Goal: Task Accomplishment & Management: Manage account settings

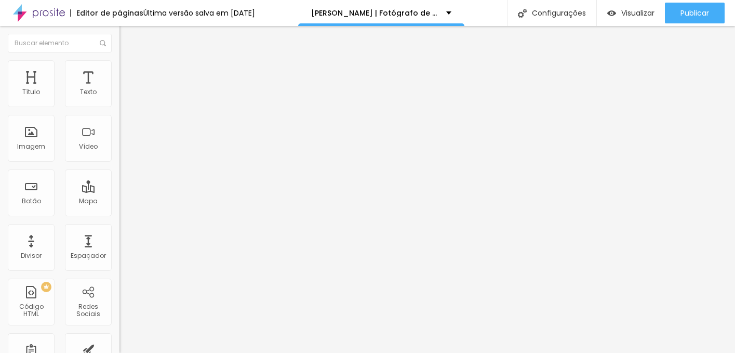
click at [119, 67] on li "Estilo" at bounding box center [178, 65] width 119 height 10
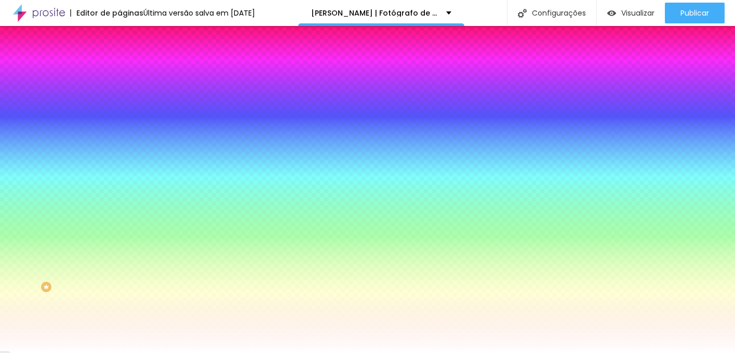
click at [119, 141] on div at bounding box center [178, 141] width 119 height 0
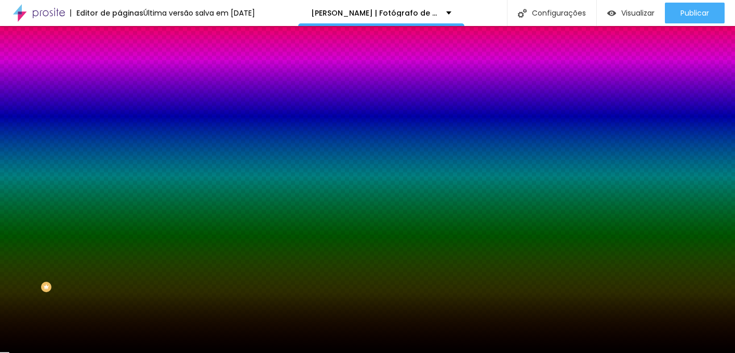
type input "#000000"
drag, startPoint x: 72, startPoint y: 273, endPoint x: 87, endPoint y: 282, distance: 17.7
click at [119, 215] on div "Imagem de fundo Adicionar imagem Efeito da Imagem Nenhum Nenhum Parallax Cor de…" at bounding box center [178, 148] width 119 height 134
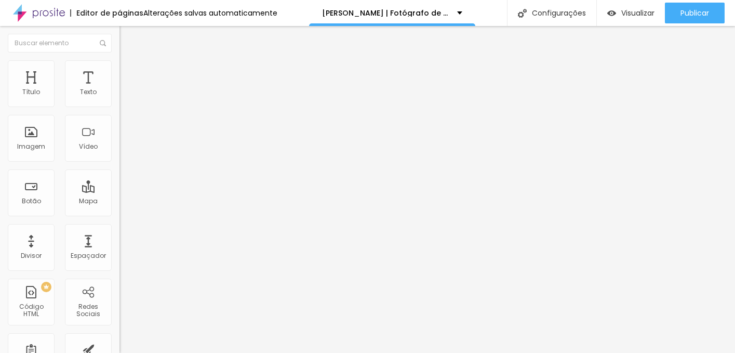
click at [119, 60] on img at bounding box center [123, 64] width 9 height 9
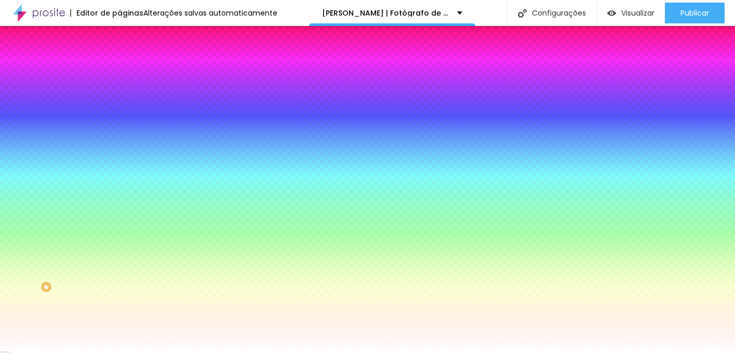
click at [119, 152] on div "Cor de fundo Voltar ao padrão #FFFFFF" at bounding box center [178, 137] width 119 height 29
click at [119, 141] on div at bounding box center [178, 141] width 119 height 0
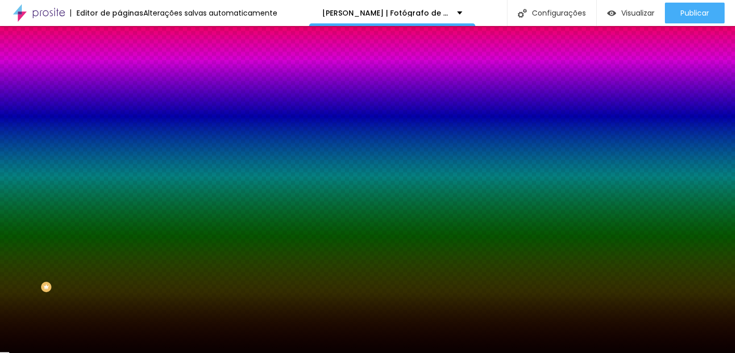
type input "#000000"
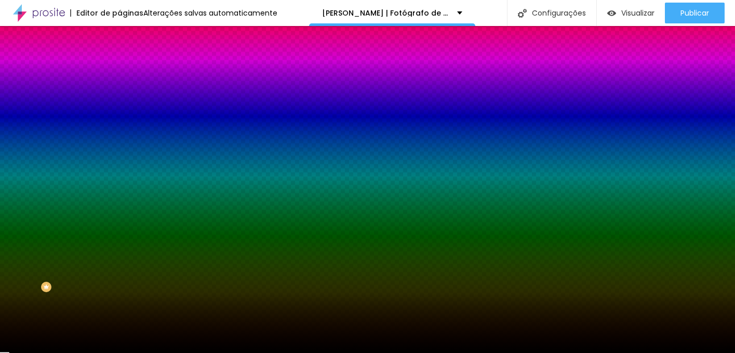
drag, startPoint x: 71, startPoint y: 222, endPoint x: 85, endPoint y: 300, distance: 78.6
click at [119, 300] on div "Editar Seção Conteúdo Estilo Avançado Imagem de fundo Adicionar imagem Efeito d…" at bounding box center [178, 189] width 119 height 327
click at [119, 152] on input "#000000" at bounding box center [181, 146] width 125 height 10
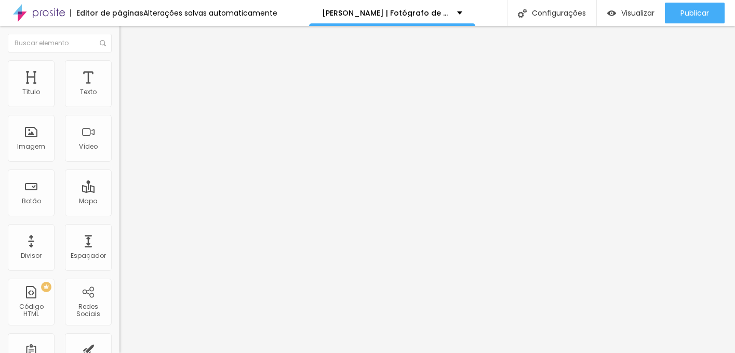
click at [119, 67] on li "Estilo" at bounding box center [178, 65] width 119 height 10
click at [119, 71] on img at bounding box center [123, 75] width 9 height 9
click at [129, 70] on span "Avançado" at bounding box center [146, 67] width 34 height 9
click at [119, 60] on li "Avançado" at bounding box center [178, 65] width 119 height 10
click at [129, 73] on span "Avançado" at bounding box center [146, 77] width 34 height 9
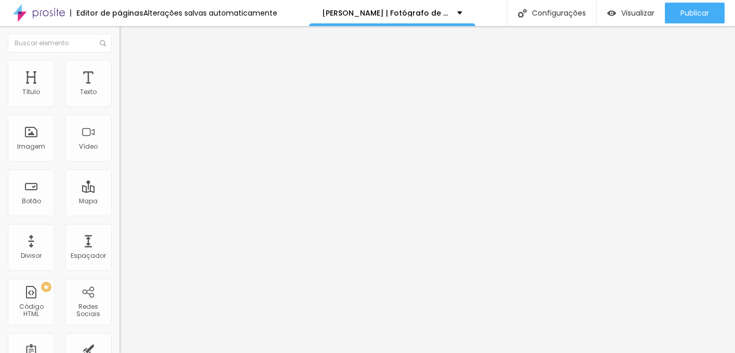
click at [119, 60] on li "Estilo" at bounding box center [178, 65] width 119 height 10
click at [129, 72] on span "Estilo" at bounding box center [137, 67] width 16 height 9
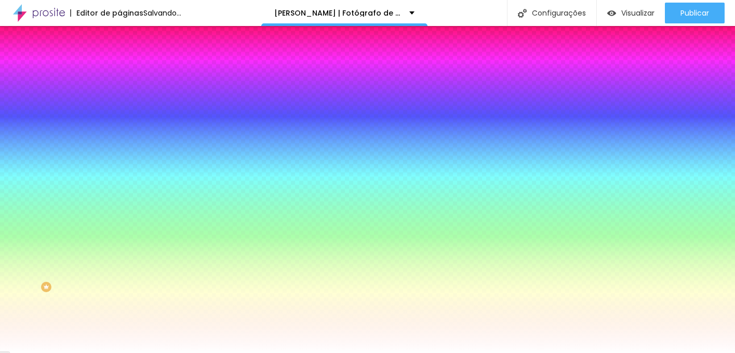
click at [119, 99] on div at bounding box center [178, 99] width 119 height 0
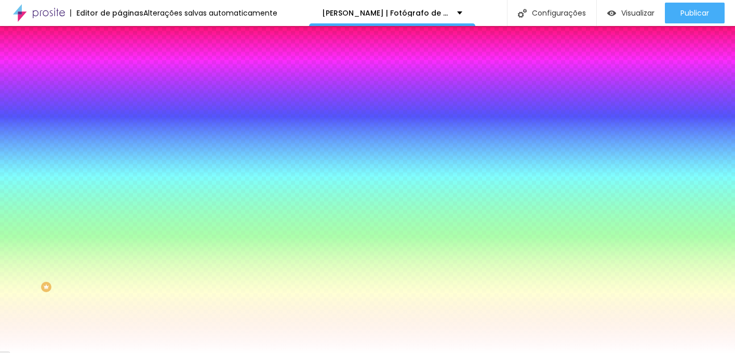
click at [119, 104] on input "#FFFFFF" at bounding box center [181, 104] width 125 height 10
drag, startPoint x: 111, startPoint y: 104, endPoint x: 57, endPoint y: 100, distance: 54.2
click at [119, 100] on div "Voltar ao padrão #FFFFFF" at bounding box center [178, 98] width 119 height 22
paste input "000000"
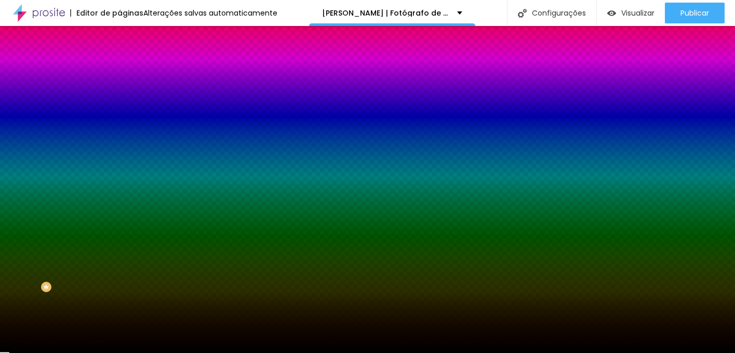
type input "#000000"
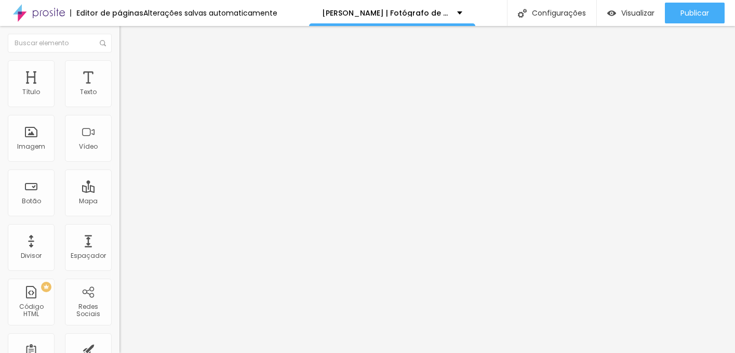
click at [129, 73] on span "Avançado" at bounding box center [146, 77] width 34 height 9
click at [119, 67] on li "Estilo" at bounding box center [178, 65] width 119 height 10
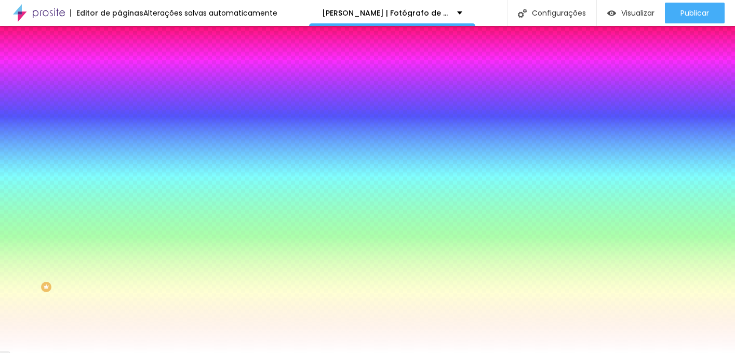
click at [119, 99] on div at bounding box center [178, 99] width 119 height 0
click at [119, 101] on input "#FFFFFF" at bounding box center [181, 104] width 125 height 10
paste input "000000"
type input "#000000"
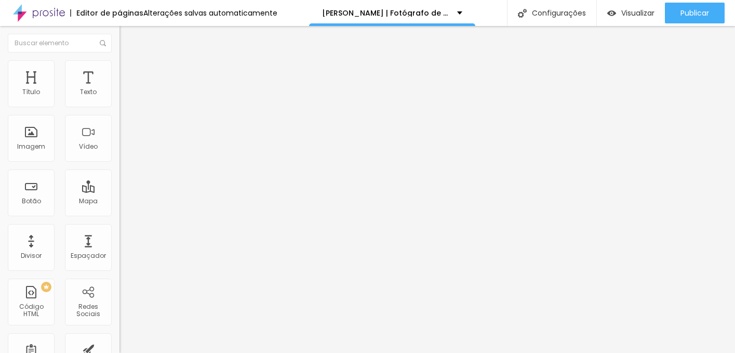
click at [119, 71] on img at bounding box center [123, 75] width 9 height 9
click at [119, 69] on li "Estilo" at bounding box center [178, 65] width 119 height 10
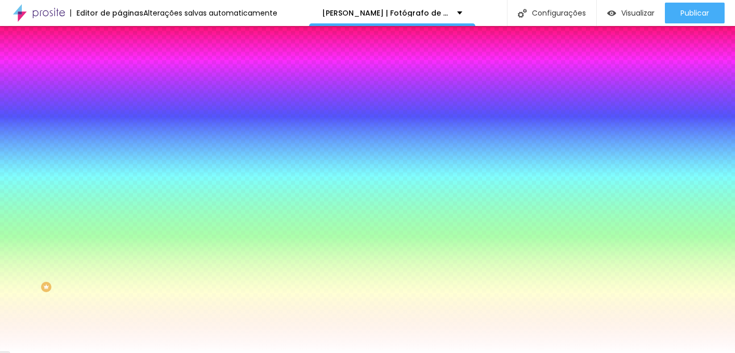
paste input "000000"
type input "#000000"
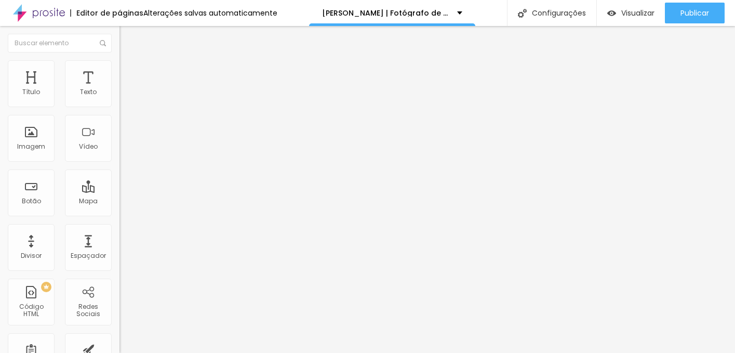
click at [129, 73] on span "Avançado" at bounding box center [146, 77] width 34 height 9
click at [119, 66] on img at bounding box center [123, 64] width 9 height 9
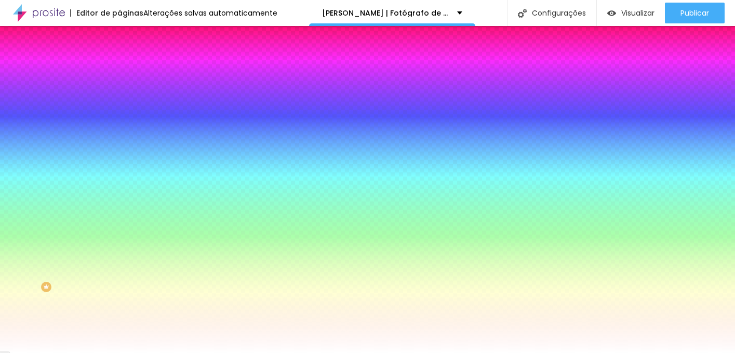
paste input "000000"
type input "#000000"
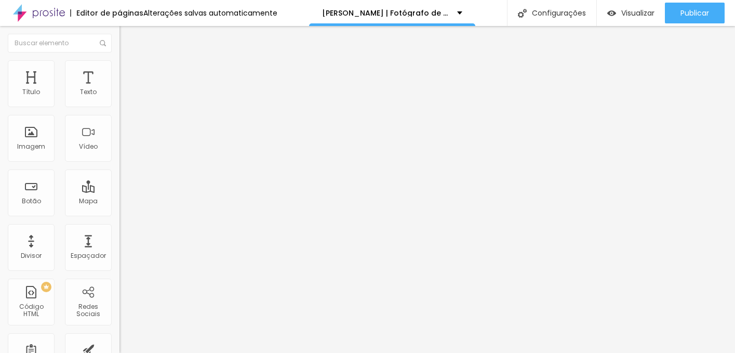
click at [119, 62] on ul "Conteúdo Estilo Avançado" at bounding box center [178, 65] width 119 height 31
click at [119, 65] on img at bounding box center [123, 64] width 9 height 9
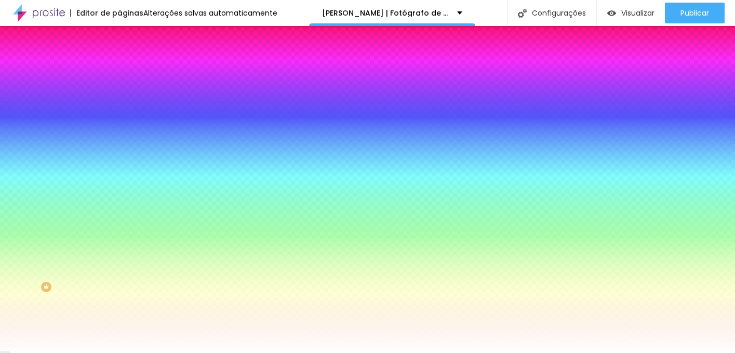
paste input "000000"
type input "#000000"
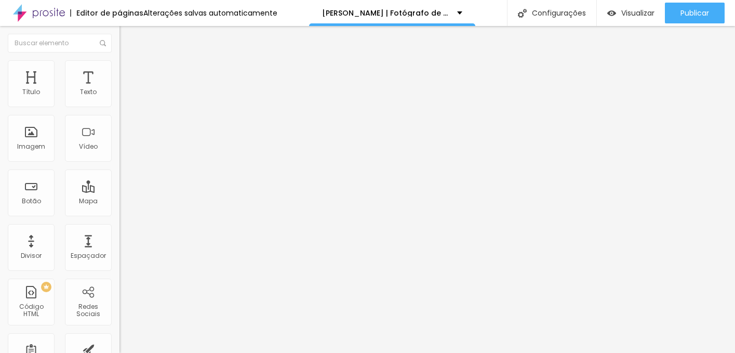
click at [129, 71] on span "Estilo" at bounding box center [137, 67] width 16 height 9
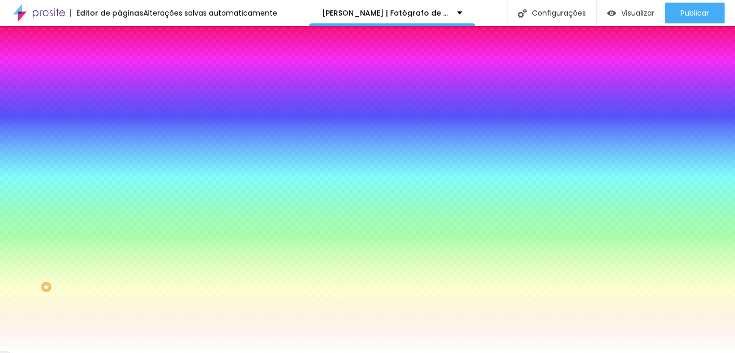
paste input "000000"
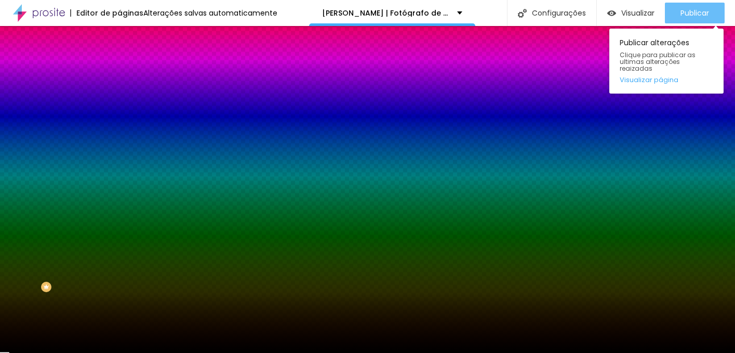
type input "#000000"
click at [696, 16] on span "Publicar" at bounding box center [694, 13] width 29 height 8
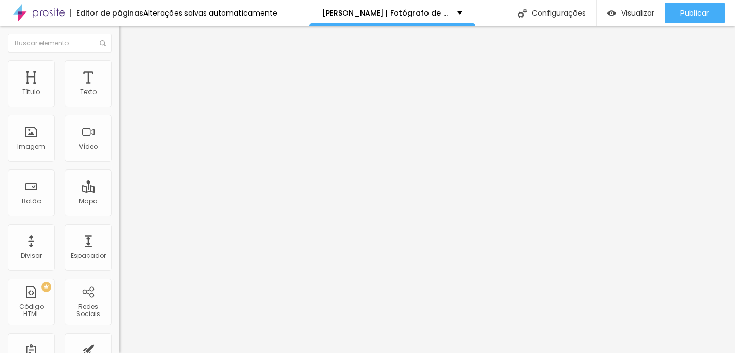
click at [119, 61] on img at bounding box center [123, 64] width 9 height 9
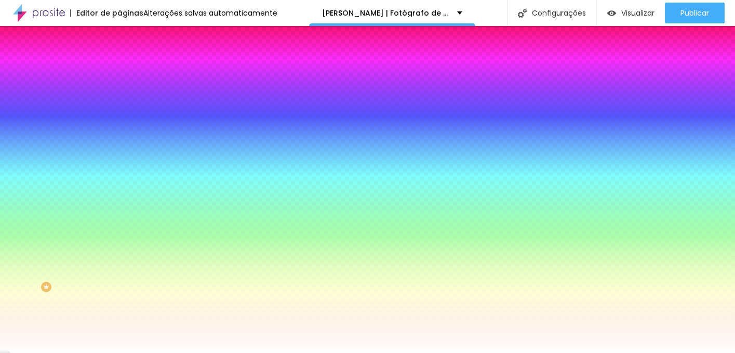
click at [119, 104] on input "#FFFFFF" at bounding box center [181, 104] width 125 height 10
paste input "000000"
type input "#000000"
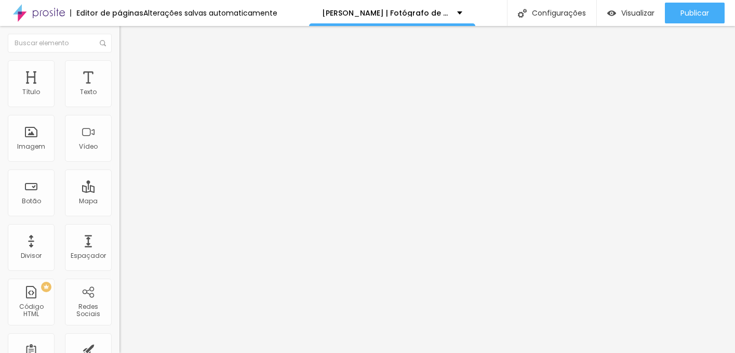
click at [119, 89] on span "Trocar imagem" at bounding box center [147, 84] width 57 height 9
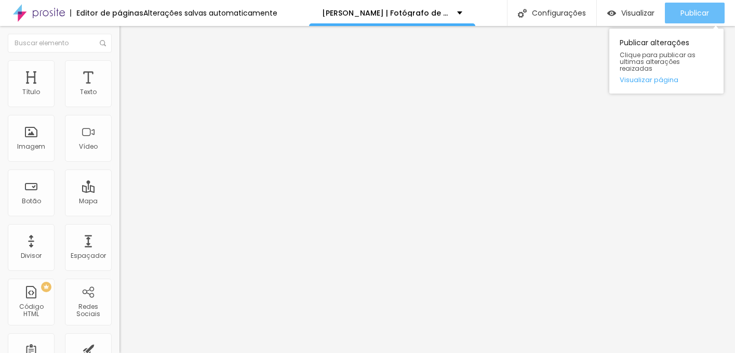
click at [694, 15] on span "Publicar" at bounding box center [694, 13] width 29 height 8
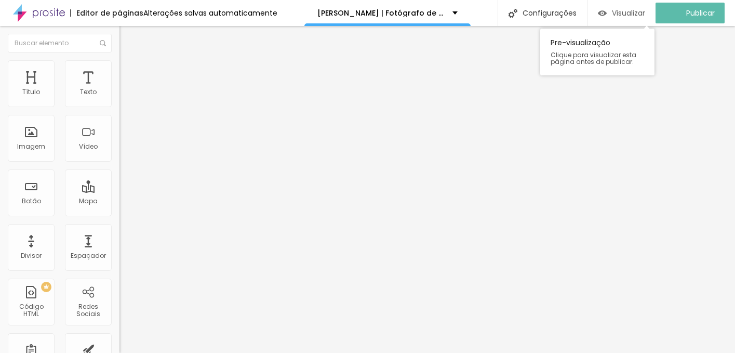
click at [631, 15] on span "Visualizar" at bounding box center [628, 13] width 33 height 8
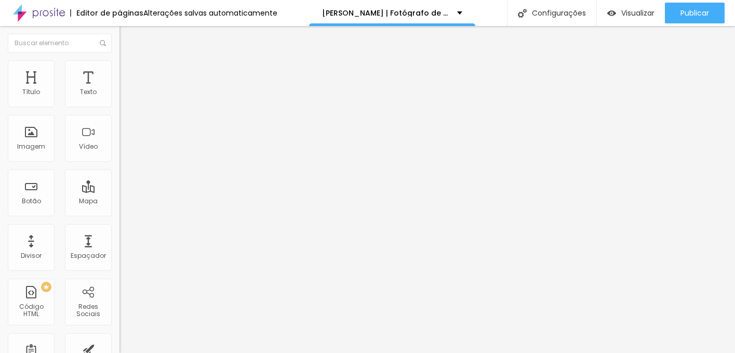
click at [119, 61] on img at bounding box center [123, 64] width 9 height 9
click at [129, 61] on span "Conteúdo" at bounding box center [145, 56] width 32 height 9
click at [119, 71] on ul "Conteúdo Estilo Avançado" at bounding box center [178, 65] width 119 height 31
click at [119, 66] on img at bounding box center [123, 64] width 9 height 9
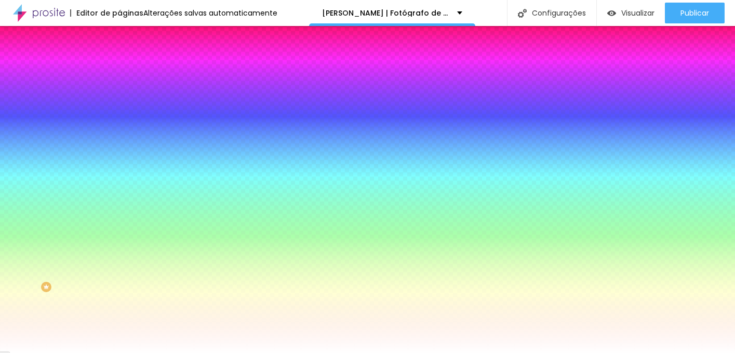
paste input "000000"
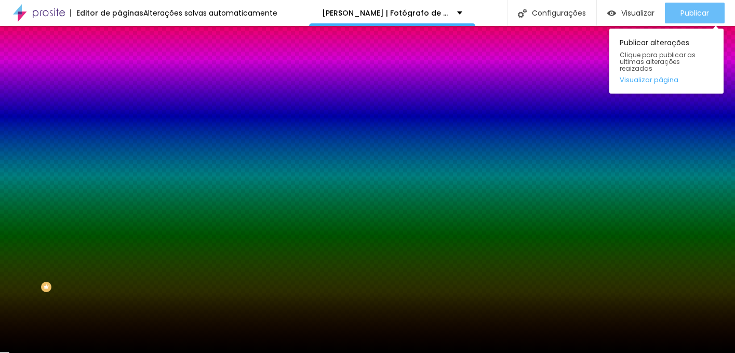
type input "#000000"
click at [697, 16] on span "Publicar" at bounding box center [694, 13] width 29 height 8
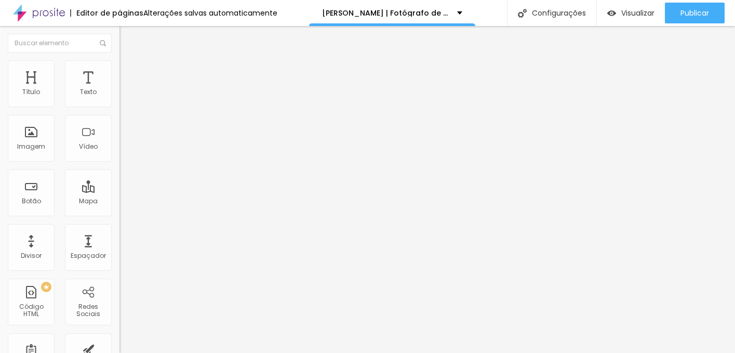
click at [119, 89] on span "Trocar imagem" at bounding box center [147, 84] width 57 height 9
type input "logo"
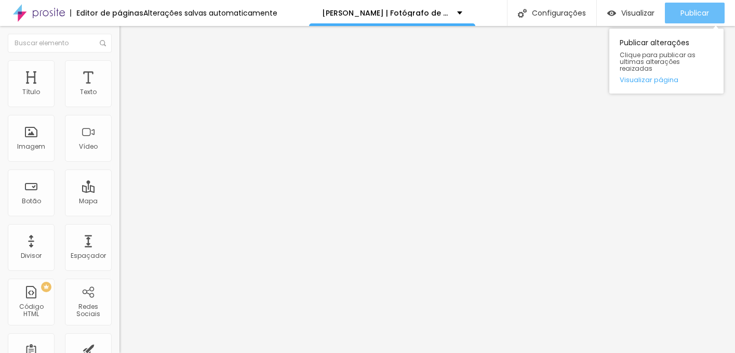
click at [701, 14] on span "Publicar" at bounding box center [694, 13] width 29 height 8
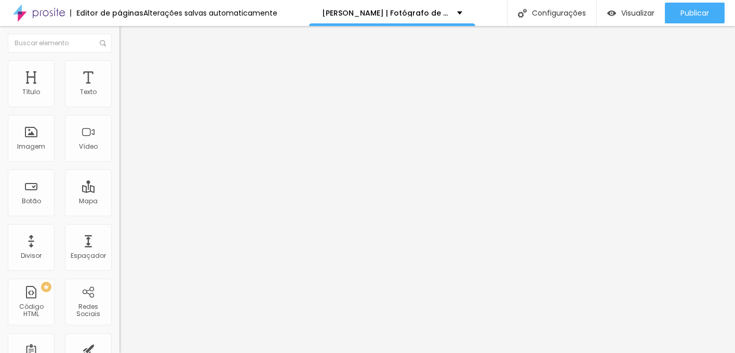
click at [119, 89] on span "Trocar imagem" at bounding box center [147, 84] width 57 height 9
click at [119, 71] on img at bounding box center [123, 75] width 9 height 9
click at [119, 68] on li "Estilo" at bounding box center [178, 65] width 119 height 10
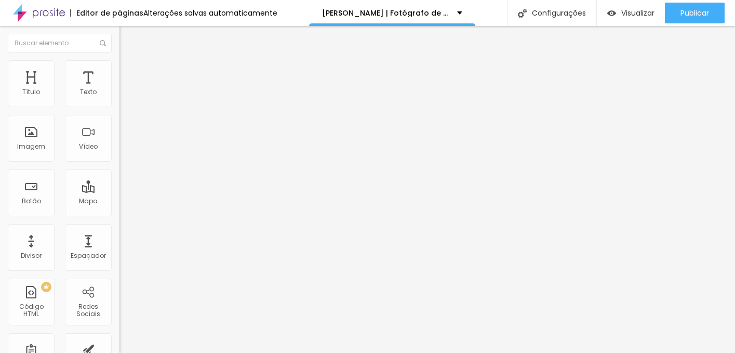
type input "30"
click at [119, 106] on input "range" at bounding box center [152, 102] width 67 height 8
type input "30"
click at [119, 63] on li "Estilo" at bounding box center [178, 65] width 119 height 10
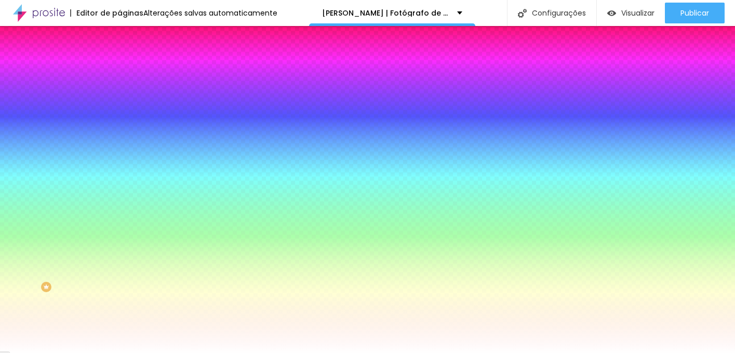
click at [119, 141] on div at bounding box center [178, 141] width 119 height 0
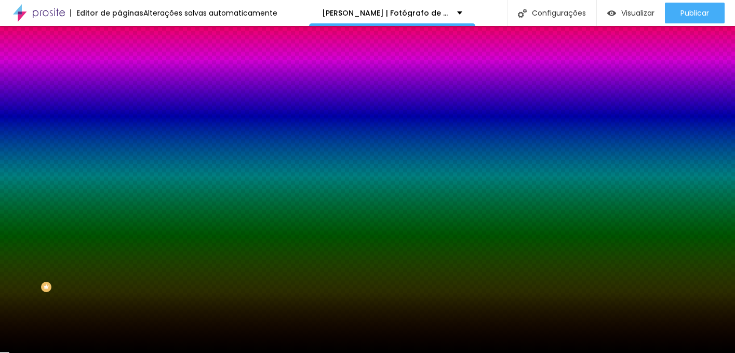
type input "#000000"
drag, startPoint x: 50, startPoint y: 227, endPoint x: -2, endPoint y: 296, distance: 86.1
click at [0, 296] on html "Editor de páginas Alterações salvas automaticamente [PERSON_NAME] | Fotógrafo d…" at bounding box center [367, 176] width 735 height 353
click at [119, 307] on div "Editar Seção Conteúdo Estilo Avançado Imagem de fundo Adicionar imagem Efeito d…" at bounding box center [178, 189] width 119 height 327
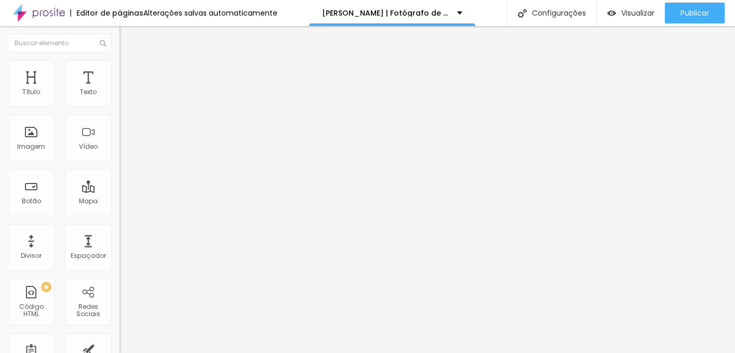
click at [129, 70] on span "Avançado" at bounding box center [146, 67] width 34 height 9
click at [129, 61] on span "Conteúdo" at bounding box center [145, 56] width 32 height 9
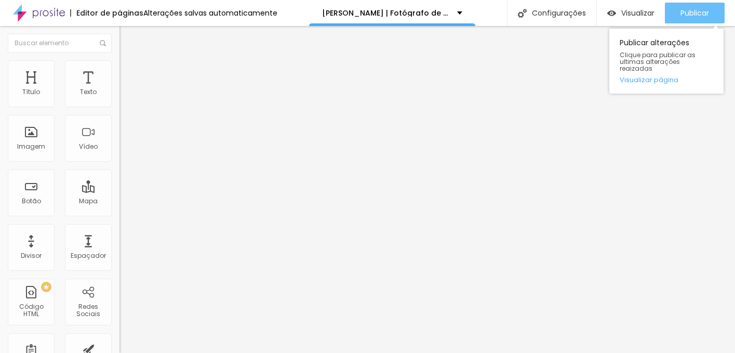
click at [680, 12] on span "Publicar" at bounding box center [694, 13] width 29 height 8
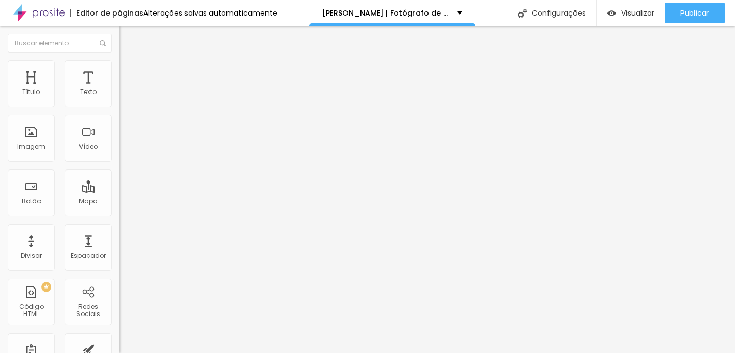
click at [119, 64] on img at bounding box center [123, 64] width 9 height 9
click at [129, 61] on span "Estilo" at bounding box center [137, 56] width 16 height 9
click at [124, 151] on icon "button" at bounding box center [127, 147] width 6 height 6
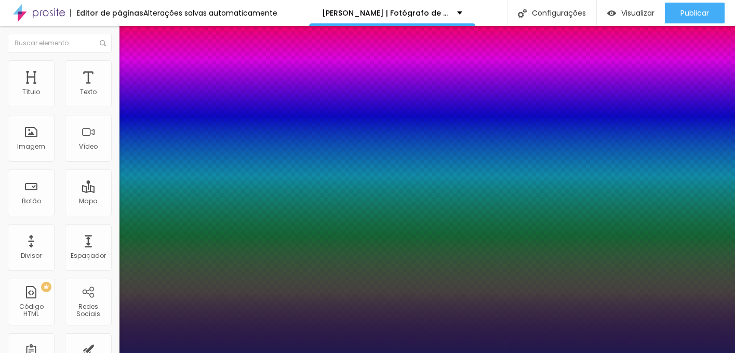
type input "1"
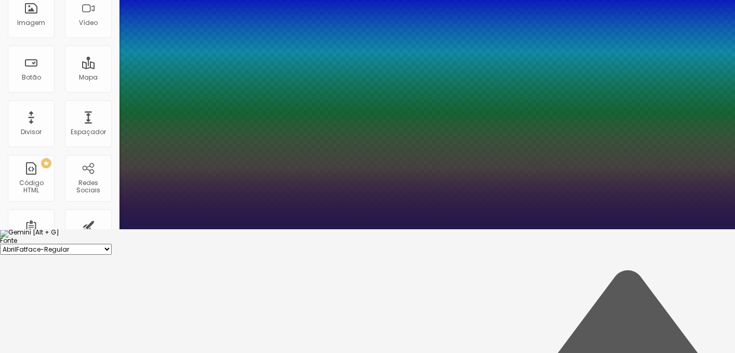
scroll to position [125, 0]
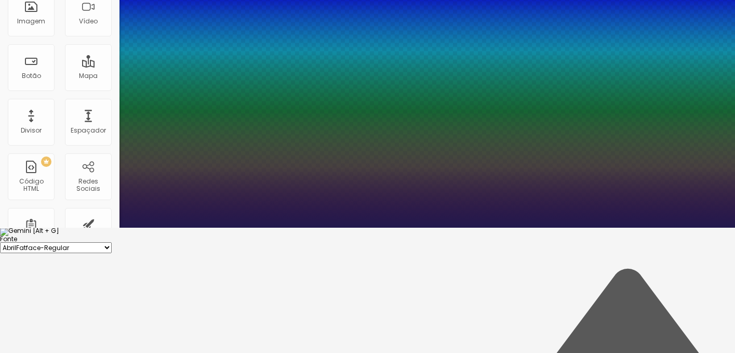
drag, startPoint x: 224, startPoint y: 168, endPoint x: 260, endPoint y: 168, distance: 35.3
click at [259, 168] on body "Editor de páginas Alterações salvas automaticamente Filipe Santos | Fotógrafo d…" at bounding box center [367, 51] width 735 height 353
type input "8"
type input "1"
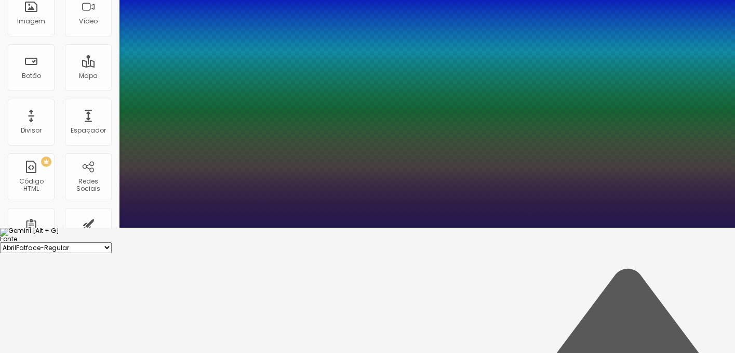
type input "1"
type input "12"
type input "1"
type input "8"
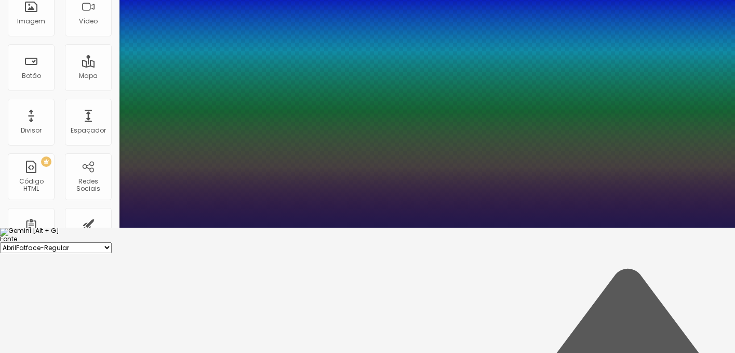
type input "1"
type input "8"
type input "1"
type input "14"
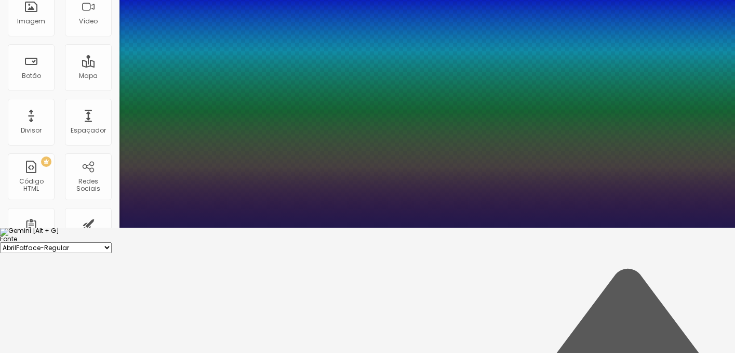
type input "14"
type input "1"
type input "14"
type input "1"
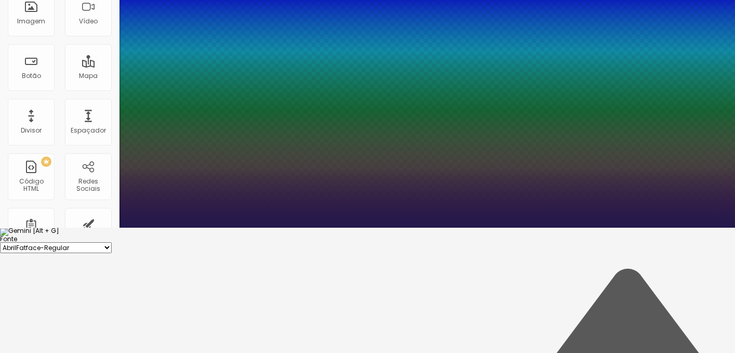
click at [448, 236] on div at bounding box center [367, 236] width 735 height 0
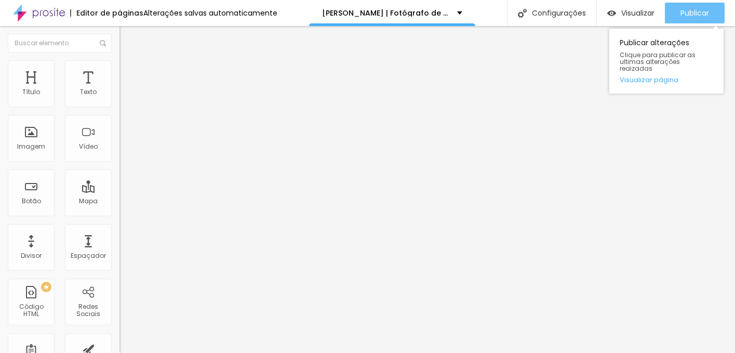
click at [697, 15] on span "Publicar" at bounding box center [694, 13] width 29 height 8
click at [697, 14] on span "Publicar" at bounding box center [694, 13] width 29 height 8
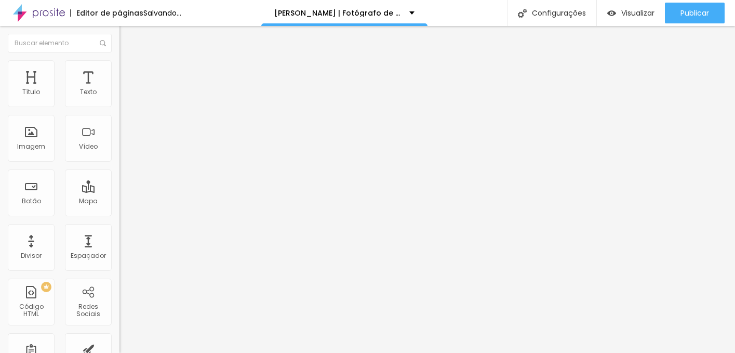
click at [119, 67] on li "Estilo" at bounding box center [178, 65] width 119 height 10
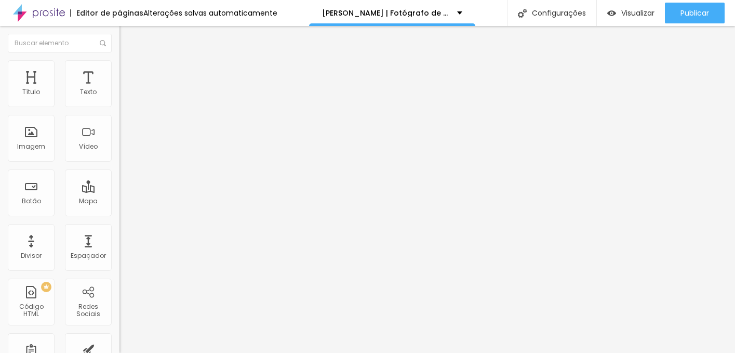
click at [119, 71] on img at bounding box center [123, 75] width 9 height 9
click at [119, 67] on li "Estilo" at bounding box center [178, 65] width 119 height 10
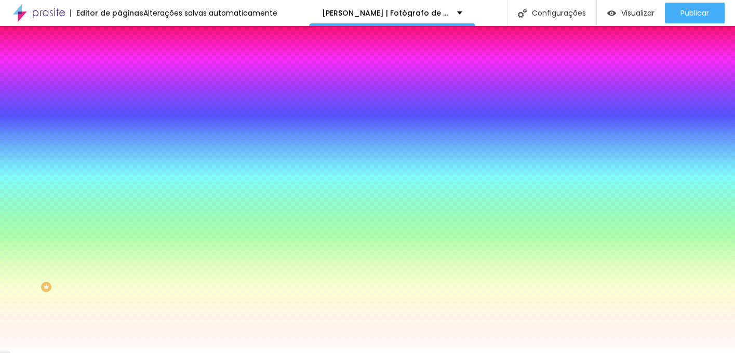
click at [119, 141] on div at bounding box center [178, 141] width 119 height 0
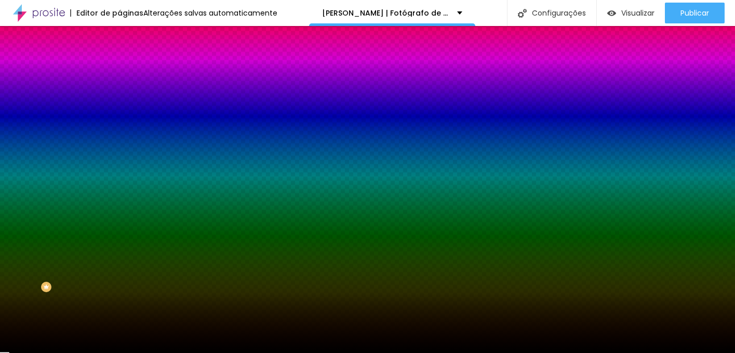
type input "#000000"
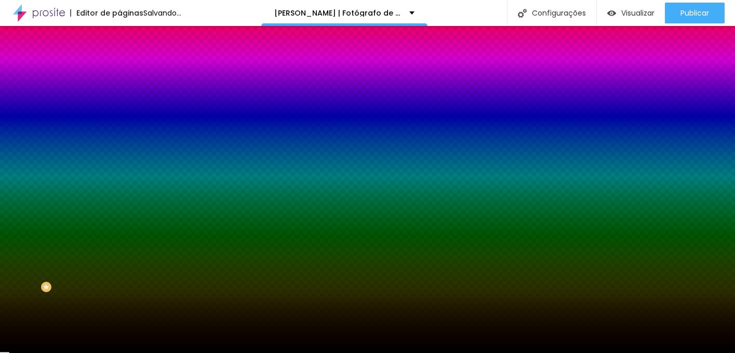
drag, startPoint x: 71, startPoint y: 218, endPoint x: 80, endPoint y: 279, distance: 62.5
click at [119, 152] on div at bounding box center [178, 152] width 119 height 0
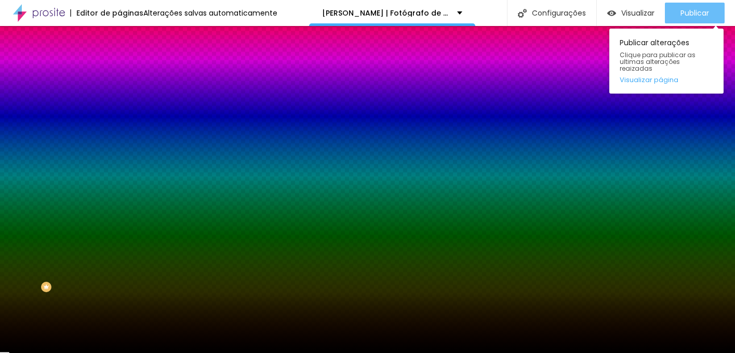
click at [706, 9] on span "Publicar" at bounding box center [694, 13] width 29 height 8
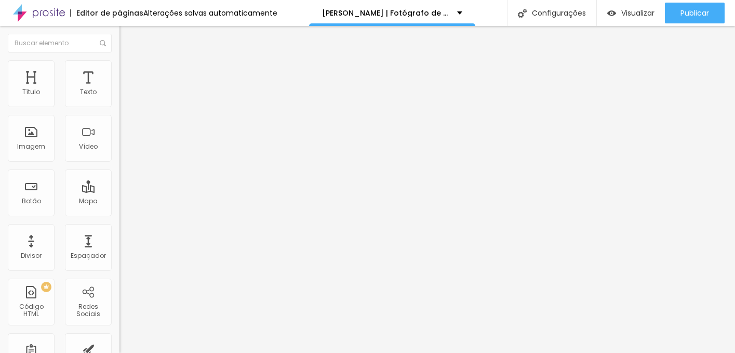
click at [124, 151] on icon "button" at bounding box center [127, 147] width 6 height 6
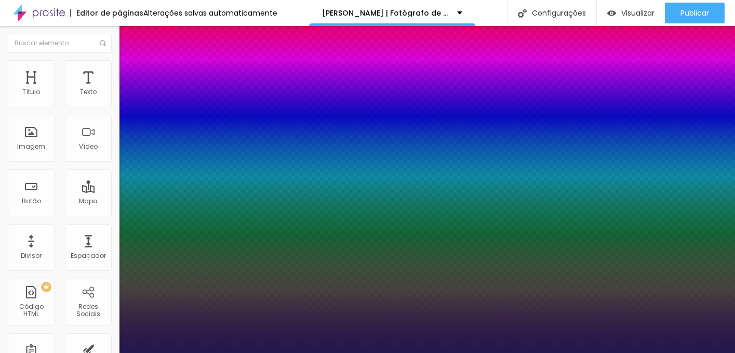
type input "1"
drag, startPoint x: 227, startPoint y: 292, endPoint x: 255, endPoint y: 290, distance: 28.7
type input "8"
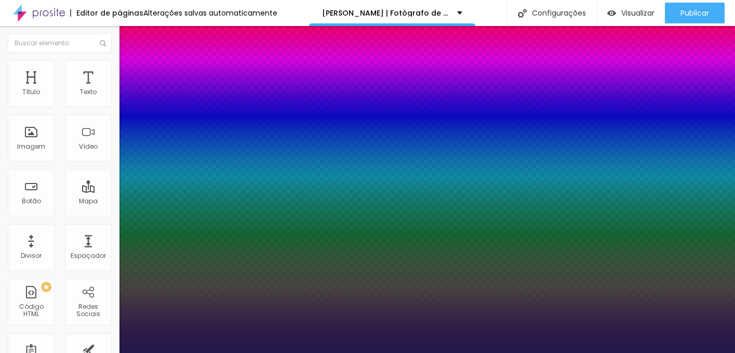
type input "1"
type input "12"
type input "1"
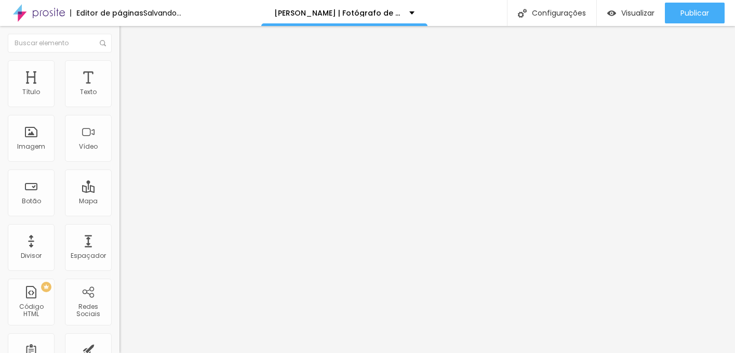
click at [119, 63] on li "Estilo" at bounding box center [178, 65] width 119 height 10
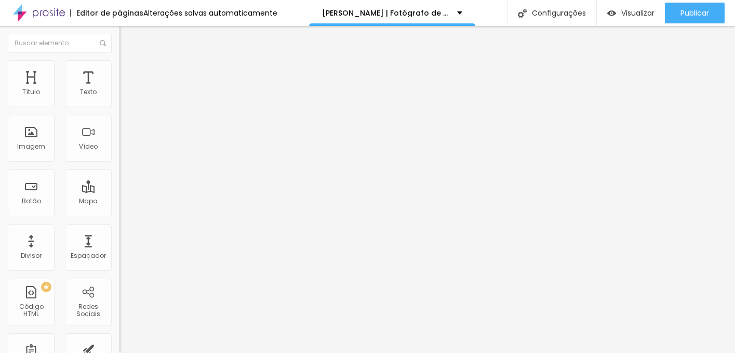
click at [119, 98] on input "35" at bounding box center [141, 92] width 45 height 11
drag, startPoint x: 74, startPoint y: 101, endPoint x: 107, endPoint y: 103, distance: 33.3
click at [119, 98] on div "35 px %" at bounding box center [178, 92] width 119 height 11
type input "2"
type input "10"
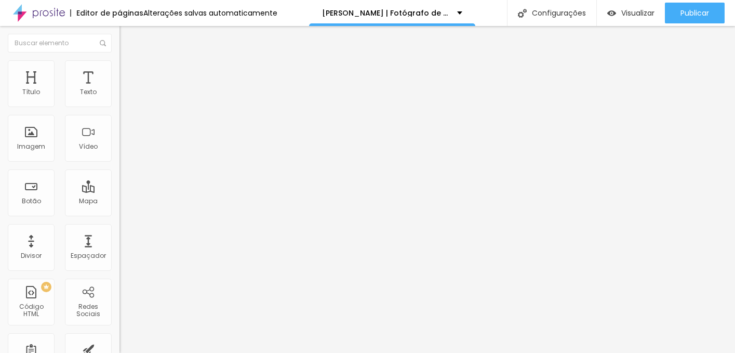
type input "25"
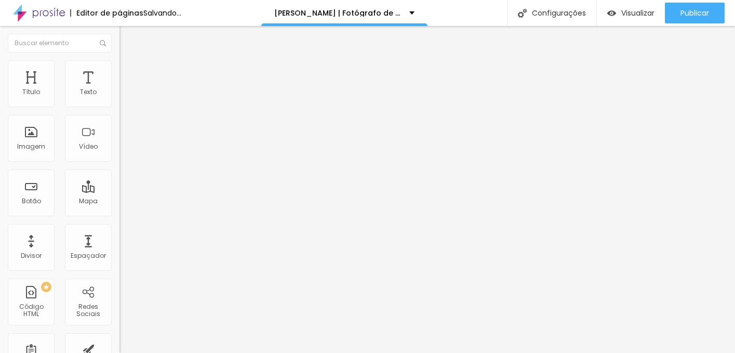
type input "25"
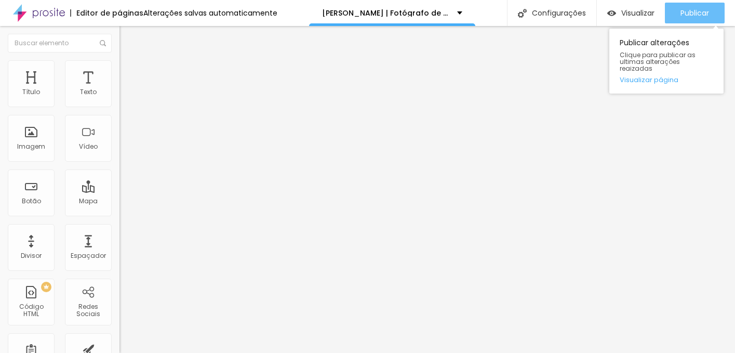
click at [705, 13] on span "Publicar" at bounding box center [694, 13] width 29 height 8
click at [699, 17] on span "Publicar" at bounding box center [694, 13] width 29 height 8
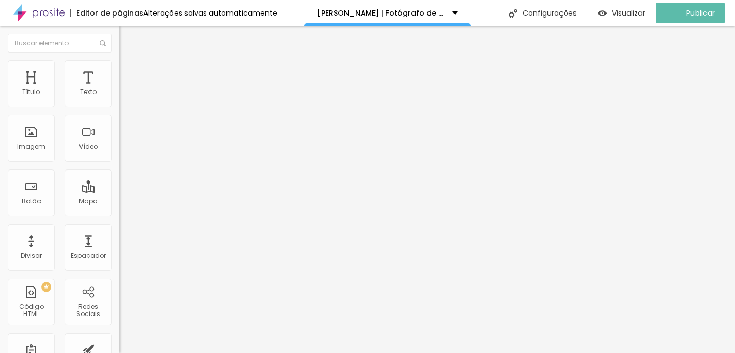
click at [119, 89] on span "Trocar imagem" at bounding box center [147, 84] width 57 height 9
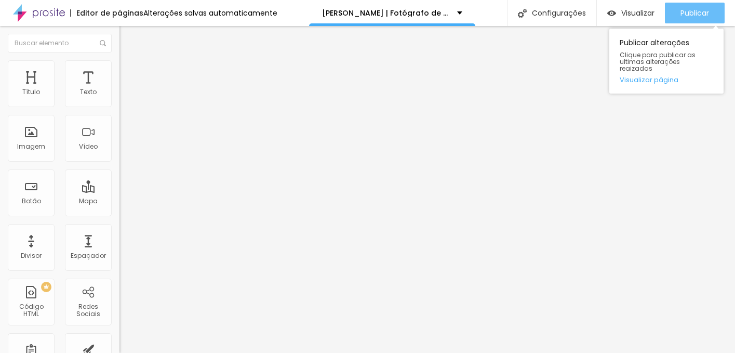
click at [695, 14] on span "Publicar" at bounding box center [694, 13] width 29 height 8
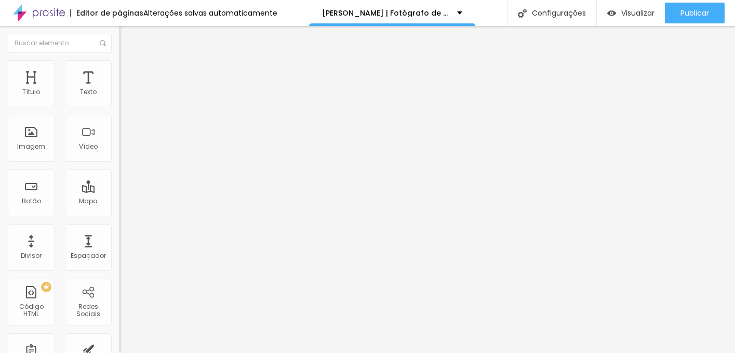
click at [119, 89] on span "Trocar imagem" at bounding box center [147, 84] width 57 height 9
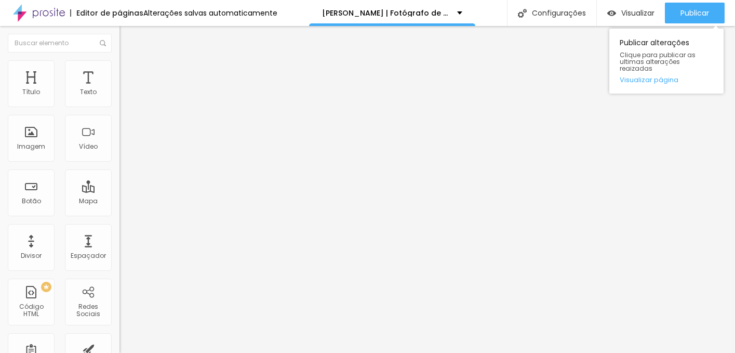
click at [696, 23] on div "Publicar alterações Clique para publicar as ultimas alterações reaizadas Visual…" at bounding box center [666, 58] width 114 height 70
click at [702, 9] on span "Publicar" at bounding box center [694, 13] width 29 height 8
click at [704, 11] on span "Publicar" at bounding box center [694, 13] width 29 height 8
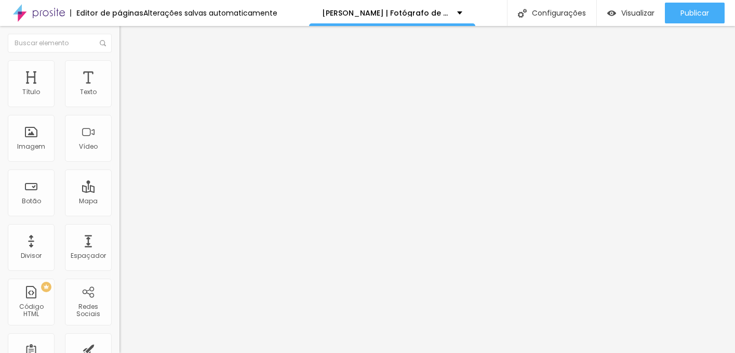
click at [54, 8] on img at bounding box center [39, 13] width 52 height 26
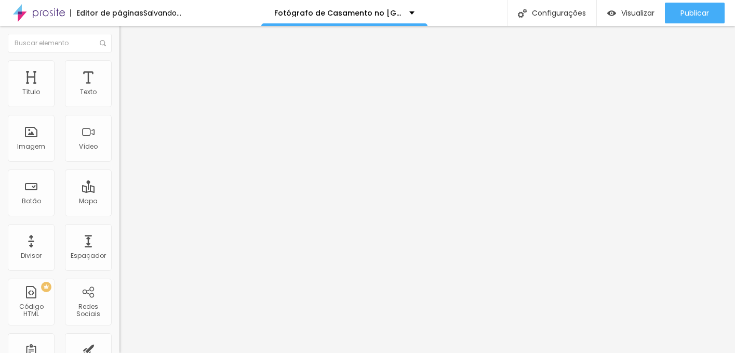
click at [119, 69] on ul "Conteúdo Estilo Avançado" at bounding box center [178, 65] width 119 height 31
click at [119, 68] on li "Estilo" at bounding box center [178, 65] width 119 height 10
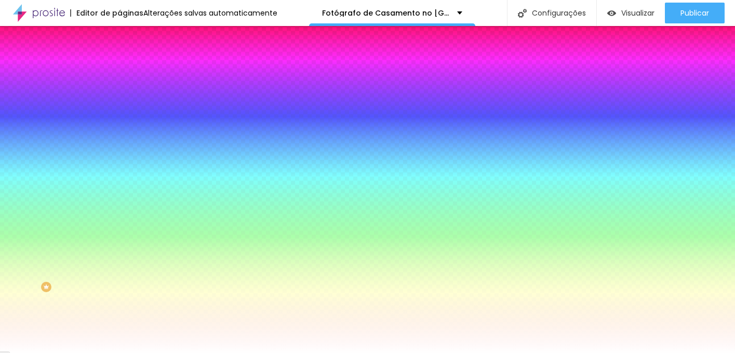
drag, startPoint x: 84, startPoint y: 190, endPoint x: 111, endPoint y: 190, distance: 26.5
click at [119, 152] on input "#FFFFFF" at bounding box center [181, 146] width 125 height 10
paste input
click at [119, 141] on div at bounding box center [178, 141] width 119 height 0
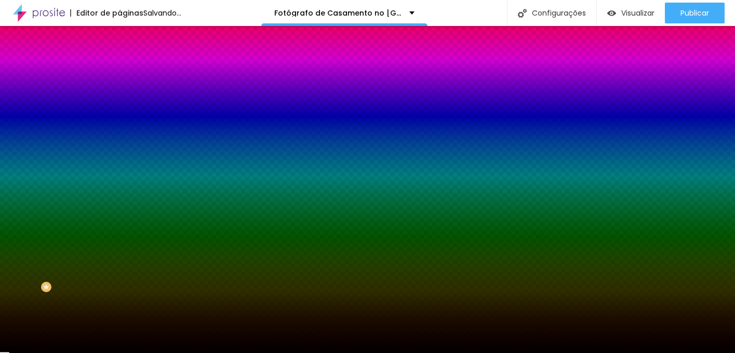
type input "#000000"
drag, startPoint x: 66, startPoint y: 219, endPoint x: 91, endPoint y: 297, distance: 82.3
click at [119, 297] on div "Editar Seção Conteúdo Estilo Avançado Imagem de fundo Adicionar imagem Efeito d…" at bounding box center [178, 189] width 119 height 327
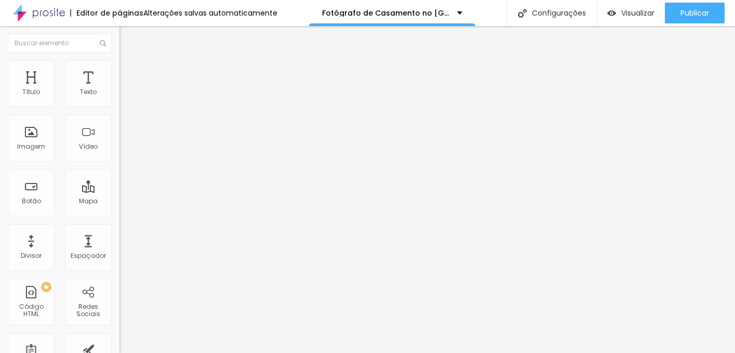
click at [119, 68] on li "Estilo" at bounding box center [178, 65] width 119 height 10
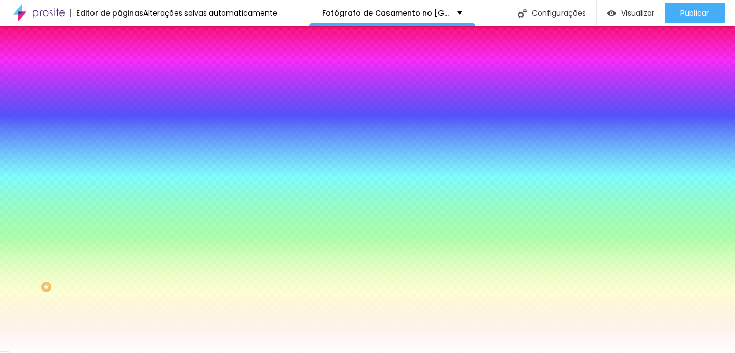
click at [119, 99] on div at bounding box center [178, 99] width 119 height 0
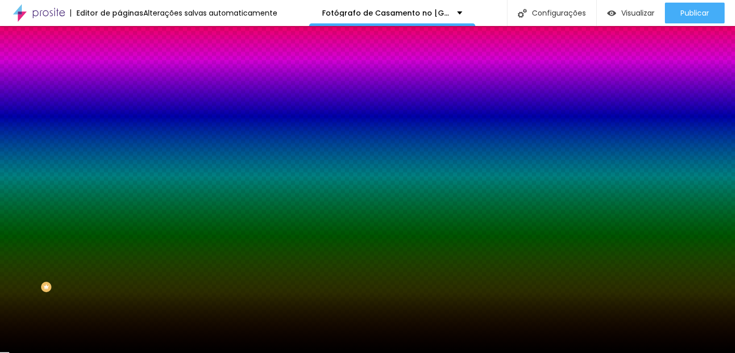
type input "#000000"
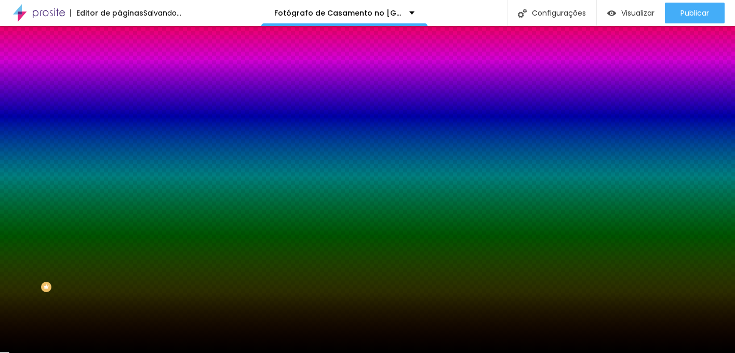
drag, startPoint x: 72, startPoint y: 130, endPoint x: 53, endPoint y: 225, distance: 97.2
click at [119, 226] on div "Editar Coluna Conteúdo Estilo Avançado Cor de fundo Voltar ao padrão #000000 So…" at bounding box center [178, 189] width 119 height 327
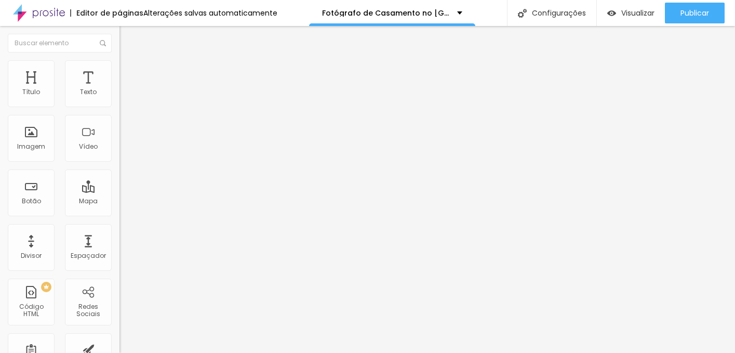
click at [119, 60] on img at bounding box center [123, 64] width 9 height 9
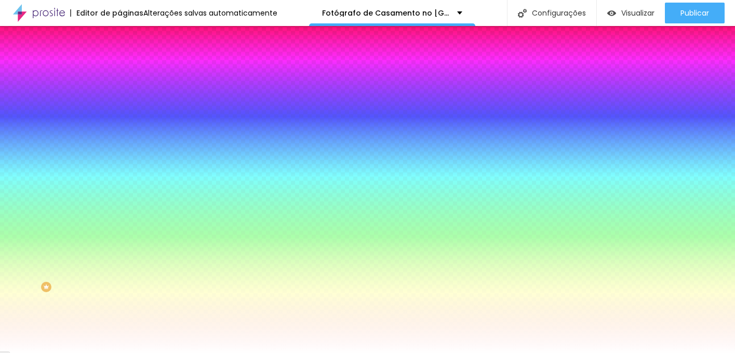
click at [119, 141] on div at bounding box center [178, 141] width 119 height 0
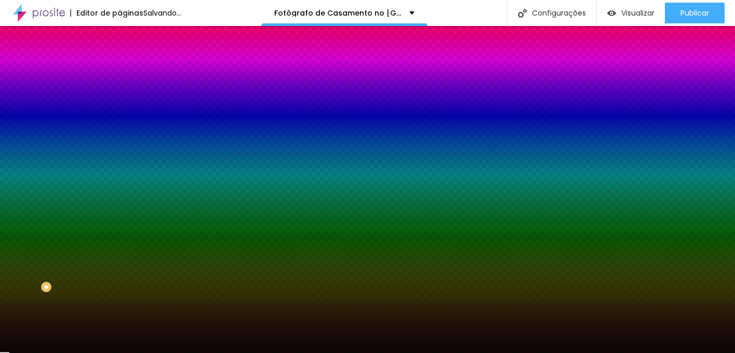
type input "#000000"
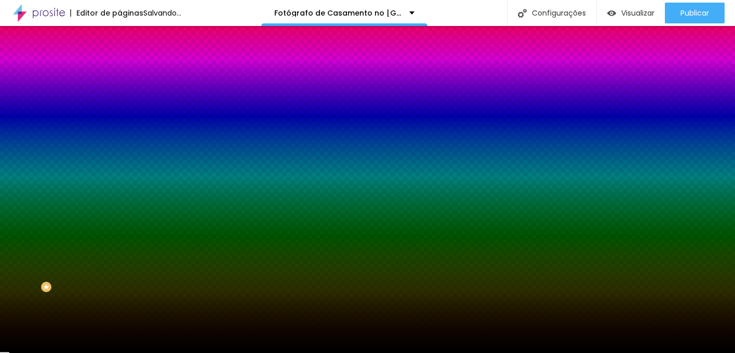
drag, startPoint x: 69, startPoint y: 217, endPoint x: 9, endPoint y: 289, distance: 94.0
click at [119, 289] on div "Editar Seção Conteúdo Estilo Avançado Imagem de fundo Adicionar imagem Efeito d…" at bounding box center [178, 189] width 119 height 327
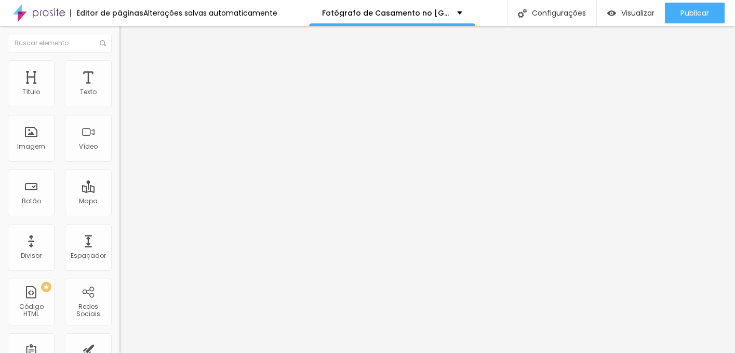
click at [119, 60] on li "Estilo" at bounding box center [178, 65] width 119 height 10
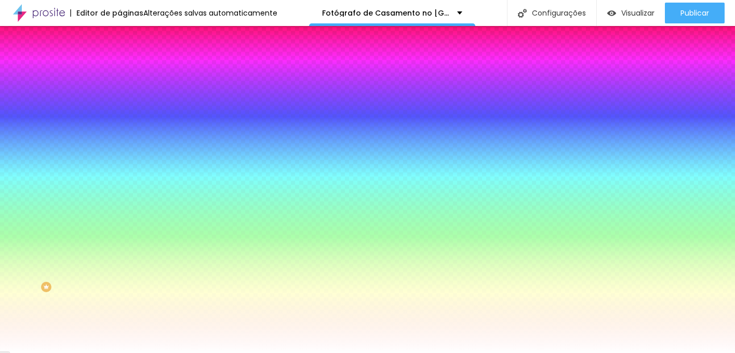
click at [119, 99] on div at bounding box center [178, 99] width 119 height 0
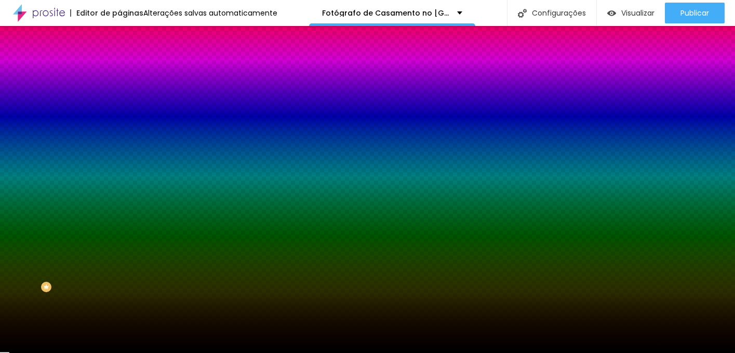
type input "#000000"
drag, startPoint x: 78, startPoint y: 192, endPoint x: 88, endPoint y: 214, distance: 24.4
click at [119, 215] on div "Editar Coluna Conteúdo Estilo Avançado Cor de fundo Voltar ao padrão #000000 So…" at bounding box center [178, 189] width 119 height 327
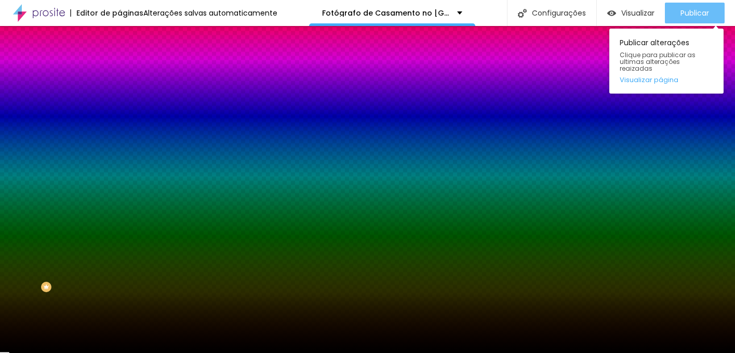
click at [718, 17] on button "Publicar" at bounding box center [695, 13] width 60 height 21
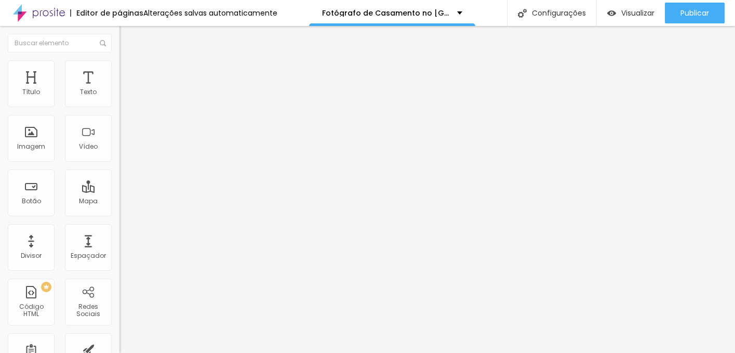
click at [129, 72] on span "Estilo" at bounding box center [137, 67] width 16 height 9
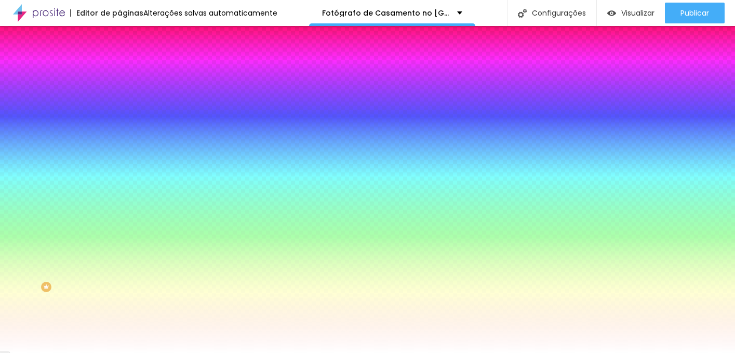
click at [119, 99] on div at bounding box center [178, 99] width 119 height 0
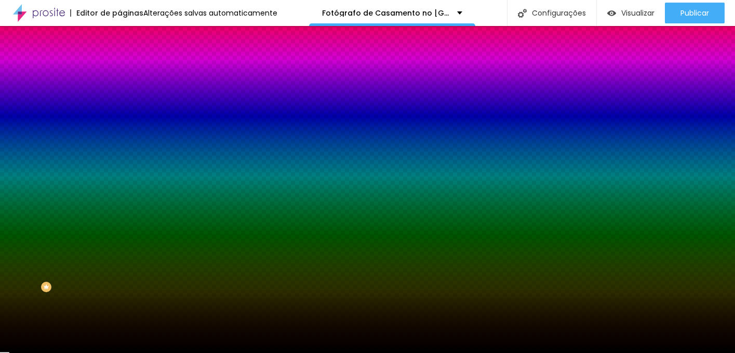
type input "#000000"
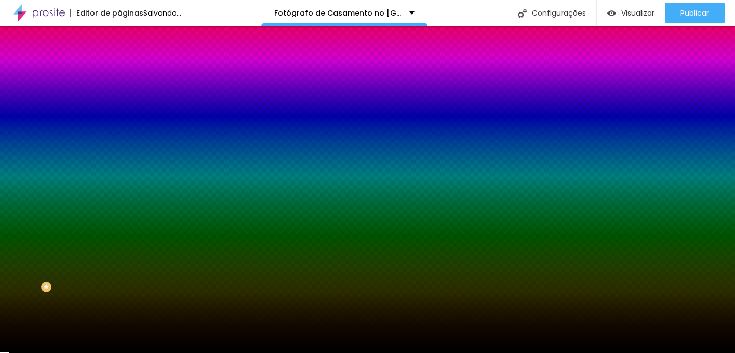
drag, startPoint x: 82, startPoint y: 137, endPoint x: 10, endPoint y: 215, distance: 106.2
click at [119, 215] on div "Editar Coluna Conteúdo Estilo Avançado Cor de fundo Voltar ao padrão #000000 So…" at bounding box center [178, 189] width 119 height 327
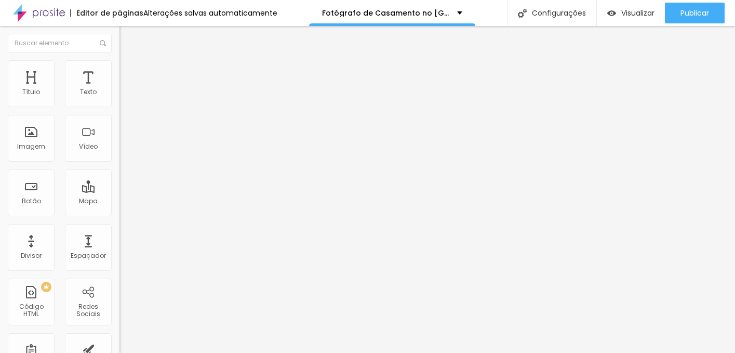
click at [129, 70] on span "Estilo" at bounding box center [137, 67] width 16 height 9
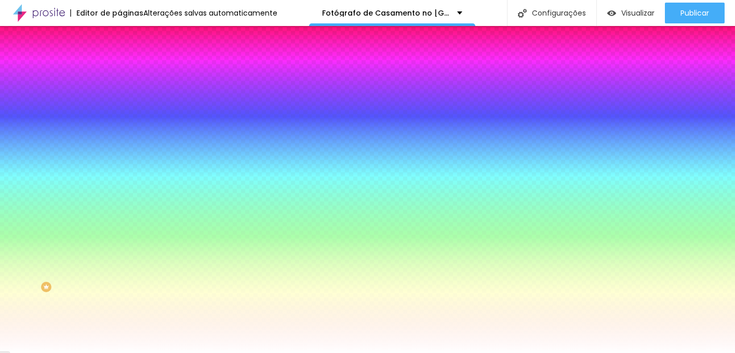
click at [119, 141] on div at bounding box center [178, 141] width 119 height 0
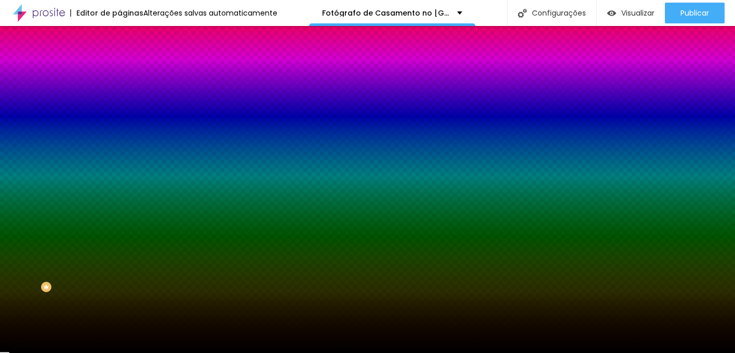
type input "#000000"
drag, startPoint x: 55, startPoint y: 227, endPoint x: 83, endPoint y: 288, distance: 67.1
click at [119, 288] on div "Editar Seção Conteúdo Estilo Avançado Imagem de fundo Adicionar imagem Efeito d…" at bounding box center [178, 189] width 119 height 327
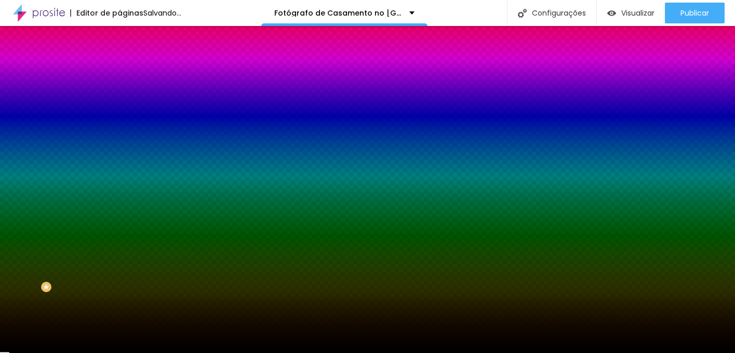
click at [119, 290] on div "Editar Seção Conteúdo Estilo Avançado Imagem de fundo Adicionar imagem Efeito d…" at bounding box center [178, 189] width 119 height 327
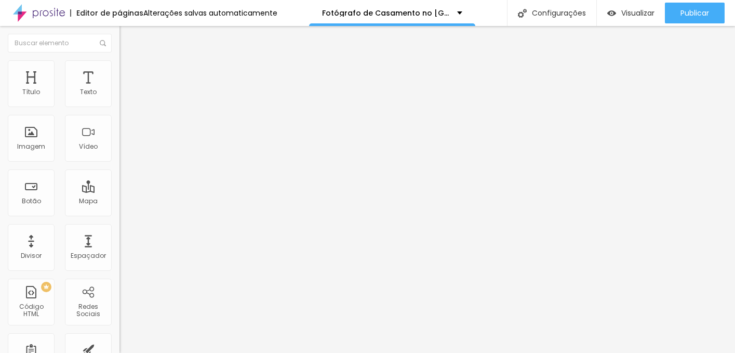
click at [119, 67] on li "Estilo" at bounding box center [178, 65] width 119 height 10
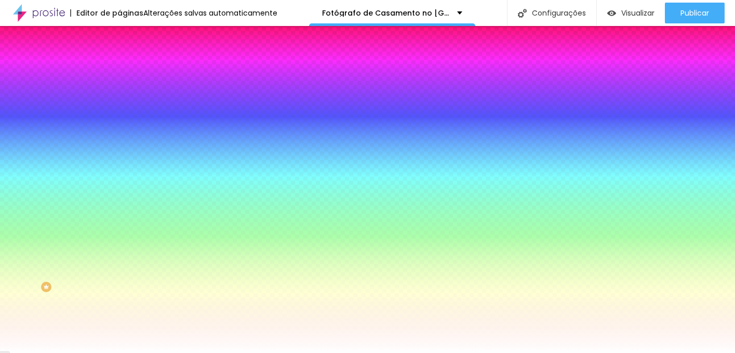
click at [119, 141] on div at bounding box center [178, 141] width 119 height 0
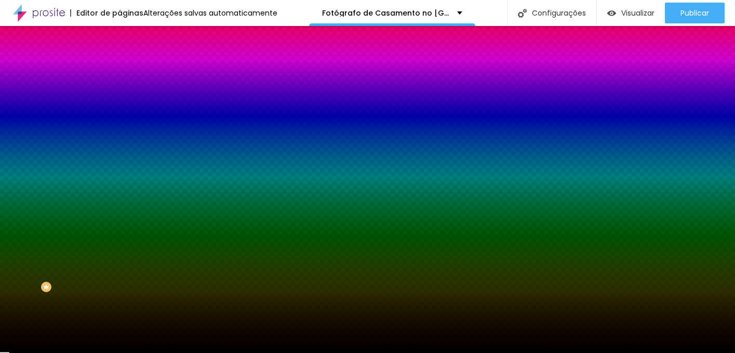
type input "#000000"
drag, startPoint x: 67, startPoint y: 231, endPoint x: 96, endPoint y: 312, distance: 85.4
click at [119, 312] on div "Editar Seção Conteúdo Estilo Avançado Imagem de fundo Adicionar imagem Efeito d…" at bounding box center [178, 189] width 119 height 327
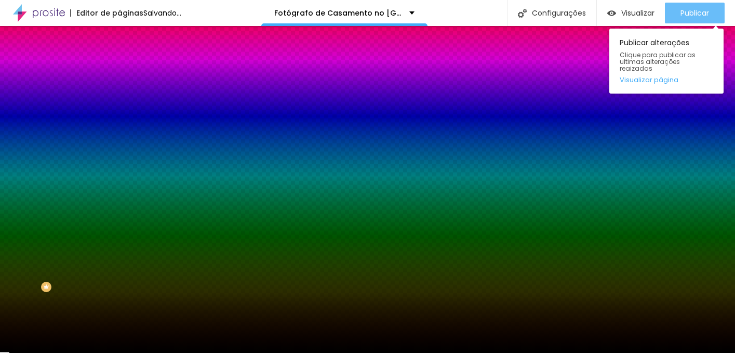
click at [689, 12] on span "Publicar" at bounding box center [694, 13] width 29 height 8
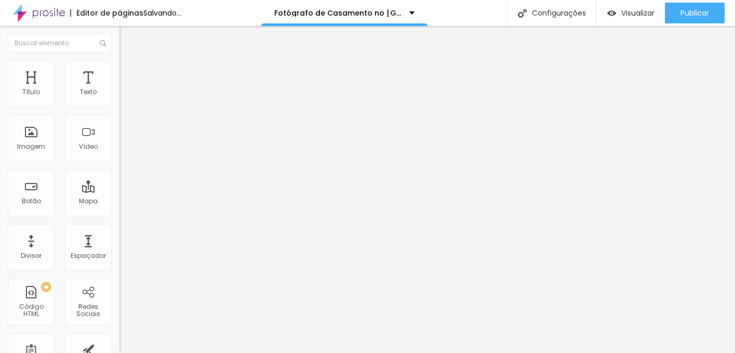
click at [129, 72] on span "Estilo" at bounding box center [137, 67] width 16 height 9
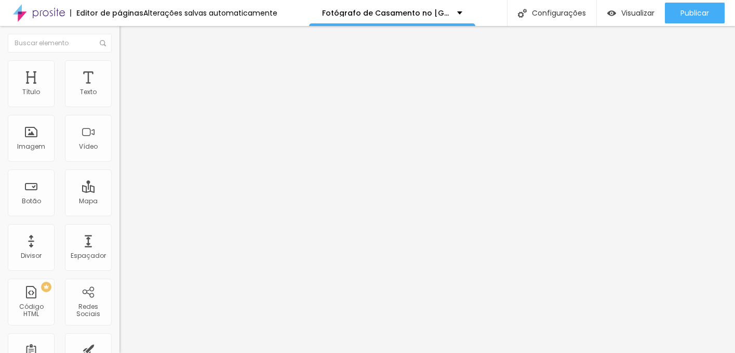
click at [129, 73] on span "Avançado" at bounding box center [146, 77] width 34 height 9
click at [129, 72] on span "Estilo" at bounding box center [137, 67] width 16 height 9
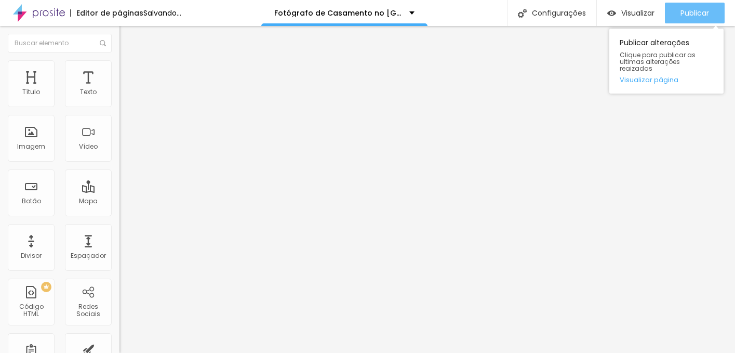
click at [692, 9] on span "Publicar" at bounding box center [694, 13] width 29 height 8
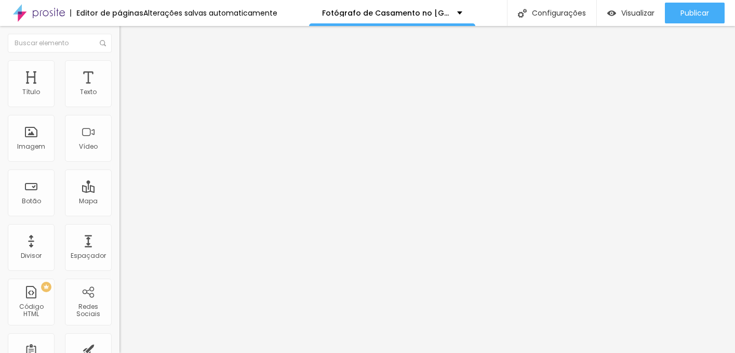
click at [119, 68] on li "Estilo" at bounding box center [178, 65] width 119 height 10
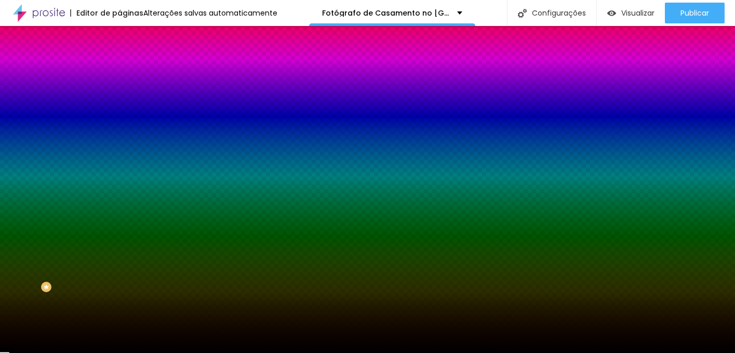
click at [129, 73] on span "Avançado" at bounding box center [146, 77] width 34 height 9
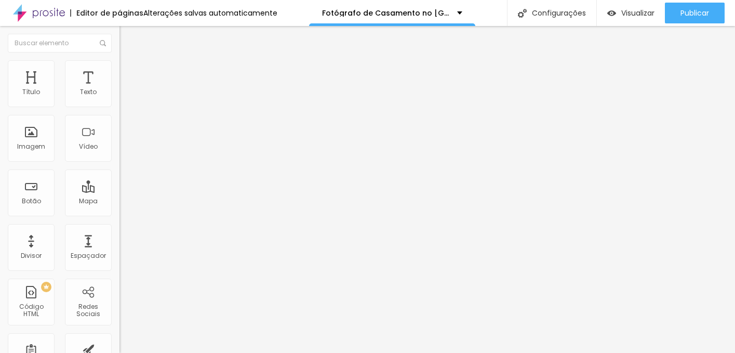
type input "20"
type input "25"
type input "30"
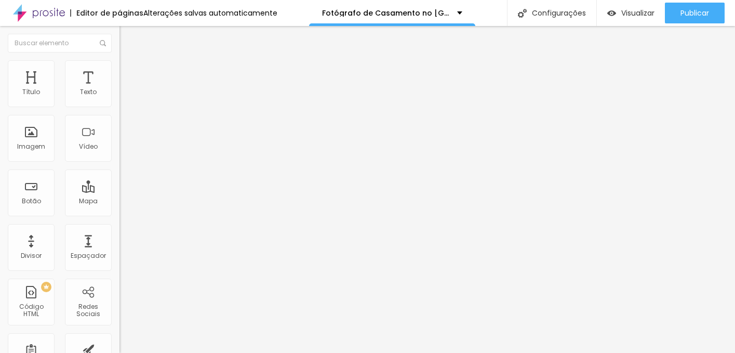
type input "30"
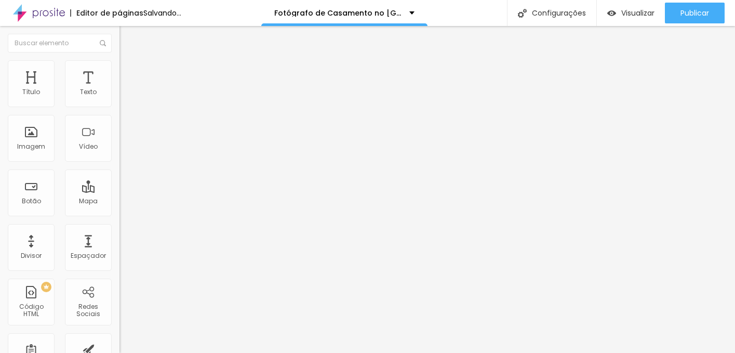
type input "30"
drag, startPoint x: 42, startPoint y: 102, endPoint x: 51, endPoint y: 102, distance: 9.9
click at [119, 201] on input "range" at bounding box center [152, 205] width 67 height 8
click at [119, 117] on div "30 px Espaçamento Interno ID Html Classes Html Visível nos dispositivos Celular…" at bounding box center [178, 226] width 119 height 290
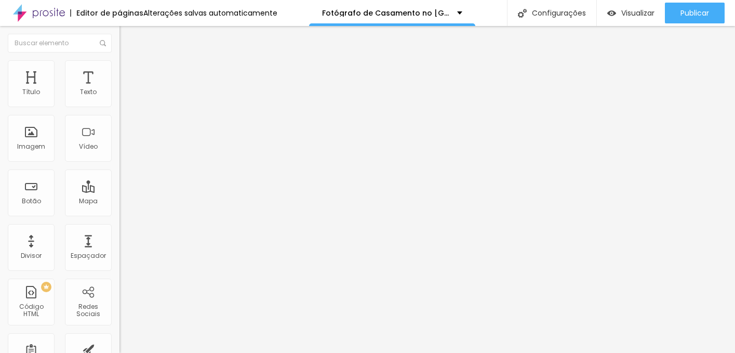
click at [129, 77] on span "Avançado" at bounding box center [146, 77] width 34 height 9
type input "0"
drag, startPoint x: 52, startPoint y: 102, endPoint x: -2, endPoint y: 97, distance: 53.8
type input "0"
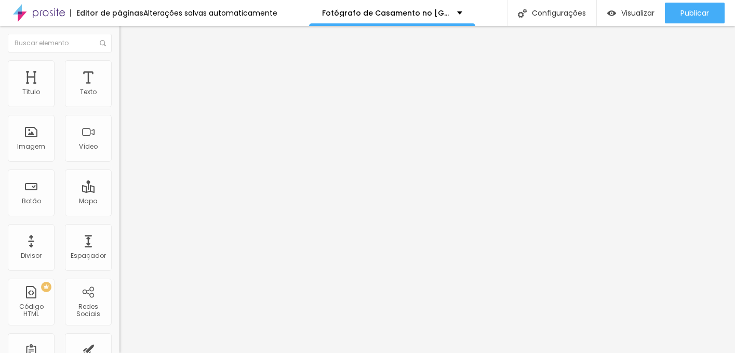
click at [119, 201] on input "range" at bounding box center [152, 205] width 67 height 8
click at [129, 71] on span "Estilo" at bounding box center [137, 67] width 16 height 9
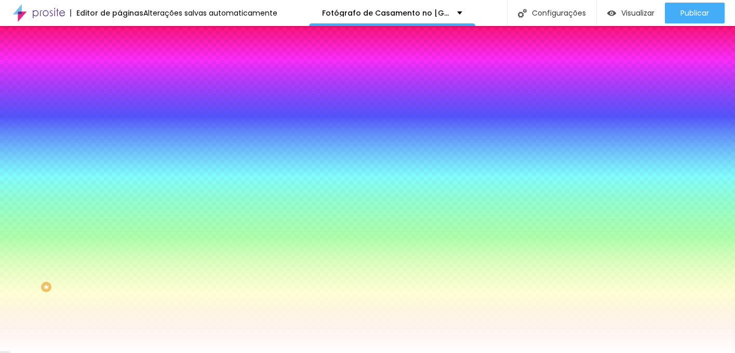
click at [119, 141] on div at bounding box center [178, 141] width 119 height 0
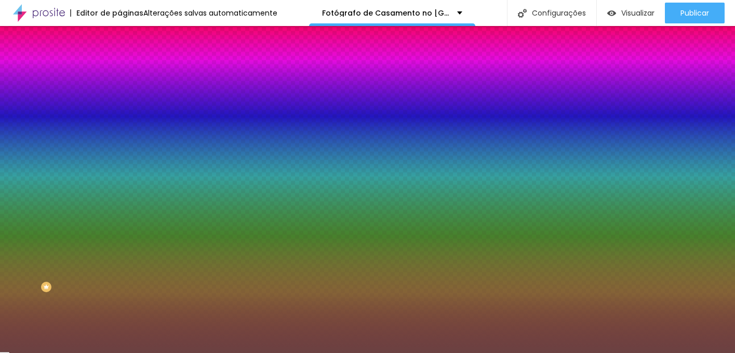
type input "#000000"
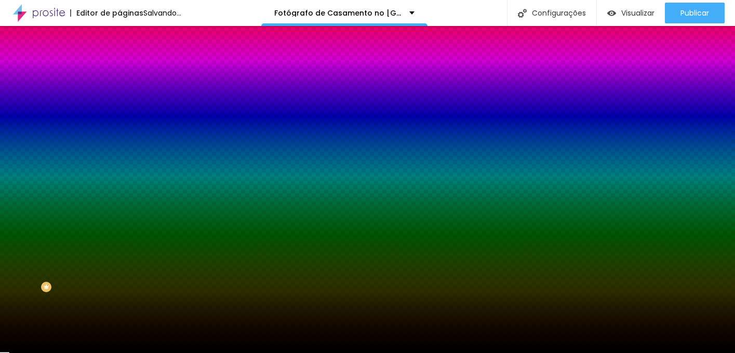
drag, startPoint x: 42, startPoint y: 247, endPoint x: -2, endPoint y: 307, distance: 74.4
click at [0, 307] on html "Editor de páginas Salvando... Fotógrafo de Casamento no Porto | Fotografia Docu…" at bounding box center [367, 176] width 735 height 353
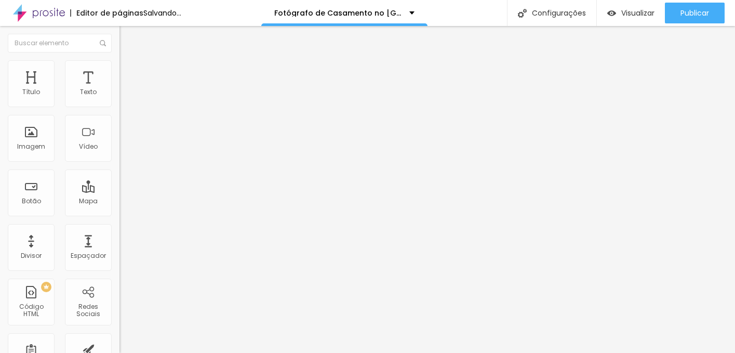
click at [119, 71] on li "Estilo" at bounding box center [178, 65] width 119 height 10
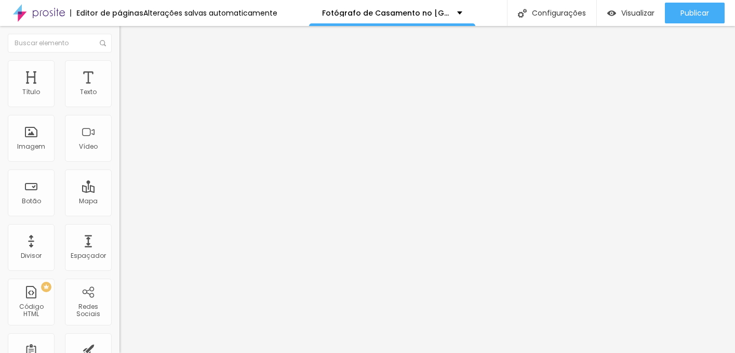
click at [129, 73] on span "Avançado" at bounding box center [146, 77] width 34 height 9
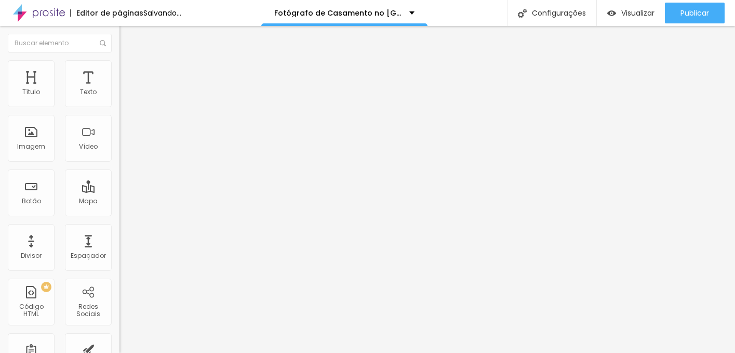
click at [129, 61] on span "Conteúdo" at bounding box center [145, 56] width 32 height 9
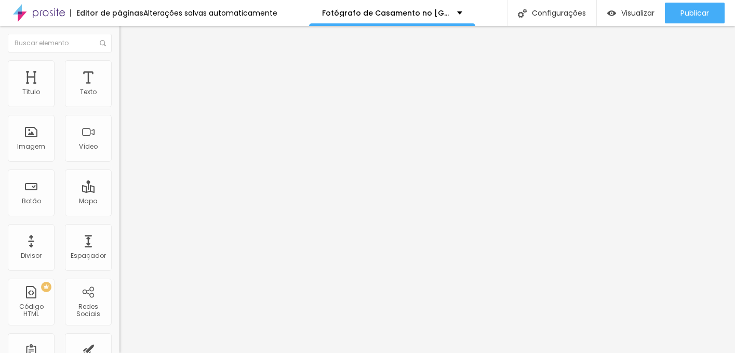
click at [119, 64] on img at bounding box center [123, 64] width 9 height 9
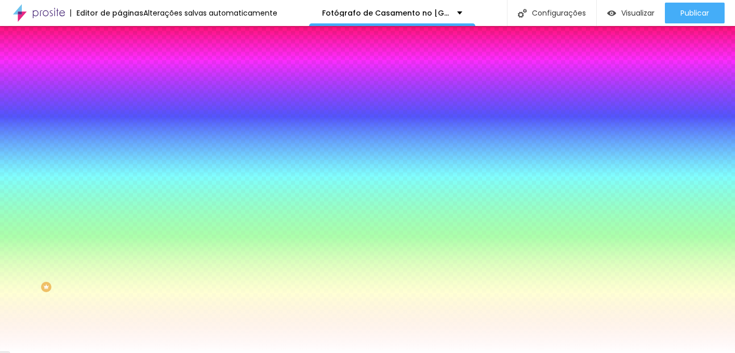
click at [119, 99] on div at bounding box center [178, 99] width 119 height 0
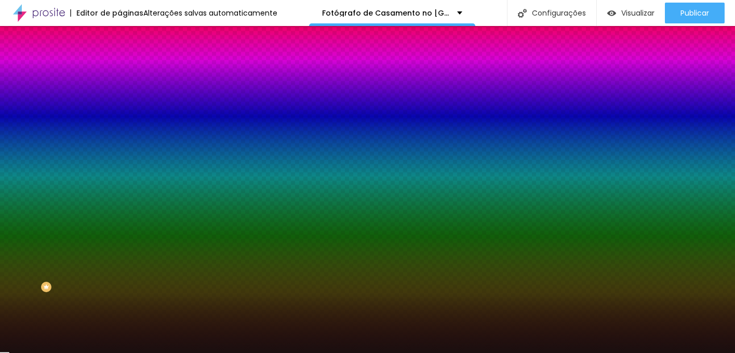
drag, startPoint x: 43, startPoint y: 187, endPoint x: -2, endPoint y: 213, distance: 51.4
click at [0, 213] on html "Editor de páginas Alterações salvas automaticamente Fotógrafo de Casamento no P…" at bounding box center [367, 176] width 735 height 353
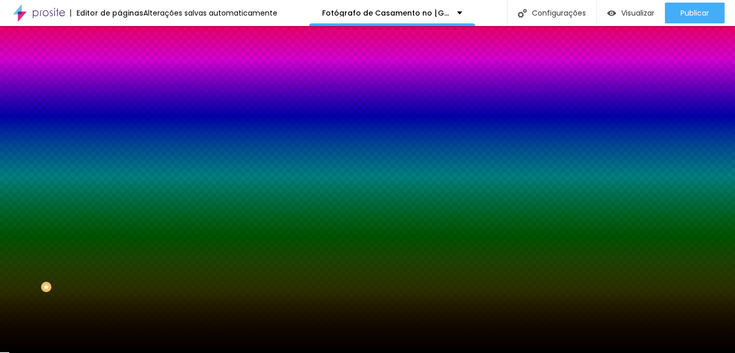
type input "#000000"
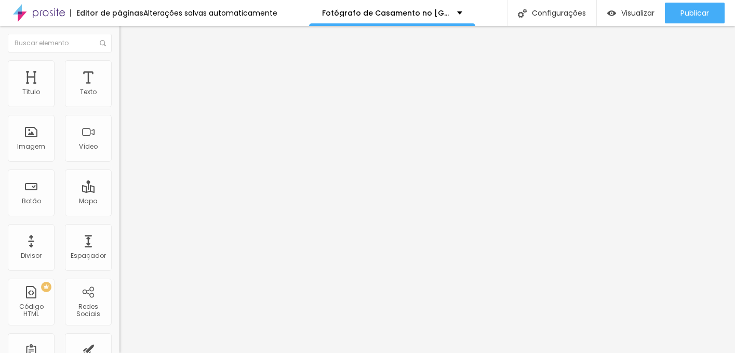
click at [119, 64] on ul "Conteúdo Estilo Avançado" at bounding box center [178, 65] width 119 height 31
click at [119, 63] on img at bounding box center [123, 64] width 9 height 9
click at [119, 71] on img at bounding box center [123, 75] width 9 height 9
click at [119, 64] on li "Estilo" at bounding box center [178, 65] width 119 height 10
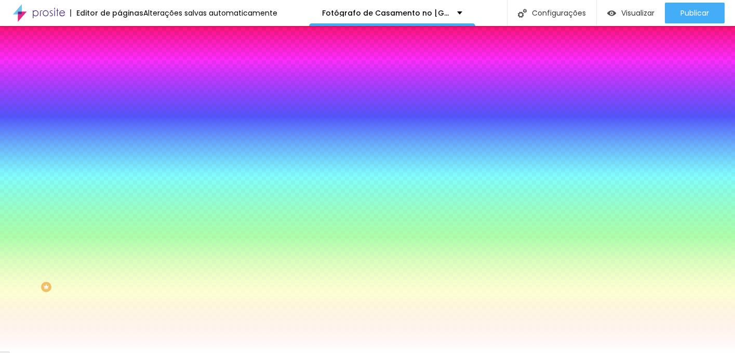
click at [119, 141] on div at bounding box center [178, 141] width 119 height 0
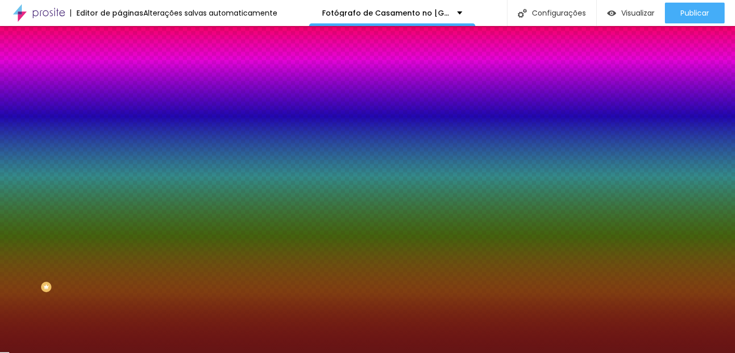
type input "#000000"
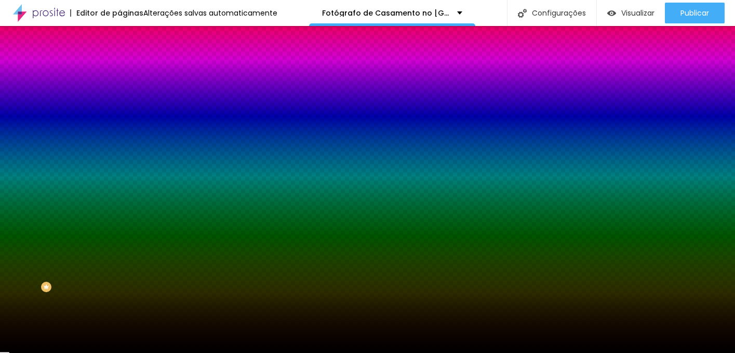
drag, startPoint x: 70, startPoint y: 227, endPoint x: 101, endPoint y: 310, distance: 88.5
click at [119, 310] on div "Editar Seção Conteúdo Estilo Avançado Imagem de fundo Adicionar imagem Efeito d…" at bounding box center [178, 189] width 119 height 327
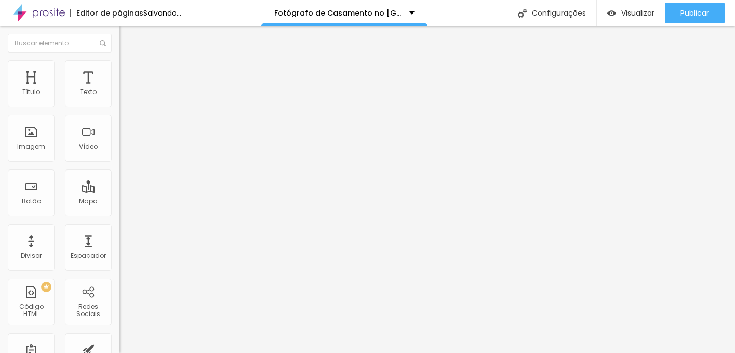
click at [119, 89] on span "Trocar imagem" at bounding box center [147, 84] width 57 height 9
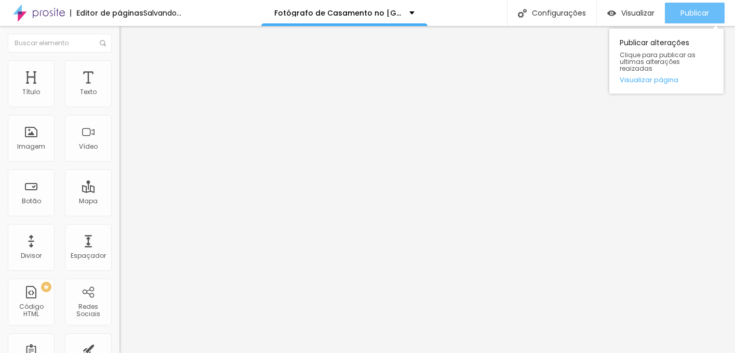
click at [695, 9] on span "Publicar" at bounding box center [694, 13] width 29 height 8
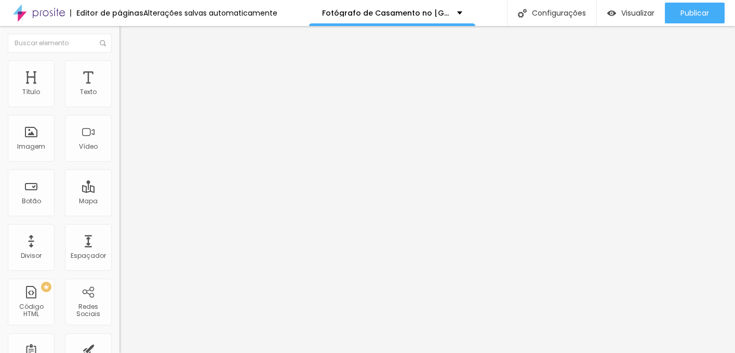
click at [119, 66] on li "Estilo" at bounding box center [178, 65] width 119 height 10
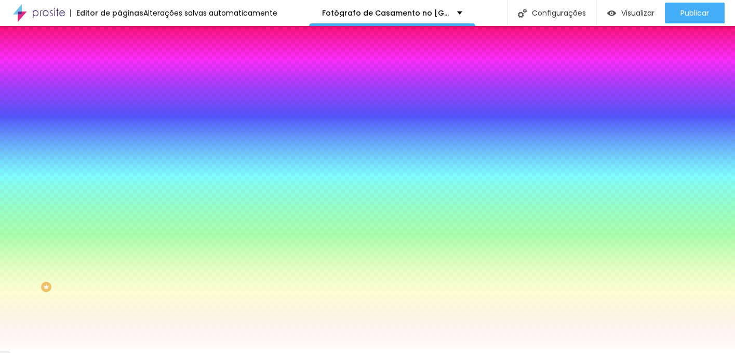
click at [119, 141] on div at bounding box center [178, 141] width 119 height 0
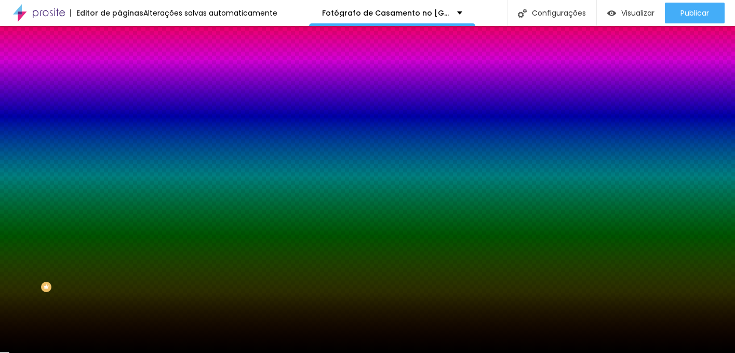
type input "#000000"
click at [119, 302] on div "Editar Seção Conteúdo Estilo Avançado Imagem de fundo Adicionar imagem Efeito d…" at bounding box center [178, 189] width 119 height 327
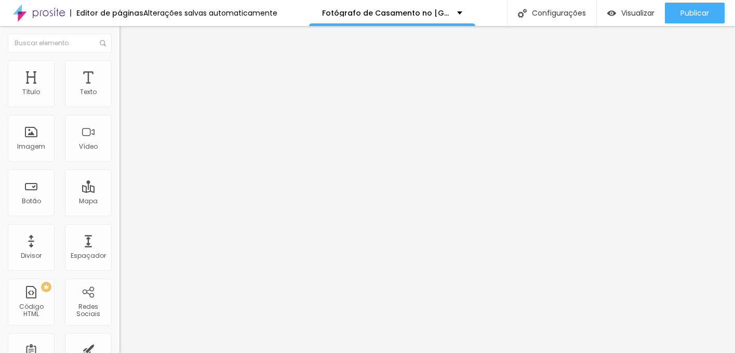
click at [119, 66] on li "Estilo" at bounding box center [178, 65] width 119 height 10
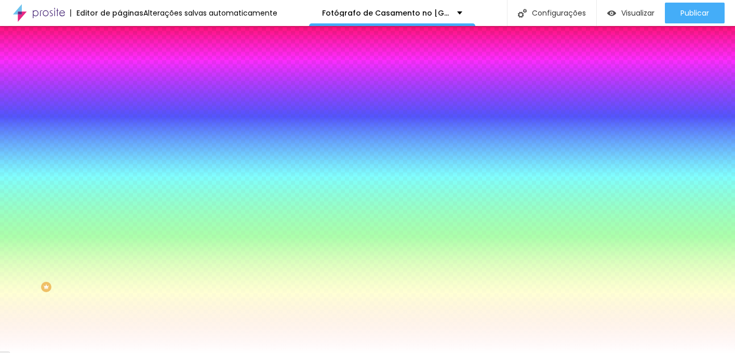
click at [119, 99] on div at bounding box center [178, 99] width 119 height 0
type input "#000000"
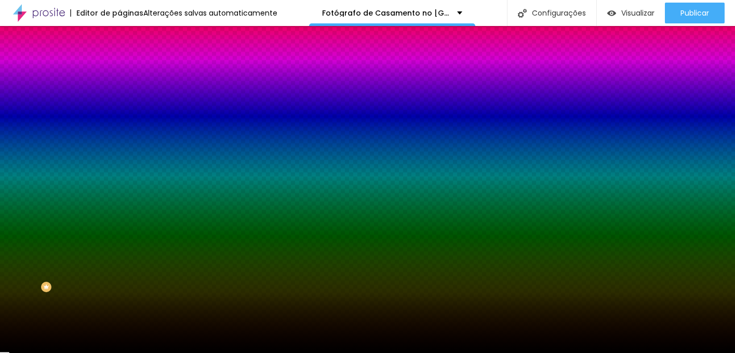
drag, startPoint x: 68, startPoint y: 148, endPoint x: 102, endPoint y: 244, distance: 101.3
click at [119, 244] on div "Editar Coluna Conteúdo Estilo Avançado Cor de fundo Voltar ao padrão #000000 So…" at bounding box center [178, 189] width 119 height 327
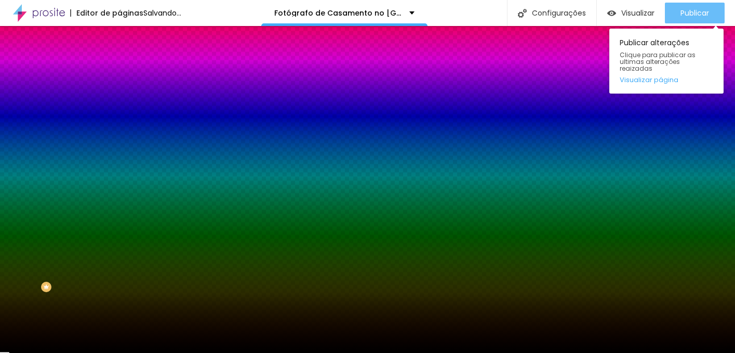
click at [696, 9] on span "Publicar" at bounding box center [694, 13] width 29 height 8
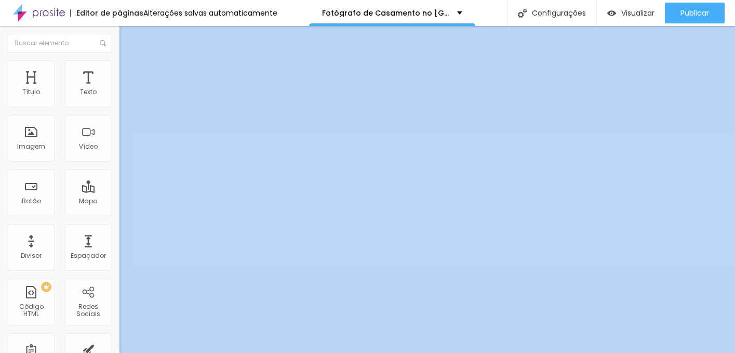
click at [119, 160] on div "Editar Seção Conteúdo Estilo Avançado Modo Encaixotado Encaixotado Completo" at bounding box center [178, 189] width 119 height 327
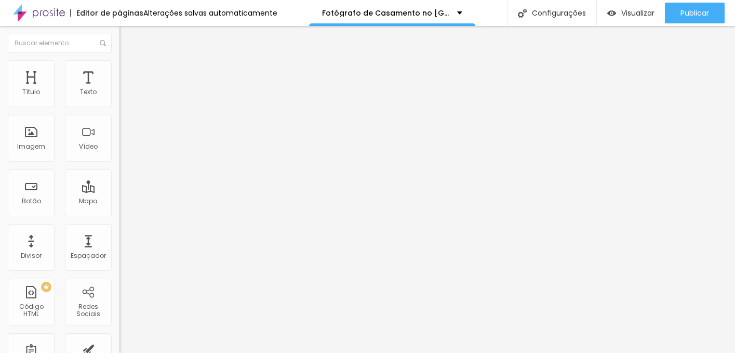
click at [129, 71] on span "Estilo" at bounding box center [137, 67] width 16 height 9
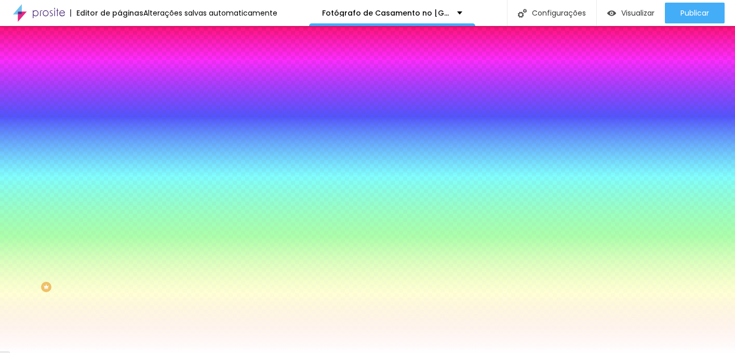
click at [119, 141] on div at bounding box center [178, 141] width 119 height 0
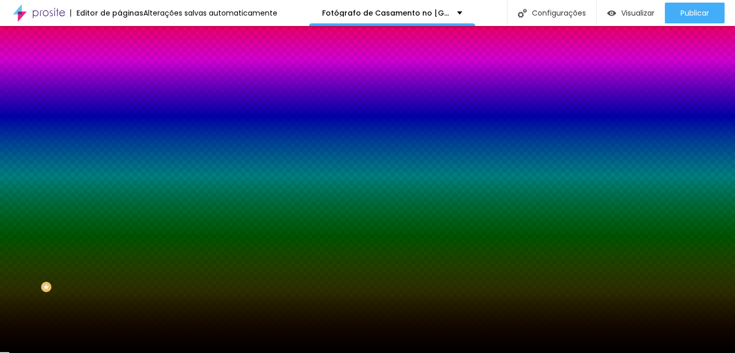
type input "#000000"
click at [98, 352] on html "Editor de páginas Alterações salvas automaticamente Fotógrafo de Casamento no P…" at bounding box center [367, 176] width 735 height 353
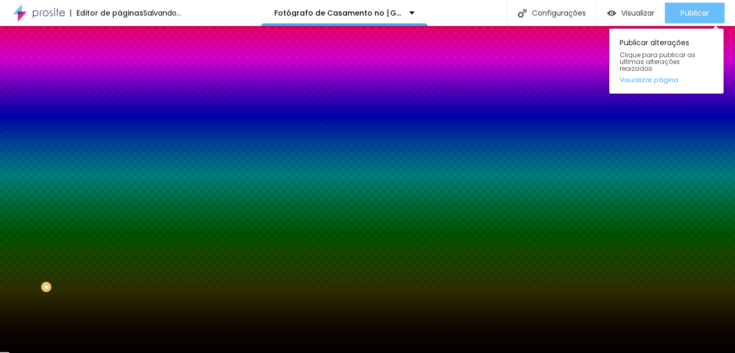
click at [692, 16] on span "Publicar" at bounding box center [694, 13] width 29 height 8
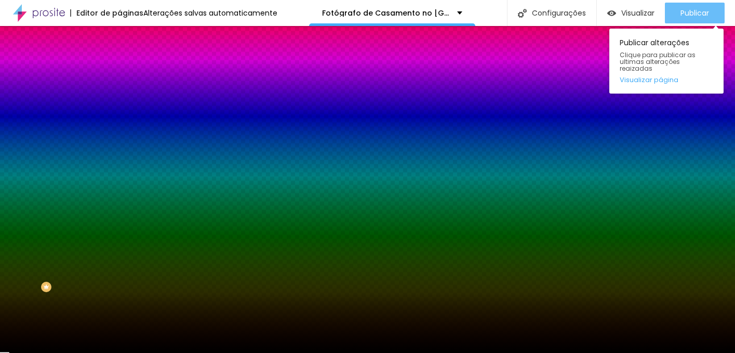
click at [687, 11] on span "Publicar" at bounding box center [694, 13] width 29 height 8
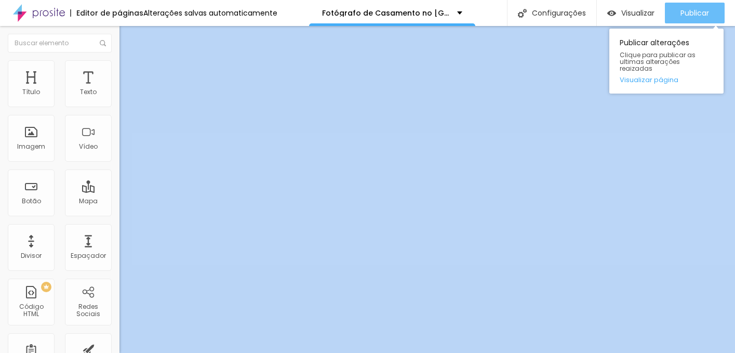
click at [702, 13] on span "Publicar" at bounding box center [694, 13] width 29 height 8
click at [695, 9] on span "Publicar" at bounding box center [694, 13] width 29 height 8
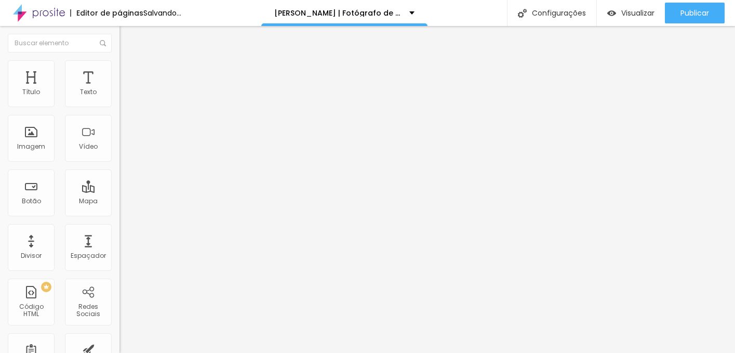
click at [119, 89] on span "Trocar imagem" at bounding box center [147, 84] width 57 height 9
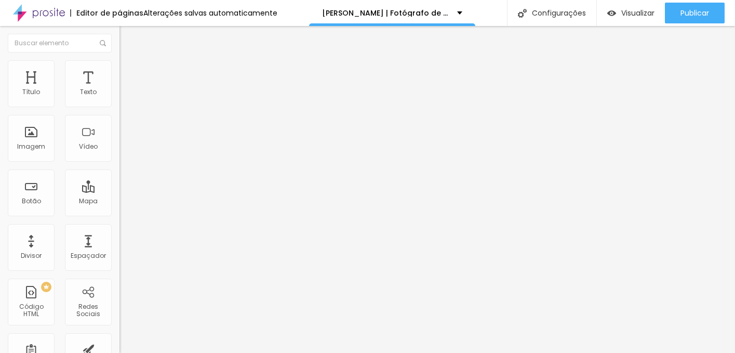
scroll to position [458, 0]
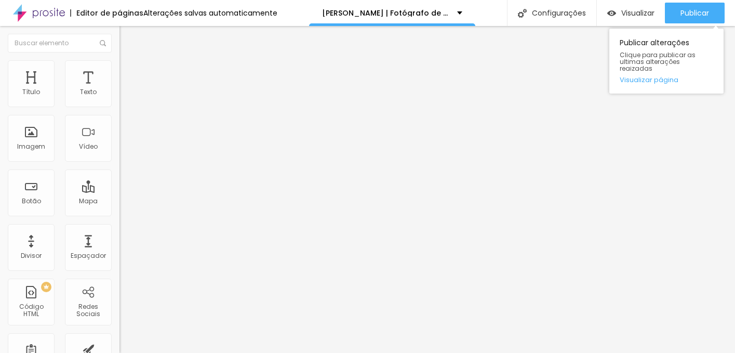
click at [675, 2] on div "Publicar Publicar alterações Clique para publicar as ultimas alterações reaizad…" at bounding box center [695, 13] width 60 height 26
click at [676, 12] on button "Publicar" at bounding box center [695, 13] width 60 height 21
click at [677, 4] on button "Publicar" at bounding box center [695, 13] width 60 height 21
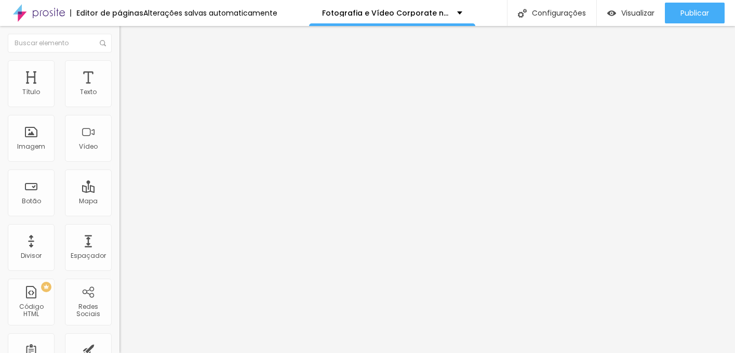
click at [129, 72] on span "Avançado" at bounding box center [146, 67] width 34 height 9
click at [119, 59] on img at bounding box center [123, 54] width 9 height 9
click at [119, 69] on li "Estilo" at bounding box center [178, 65] width 119 height 10
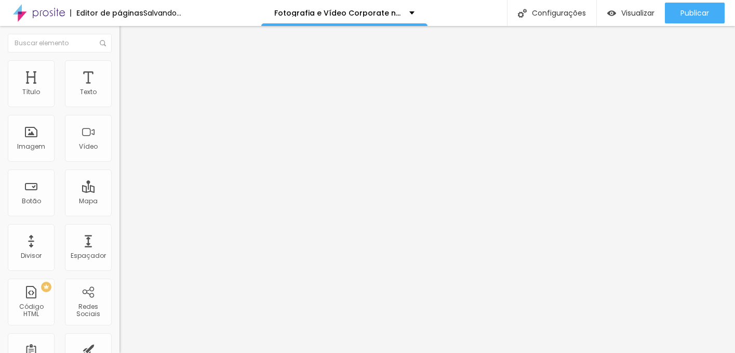
click at [129, 73] on span "Avançado" at bounding box center [146, 77] width 34 height 9
click at [119, 67] on li "Estilo" at bounding box center [178, 65] width 119 height 10
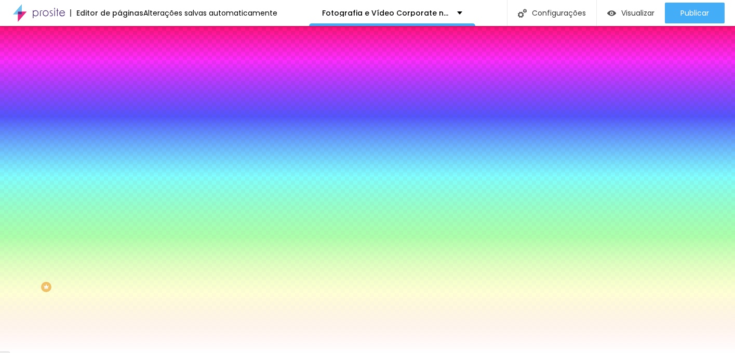
click at [119, 141] on div at bounding box center [178, 141] width 119 height 0
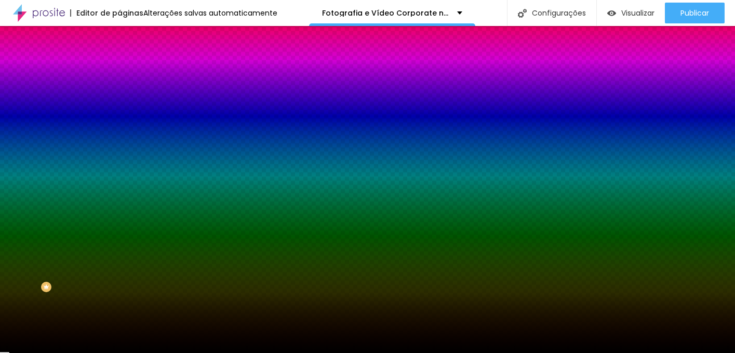
type input "#000000"
drag, startPoint x: 57, startPoint y: 313, endPoint x: 91, endPoint y: 304, distance: 35.3
click at [119, 304] on div "Editar Seção Conteúdo Estilo Avançado Imagem de fundo Adicionar imagem Efeito d…" at bounding box center [178, 189] width 119 height 327
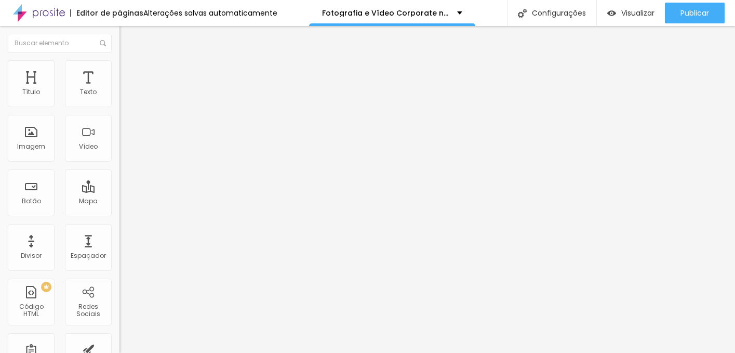
click at [119, 71] on li "Estilo" at bounding box center [178, 65] width 119 height 10
click at [129, 73] on span "Avançado" at bounding box center [146, 77] width 34 height 9
click at [119, 65] on img at bounding box center [123, 64] width 9 height 9
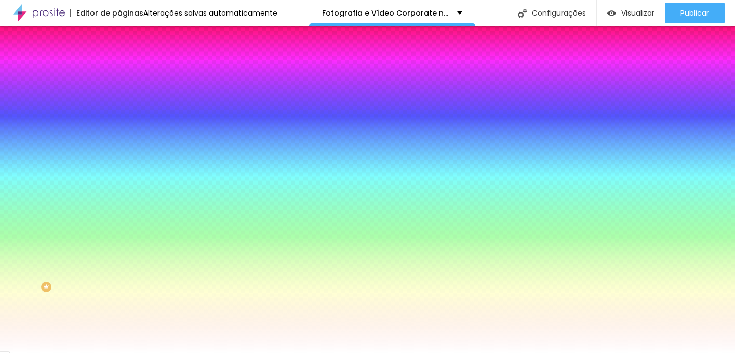
click at [119, 99] on div at bounding box center [178, 99] width 119 height 0
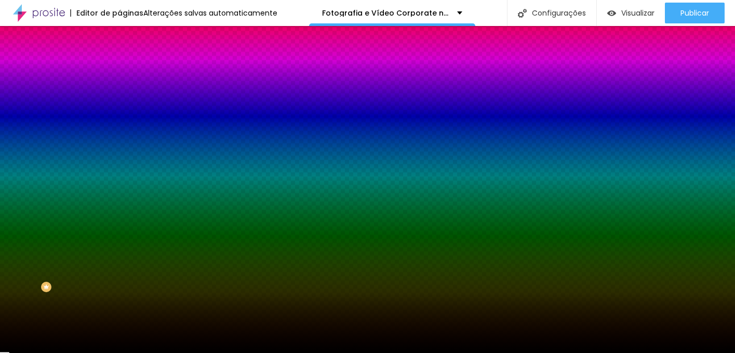
type input "#000000"
drag, startPoint x: 92, startPoint y: 209, endPoint x: 97, endPoint y: 212, distance: 5.6
click at [119, 212] on div "Editar Coluna Conteúdo Estilo Avançado Cor de fundo Voltar ao padrão #000000 So…" at bounding box center [178, 189] width 119 height 327
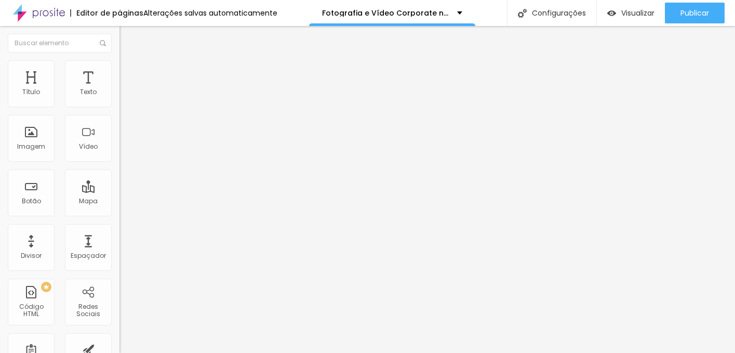
click at [119, 65] on ul "Conteúdo Estilo Avançado" at bounding box center [178, 65] width 119 height 31
click at [119, 65] on img at bounding box center [123, 64] width 9 height 9
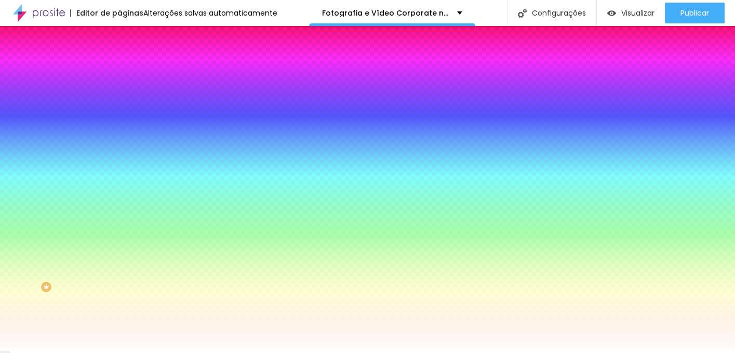
click at [119, 141] on div at bounding box center [178, 141] width 119 height 0
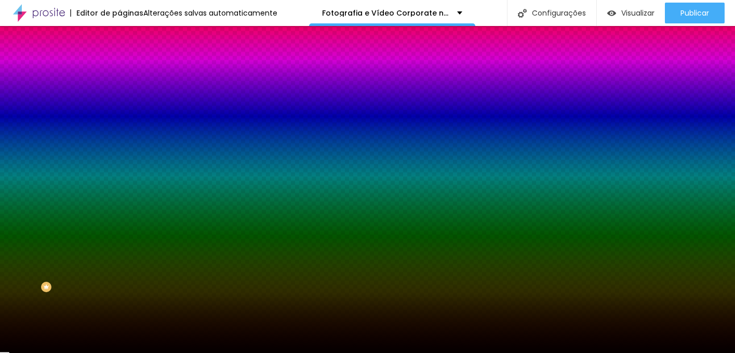
type input "#000000"
drag, startPoint x: 102, startPoint y: 278, endPoint x: 115, endPoint y: 318, distance: 42.7
click at [119, 318] on div "Editar Seção Conteúdo Estilo Avançado Imagem de fundo Adicionar imagem Efeito d…" at bounding box center [178, 189] width 119 height 327
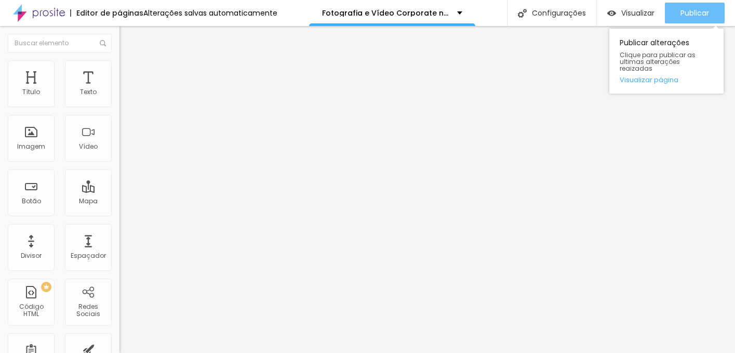
click at [699, 12] on span "Publicar" at bounding box center [694, 13] width 29 height 8
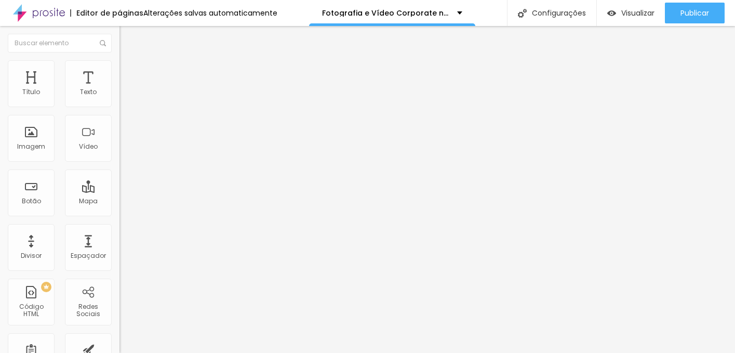
click at [129, 72] on span "Estilo" at bounding box center [137, 67] width 16 height 9
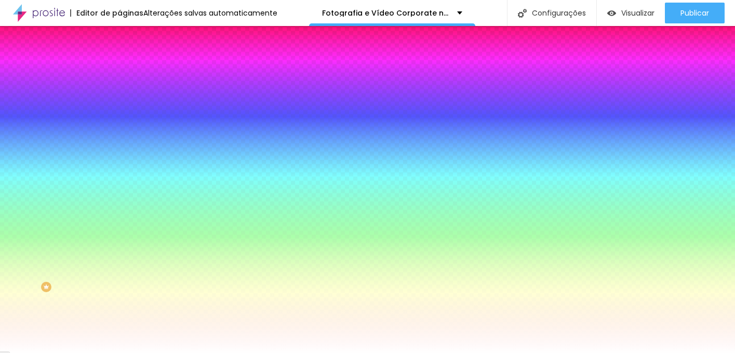
click at [124, 158] on icon "button" at bounding box center [127, 161] width 6 height 6
type input "1"
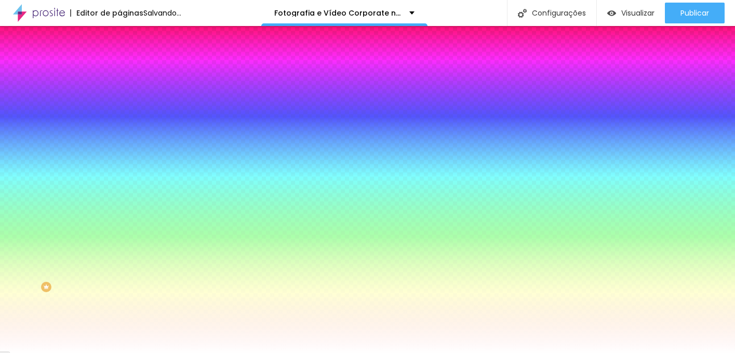
drag, startPoint x: 113, startPoint y: 220, endPoint x: 131, endPoint y: 221, distance: 18.2
type input "1"
drag, startPoint x: 158, startPoint y: 304, endPoint x: 123, endPoint y: 197, distance: 113.1
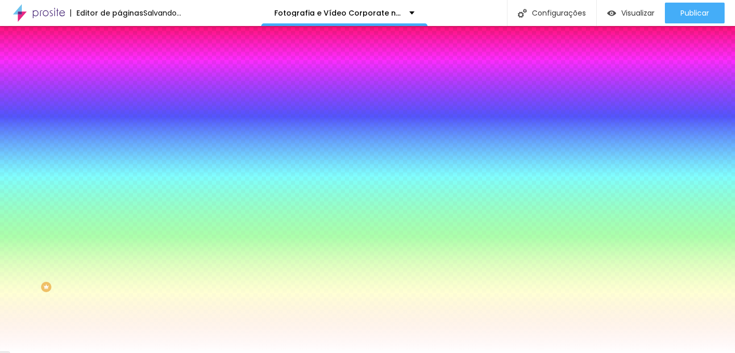
type input "#FFFFFF"
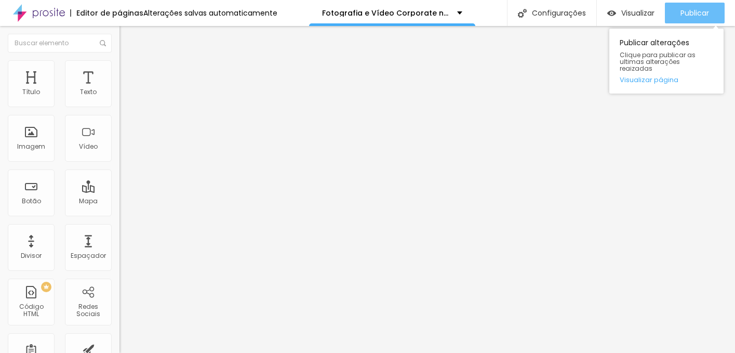
click at [688, 14] on span "Publicar" at bounding box center [694, 13] width 29 height 8
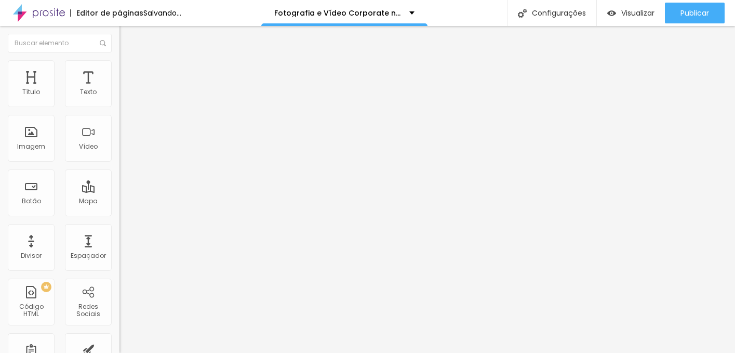
click at [129, 72] on span "Estilo" at bounding box center [137, 67] width 16 height 9
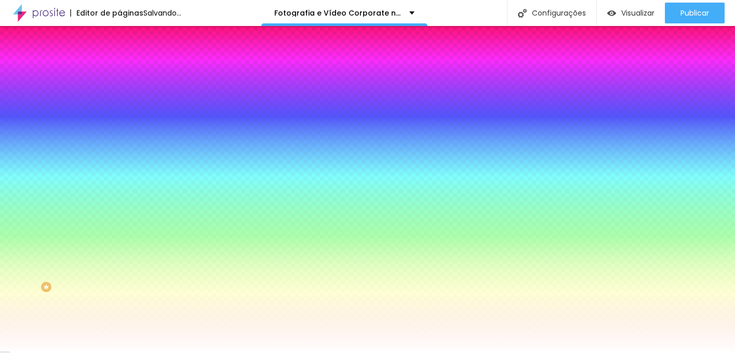
click at [119, 99] on div at bounding box center [178, 99] width 119 height 0
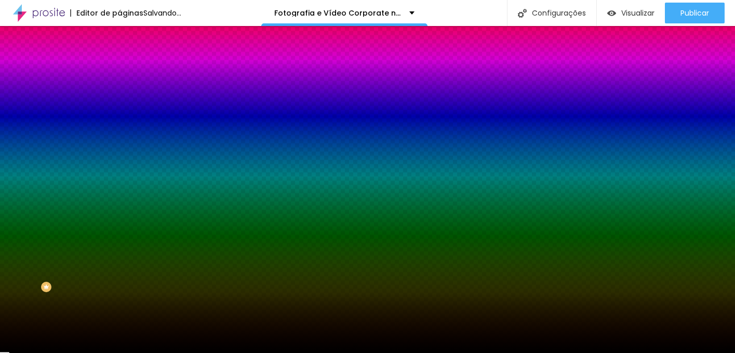
type input "#000000"
drag, startPoint x: 57, startPoint y: 136, endPoint x: 108, endPoint y: 214, distance: 93.7
click at [119, 214] on div "Editar Coluna Conteúdo Estilo Avançado Cor de fundo Voltar ao padrão #000000 So…" at bounding box center [178, 189] width 119 height 327
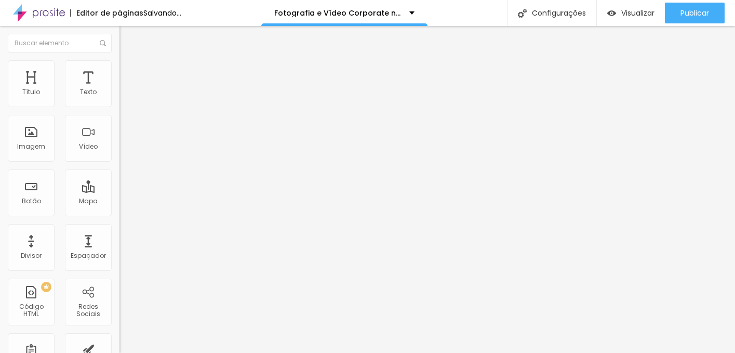
click at [119, 65] on img at bounding box center [123, 64] width 9 height 9
click at [129, 61] on span "Estilo" at bounding box center [137, 56] width 16 height 9
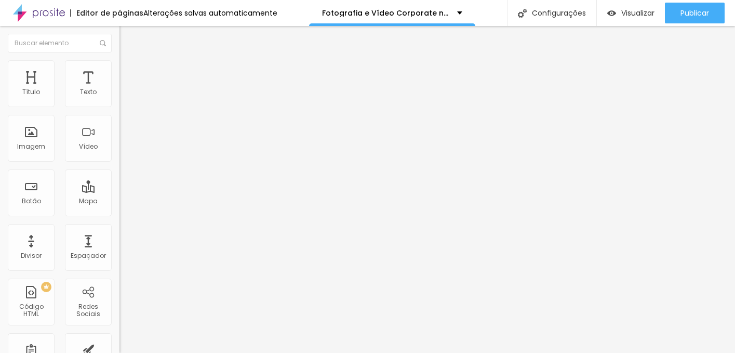
click at [119, 66] on img at bounding box center [123, 64] width 9 height 9
click at [129, 71] on span "Avançado" at bounding box center [146, 67] width 34 height 9
click at [119, 59] on img at bounding box center [123, 54] width 9 height 9
click at [127, 34] on img "button" at bounding box center [131, 38] width 8 height 8
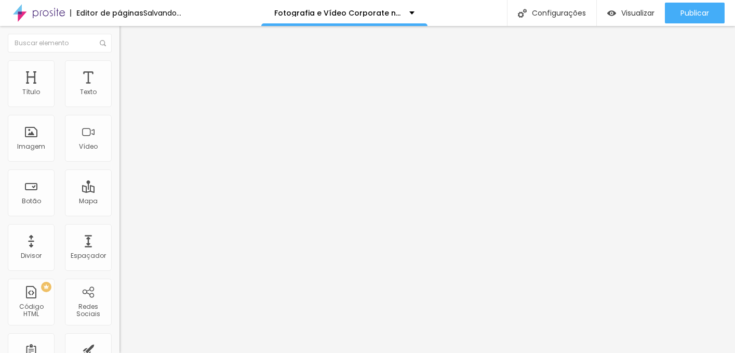
click at [119, 66] on li "Estilo" at bounding box center [178, 65] width 119 height 10
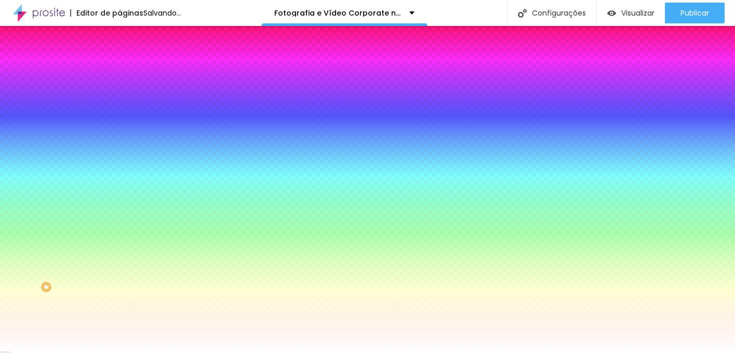
click at [119, 141] on div at bounding box center [178, 141] width 119 height 0
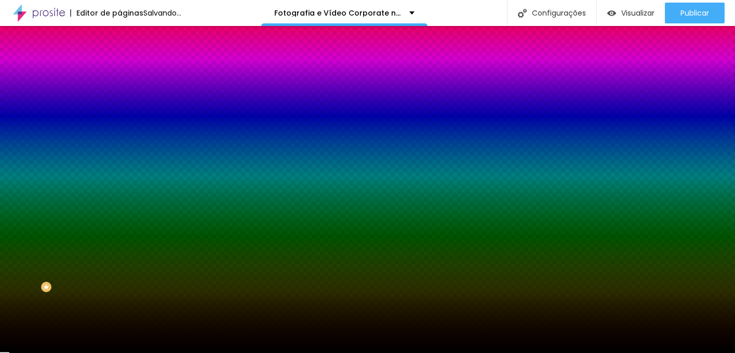
drag, startPoint x: 92, startPoint y: 281, endPoint x: 102, endPoint y: 300, distance: 21.4
click at [119, 300] on div "Editar Seção Conteúdo Estilo Avançado Imagem de fundo Adicionar imagem Efeito d…" at bounding box center [178, 189] width 119 height 327
type input "#000000"
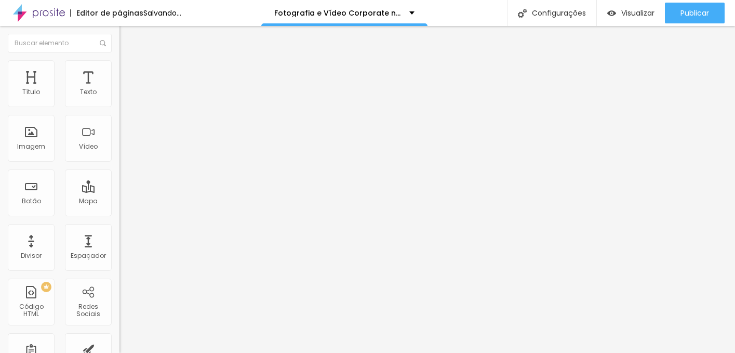
click at [119, 63] on img at bounding box center [123, 64] width 9 height 9
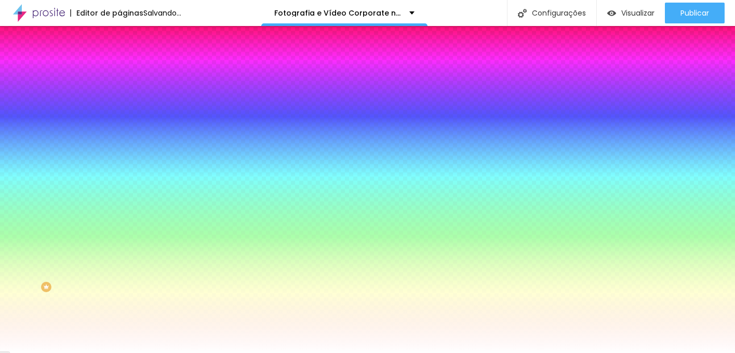
click at [119, 141] on div at bounding box center [178, 141] width 119 height 0
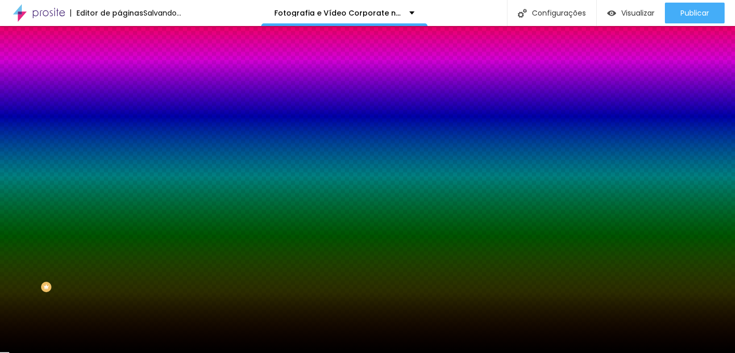
type input "#000000"
drag, startPoint x: 67, startPoint y: 291, endPoint x: 96, endPoint y: 291, distance: 28.6
click at [119, 291] on div "Editar Seção Conteúdo Estilo Avançado Imagem de fundo Adicionar imagem Efeito d…" at bounding box center [178, 189] width 119 height 327
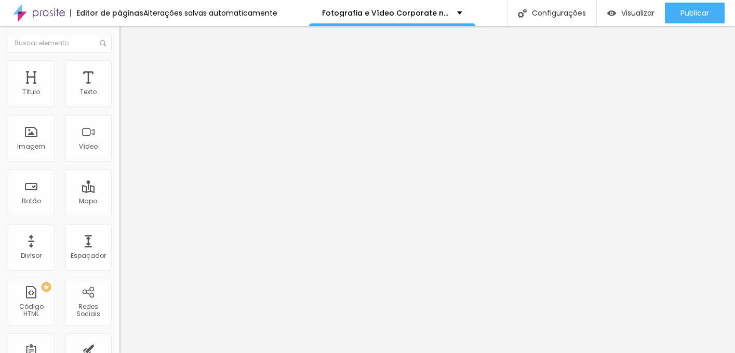
click at [119, 62] on img at bounding box center [123, 64] width 9 height 9
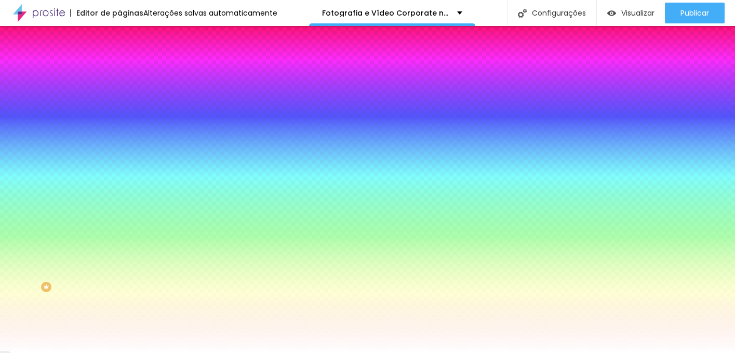
click at [119, 141] on div at bounding box center [178, 141] width 119 height 0
type input "#040000"
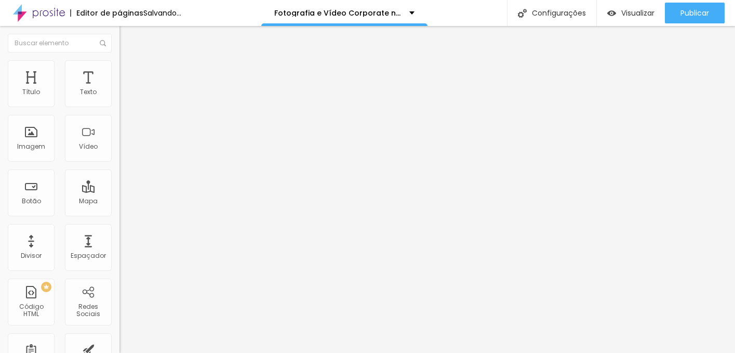
click at [119, 67] on li "Estilo" at bounding box center [178, 65] width 119 height 10
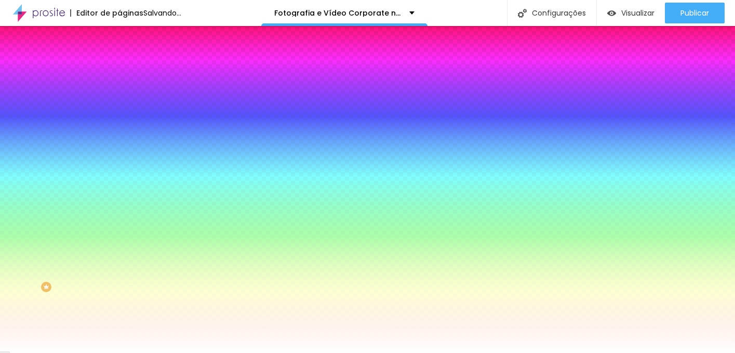
click at [119, 141] on div at bounding box center [178, 141] width 119 height 0
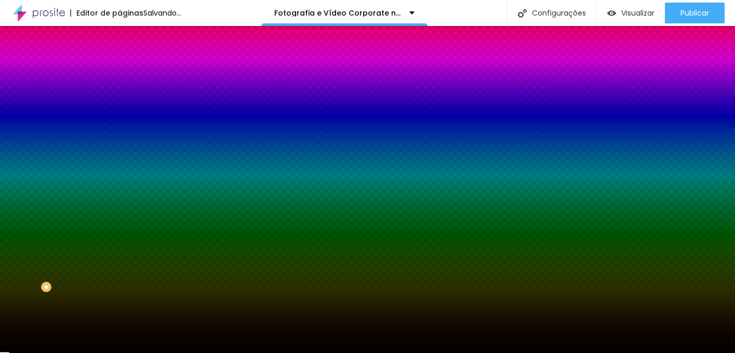
type input "#000000"
drag, startPoint x: 67, startPoint y: 217, endPoint x: 113, endPoint y: 295, distance: 90.0
click at [119, 295] on div "Editar Seção Conteúdo Estilo Avançado Imagem de fundo Adicionar imagem Efeito d…" at bounding box center [178, 189] width 119 height 327
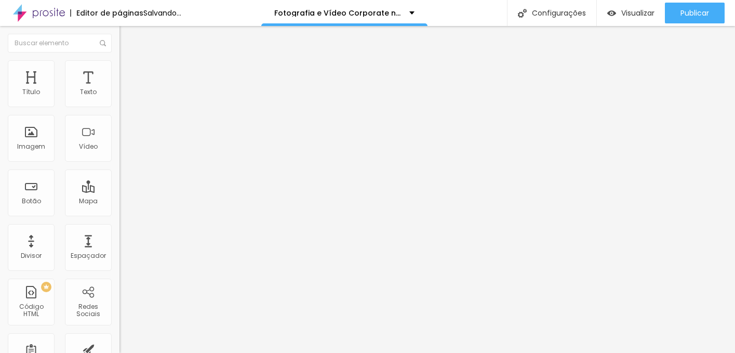
click at [119, 67] on img at bounding box center [123, 64] width 9 height 9
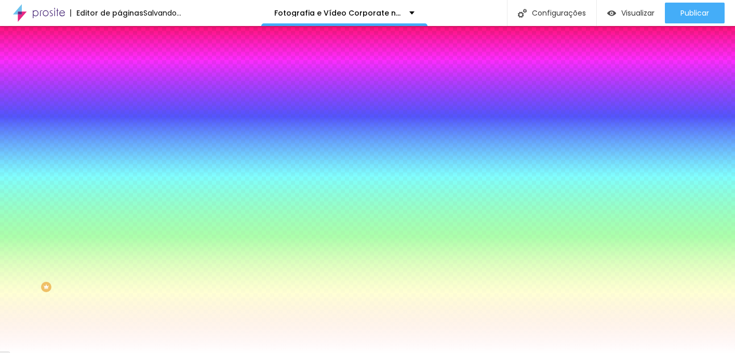
click at [119, 141] on div at bounding box center [178, 141] width 119 height 0
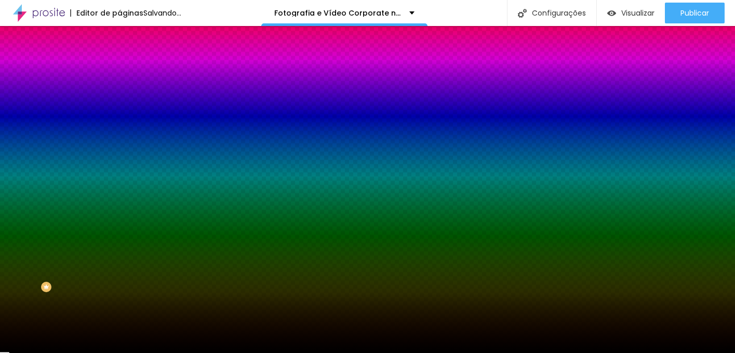
type input "#000000"
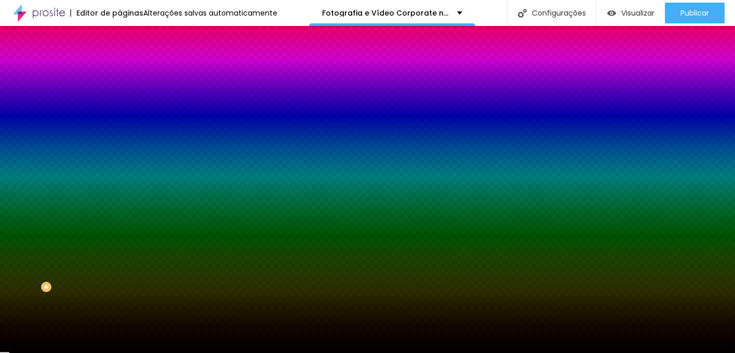
drag, startPoint x: 35, startPoint y: 278, endPoint x: 96, endPoint y: 291, distance: 62.1
click at [119, 291] on div "Editar Seção Conteúdo Estilo Avançado Imagem de fundo Adicionar imagem Efeito d…" at bounding box center [178, 189] width 119 height 327
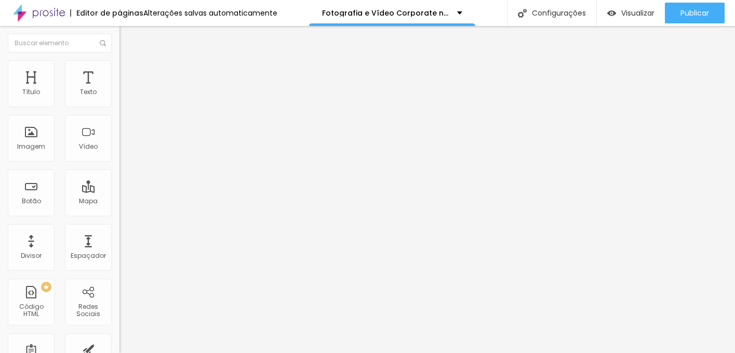
click at [119, 71] on li "Estilo" at bounding box center [178, 65] width 119 height 10
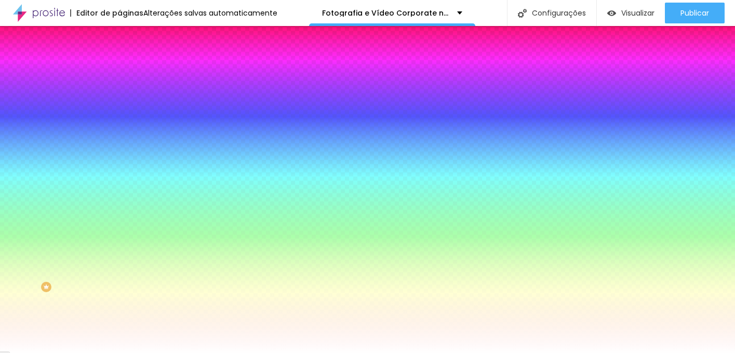
click at [119, 141] on div at bounding box center [178, 141] width 119 height 0
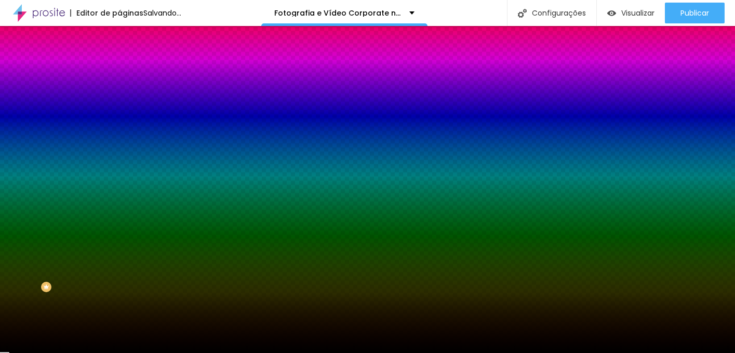
drag, startPoint x: 62, startPoint y: 219, endPoint x: 82, endPoint y: 279, distance: 63.9
click at [82, 279] on div at bounding box center [367, 176] width 735 height 353
click at [119, 152] on input "#020000" at bounding box center [181, 146] width 125 height 10
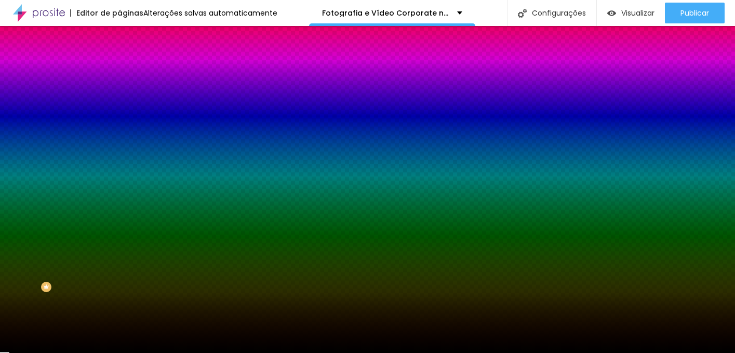
type input "#000000"
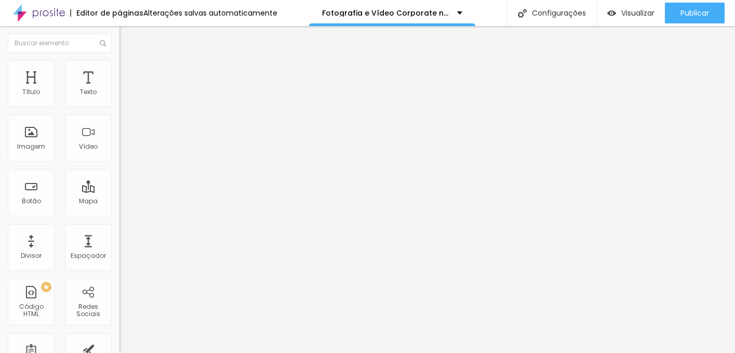
click at [119, 60] on img at bounding box center [123, 64] width 9 height 9
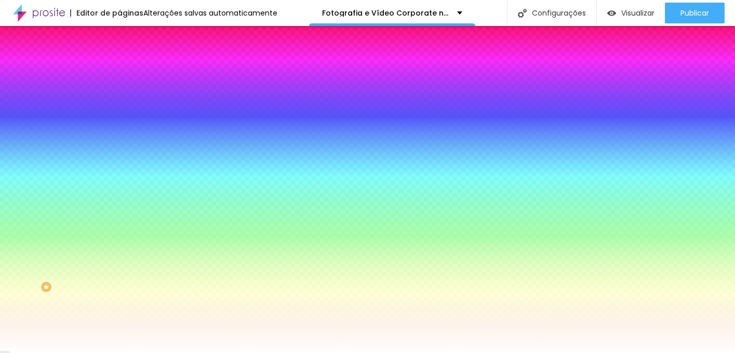
click at [119, 141] on div at bounding box center [178, 141] width 119 height 0
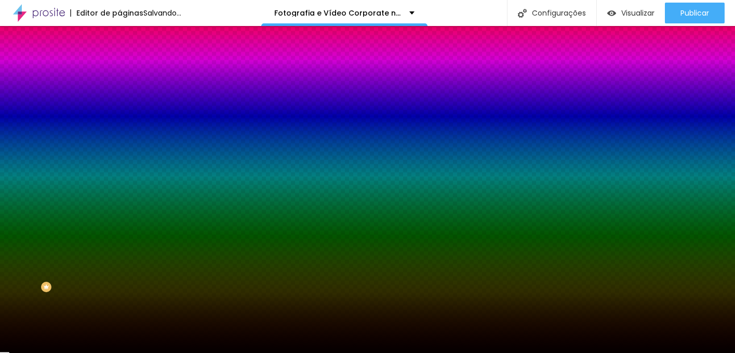
type input "#000000"
click at [119, 215] on div "Imagem de fundo Adicionar imagem Efeito da Imagem Nenhum Nenhum Parallax Cor de…" at bounding box center [178, 148] width 119 height 134
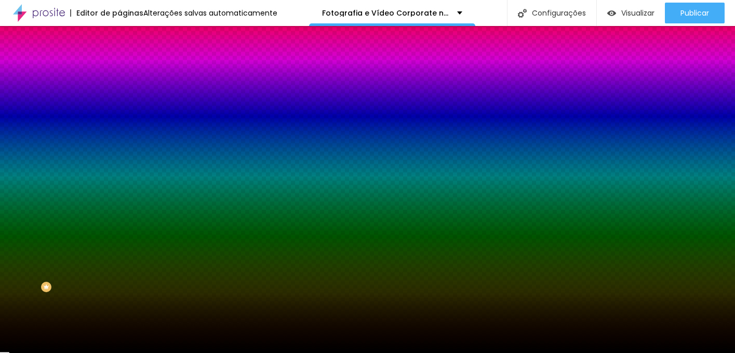
click at [119, 152] on input "#000000" at bounding box center [181, 146] width 125 height 10
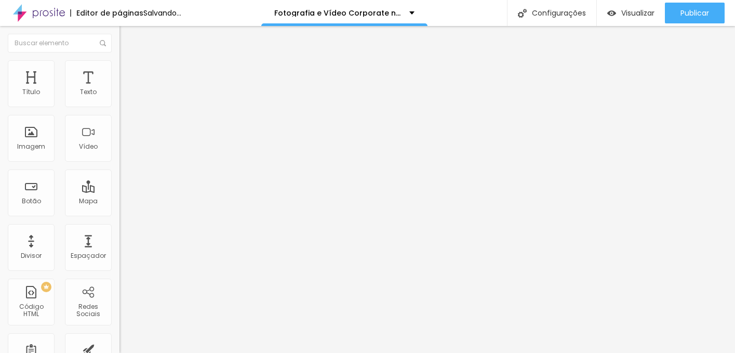
click at [129, 72] on span "Estilo" at bounding box center [137, 67] width 16 height 9
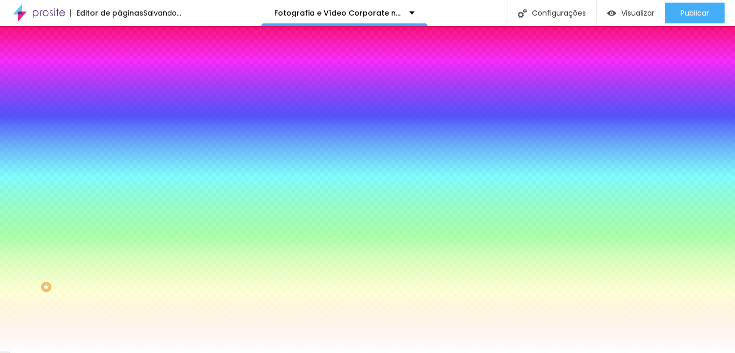
click at [119, 141] on div at bounding box center [178, 141] width 119 height 0
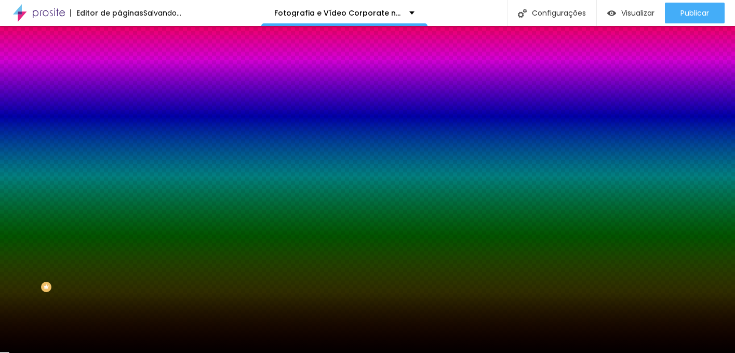
type input "#040000"
drag, startPoint x: 51, startPoint y: 258, endPoint x: 82, endPoint y: 279, distance: 37.3
click at [82, 279] on div at bounding box center [367, 176] width 735 height 353
click at [119, 62] on img at bounding box center [123, 64] width 9 height 9
click at [119, 60] on li "Conteúdo" at bounding box center [178, 55] width 119 height 10
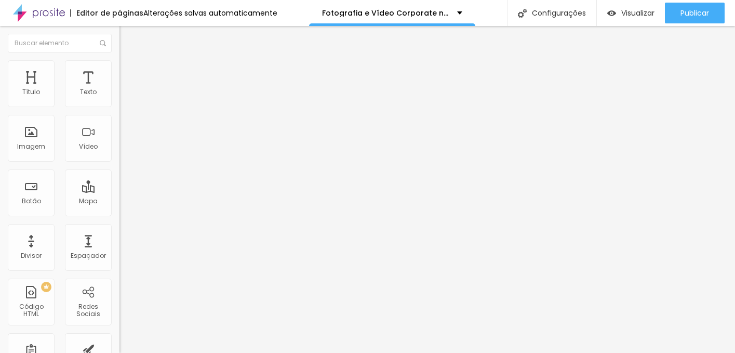
click at [119, 64] on li "Estilo" at bounding box center [178, 65] width 119 height 10
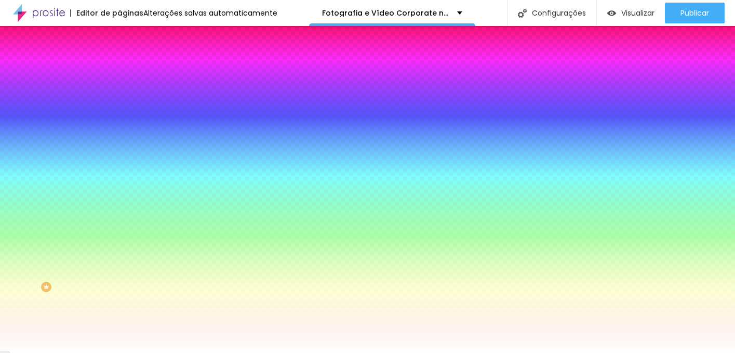
click at [119, 99] on div at bounding box center [178, 99] width 119 height 0
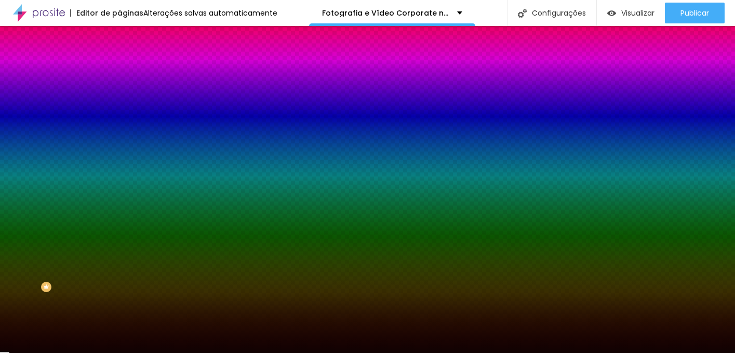
type input "#000000"
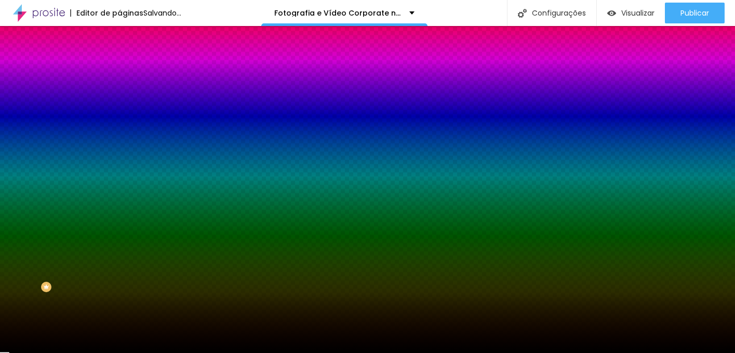
drag, startPoint x: 60, startPoint y: 151, endPoint x: 89, endPoint y: 195, distance: 53.6
click at [119, 110] on div at bounding box center [178, 110] width 119 height 0
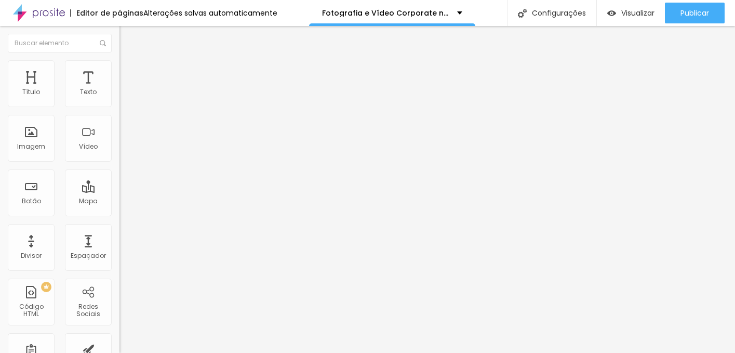
click at [119, 65] on img at bounding box center [123, 64] width 9 height 9
click at [119, 66] on ul "Estilo Avançado" at bounding box center [178, 60] width 119 height 21
click at [119, 60] on li "Estilo" at bounding box center [178, 55] width 119 height 10
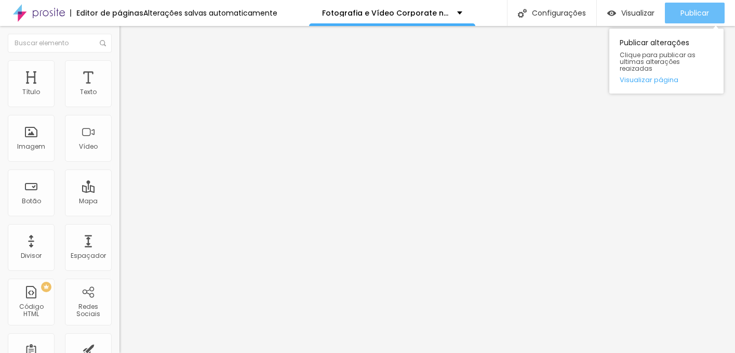
click at [697, 3] on div "Publicar" at bounding box center [694, 13] width 29 height 21
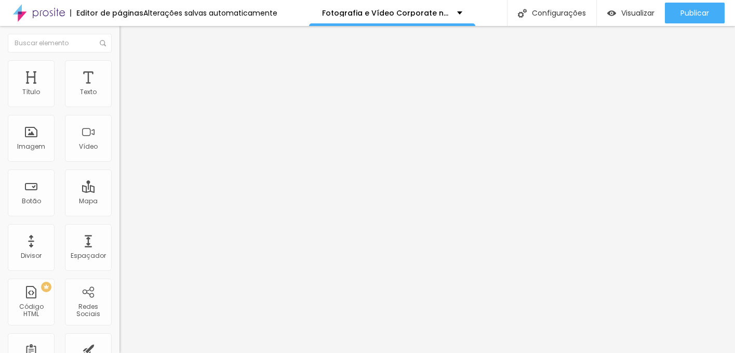
click at [119, 63] on img at bounding box center [123, 64] width 9 height 9
click at [119, 71] on li "Avançado" at bounding box center [178, 76] width 119 height 10
click at [119, 59] on img at bounding box center [123, 54] width 9 height 9
click at [119, 60] on li "Estilo" at bounding box center [178, 65] width 119 height 10
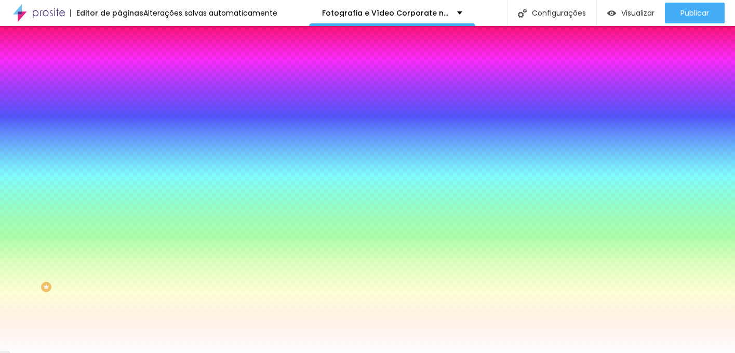
click at [119, 141] on div at bounding box center [178, 141] width 119 height 0
paste input "000000"
type input "#000000"
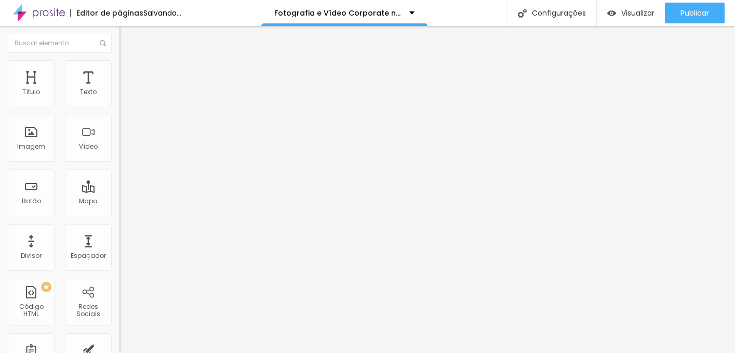
click at [129, 72] on span "Estilo" at bounding box center [137, 67] width 16 height 9
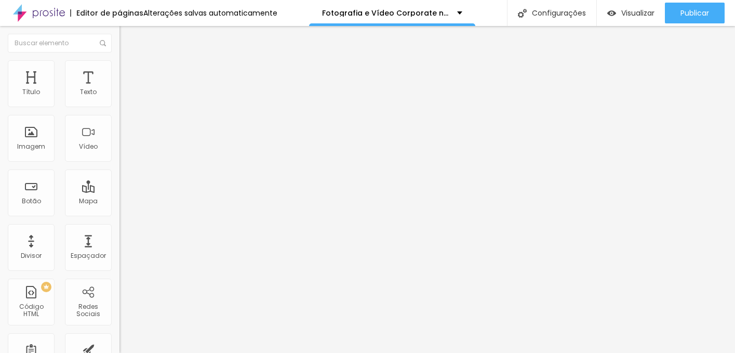
click at [119, 64] on img at bounding box center [123, 64] width 9 height 9
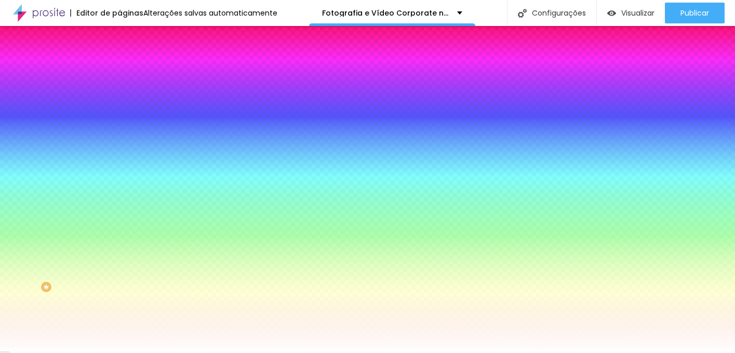
paste input "000000"
type input "#000000"
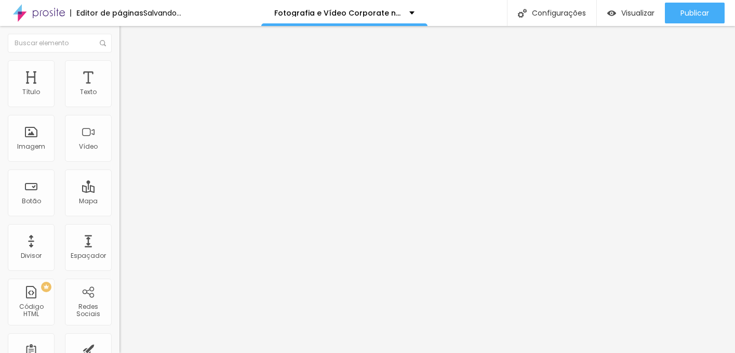
click at [119, 69] on li "Estilo" at bounding box center [178, 65] width 119 height 10
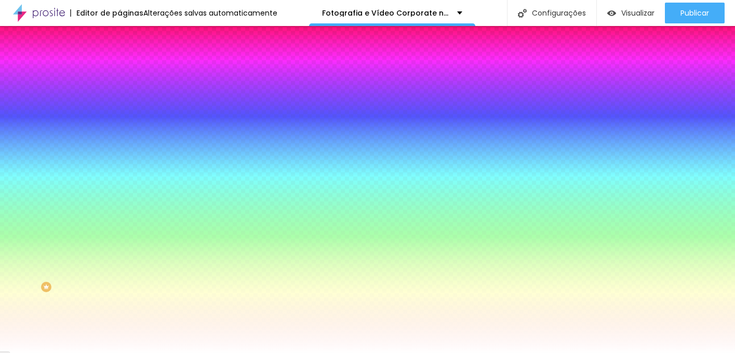
paste input "000000"
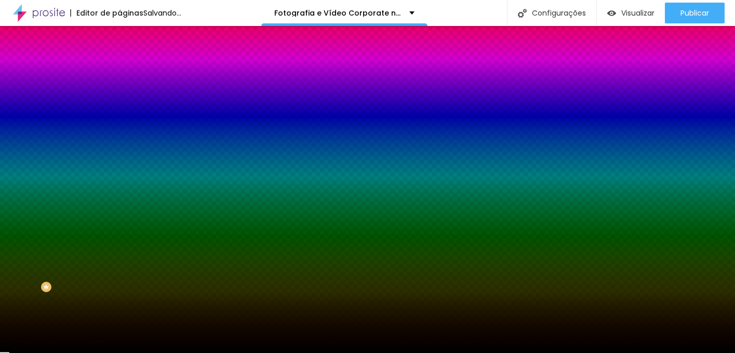
type input "#000000"
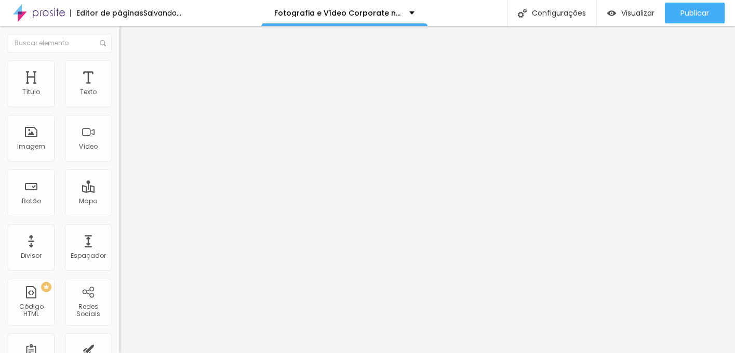
click at [119, 69] on li "Estilo" at bounding box center [178, 65] width 119 height 10
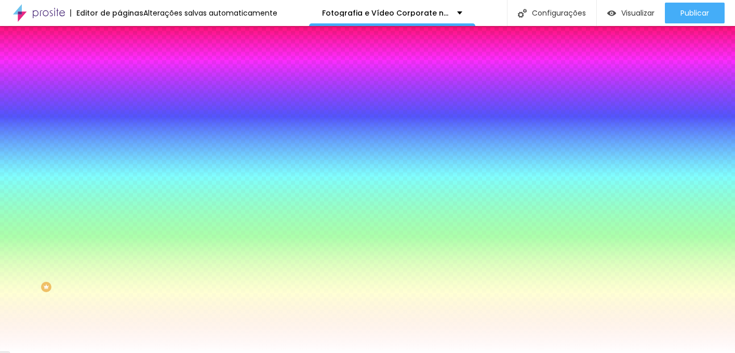
paste input "000000"
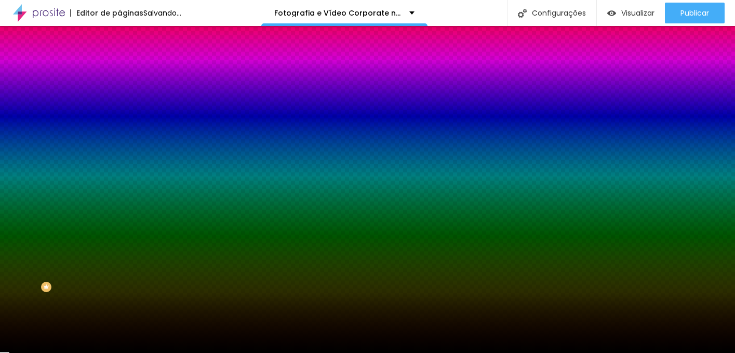
type input "#000000"
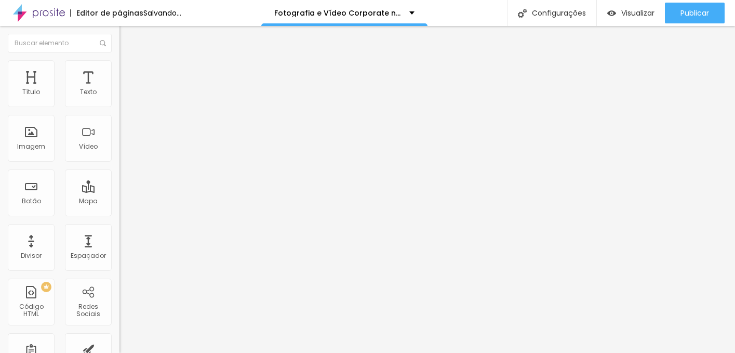
click at [119, 64] on img at bounding box center [123, 64] width 9 height 9
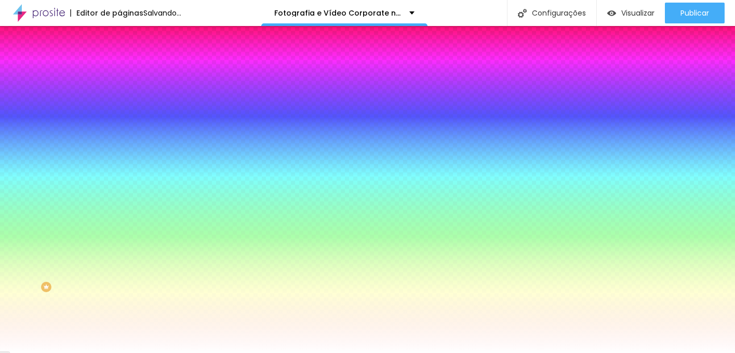
paste input "000000"
type input "#000000"
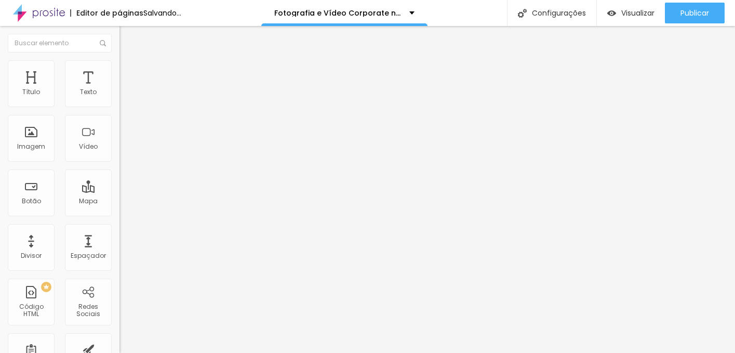
click at [129, 72] on span "Estilo" at bounding box center [137, 67] width 16 height 9
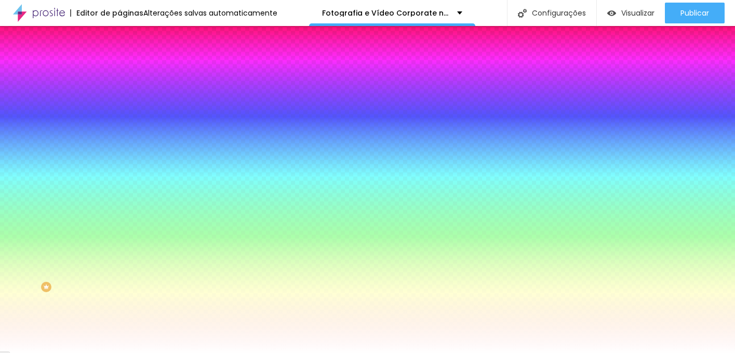
paste input "000000"
type input "#000000"
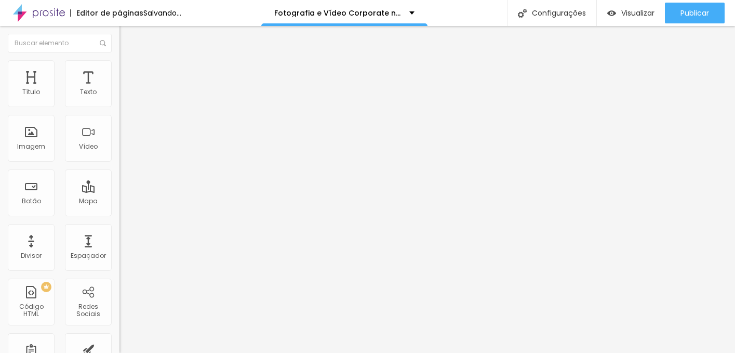
click at [119, 66] on img at bounding box center [123, 64] width 9 height 9
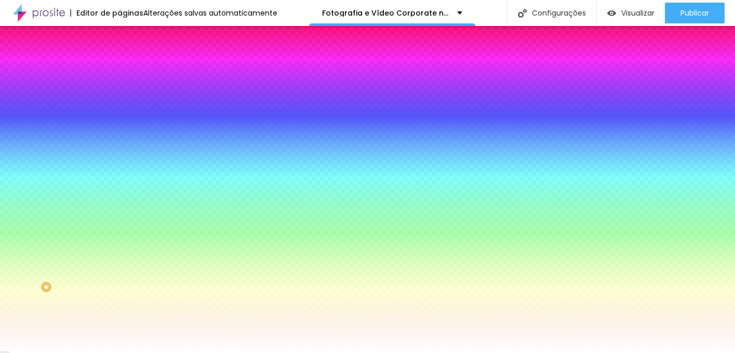
paste input "000000"
type input "#000000"
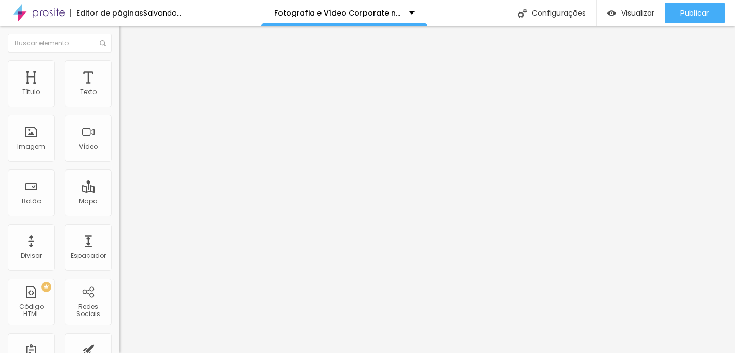
click at [119, 68] on li "Estilo" at bounding box center [178, 65] width 119 height 10
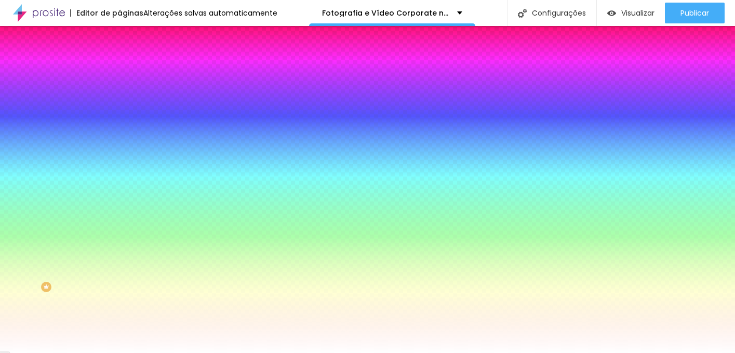
paste input "000000"
type input "#000000"
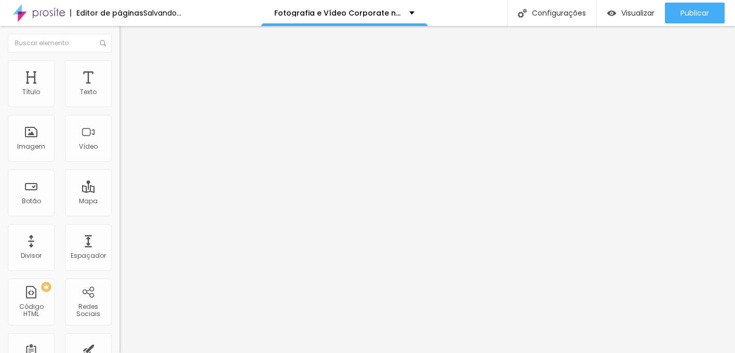
click at [129, 69] on span "Estilo" at bounding box center [137, 67] width 16 height 9
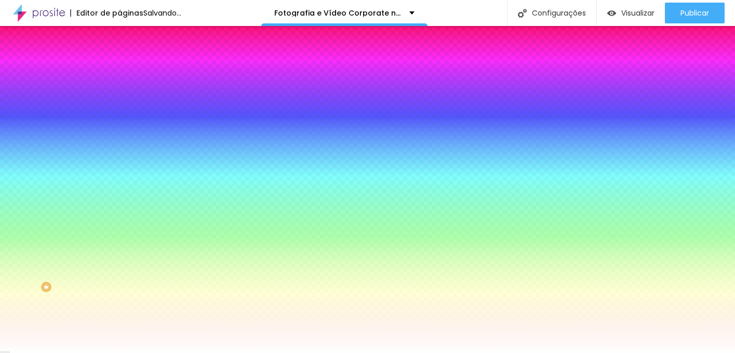
paste input "000000"
type input "#000000"
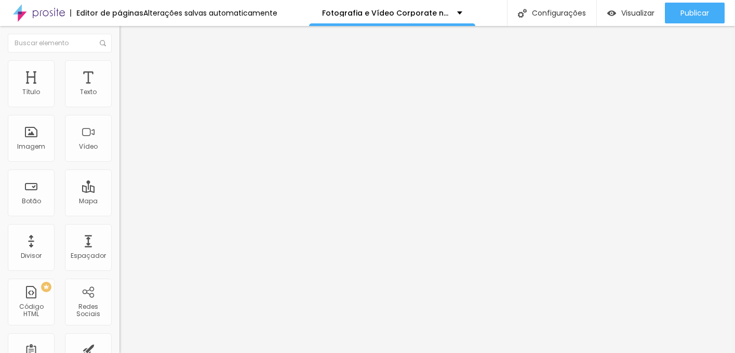
click at [129, 72] on span "Estilo" at bounding box center [137, 67] width 16 height 9
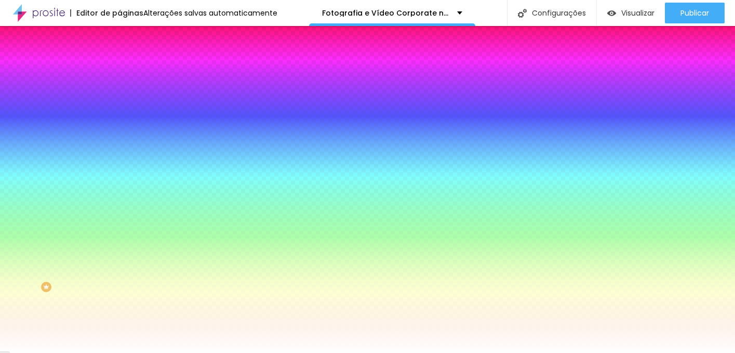
paste input "000000"
type input "#000000"
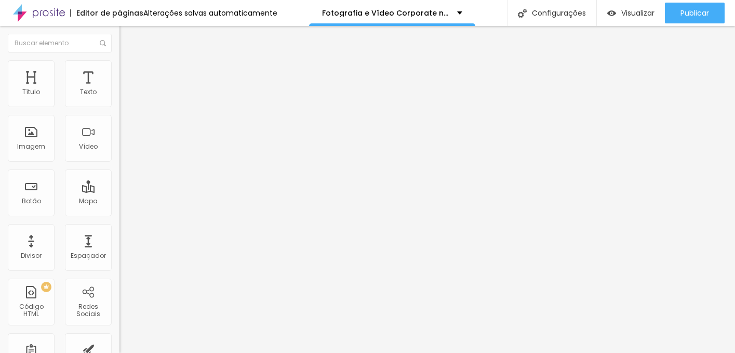
click at [119, 65] on img at bounding box center [123, 64] width 9 height 9
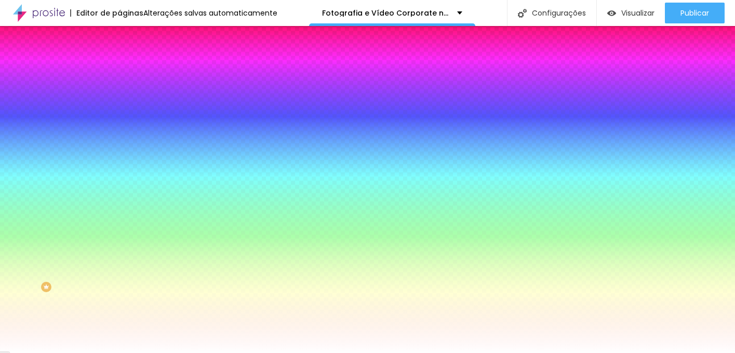
paste input "000000"
type input "#000000"
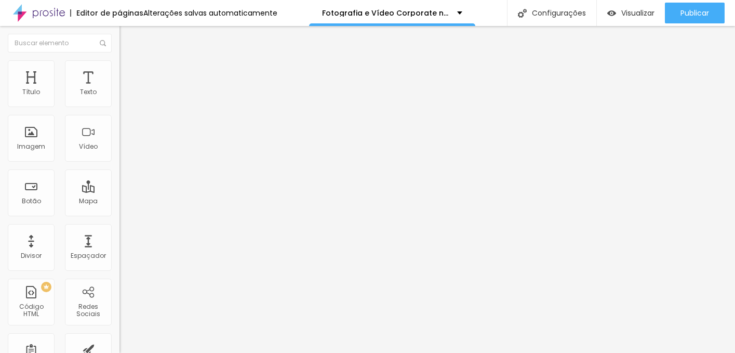
click at [129, 72] on span "Estilo" at bounding box center [137, 67] width 16 height 9
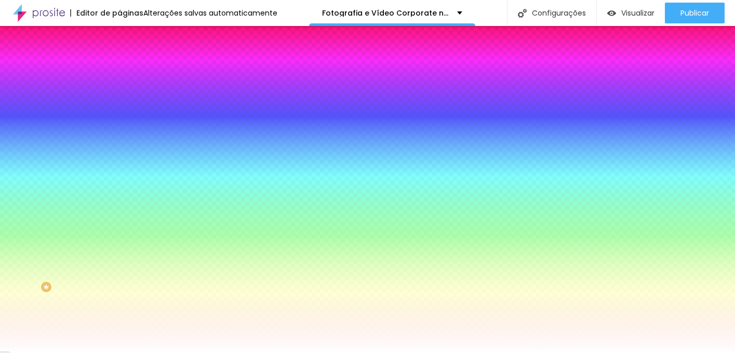
paste input "000000"
type input "#000000"
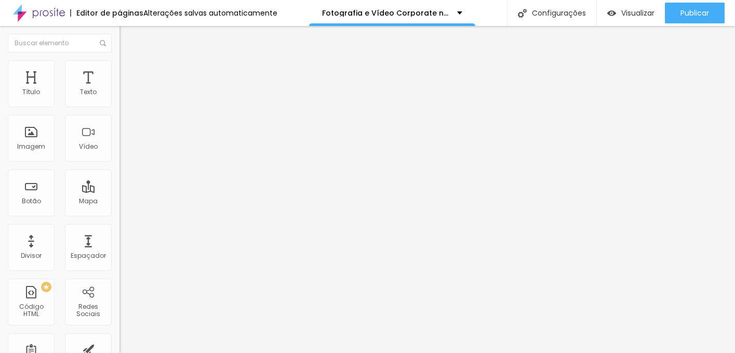
click at [119, 65] on img at bounding box center [123, 64] width 9 height 9
click at [119, 68] on li "Estilo" at bounding box center [178, 65] width 119 height 10
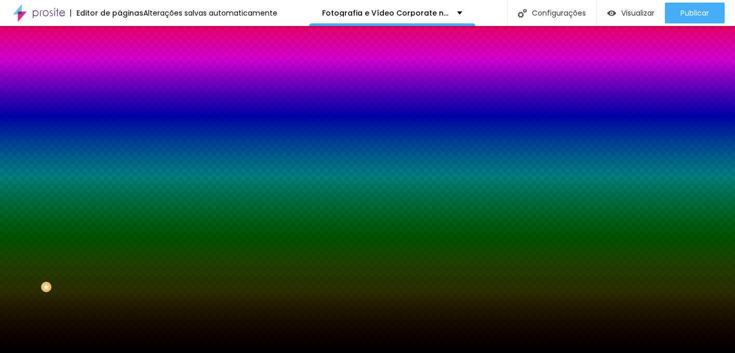
click at [119, 152] on input "#000000" at bounding box center [181, 146] width 125 height 10
click at [119, 141] on div at bounding box center [178, 141] width 119 height 0
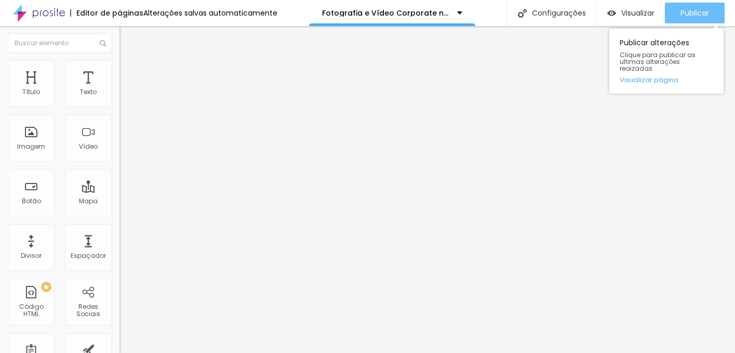
click at [678, 15] on button "Publicar" at bounding box center [695, 13] width 60 height 21
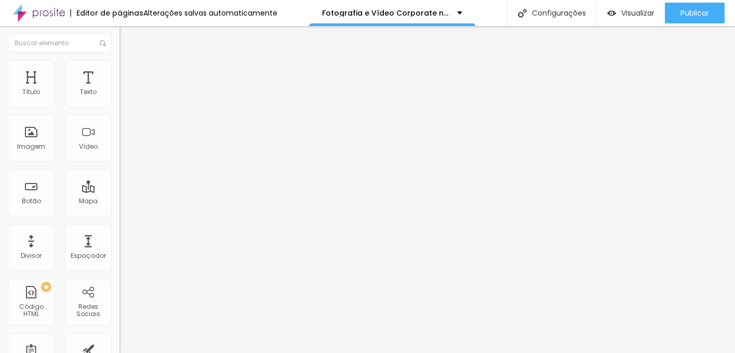
click at [119, 89] on span "Trocar imagem" at bounding box center [147, 84] width 57 height 9
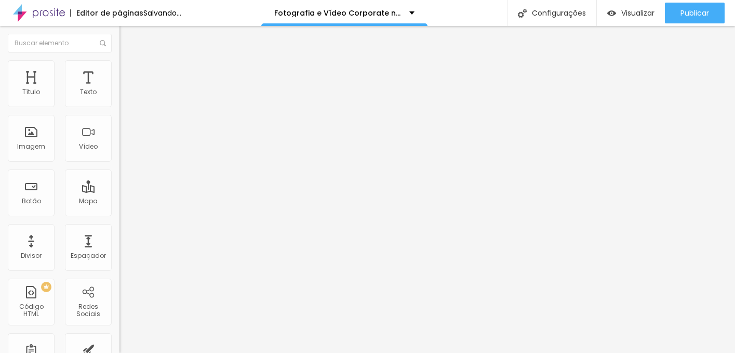
click at [129, 71] on span "Estilo" at bounding box center [137, 67] width 16 height 9
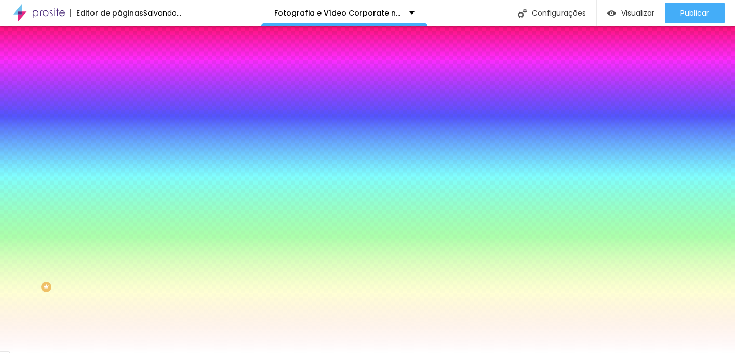
click at [129, 73] on span "Avançado" at bounding box center [146, 77] width 34 height 9
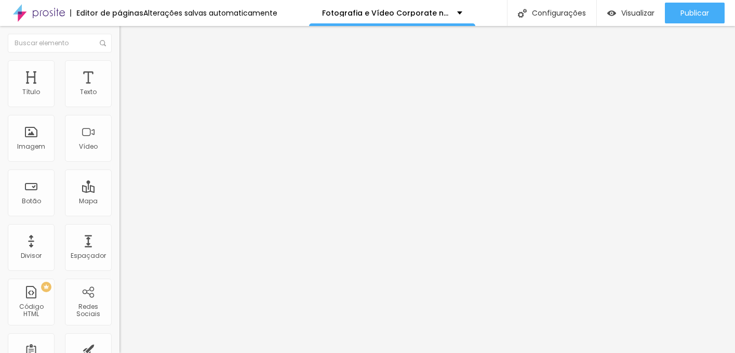
click at [119, 69] on li "Estilo" at bounding box center [178, 65] width 119 height 10
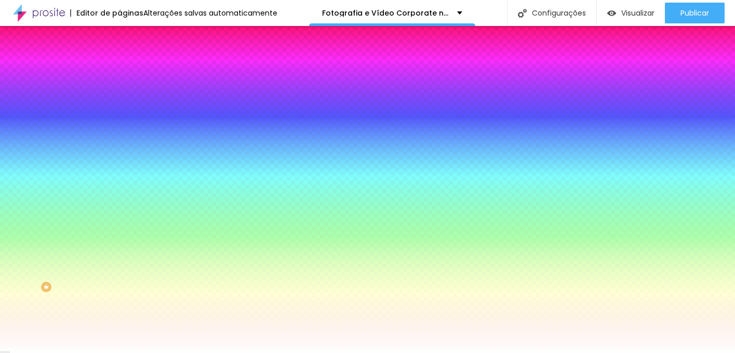
click at [119, 99] on div at bounding box center [178, 99] width 119 height 0
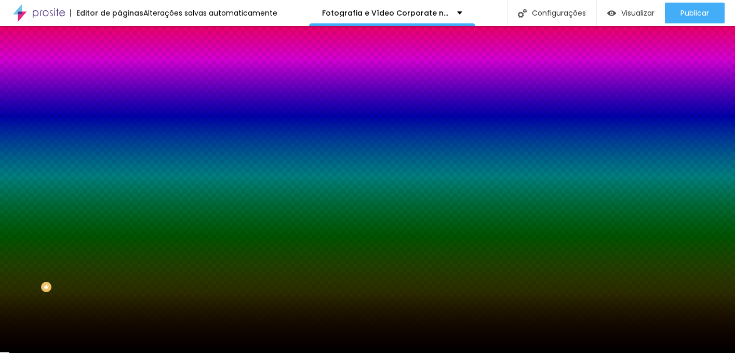
type input "#000000"
drag, startPoint x: 46, startPoint y: 160, endPoint x: -2, endPoint y: 250, distance: 101.5
click at [0, 250] on html "Editor de páginas Alterações salvas automaticamente Fotografia e Vídeo Corporat…" at bounding box center [367, 176] width 735 height 353
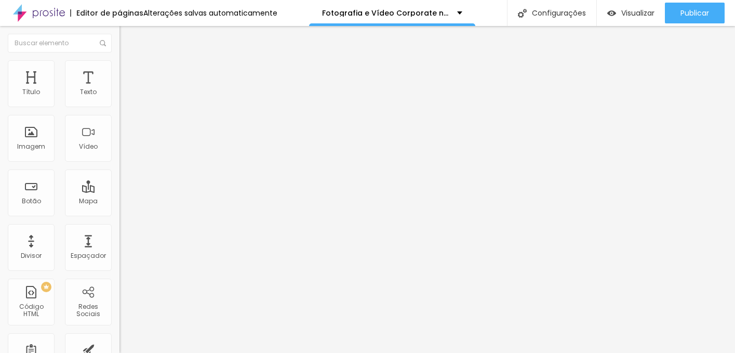
click at [119, 71] on img at bounding box center [123, 75] width 9 height 9
click at [129, 72] on span "Estilo" at bounding box center [137, 67] width 16 height 9
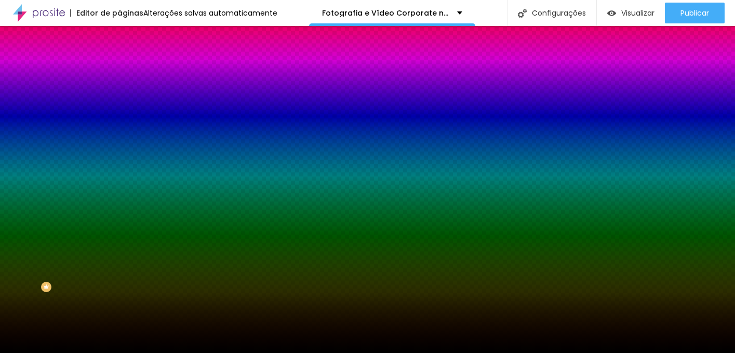
click at [119, 141] on div at bounding box center [178, 141] width 119 height 0
type input "#000000"
drag, startPoint x: 38, startPoint y: 224, endPoint x: -2, endPoint y: 314, distance: 98.6
click at [0, 314] on html "Editor de páginas Alterações salvas automaticamente Fotografia e Vídeo Corporat…" at bounding box center [367, 176] width 735 height 353
click at [119, 125] on div "Imagem de fundo Adicionar imagem Efeito da Imagem Parallax Nenhum Parallax Cor …" at bounding box center [178, 148] width 119 height 134
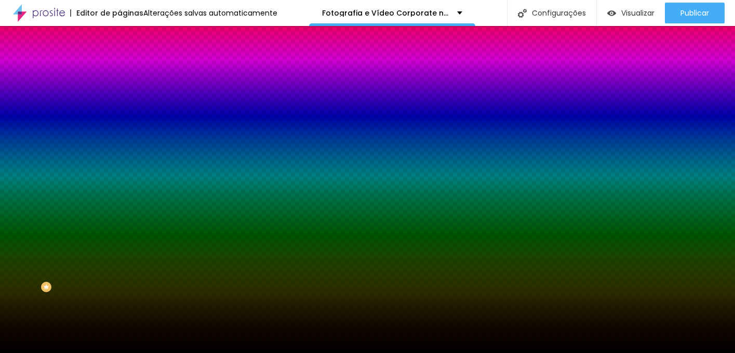
click at [119, 141] on div at bounding box center [178, 141] width 119 height 0
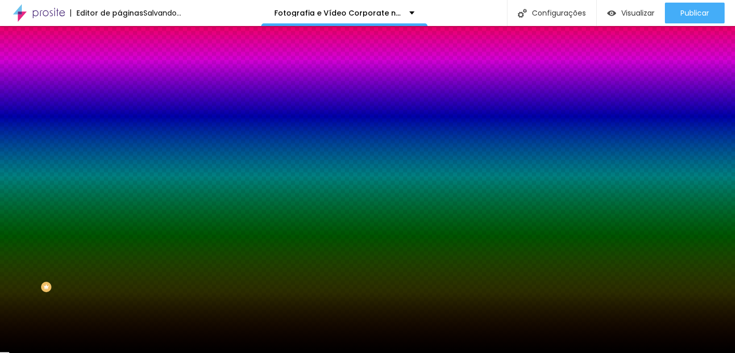
drag, startPoint x: 106, startPoint y: 246, endPoint x: 98, endPoint y: 381, distance: 135.3
click at [98, 352] on html "Editor de páginas Salvando... Fotografia e Vídeo Corporate no Porto | Imagens d…" at bounding box center [367, 176] width 735 height 353
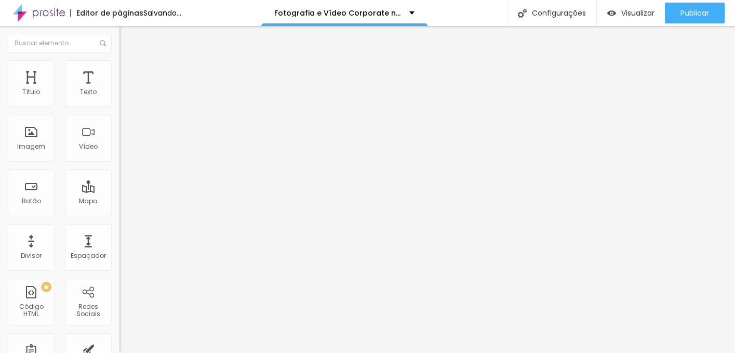
click at [129, 73] on span "Avançado" at bounding box center [146, 77] width 34 height 9
click at [129, 72] on span "Estilo" at bounding box center [137, 67] width 16 height 9
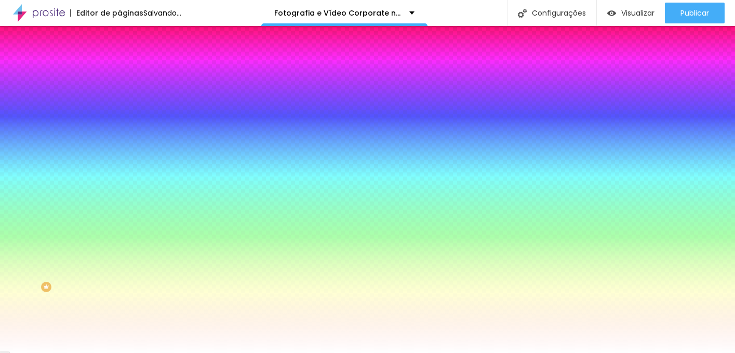
click at [119, 99] on div at bounding box center [178, 99] width 119 height 0
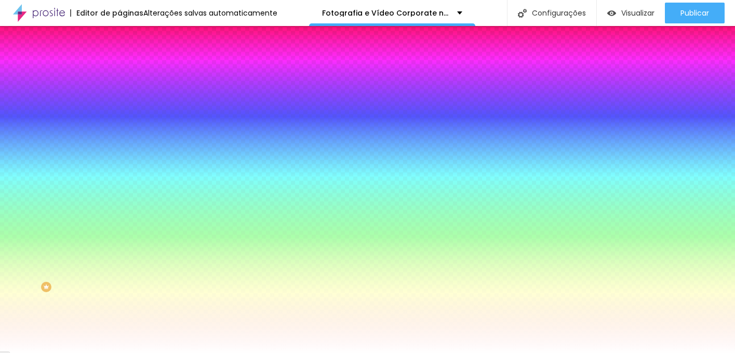
type input "#000000"
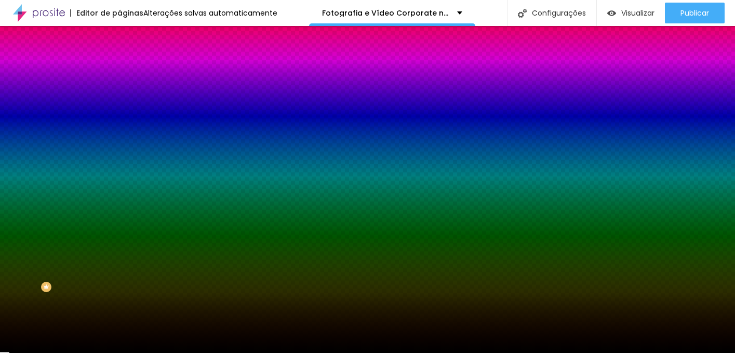
drag, startPoint x: 45, startPoint y: 160, endPoint x: 111, endPoint y: 240, distance: 103.6
click at [0, 249] on html "Editor de páginas Alterações salvas automaticamente Fotografia e Vídeo Corporat…" at bounding box center [367, 176] width 735 height 353
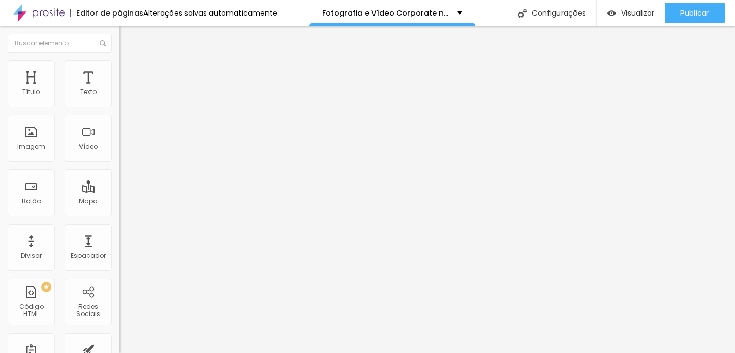
click at [129, 73] on span "Avançado" at bounding box center [146, 77] width 34 height 9
click at [129, 70] on span "Estilo" at bounding box center [137, 67] width 16 height 9
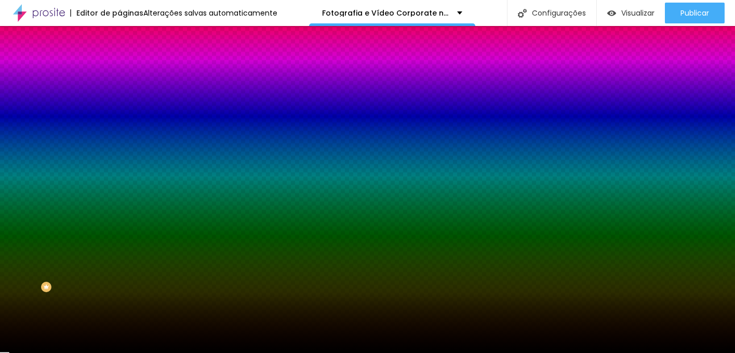
click at [119, 141] on div at bounding box center [178, 141] width 119 height 0
type input "#000000"
click at [0, 315] on html "Editor de páginas Alterações salvas automaticamente Fotografia e Vídeo Corporat…" at bounding box center [367, 176] width 735 height 353
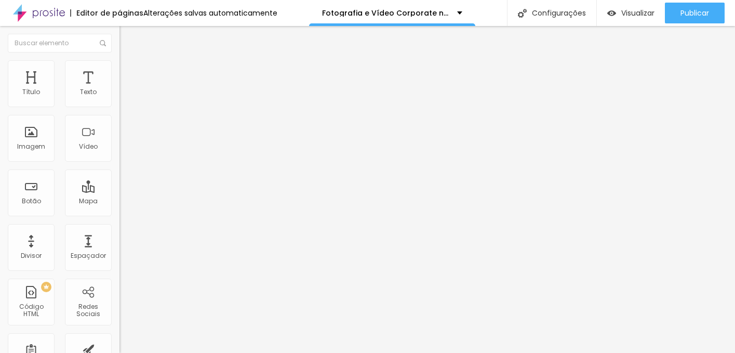
click at [119, 63] on img at bounding box center [123, 64] width 9 height 9
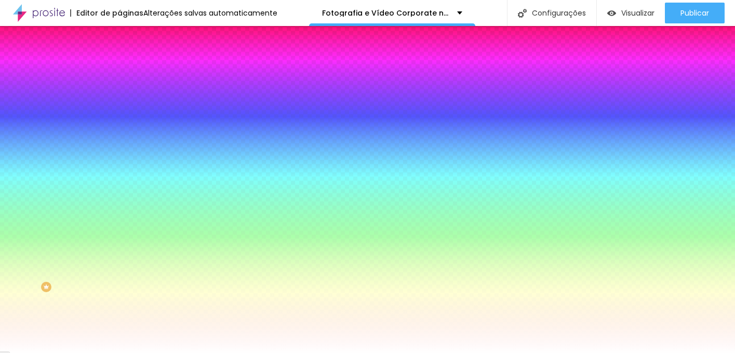
click at [119, 99] on div at bounding box center [178, 99] width 119 height 0
drag, startPoint x: 106, startPoint y: 160, endPoint x: 105, endPoint y: 62, distance: 98.1
click at [119, 62] on div "Conteúdo Estilo Avançado Cor de fundo Voltar ao padrão #FFFFFF Sombra DESATIVAD…" at bounding box center [178, 112] width 119 height 124
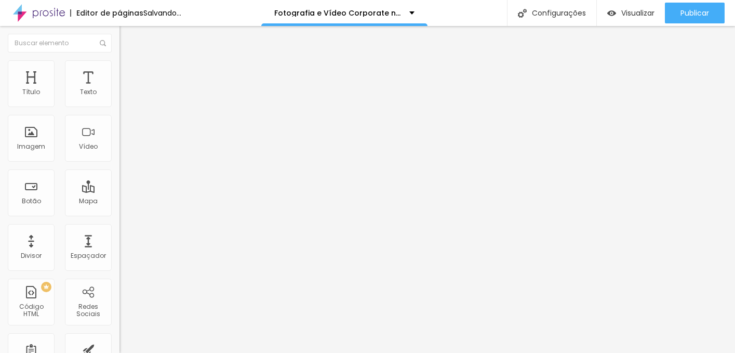
click at [119, 71] on li "Avançado" at bounding box center [178, 76] width 119 height 10
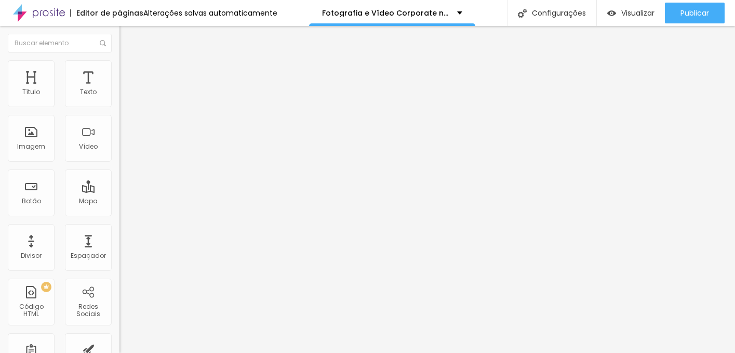
click at [119, 72] on ul "Conteúdo Estilo Avançado" at bounding box center [178, 65] width 119 height 31
click at [119, 66] on img at bounding box center [123, 64] width 9 height 9
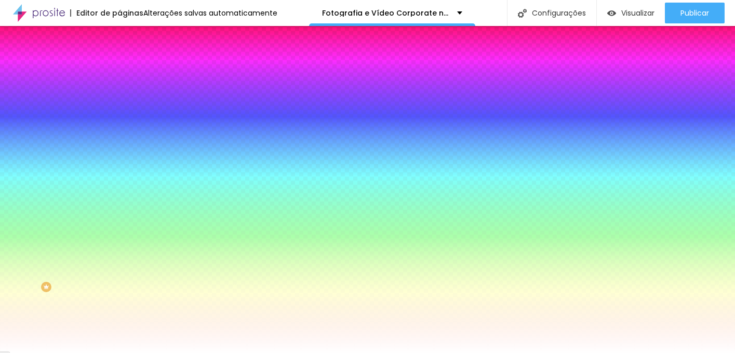
click at [119, 99] on div at bounding box center [178, 99] width 119 height 0
drag, startPoint x: 103, startPoint y: 166, endPoint x: 98, endPoint y: 33, distance: 133.0
click at [119, 33] on div "Editar Coluna Conteúdo Estilo Avançado Cor de fundo Voltar ao padrão #FFFFFF So…" at bounding box center [178, 189] width 119 height 327
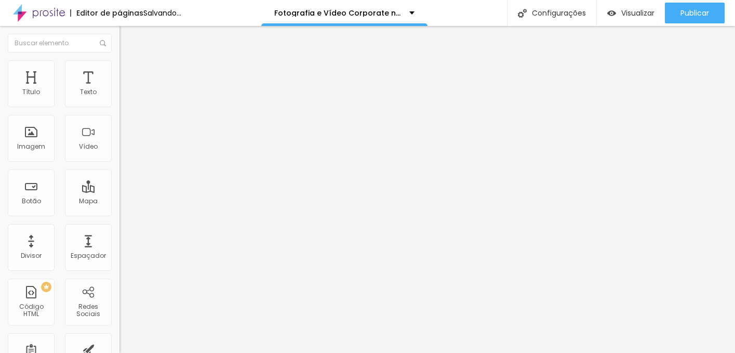
click at [119, 71] on li "Avançado" at bounding box center [178, 76] width 119 height 10
click at [119, 62] on img at bounding box center [123, 64] width 9 height 9
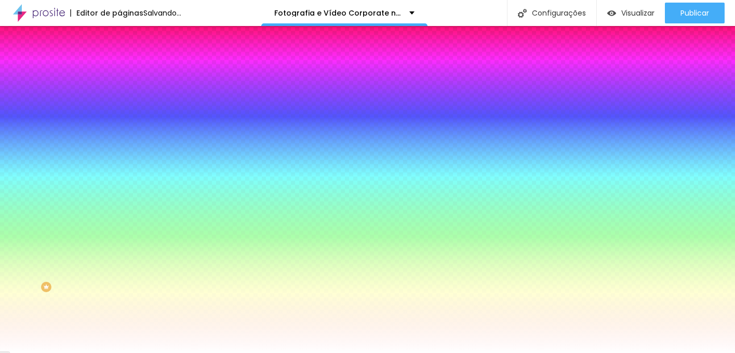
click at [119, 100] on input "#FFFFFF" at bounding box center [181, 104] width 125 height 10
click at [119, 99] on div at bounding box center [178, 99] width 119 height 0
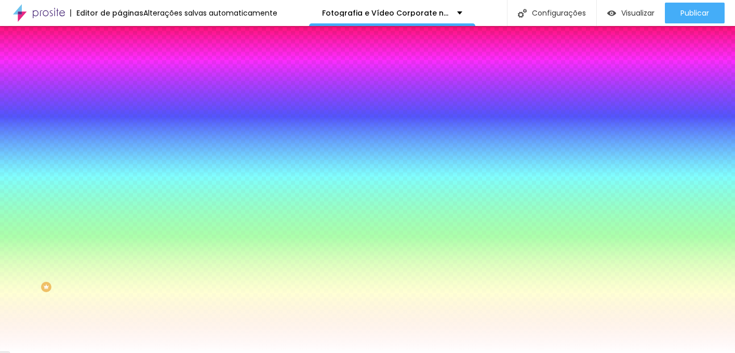
drag, startPoint x: 109, startPoint y: 169, endPoint x: 107, endPoint y: 61, distance: 108.0
click at [119, 61] on div "Conteúdo Estilo Avançado Cor de fundo Voltar ao padrão #FFFFFF Sombra DESATIVAD…" at bounding box center [178, 112] width 119 height 124
click at [119, 99] on div at bounding box center [178, 99] width 119 height 0
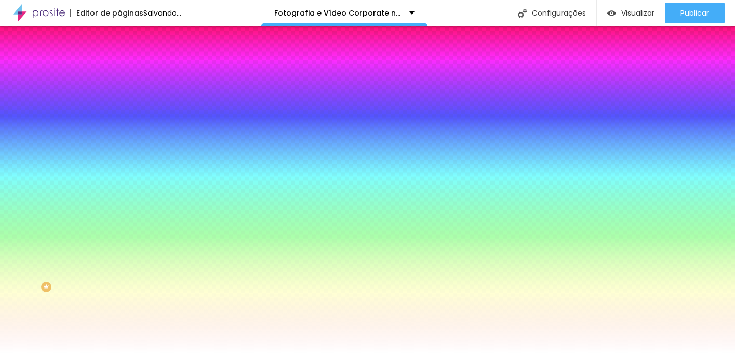
drag, startPoint x: 104, startPoint y: 175, endPoint x: 104, endPoint y: 84, distance: 91.4
click at [119, 84] on div "Conteúdo Estilo Avançado Cor de fundo Voltar ao padrão #FFFFFF Sombra DESATIVAD…" at bounding box center [178, 112] width 119 height 124
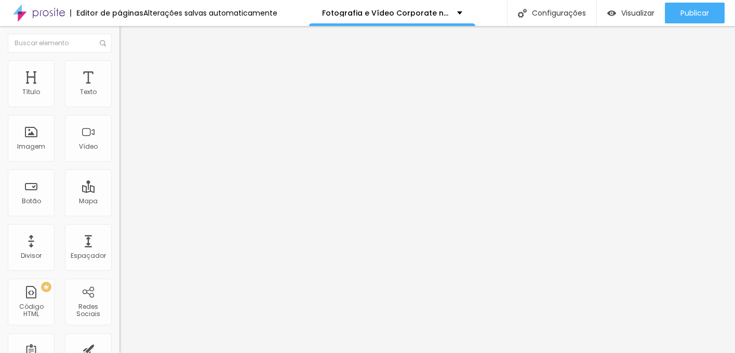
click at [119, 69] on li "Estilo" at bounding box center [178, 65] width 119 height 10
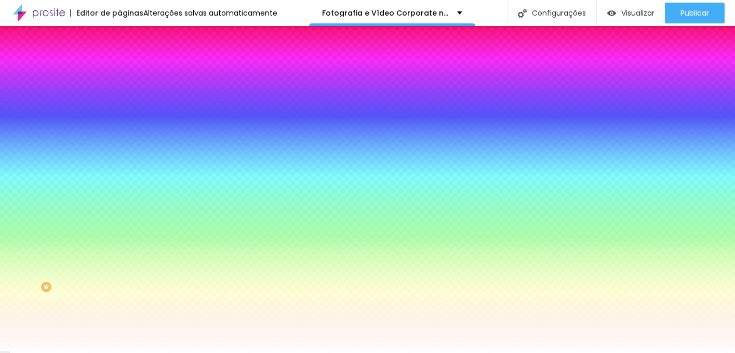
click at [119, 99] on div at bounding box center [178, 99] width 119 height 0
click at [104, 120] on div at bounding box center [367, 176] width 735 height 353
drag, startPoint x: 102, startPoint y: 122, endPoint x: 102, endPoint y: 100, distance: 22.3
click at [119, 100] on div "Cor de fundo Voltar ao padrão #FFFFFF" at bounding box center [178, 95] width 119 height 29
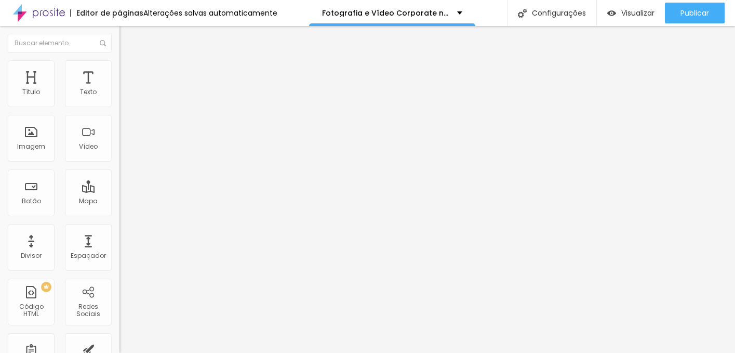
click at [119, 64] on img at bounding box center [123, 64] width 9 height 9
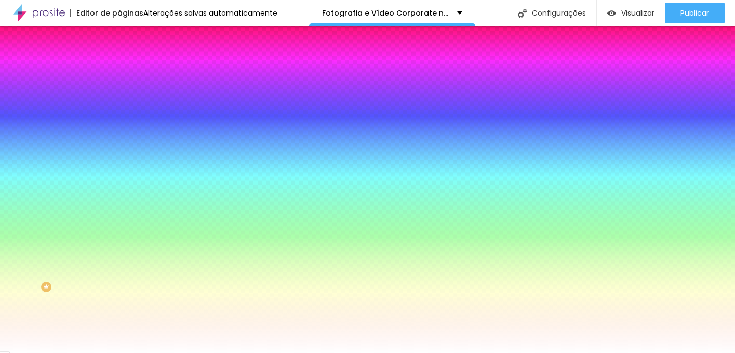
click at [119, 99] on div at bounding box center [178, 99] width 119 height 0
drag, startPoint x: 106, startPoint y: 150, endPoint x: 106, endPoint y: 102, distance: 48.3
click at [119, 110] on div "Cor de fundo Voltar ao padrão #FFFFFF" at bounding box center [178, 95] width 119 height 29
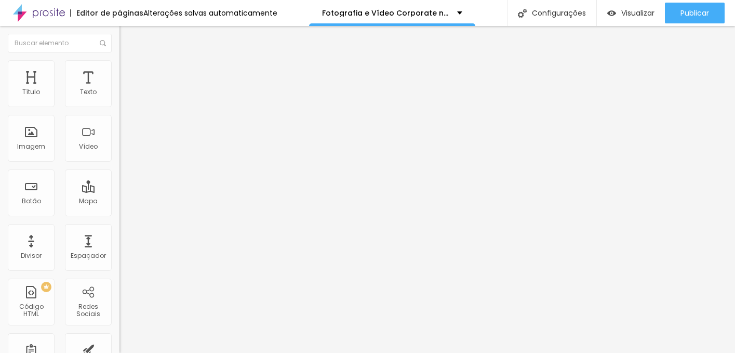
click at [129, 69] on span "Estilo" at bounding box center [137, 67] width 16 height 9
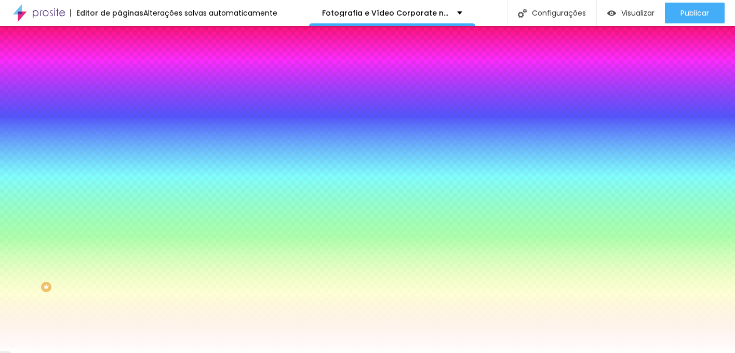
click at [119, 99] on div at bounding box center [178, 99] width 119 height 0
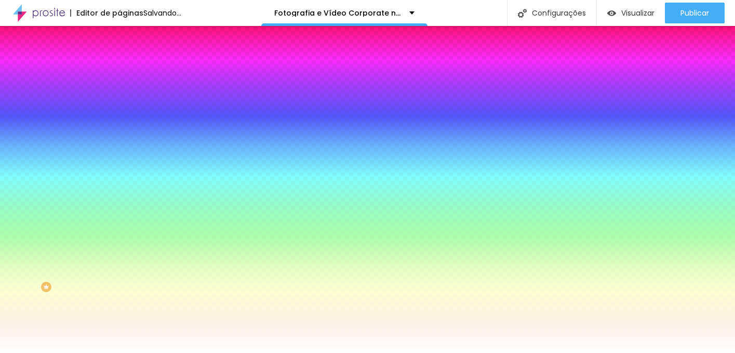
drag, startPoint x: 105, startPoint y: 146, endPoint x: 99, endPoint y: 64, distance: 82.3
click at [119, 67] on div "Conteúdo Estilo Avançado Cor de fundo Voltar ao padrão #FFFFFF Sombra DESATIVAD…" at bounding box center [178, 112] width 119 height 124
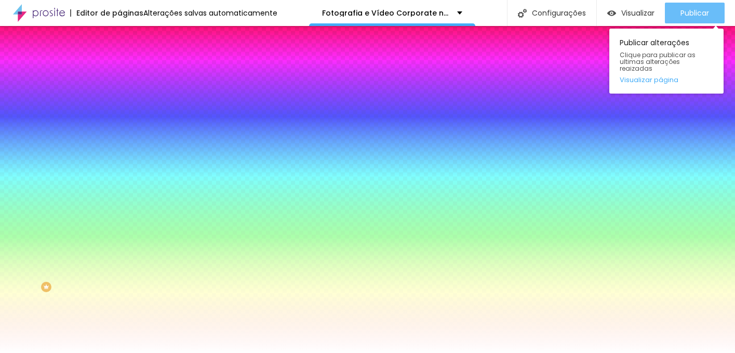
click at [682, 21] on div "Publicar" at bounding box center [694, 13] width 29 height 21
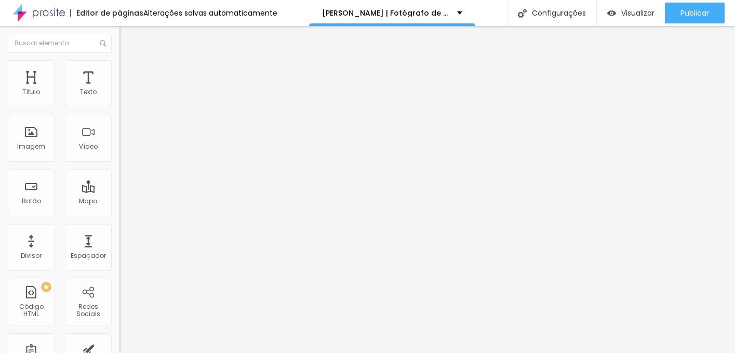
click at [119, 154] on button "button" at bounding box center [126, 148] width 15 height 11
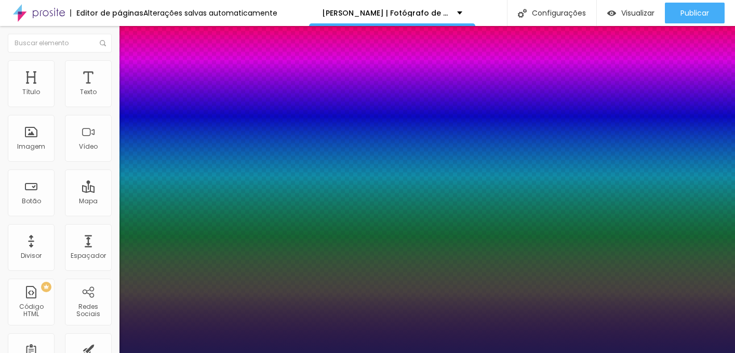
type input "1"
type input "8"
type input "1"
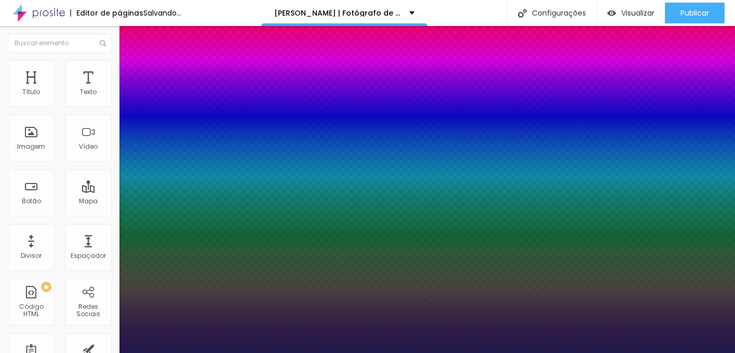
type input "8"
type input "1"
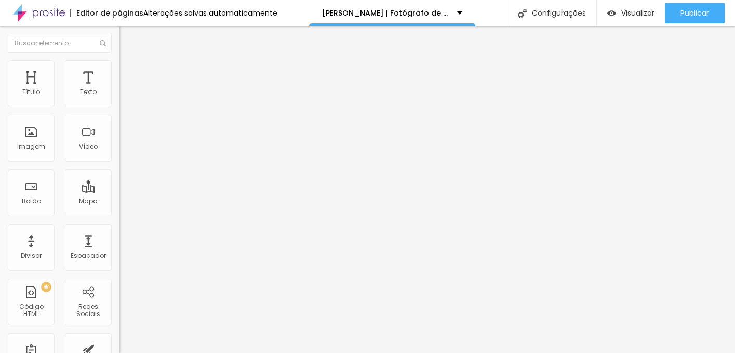
click at [119, 67] on li "Estilo" at bounding box center [178, 65] width 119 height 10
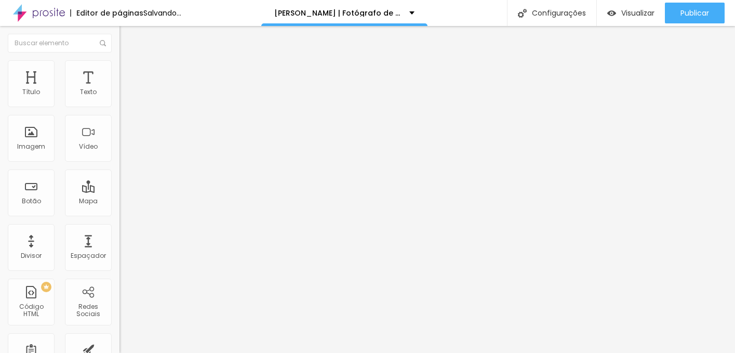
click at [119, 98] on input "25" at bounding box center [141, 92] width 45 height 11
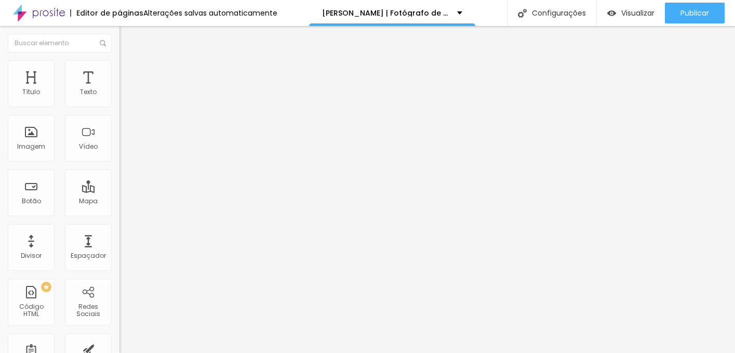
type input "30"
click at [124, 151] on icon "button" at bounding box center [127, 147] width 6 height 6
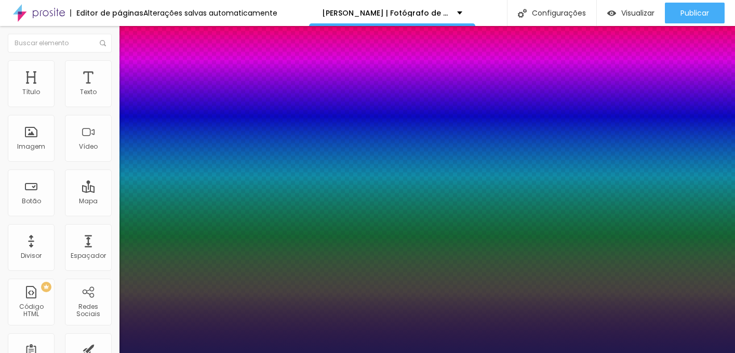
type input "1"
type input "9"
type input "1"
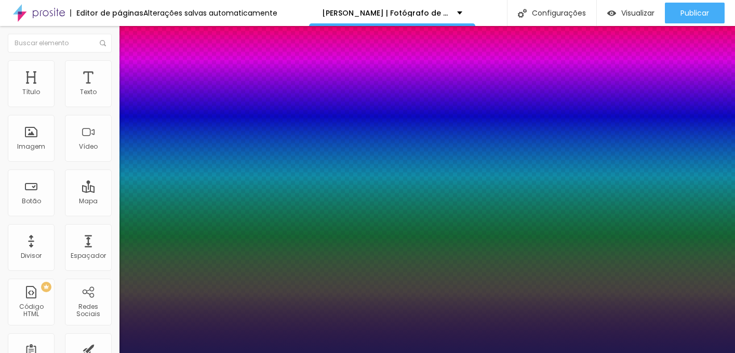
type input "8"
type input "1"
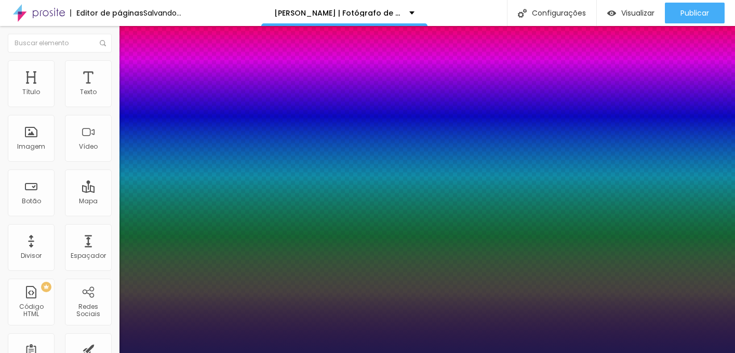
type input "9"
type input "1"
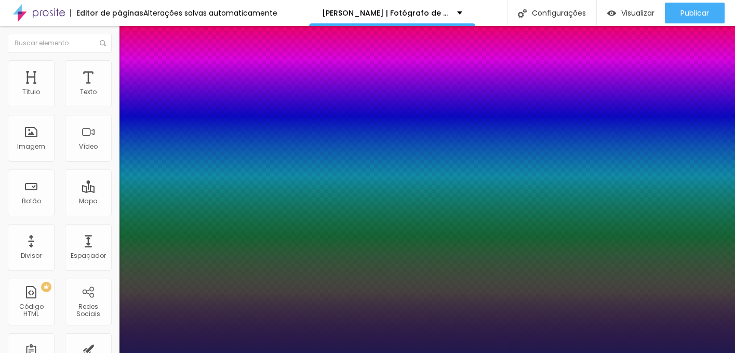
type input "8"
type input "1"
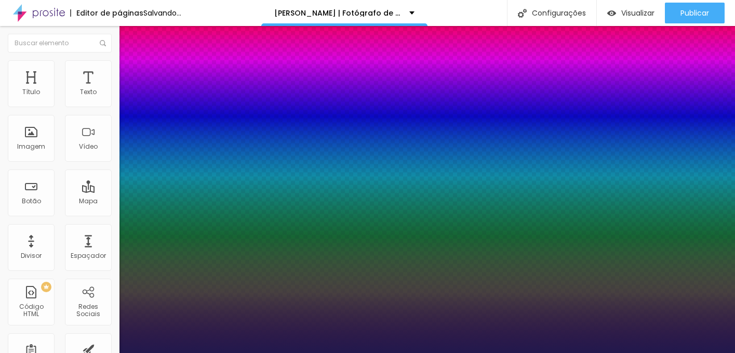
type input "9"
type input "8.5"
type input "1"
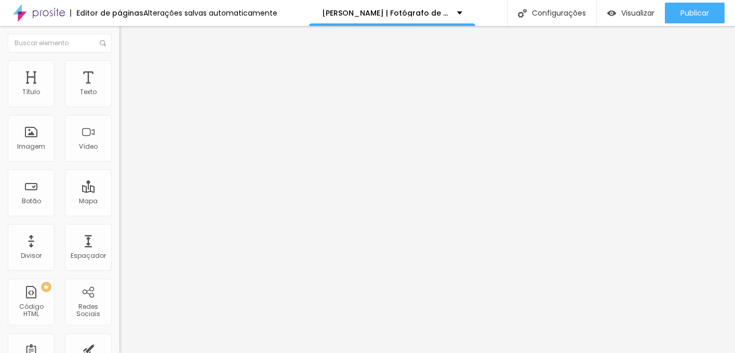
click at [129, 80] on span "Estilo" at bounding box center [137, 75] width 16 height 9
click at [124, 172] on img at bounding box center [127, 175] width 6 height 6
radio input "false"
radio input "true"
click at [124, 172] on img at bounding box center [127, 175] width 6 height 6
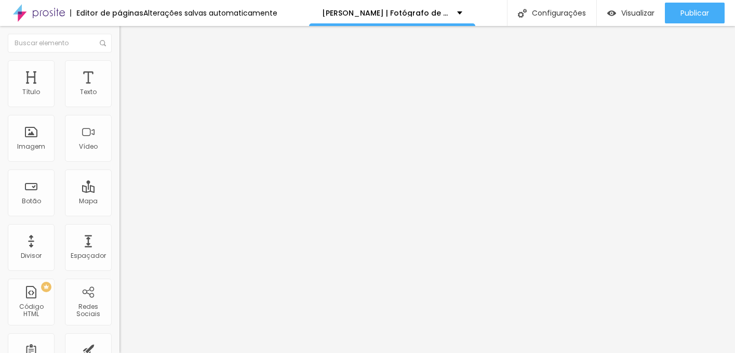
radio input "true"
radio input "false"
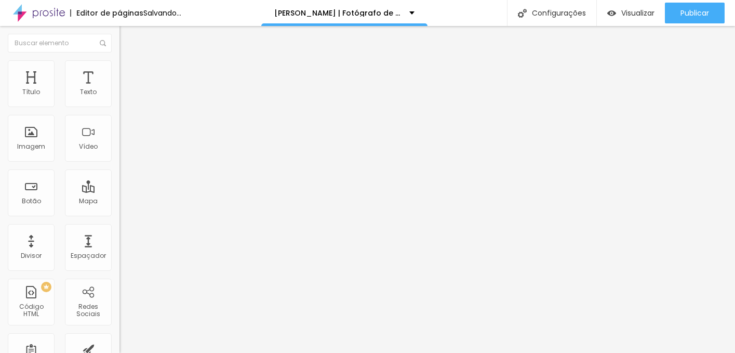
click at [124, 172] on img at bounding box center [127, 175] width 6 height 6
radio input "false"
radio input "true"
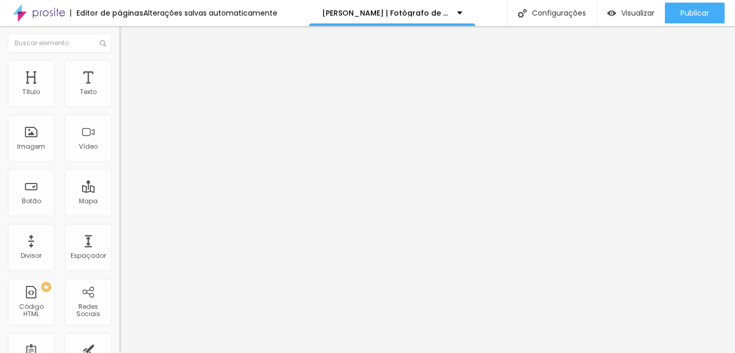
click at [119, 336] on div "Cor Verde claro Verde claro Verde escuro" at bounding box center [178, 350] width 119 height 29
click at [119, 341] on span "Verde claro" at bounding box center [137, 345] width 36 height 9
click at [119, 347] on span "Verde claro" at bounding box center [137, 351] width 36 height 9
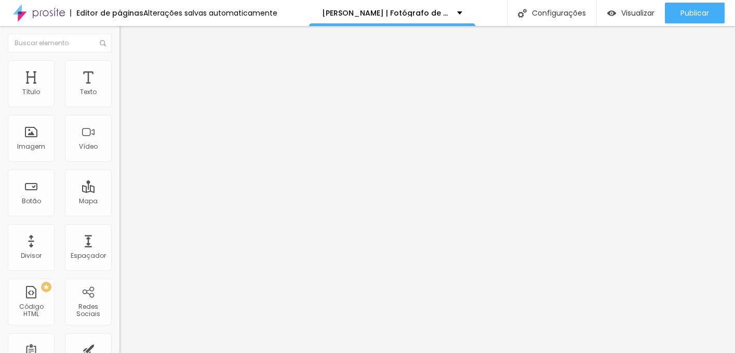
click at [119, 71] on li "Avançado" at bounding box center [178, 76] width 119 height 10
type input "30"
click at [119, 201] on input "range" at bounding box center [152, 205] width 67 height 8
type input "50"
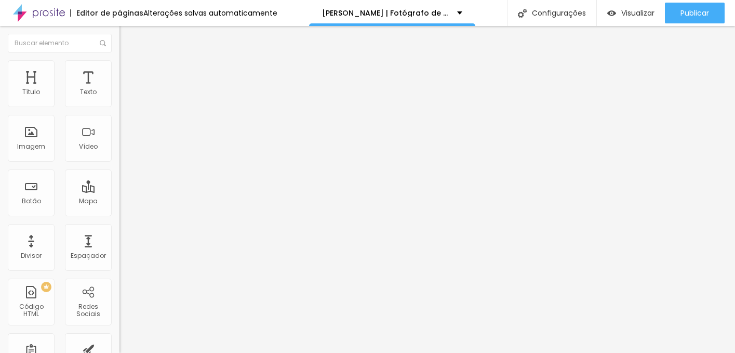
type input "50"
drag, startPoint x: 51, startPoint y: 103, endPoint x: 115, endPoint y: 103, distance: 64.4
type input "50"
click at [119, 201] on input "range" at bounding box center [152, 205] width 67 height 8
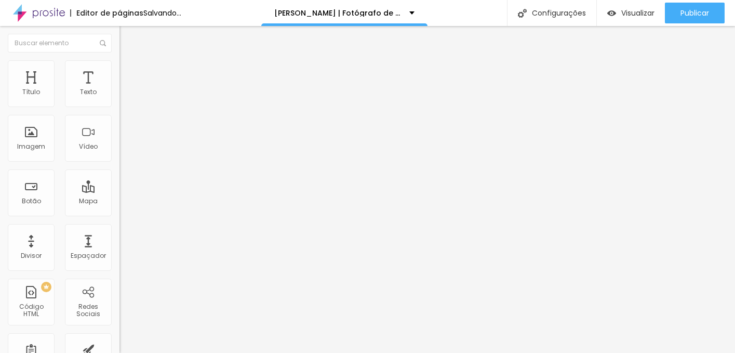
click at [119, 64] on img at bounding box center [123, 64] width 9 height 9
type input "55"
click at [119, 106] on input "range" at bounding box center [152, 102] width 67 height 8
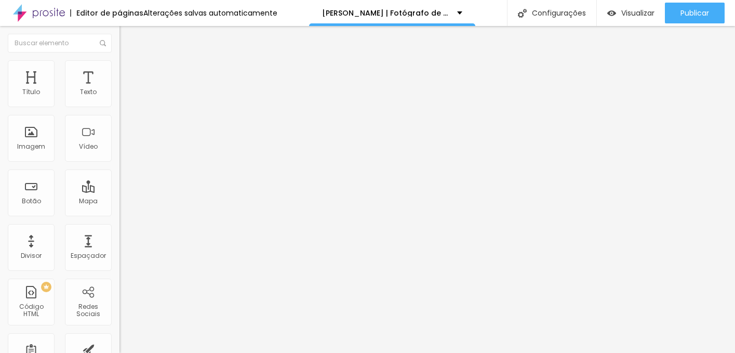
type input "50"
click at [119, 106] on input "range" at bounding box center [152, 102] width 67 height 8
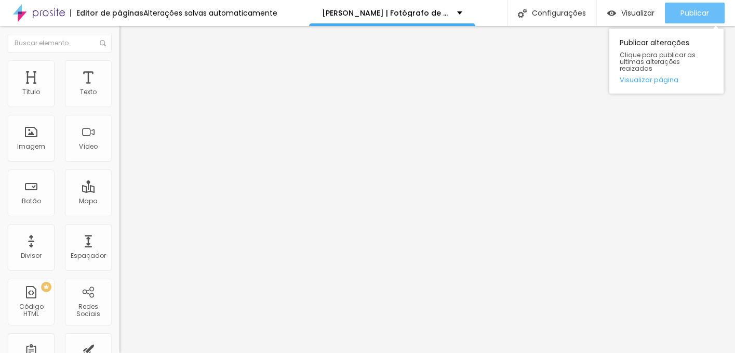
click at [700, 9] on span "Publicar" at bounding box center [694, 13] width 29 height 8
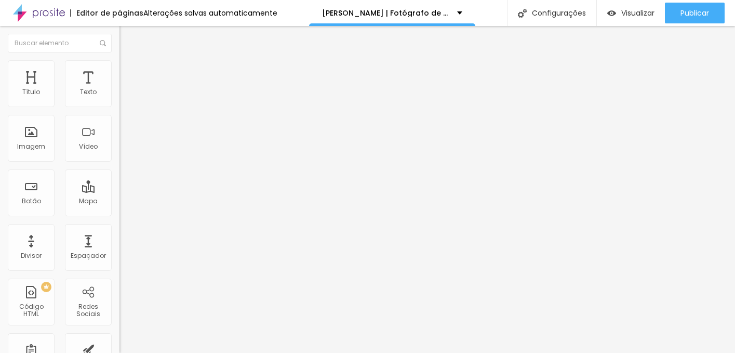
click at [119, 71] on li "Avançado" at bounding box center [178, 76] width 119 height 10
click at [129, 72] on span "Estilo" at bounding box center [137, 67] width 16 height 9
click at [129, 73] on span "Avançado" at bounding box center [146, 77] width 34 height 9
type input "0"
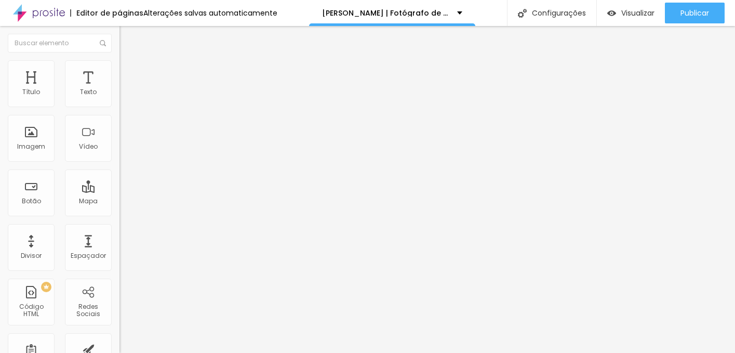
drag, startPoint x: 74, startPoint y: 99, endPoint x: -2, endPoint y: 99, distance: 75.8
type input "0"
click at [119, 201] on input "range" at bounding box center [152, 205] width 67 height 8
click at [119, 63] on img at bounding box center [123, 64] width 9 height 9
click at [119, 98] on input "50" at bounding box center [141, 92] width 45 height 11
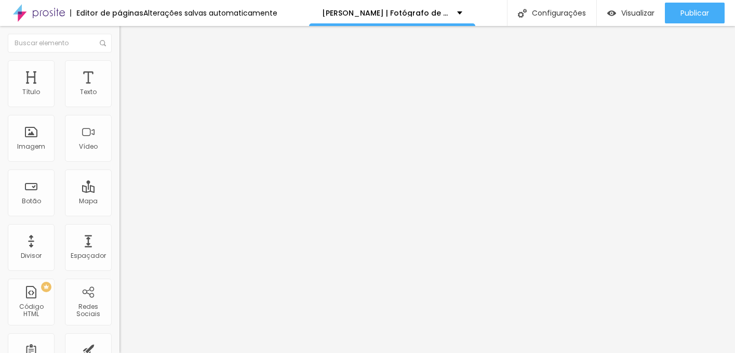
click at [119, 98] on input "50" at bounding box center [141, 92] width 45 height 11
type input "5"
type input "10"
type input "55"
type input "8"
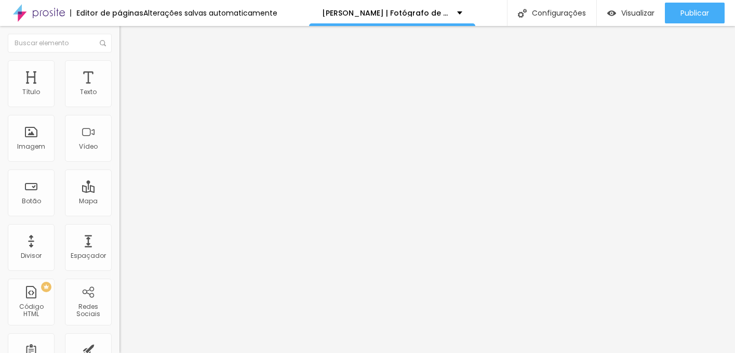
type input "10"
type input "80"
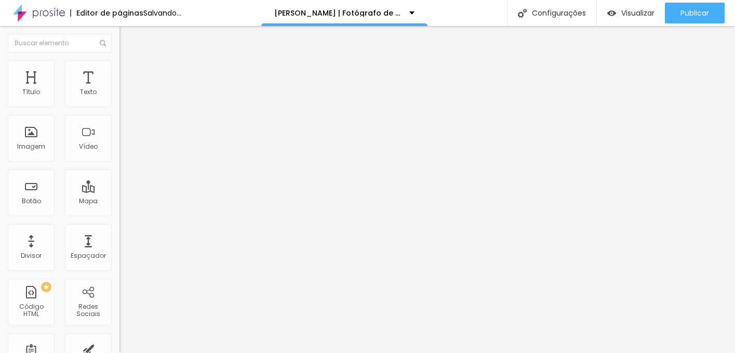
type input "8"
type input "10"
type input "55"
type input "7"
type input "10"
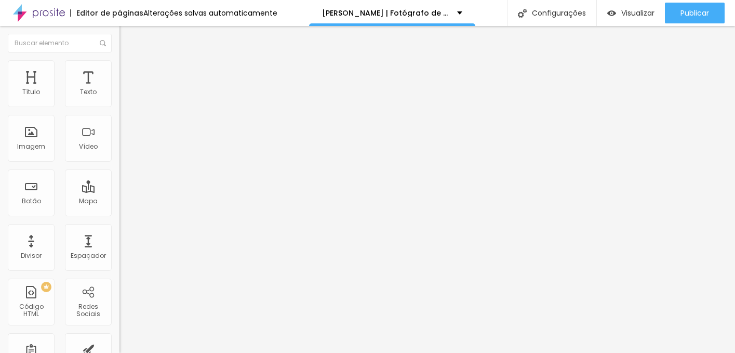
type input "70"
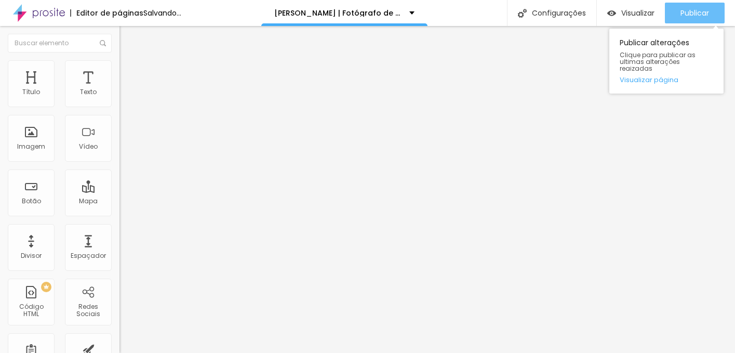
click at [690, 21] on div "Publicar" at bounding box center [694, 13] width 29 height 21
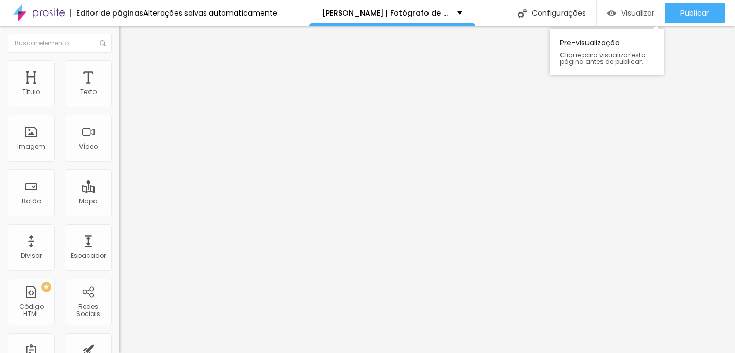
click at [609, 20] on div "Visualizar" at bounding box center [630, 13] width 47 height 21
click at [119, 66] on ul "Conteúdo Estilo Avançado" at bounding box center [178, 65] width 119 height 31
click at [119, 66] on img at bounding box center [123, 64] width 9 height 9
click at [119, 98] on input "30" at bounding box center [141, 92] width 45 height 11
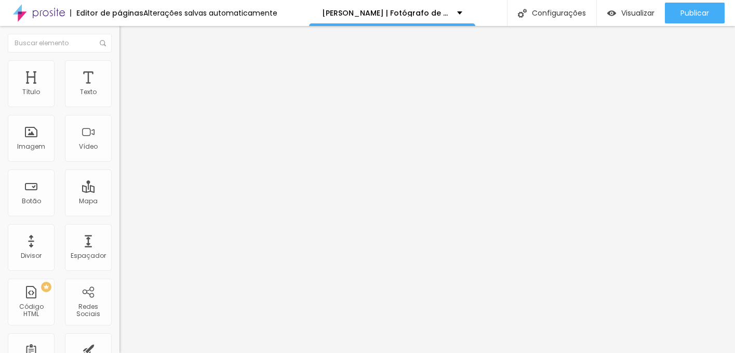
type input "7"
type input "10"
type input "70"
type input "7"
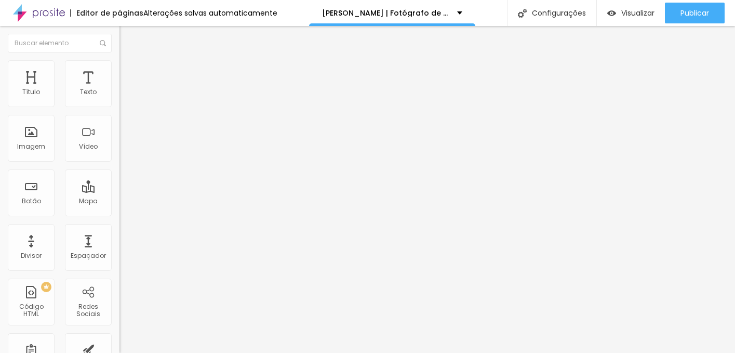
type input "10"
type input "55"
type input "5"
type input "10"
type input "50"
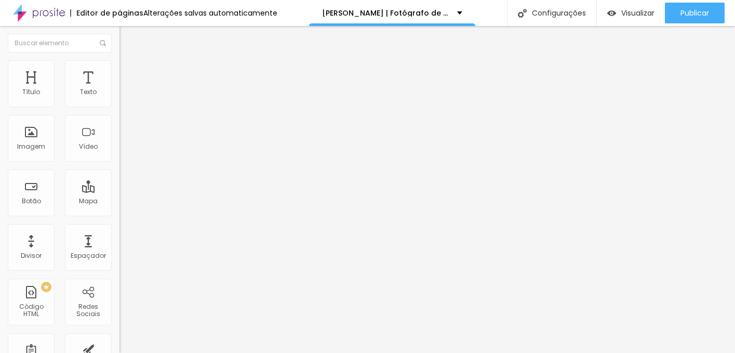
type input "50"
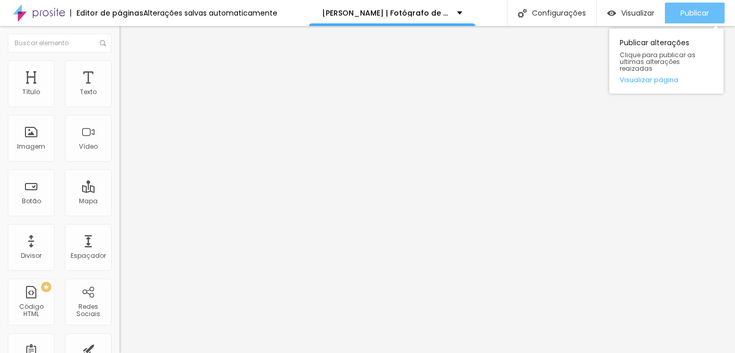
click at [680, 16] on span "Publicar" at bounding box center [694, 13] width 29 height 8
click at [689, 12] on span "Publicar" at bounding box center [694, 13] width 29 height 8
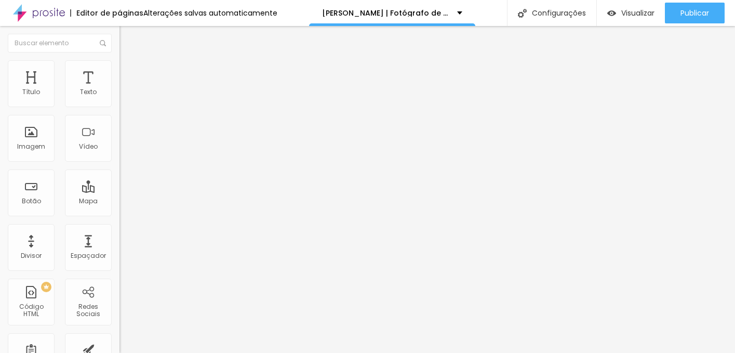
click at [129, 72] on span "Estilo" at bounding box center [137, 67] width 16 height 9
click at [119, 98] on input "100" at bounding box center [141, 92] width 45 height 11
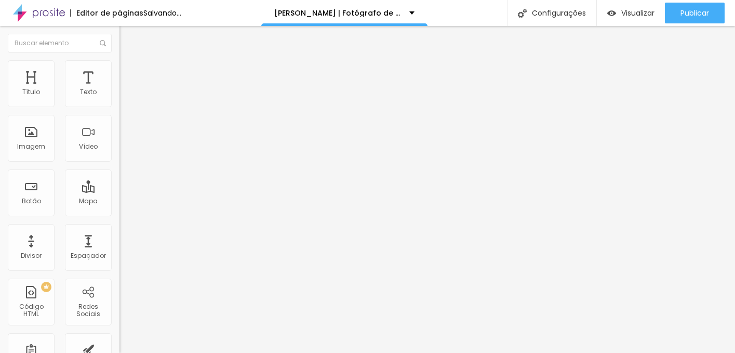
click at [119, 98] on input "100" at bounding box center [141, 92] width 45 height 11
type input "7"
type input "10"
type input "70"
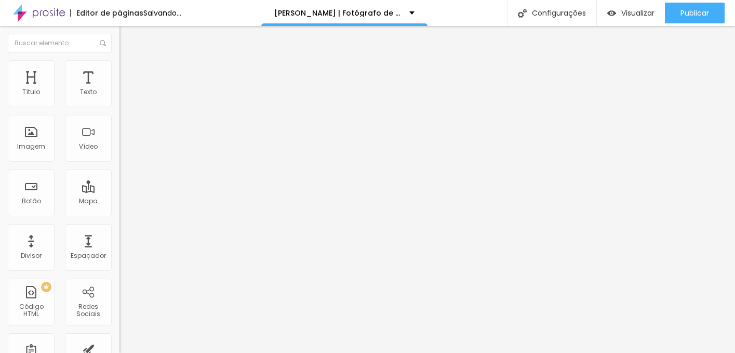
type input "70"
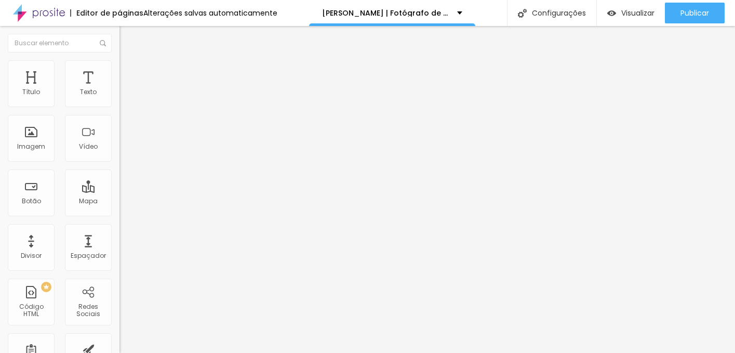
click at [119, 76] on ul "Conteúdo Estilo Avançado" at bounding box center [178, 65] width 119 height 31
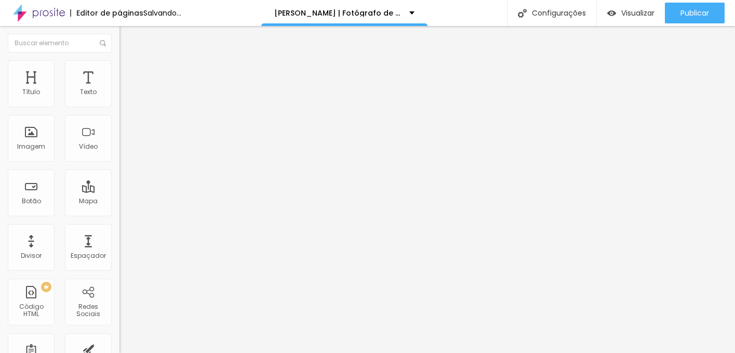
click at [119, 68] on li "Estilo" at bounding box center [178, 65] width 119 height 10
click at [119, 98] on input "100" at bounding box center [141, 92] width 45 height 11
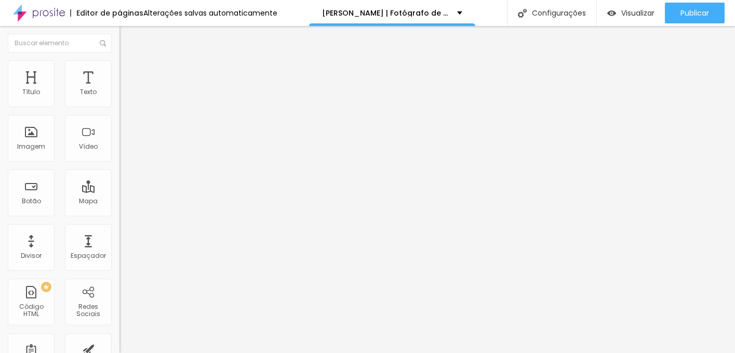
click at [119, 98] on input "100" at bounding box center [141, 92] width 45 height 11
type input "5"
type input "10"
type input "55"
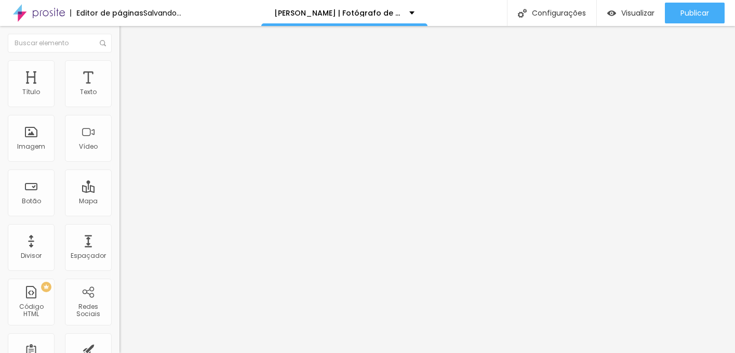
type input "7"
type input "10"
type input "70"
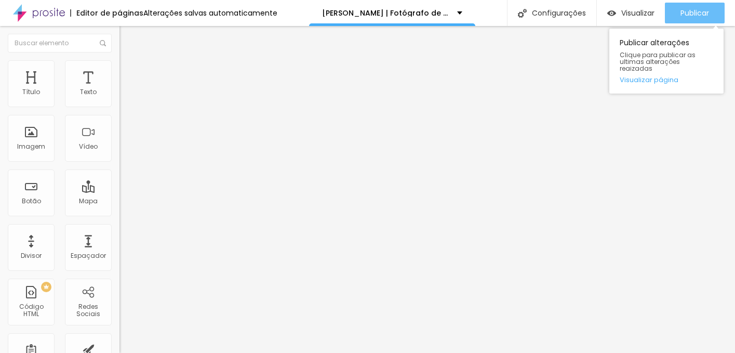
click at [698, 12] on span "Publicar" at bounding box center [694, 13] width 29 height 8
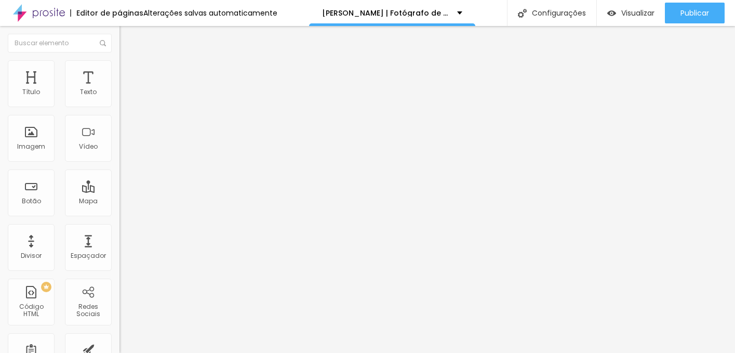
click at [119, 98] on input "-casamentos-" at bounding box center [181, 92] width 125 height 10
type input "- para casamentos-"
click at [119, 98] on input "-Evento Corporativo-" at bounding box center [181, 92] width 125 height 10
drag, startPoint x: 75, startPoint y: 117, endPoint x: 17, endPoint y: 117, distance: 58.2
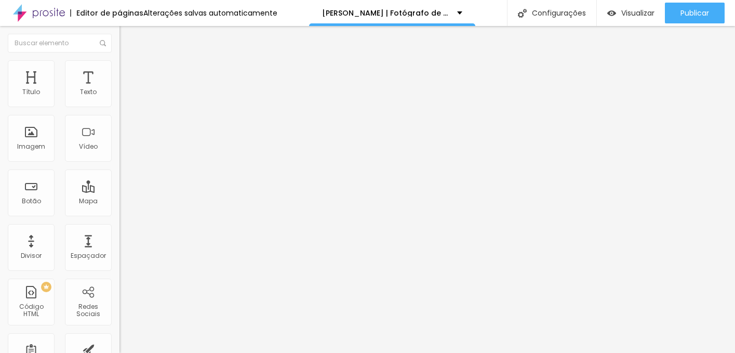
click at [119, 98] on input "-Evento Corporativo-" at bounding box center [181, 92] width 125 height 10
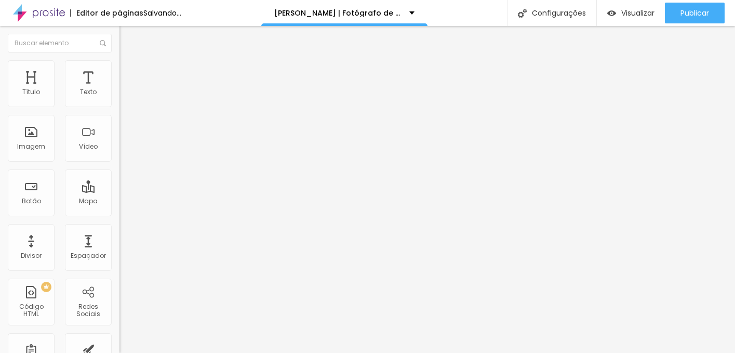
click at [119, 98] on input "-para empresas-" at bounding box center [181, 92] width 125 height 10
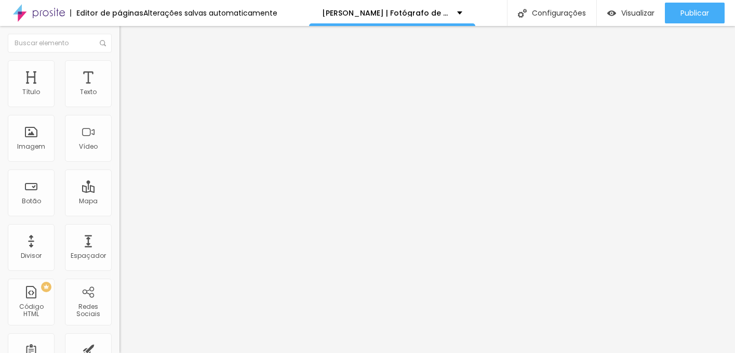
click at [119, 98] on input "- para empresas-" at bounding box center [181, 92] width 125 height 10
type input "- para empresas -"
click at [119, 125] on div at bounding box center [178, 121] width 119 height 8
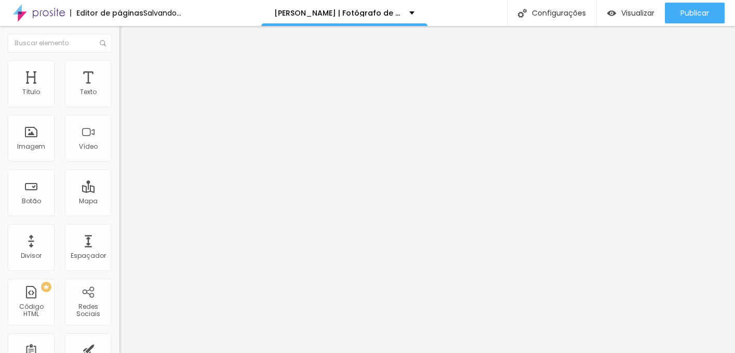
click at [119, 132] on img at bounding box center [122, 128] width 7 height 7
click at [119, 69] on li "Estilo" at bounding box center [178, 65] width 119 height 10
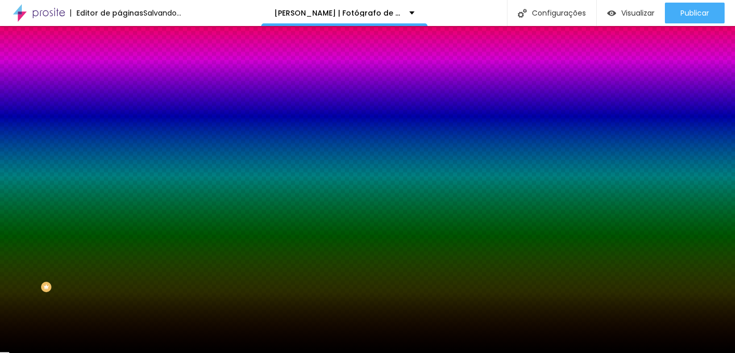
click at [124, 158] on icon "button" at bounding box center [127, 161] width 6 height 6
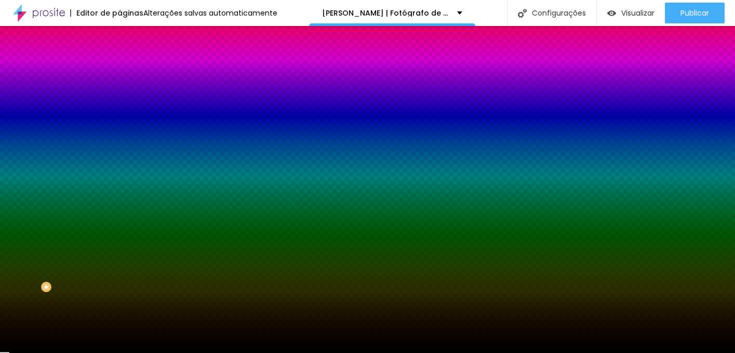
type input "3"
type input "0"
type input "3"
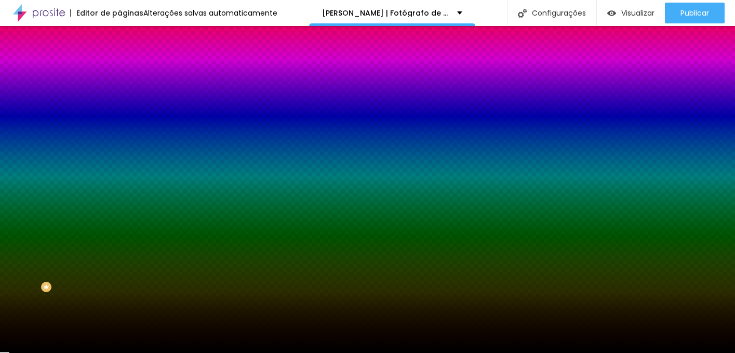
type input "0.5"
type input "1"
type input "0.5"
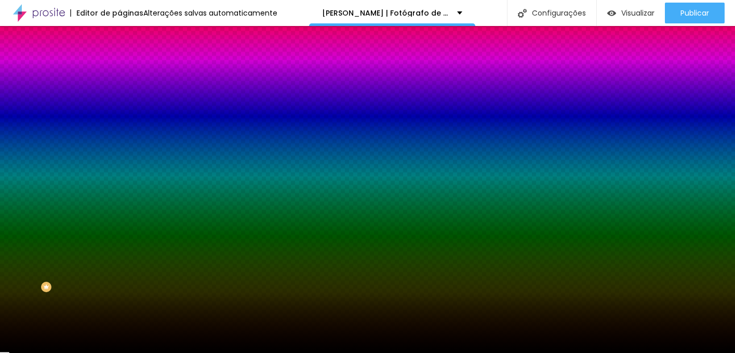
type input "1"
type input "#BA7070"
type input "1"
type input "#BC8181"
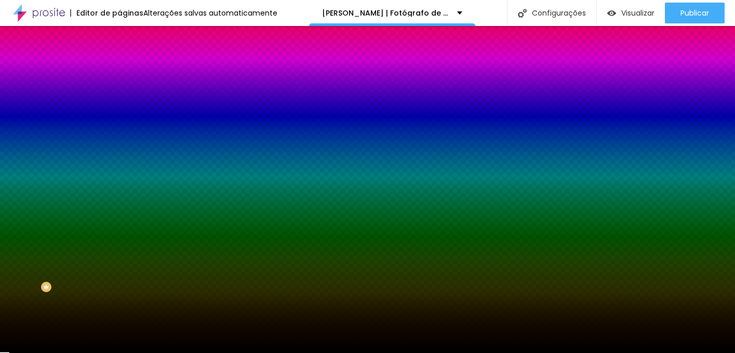
type input "1"
type input "#FFFFFF"
drag, startPoint x: 165, startPoint y: 275, endPoint x: 112, endPoint y: 221, distance: 76.0
type input "1"
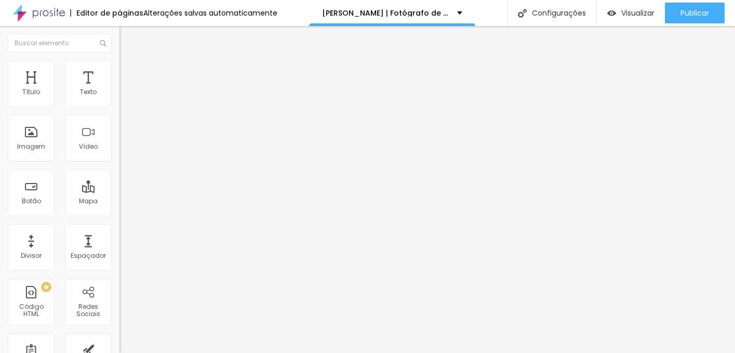
click at [119, 142] on img at bounding box center [122, 145] width 7 height 7
click at [119, 140] on img at bounding box center [122, 136] width 7 height 7
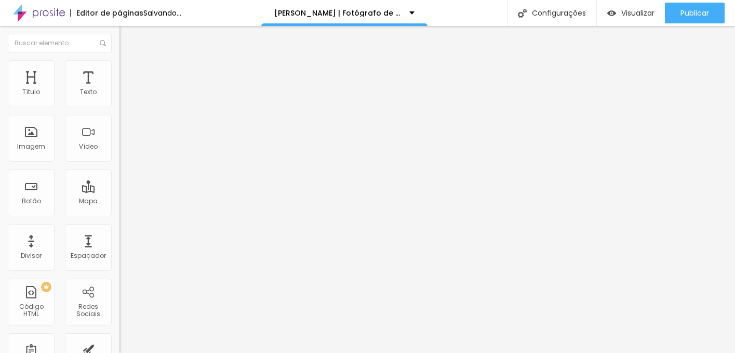
click at [119, 132] on img at bounding box center [122, 128] width 7 height 7
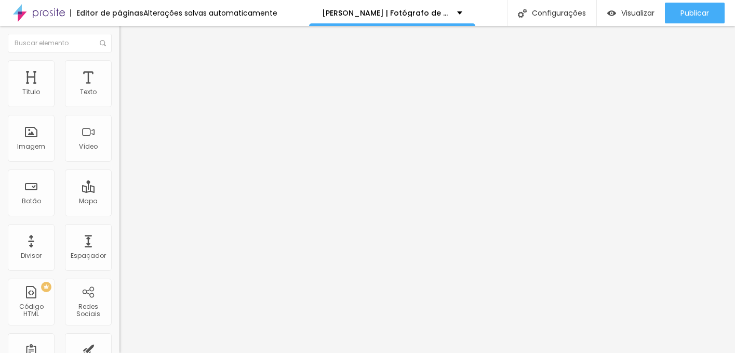
click at [119, 67] on li "Estilo" at bounding box center [178, 65] width 119 height 10
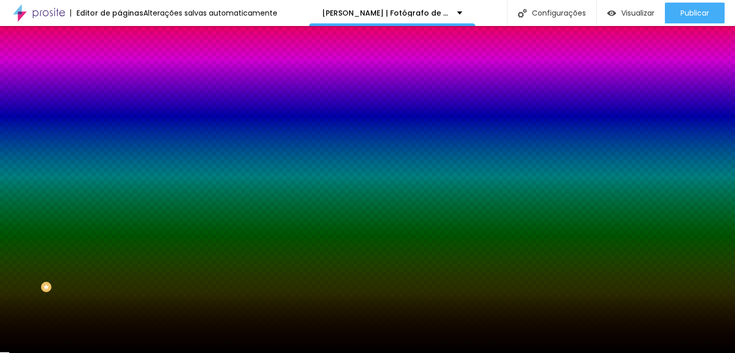
click at [119, 156] on button "button" at bounding box center [126, 161] width 15 height 11
type input "0"
drag, startPoint x: 136, startPoint y: 221, endPoint x: 64, endPoint y: 220, distance: 72.2
click at [64, 220] on body "Editor de páginas Alterações salvas automaticamente Filipe Santos | Fotógrafo d…" at bounding box center [367, 176] width 735 height 353
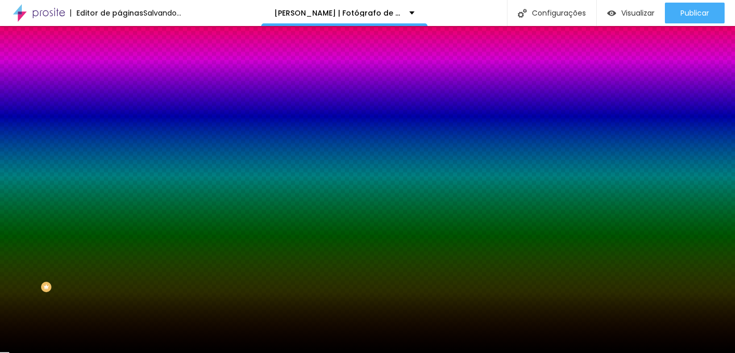
click at [119, 99] on div at bounding box center [178, 99] width 119 height 0
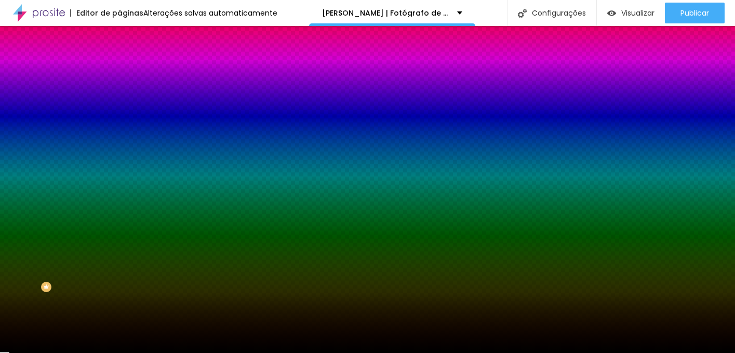
drag, startPoint x: 51, startPoint y: 159, endPoint x: -2, endPoint y: 87, distance: 89.2
click at [0, 87] on html "Editor de páginas Alterações salvas automaticamente Filipe Santos | Fotógrafo d…" at bounding box center [367, 176] width 735 height 353
click at [119, 99] on div at bounding box center [178, 99] width 119 height 0
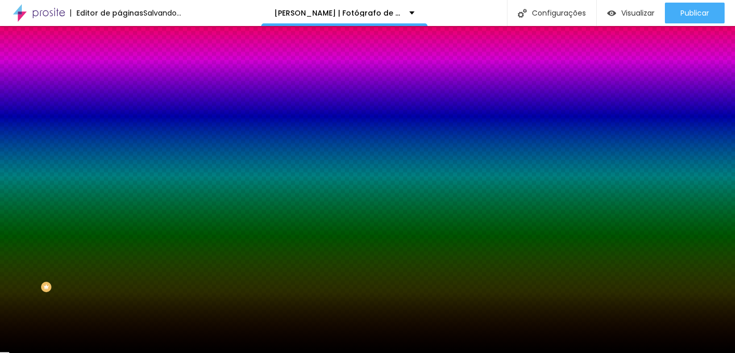
type input "#000000"
drag, startPoint x: 34, startPoint y: 173, endPoint x: -2, endPoint y: 220, distance: 58.6
click at [0, 220] on html "Editor de páginas Salvando... Filipe Santos | Fotógrafo de Casamento, Retrato e…" at bounding box center [367, 176] width 735 height 353
click at [119, 315] on div "Editar Botão Conteúdo Estilo Avançado Cor de fundo Voltar ao padrão #000000 Tip…" at bounding box center [178, 189] width 119 height 327
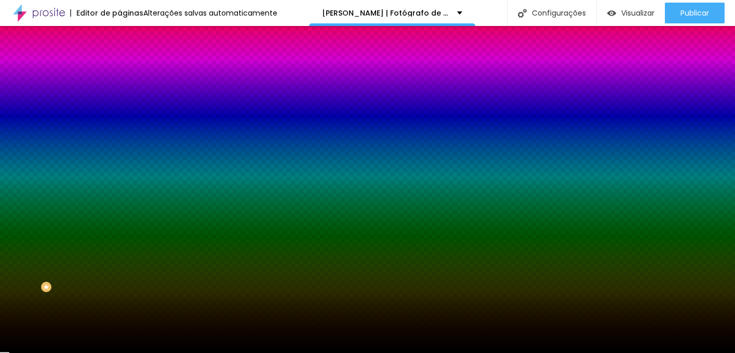
click at [124, 193] on icon "button" at bounding box center [127, 196] width 6 height 6
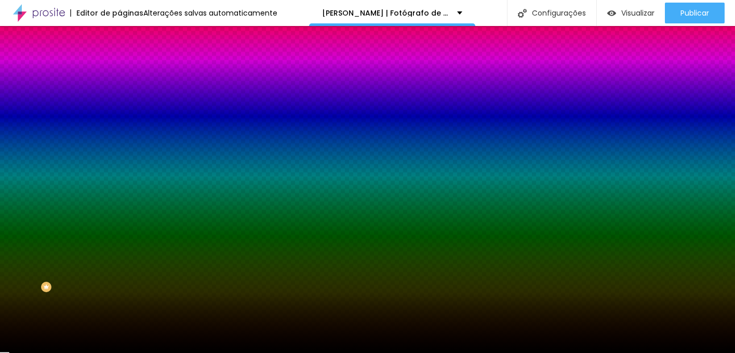
type input "#FFFFFF"
drag, startPoint x: 142, startPoint y: 286, endPoint x: 67, endPoint y: 225, distance: 95.6
click at [67, 225] on body "Editor de páginas Alterações salvas automaticamente Filipe Santos | Fotógrafo d…" at bounding box center [367, 176] width 735 height 353
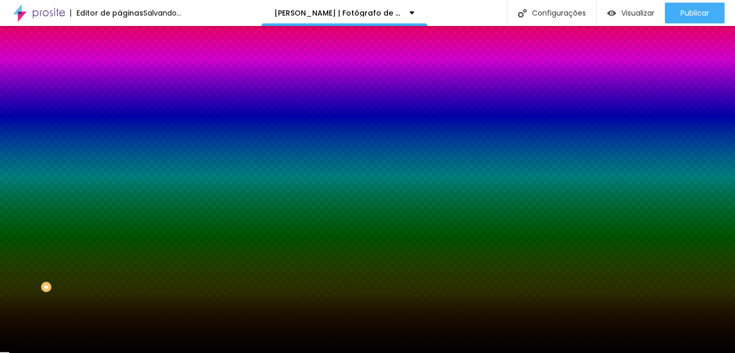
type input "100"
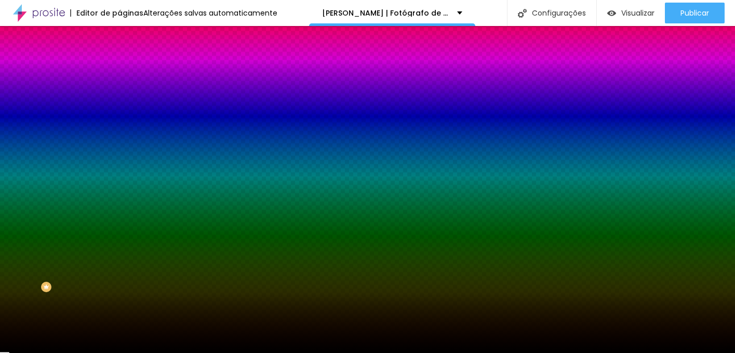
drag, startPoint x: 172, startPoint y: 307, endPoint x: 245, endPoint y: 299, distance: 73.7
type input "100"
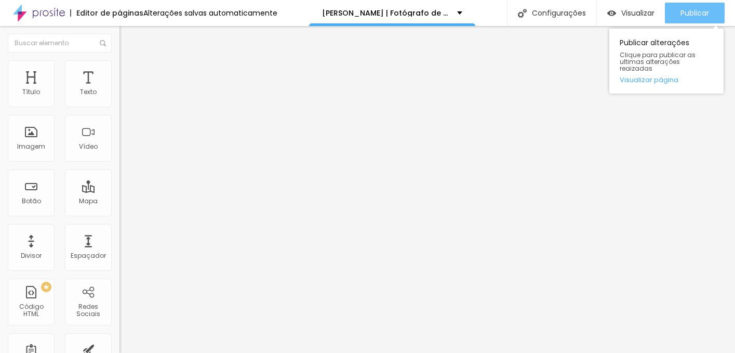
click at [687, 22] on div "Publicar" at bounding box center [694, 13] width 29 height 21
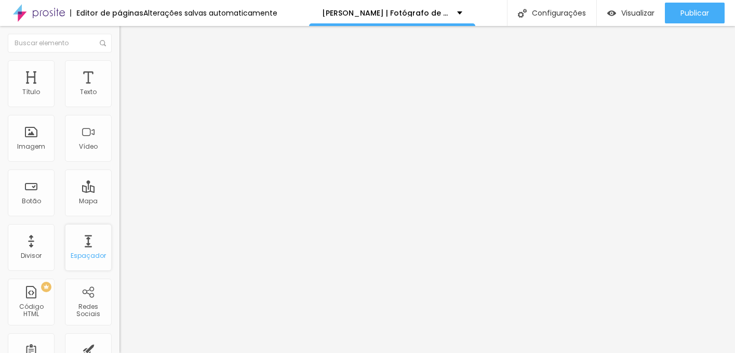
click at [88, 242] on div "Espaçador" at bounding box center [88, 247] width 47 height 47
click at [119, 162] on span "Pequeno" at bounding box center [133, 159] width 28 height 9
click at [119, 180] on span "Normal" at bounding box center [130, 175] width 23 height 9
click at [119, 185] on div "Grande" at bounding box center [178, 182] width 119 height 6
click at [119, 169] on div "Pequeno" at bounding box center [178, 166] width 119 height 6
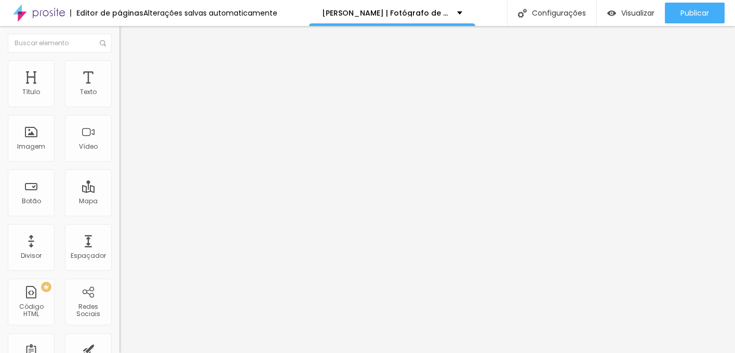
drag, startPoint x: 64, startPoint y: 115, endPoint x: 26, endPoint y: 107, distance: 38.7
click at [119, 106] on div "Texto - para empresas -" at bounding box center [178, 93] width 119 height 25
click at [119, 98] on input "- para empresas -" at bounding box center [181, 92] width 125 height 10
drag, startPoint x: 67, startPoint y: 116, endPoint x: 19, endPoint y: 116, distance: 47.8
click at [119, 98] on input "- para empresas -" at bounding box center [181, 92] width 125 height 10
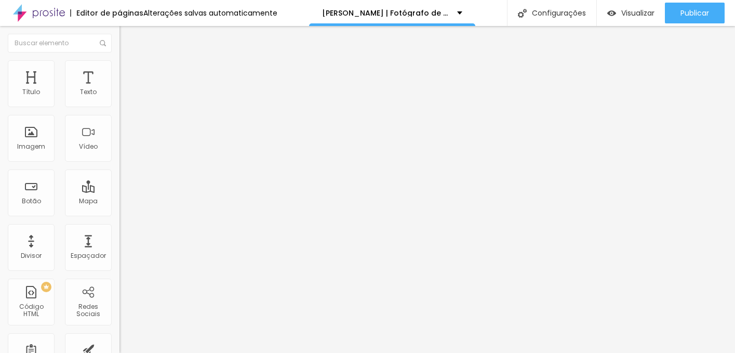
type input "- corporativo -"
click at [119, 71] on ul "Conteúdo Estilo Avançado" at bounding box center [178, 65] width 119 height 31
click at [119, 63] on img at bounding box center [123, 64] width 9 height 9
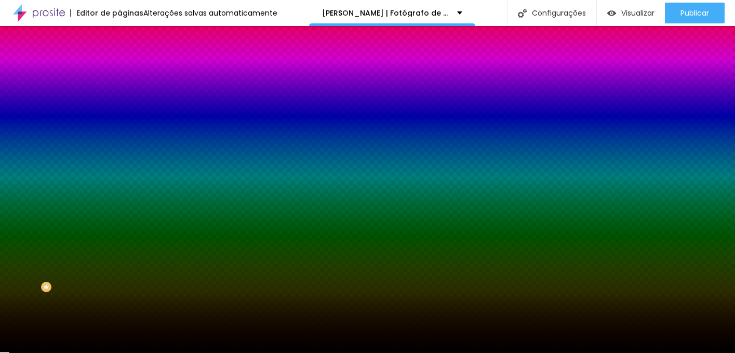
click at [119, 180] on button "Voltar ao padrão" at bounding box center [154, 186] width 71 height 12
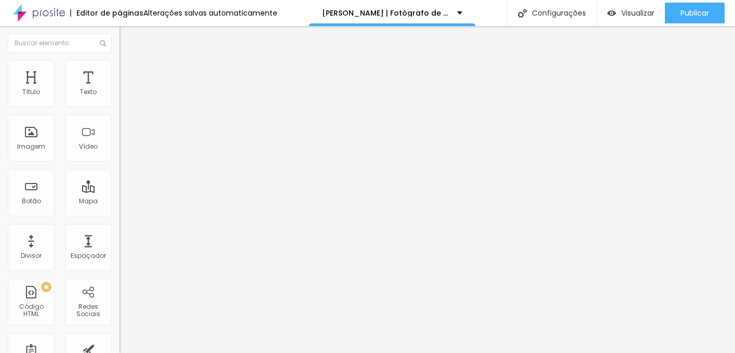
drag, startPoint x: 35, startPoint y: 116, endPoint x: 20, endPoint y: 116, distance: 14.5
click at [119, 98] on input "- para casamentos-" at bounding box center [181, 92] width 125 height 10
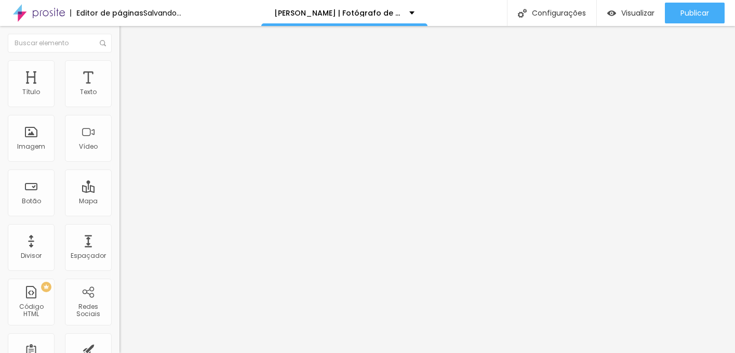
click at [119, 98] on input "- casamentos-" at bounding box center [181, 92] width 125 height 10
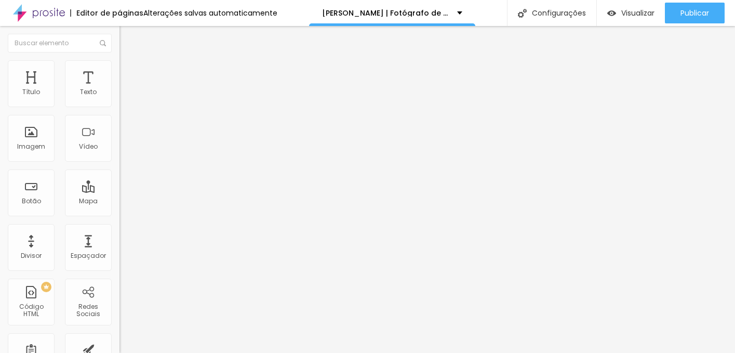
type input "- casamentos -"
click at [119, 232] on div "Texto - casamentos - Alinhamento Tamanho Pequeno Pequeno Normal Grande Link URL…" at bounding box center [178, 156] width 119 height 151
click at [119, 98] on input "-projetos documentais-" at bounding box center [181, 92] width 125 height 10
click at [119, 98] on input "-projetos documentais -" at bounding box center [181, 92] width 125 height 10
drag, startPoint x: 87, startPoint y: 119, endPoint x: 20, endPoint y: 114, distance: 67.2
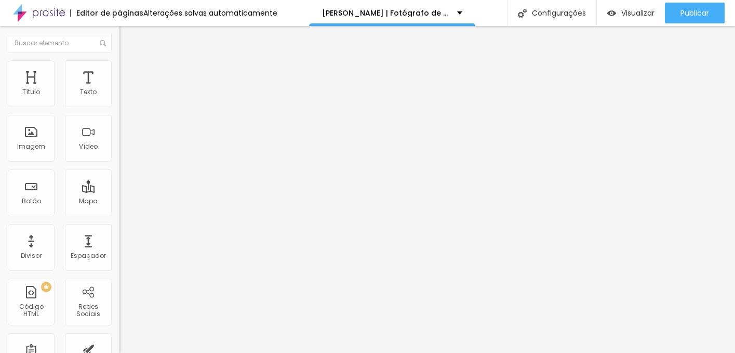
click at [119, 98] on input "- projetos documentais -" at bounding box center [181, 92] width 125 height 10
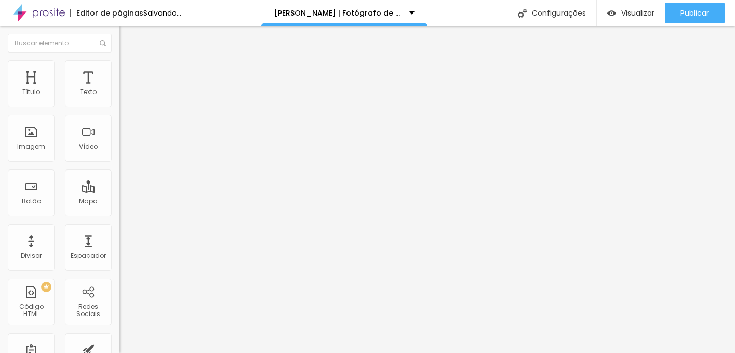
type input "- documental -"
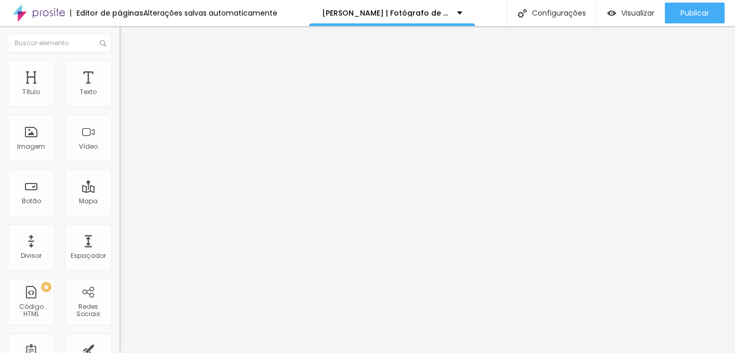
click at [119, 97] on div "Titulo 2 H2" at bounding box center [178, 91] width 119 height 9
click at [119, 89] on span "Titulo 1" at bounding box center [136, 82] width 34 height 15
click at [124, 151] on icon "button" at bounding box center [127, 147] width 6 height 6
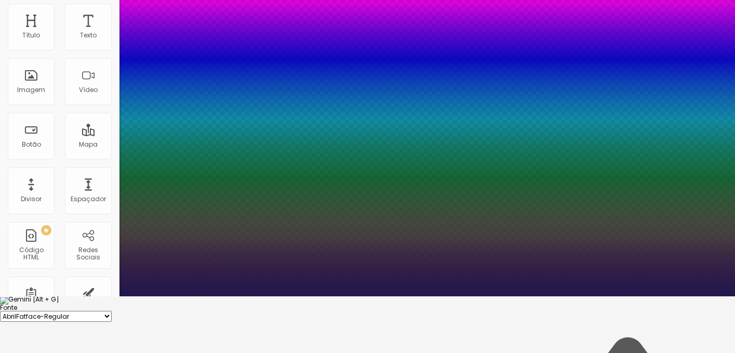
scroll to position [64, 0]
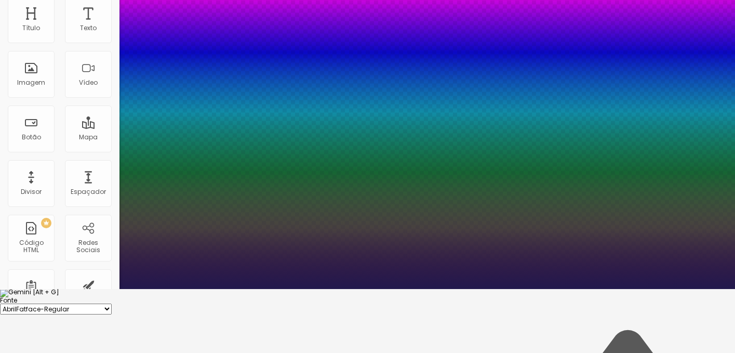
click at [112, 303] on select "AbrilFatface-Regular Actor-Regular Alegreya AlegreyaBlack Alice Allan-Bold Alla…" at bounding box center [56, 308] width 112 height 11
click at [111, 303] on select "AbrilFatface-Regular Actor-Regular Alegreya AlegreyaBlack Alice Allan-Bold Alla…" at bounding box center [56, 308] width 112 height 11
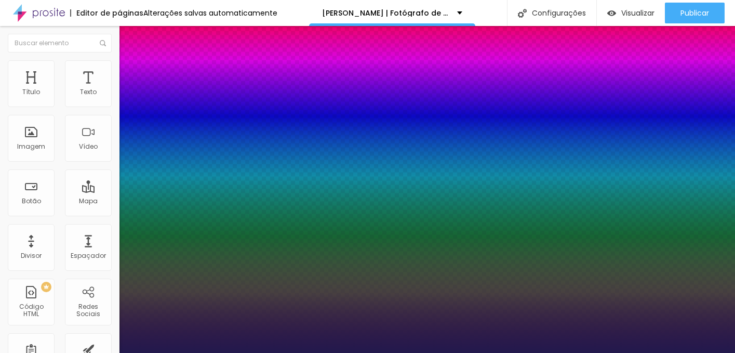
select select "Archivo-Bold"
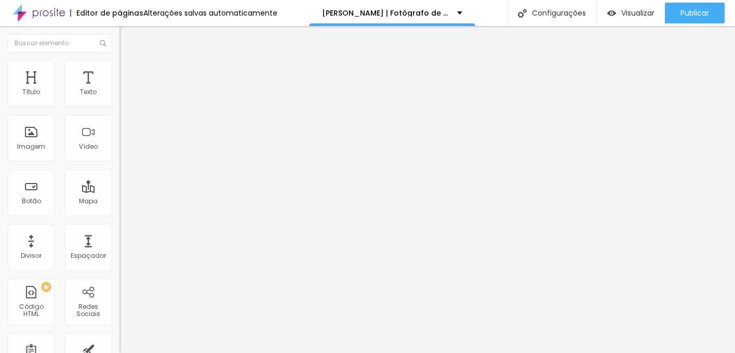
click at [124, 151] on icon "button" at bounding box center [127, 147] width 6 height 6
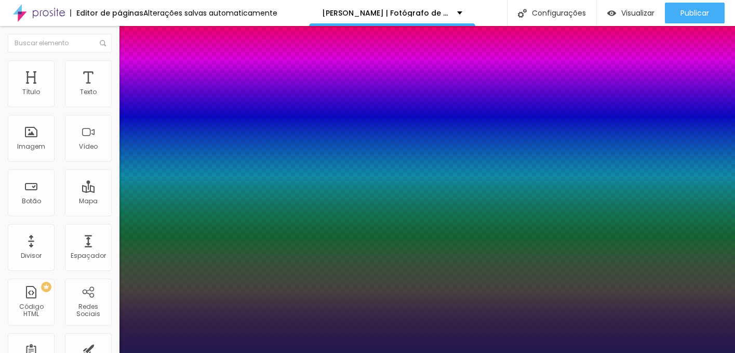
type input "8"
type input "1"
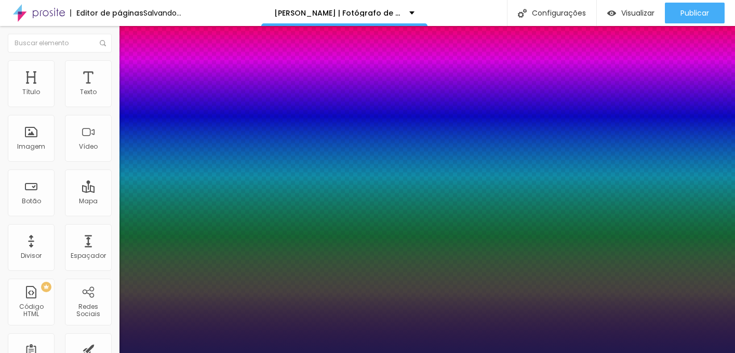
type input "12"
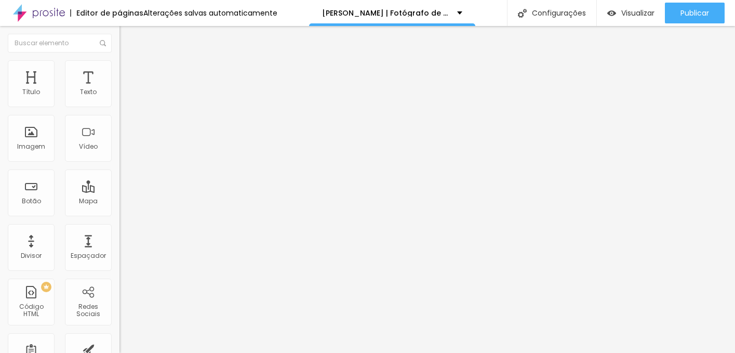
click at [119, 67] on li "Estilo" at bounding box center [178, 65] width 119 height 10
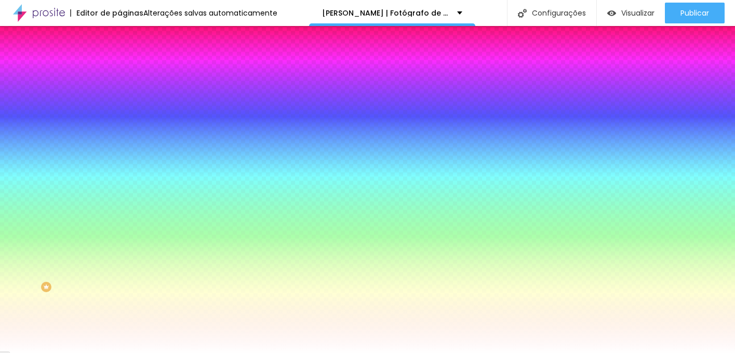
click at [129, 73] on span "Avançado" at bounding box center [146, 77] width 34 height 9
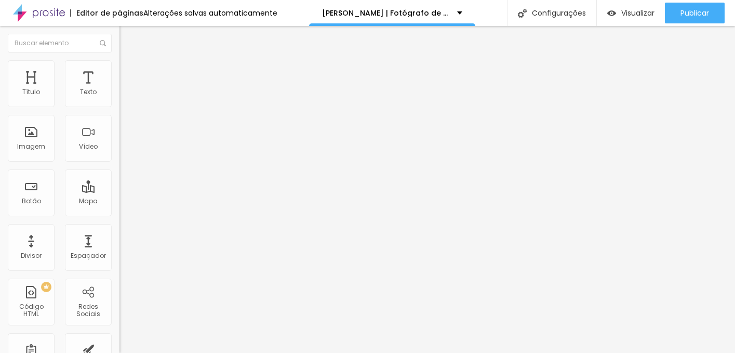
click at [119, 60] on img at bounding box center [123, 64] width 9 height 9
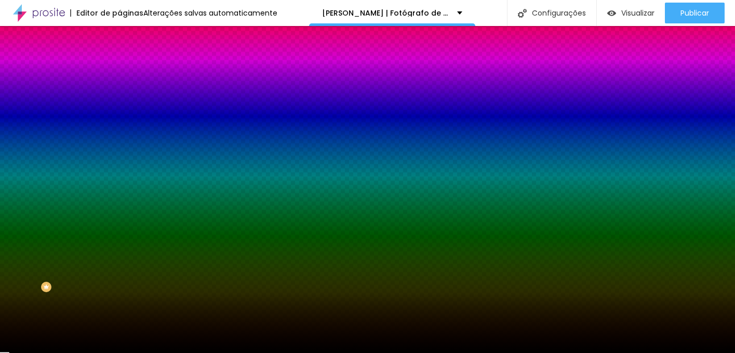
click at [129, 61] on span "Conteúdo" at bounding box center [145, 56] width 32 height 9
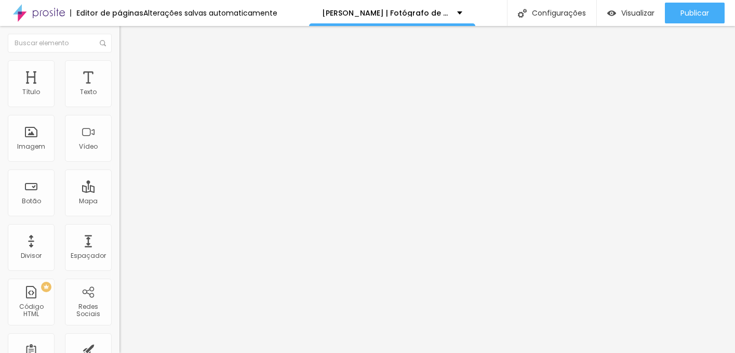
click at [129, 73] on span "Avançado" at bounding box center [146, 77] width 34 height 9
click at [119, 61] on li "Estilo" at bounding box center [178, 65] width 119 height 10
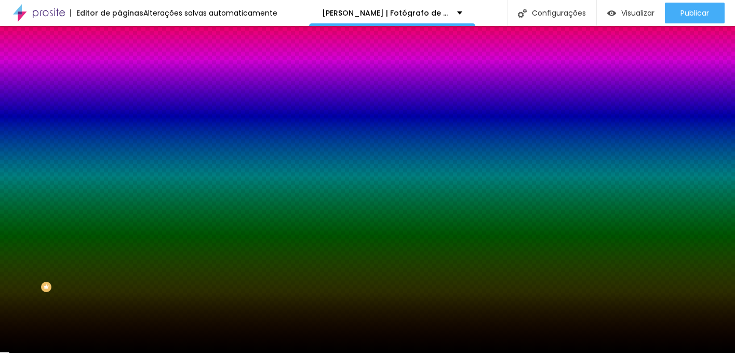
click at [119, 71] on li "Avançado" at bounding box center [178, 76] width 119 height 10
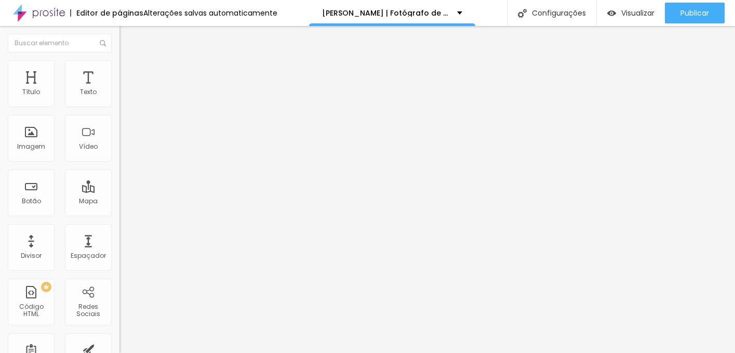
type input "50"
drag, startPoint x: 41, startPoint y: 101, endPoint x: 151, endPoint y: 106, distance: 110.2
type input "50"
click at [151, 201] on input "range" at bounding box center [152, 205] width 67 height 8
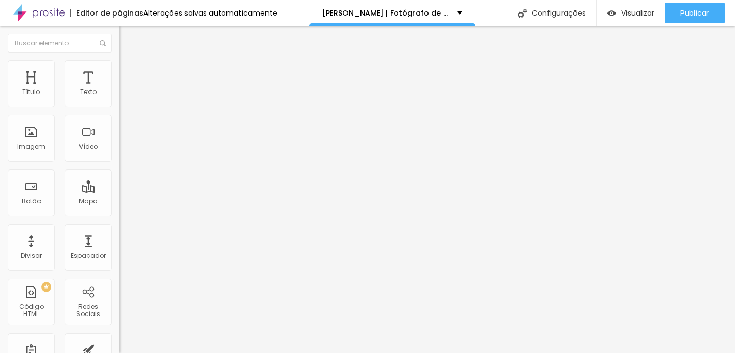
click at [119, 66] on li "Estilo" at bounding box center [178, 65] width 119 height 10
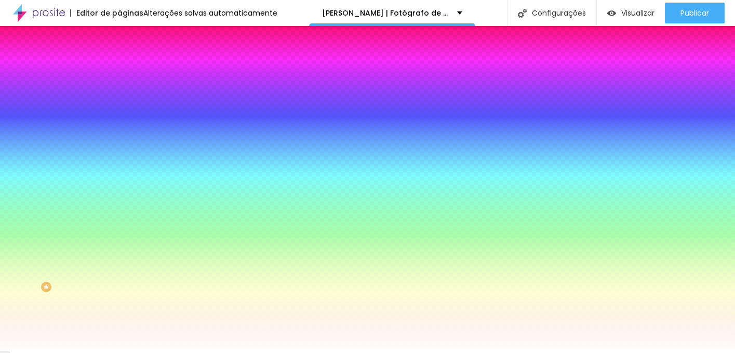
click at [119, 141] on div at bounding box center [178, 141] width 119 height 0
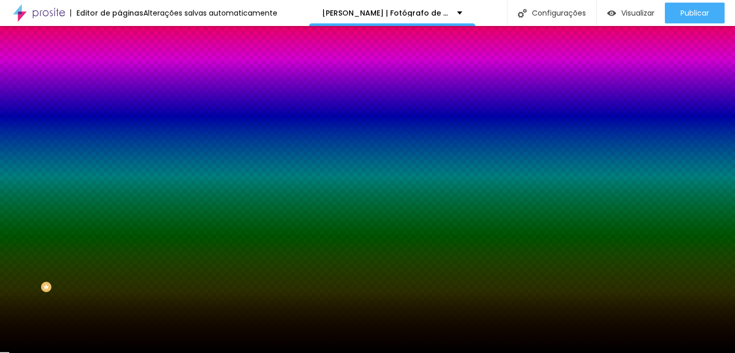
type input "#000000"
drag, startPoint x: 29, startPoint y: 255, endPoint x: 4, endPoint y: 304, distance: 54.6
click at [119, 304] on div "Editar Seção Conteúdo Estilo Avançado Imagem de fundo Adicionar imagem Efeito d…" at bounding box center [178, 189] width 119 height 327
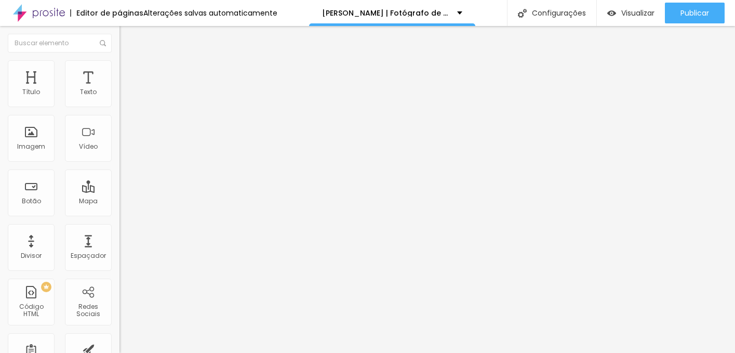
click at [119, 71] on li "Estilo" at bounding box center [178, 65] width 119 height 10
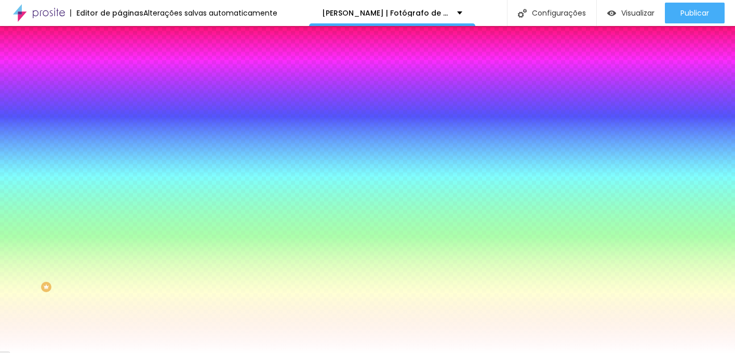
click at [124, 113] on icon "button" at bounding box center [127, 110] width 6 height 6
click at [119, 267] on button "button" at bounding box center [126, 267] width 15 height 11
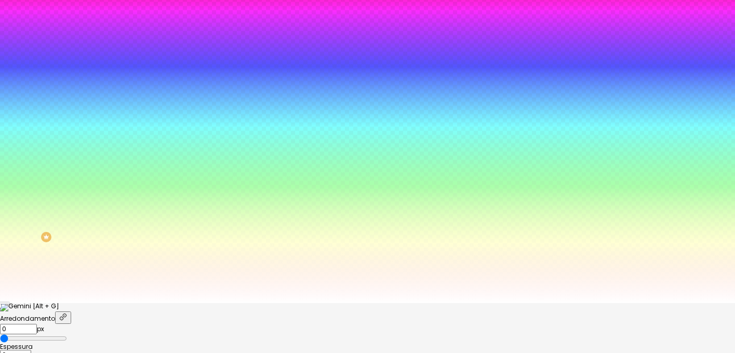
scroll to position [55, 0]
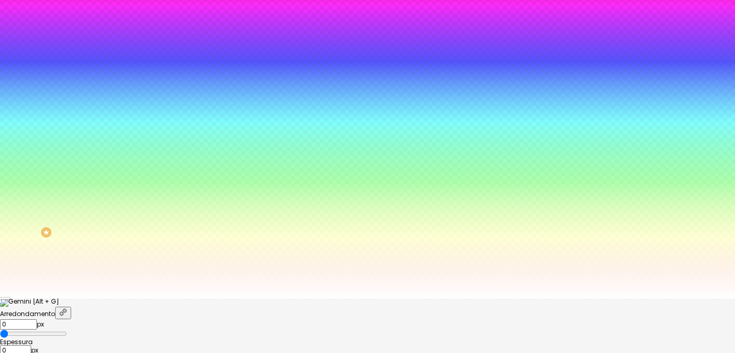
type input "1"
type input "15"
type input "21"
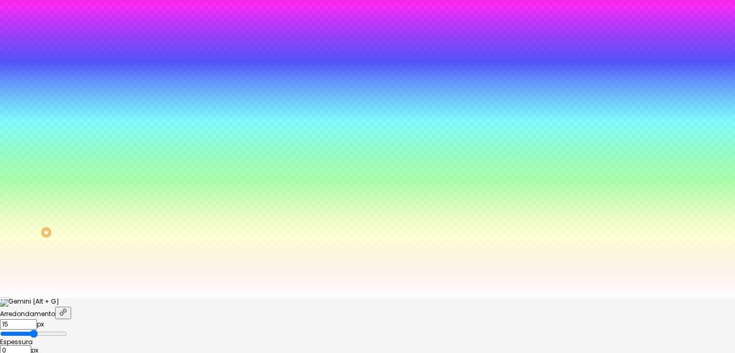
type input "21"
type input "24"
drag, startPoint x: 111, startPoint y: 254, endPoint x: 206, endPoint y: 254, distance: 95.5
type input "24"
click at [67, 329] on input "range" at bounding box center [33, 333] width 67 height 8
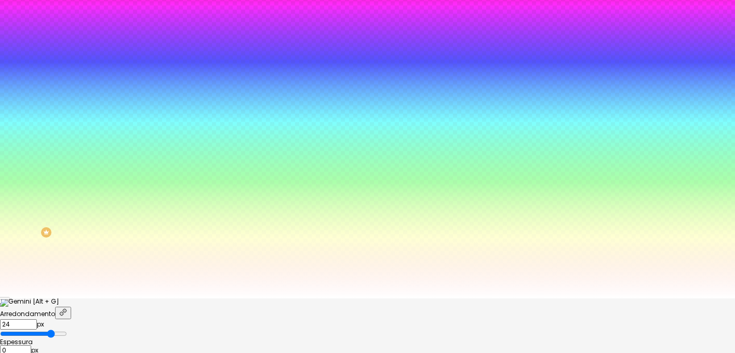
type input "1"
type input "0"
drag, startPoint x: 205, startPoint y: 256, endPoint x: 65, endPoint y: 260, distance: 140.2
type input "0"
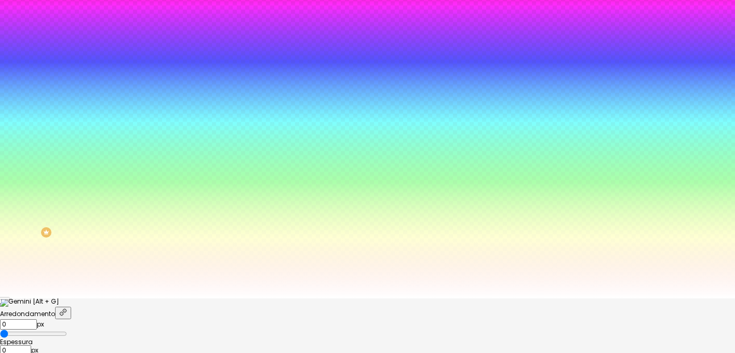
click at [65, 329] on input "range" at bounding box center [33, 333] width 67 height 8
drag, startPoint x: 112, startPoint y: 287, endPoint x: 74, endPoint y: 283, distance: 38.6
click at [67, 352] on input "range" at bounding box center [33, 359] width 67 height 8
click at [92, 306] on div at bounding box center [367, 306] width 735 height 0
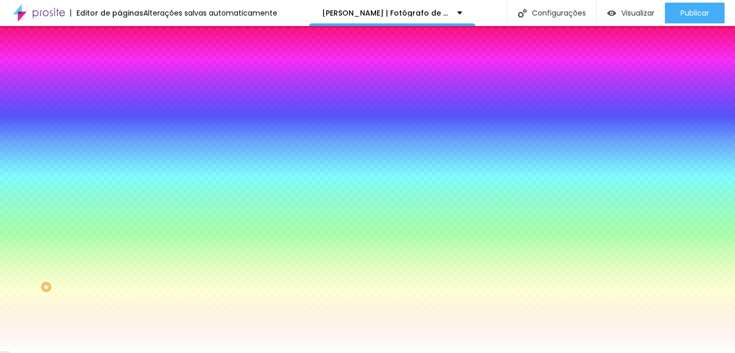
click at [124, 259] on icon "button" at bounding box center [127, 254] width 7 height 7
click at [125, 239] on icon "button" at bounding box center [127, 237] width 4 height 4
type input "9"
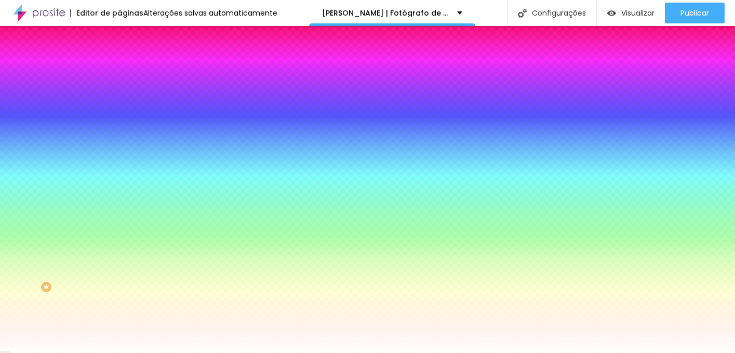
type input "9"
click at [119, 116] on button "button" at bounding box center [126, 110] width 15 height 11
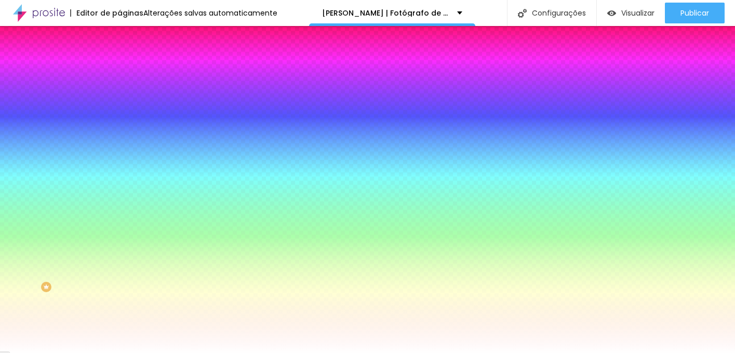
type input "8"
type input "1"
type input "12"
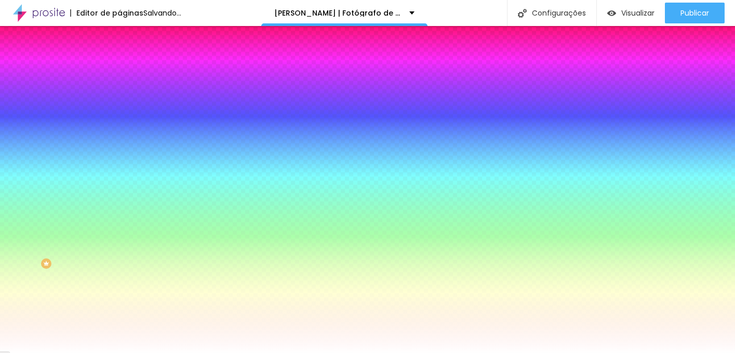
scroll to position [24, 0]
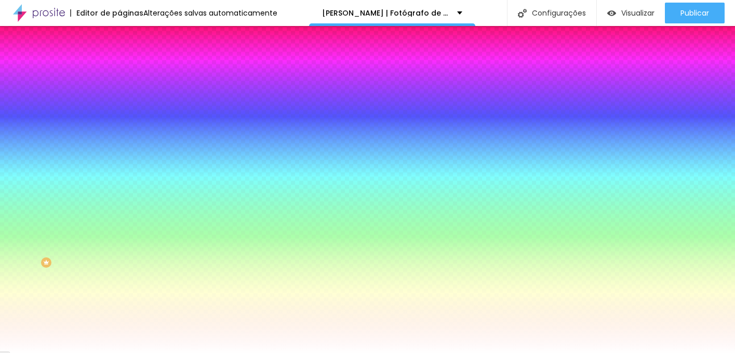
click at [119, 318] on button "button" at bounding box center [126, 312] width 15 height 11
type input "8"
type input "1"
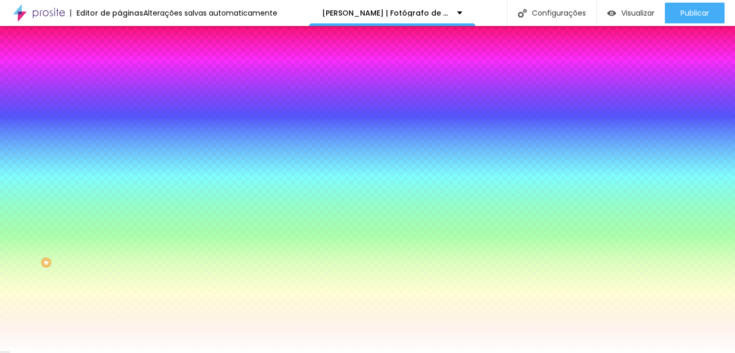
type input "12"
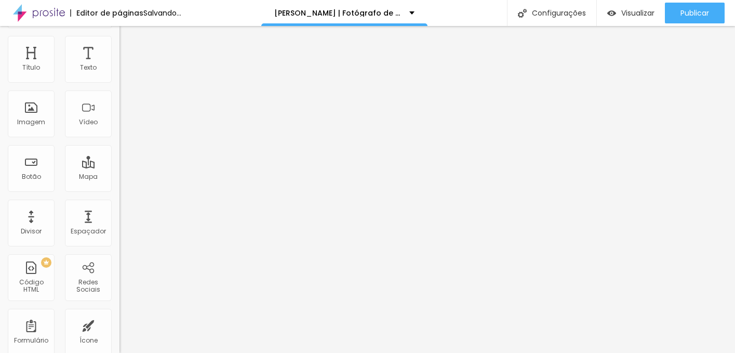
scroll to position [0, 0]
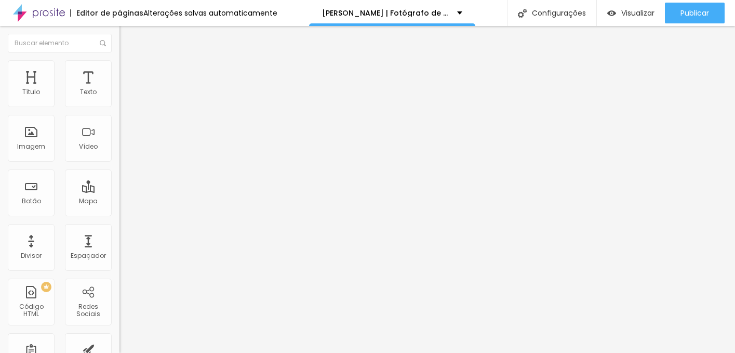
click at [119, 94] on span "Encaixotado" at bounding box center [139, 90] width 40 height 9
click at [119, 111] on span "Completo" at bounding box center [135, 106] width 32 height 9
click at [119, 100] on div "Encaixotado" at bounding box center [178, 96] width 119 height 6
click at [129, 71] on span "Estilo" at bounding box center [137, 67] width 16 height 9
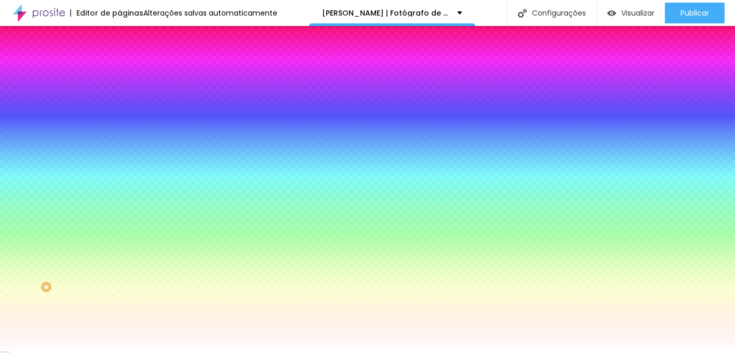
click at [119, 71] on li "Avançado" at bounding box center [178, 76] width 119 height 10
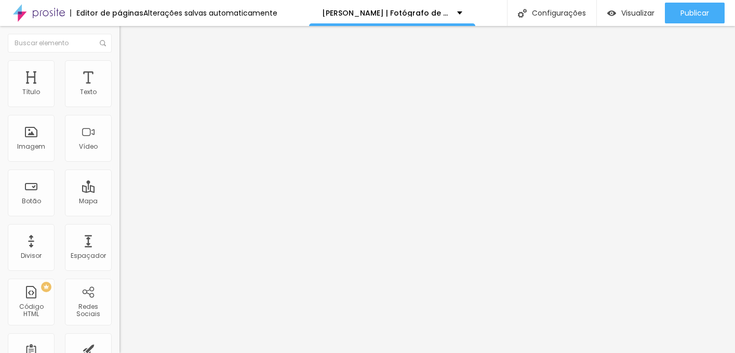
type input "30"
drag, startPoint x: 24, startPoint y: 101, endPoint x: 157, endPoint y: 102, distance: 132.9
type input "30"
click at [157, 201] on input "range" at bounding box center [152, 205] width 67 height 8
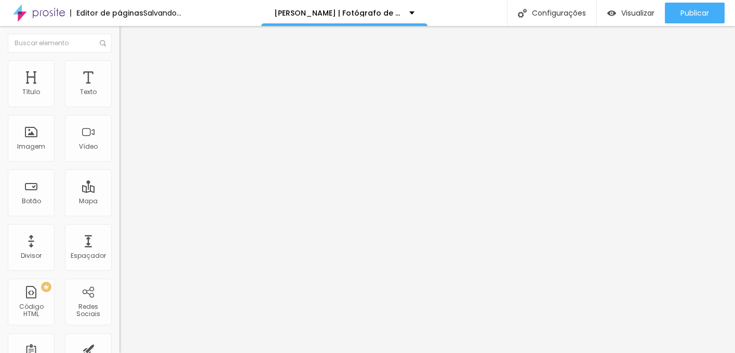
type input "14"
type input "500"
type input "309"
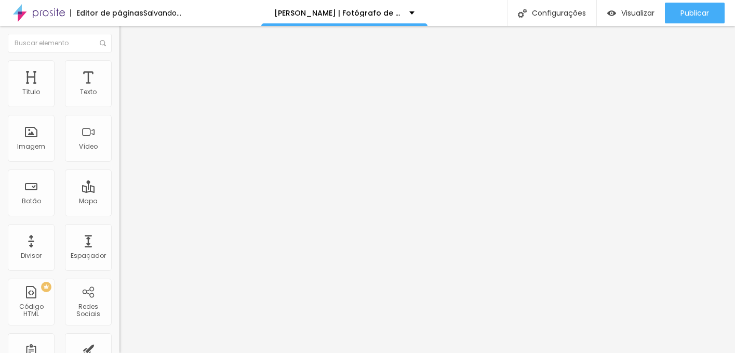
type input "309"
type input "160"
type input "50"
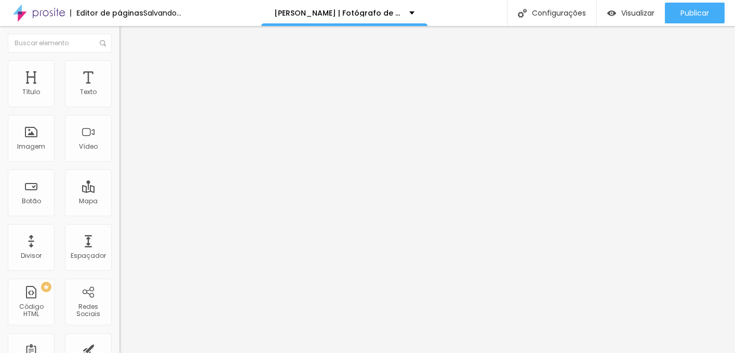
type input "0"
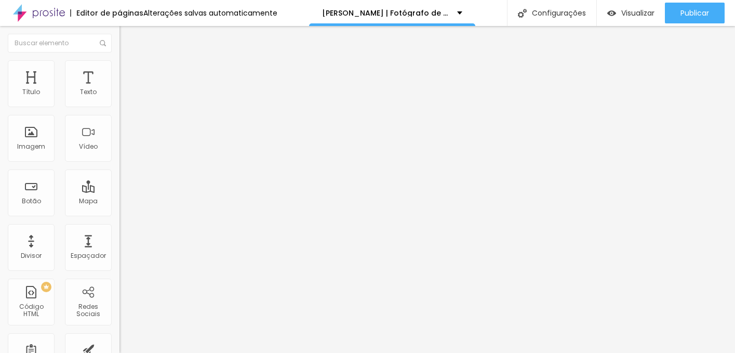
drag, startPoint x: 24, startPoint y: 121, endPoint x: -2, endPoint y: 121, distance: 25.4
click at [119, 348] on input "range" at bounding box center [152, 352] width 67 height 8
click at [119, 61] on ul "Conteúdo Estilo Avançado" at bounding box center [178, 65] width 119 height 31
click at [119, 63] on img at bounding box center [123, 64] width 9 height 9
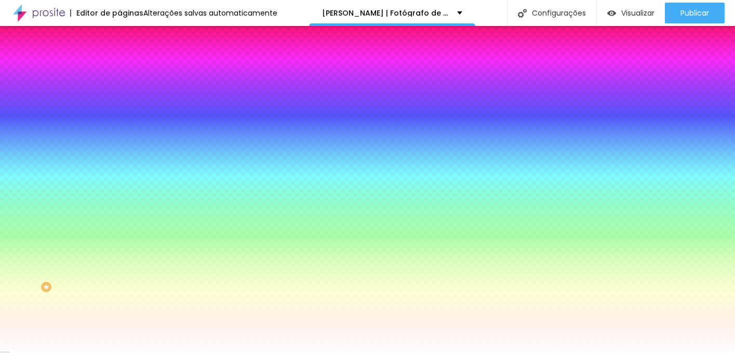
click at [119, 141] on div at bounding box center [178, 141] width 119 height 0
type input "#000000"
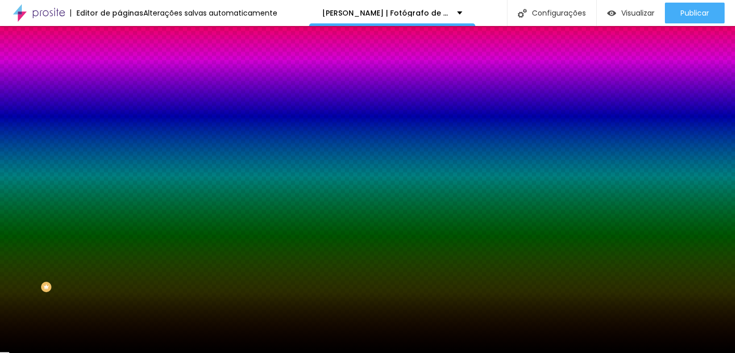
drag, startPoint x: 37, startPoint y: 237, endPoint x: -2, endPoint y: 311, distance: 83.6
click at [0, 311] on html "Editor de páginas Alterações salvas automaticamente Filipe Santos | Fotógrafo d…" at bounding box center [367, 176] width 735 height 353
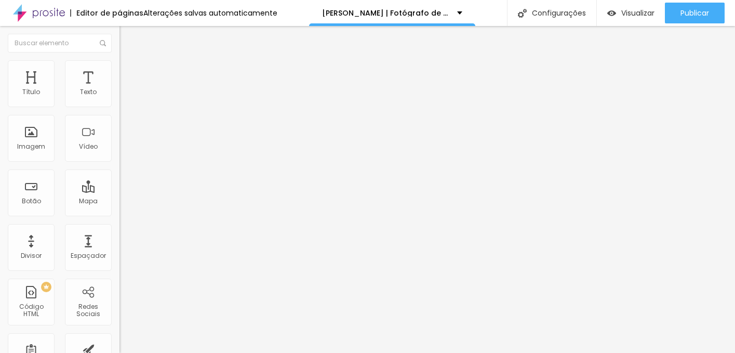
click at [129, 72] on span "Estilo" at bounding box center [137, 67] width 16 height 9
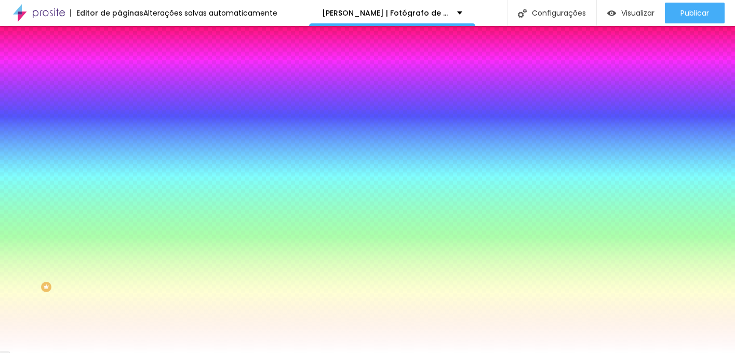
scroll to position [24, 0]
click at [125, 116] on icon "button" at bounding box center [127, 114] width 4 height 4
type input "1"
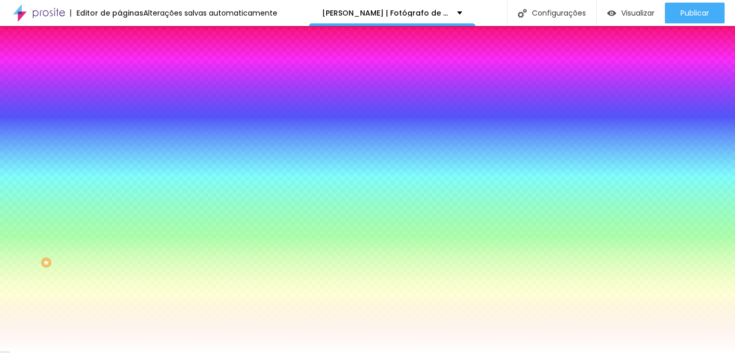
type input "0"
type input "00"
type input "0"
type input "00.2"
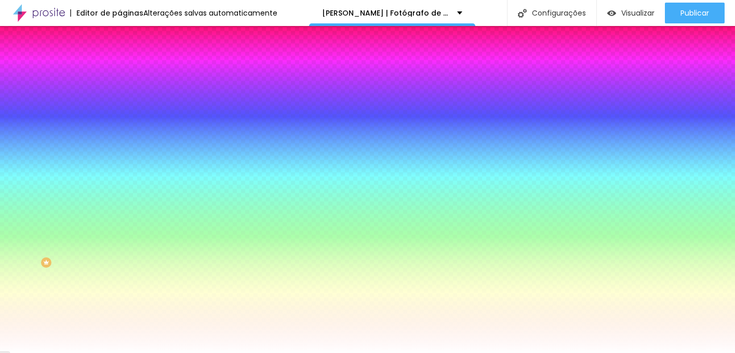
type input "0"
type input "00.2"
click at [125, 116] on icon "button" at bounding box center [127, 114] width 4 height 4
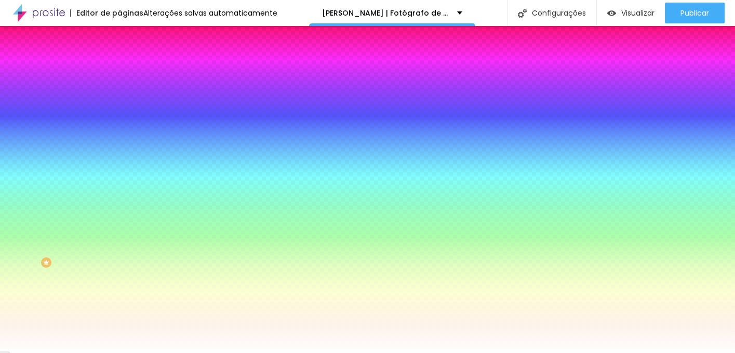
type input "0"
type input "1"
drag, startPoint x: 113, startPoint y: 191, endPoint x: 147, endPoint y: 192, distance: 34.3
type input "1"
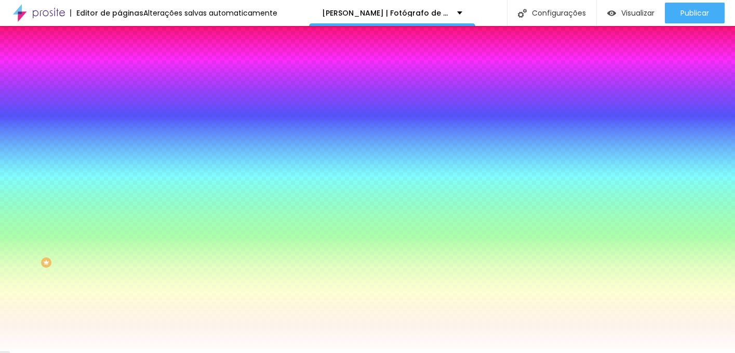
click at [125, 88] on icon "button" at bounding box center [127, 86] width 4 height 4
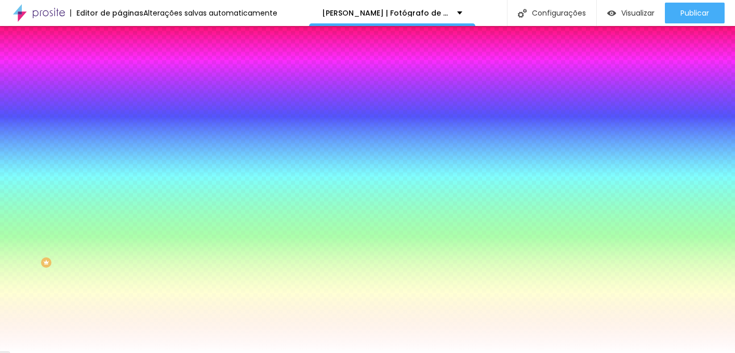
click at [125, 88] on icon "button" at bounding box center [127, 86] width 4 height 4
click at [124, 117] on icon "button" at bounding box center [127, 114] width 6 height 6
type input "0"
drag, startPoint x: 136, startPoint y: 191, endPoint x: 114, endPoint y: 191, distance: 21.8
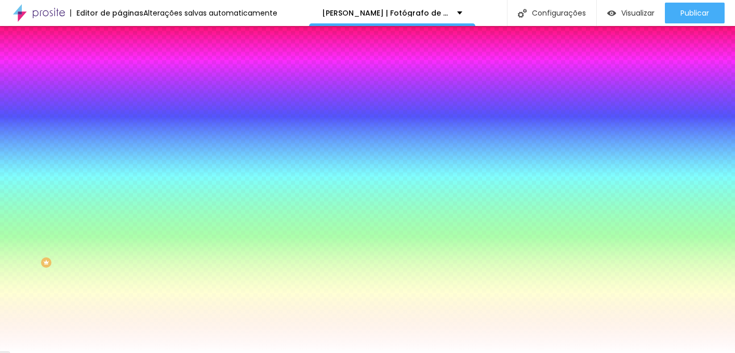
type input "0"
click at [119, 120] on button "button" at bounding box center [126, 115] width 15 height 11
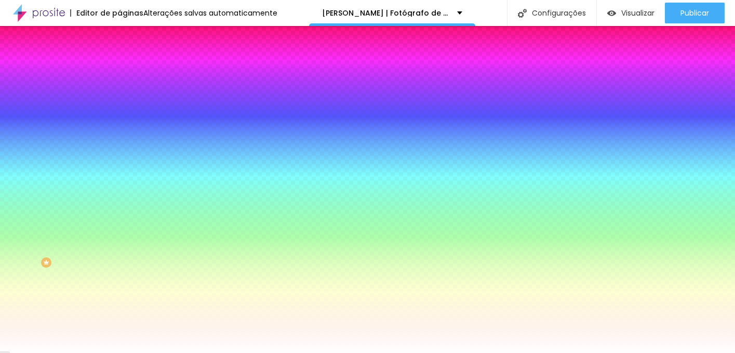
type input "#FFFFFF"
drag, startPoint x: 177, startPoint y: 256, endPoint x: 99, endPoint y: 195, distance: 98.8
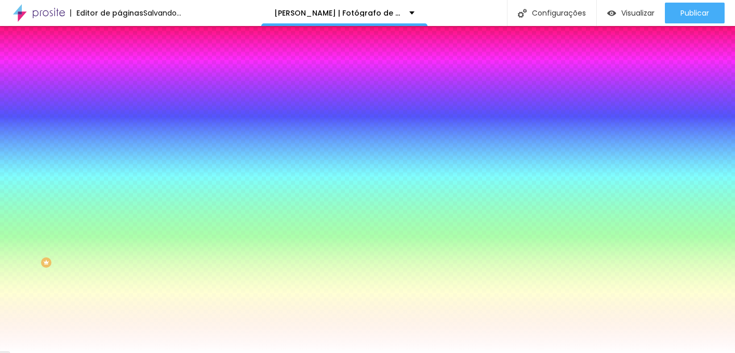
type input "3"
type input "0.1"
type input "0"
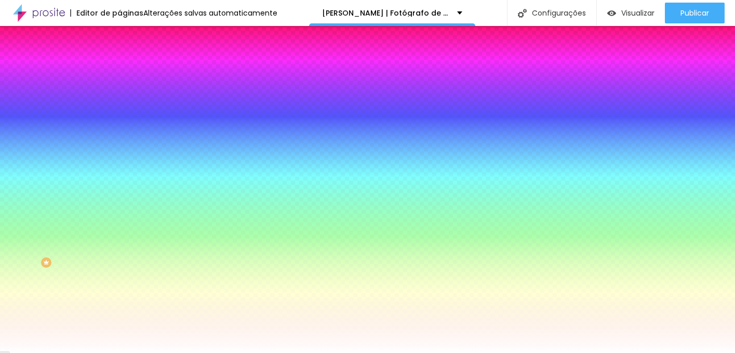
type input "0.1"
type input "0"
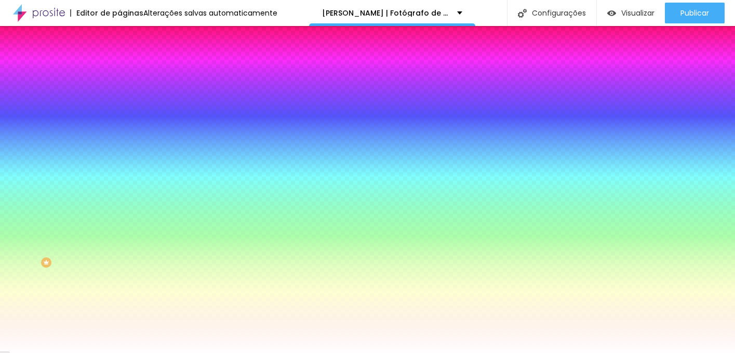
scroll to position [0, 0]
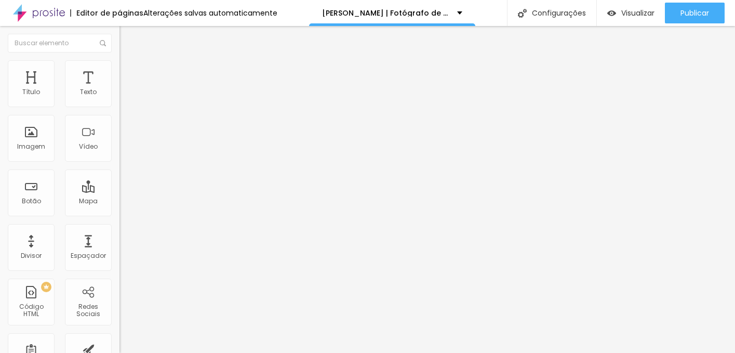
click at [119, 98] on input "-casamentos-" at bounding box center [181, 92] width 125 height 10
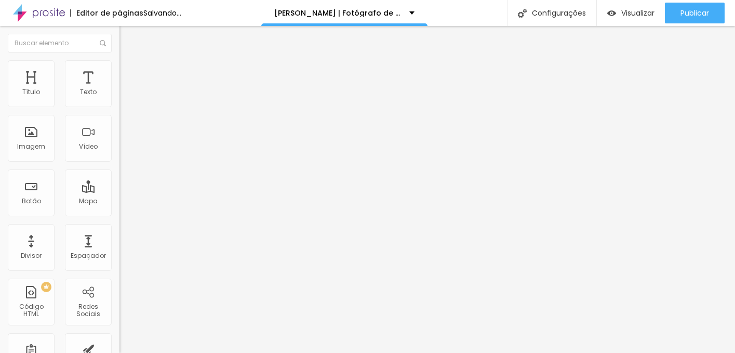
click at [119, 98] on input "- casamentos-" at bounding box center [181, 92] width 125 height 10
type input "- casamentos -"
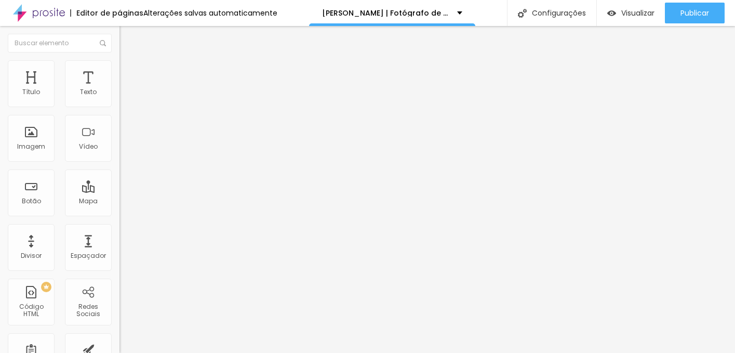
click at [119, 98] on input "-marketing/Estudio-" at bounding box center [181, 92] width 125 height 10
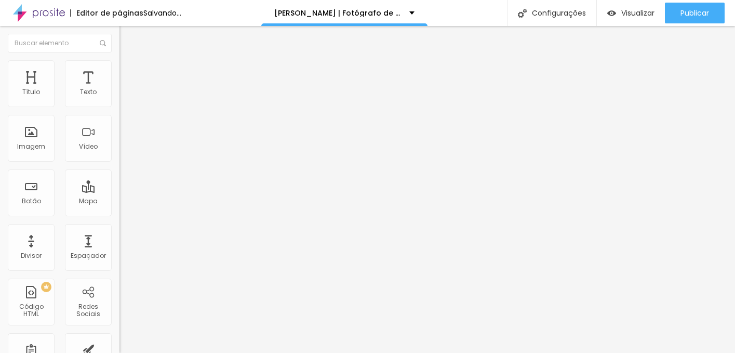
click at [119, 98] on input "- marketing/Estudio-" at bounding box center [181, 92] width 125 height 10
type input "- marketing/Estudio -"
click at [119, 98] on input "-sobre-" at bounding box center [181, 92] width 125 height 10
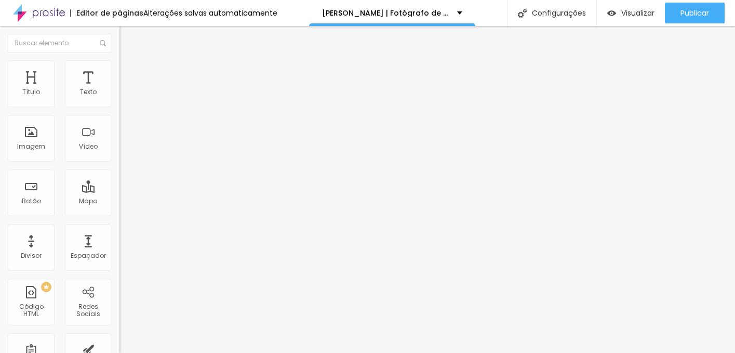
click at [119, 98] on input "- sobre-" at bounding box center [181, 92] width 125 height 10
type input "- sobre -"
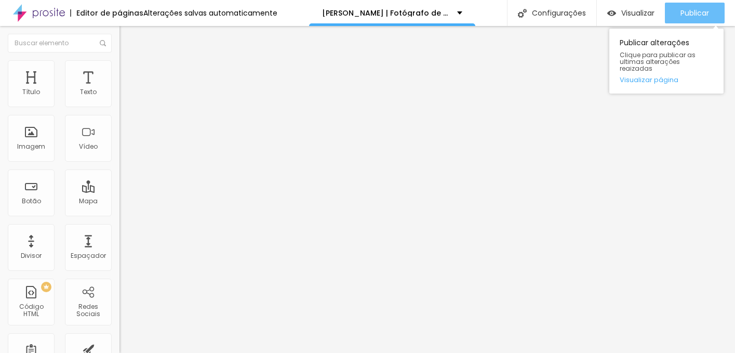
click at [678, 16] on button "Publicar" at bounding box center [695, 13] width 60 height 21
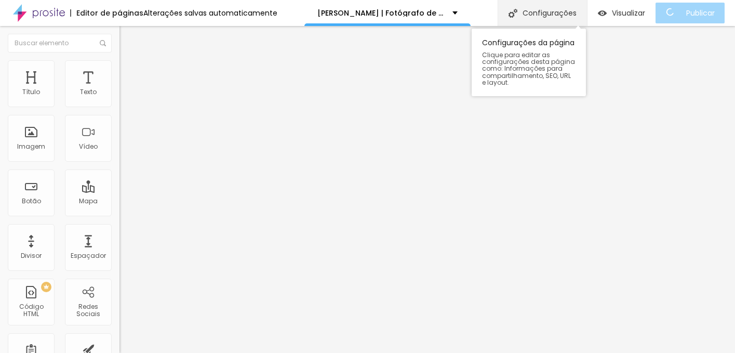
click at [570, 17] on div "Configurações" at bounding box center [541, 13] width 89 height 26
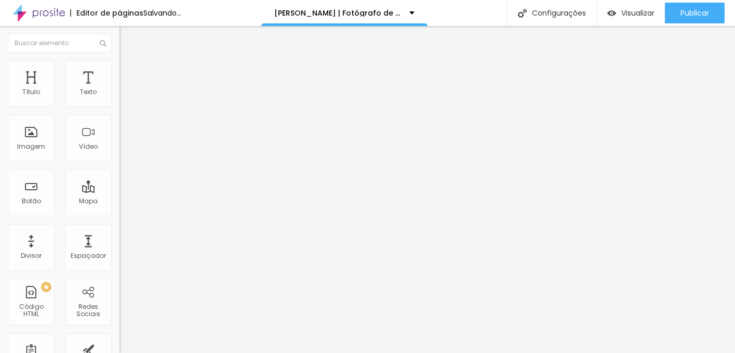
click at [119, 71] on img at bounding box center [123, 75] width 9 height 9
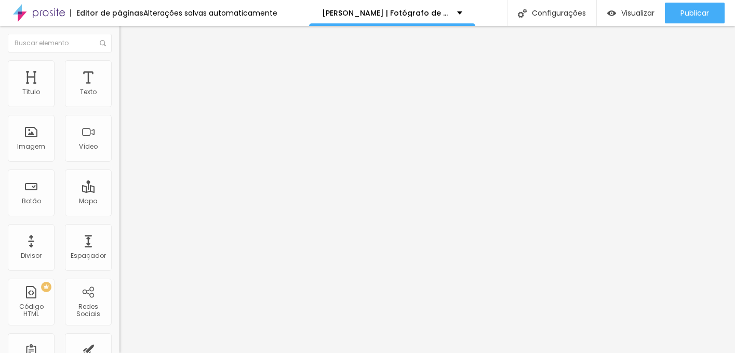
click at [129, 72] on span "Estilo" at bounding box center [137, 67] width 16 height 9
click at [119, 98] on input "55" at bounding box center [141, 92] width 45 height 11
type input "7"
type input "10"
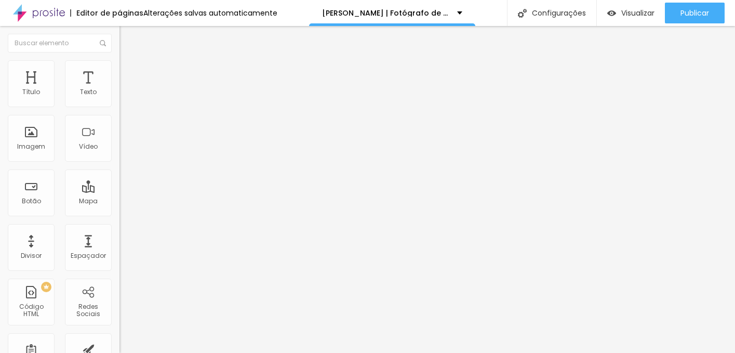
type input "55"
type input "0"
type input "10"
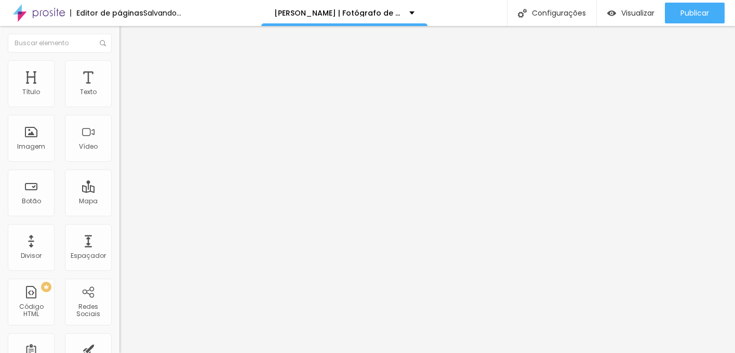
type input "55"
type input "7"
type input "10"
type input "70"
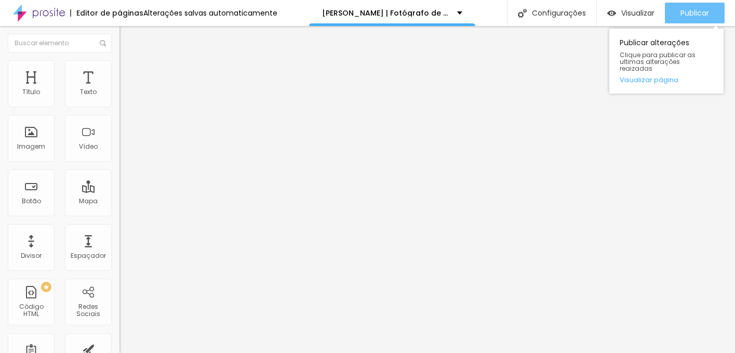
click at [707, 10] on span "Publicar" at bounding box center [694, 13] width 29 height 8
click at [674, 19] on button "Publicar" at bounding box center [695, 13] width 60 height 21
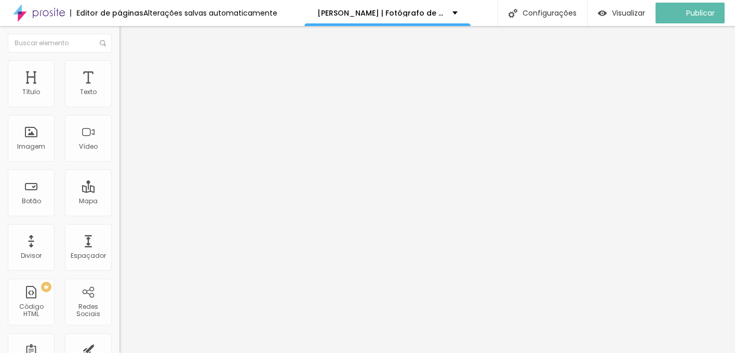
click at [129, 73] on span "Avançado" at bounding box center [146, 77] width 34 height 9
click at [119, 64] on img at bounding box center [123, 64] width 9 height 9
click at [119, 78] on li "Avançado" at bounding box center [178, 76] width 119 height 10
click at [119, 71] on li "Avançado" at bounding box center [178, 76] width 119 height 10
type input "0"
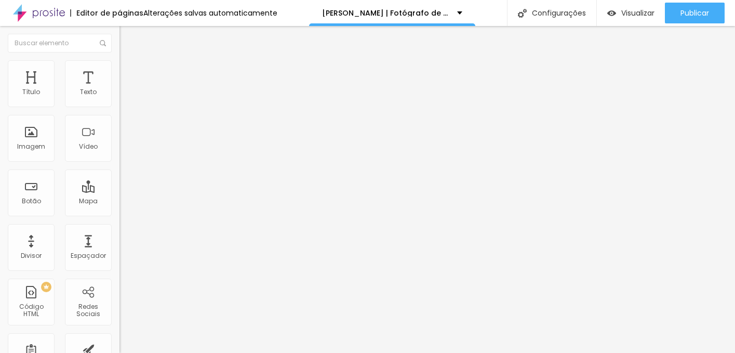
type input "0"
drag, startPoint x: 64, startPoint y: 102, endPoint x: -2, endPoint y: 100, distance: 66.0
click at [0, 100] on html "Editor de páginas Alterações salvas automaticamente Filipe Santos | Fotógrafo d…" at bounding box center [367, 176] width 735 height 353
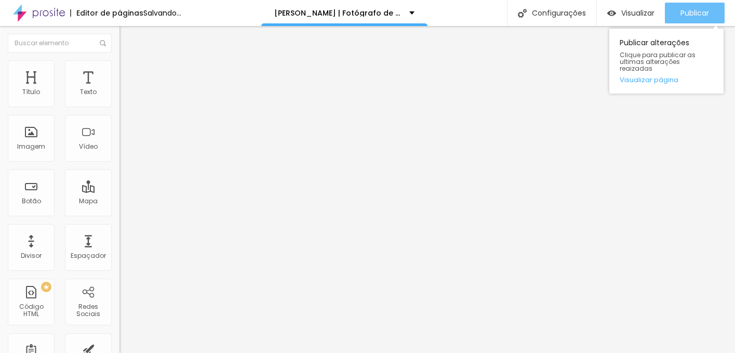
click at [700, 9] on span "Publicar" at bounding box center [694, 13] width 29 height 8
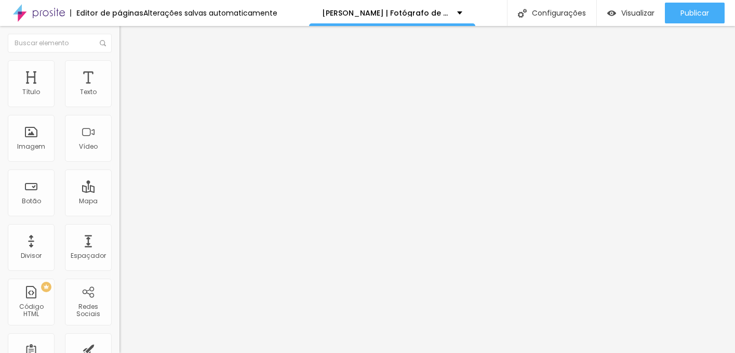
click at [119, 62] on img at bounding box center [123, 64] width 9 height 9
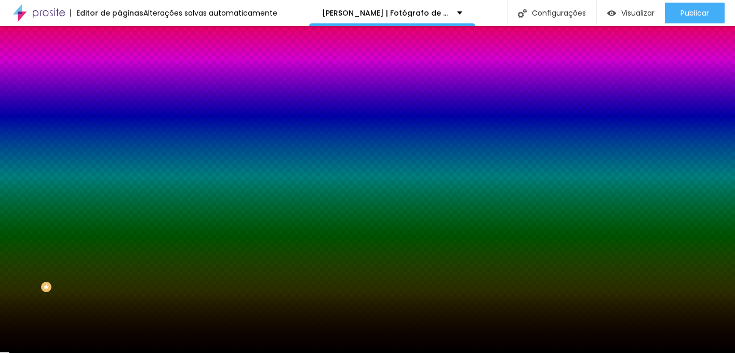
click at [119, 156] on button "button" at bounding box center [126, 161] width 15 height 11
type input "0.1"
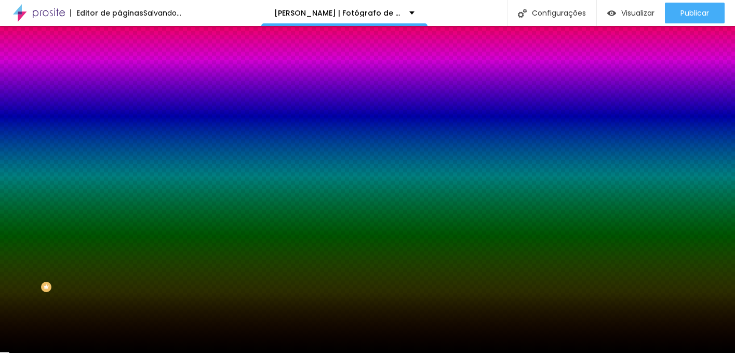
click at [119, 145] on div "Borda Voltar ao padrão" at bounding box center [178, 152] width 119 height 29
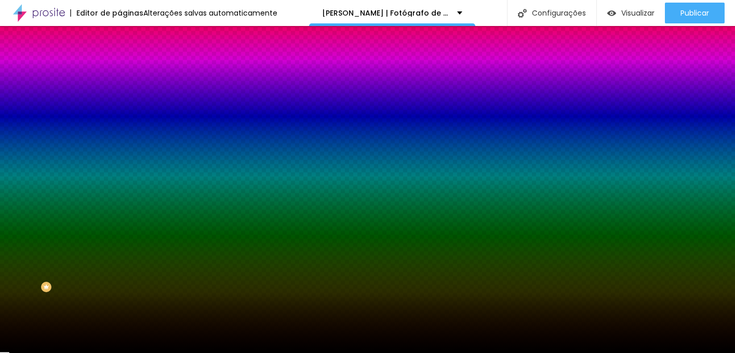
click at [125, 159] on icon "button" at bounding box center [127, 161] width 4 height 4
drag, startPoint x: 168, startPoint y: 299, endPoint x: 113, endPoint y: 205, distance: 108.5
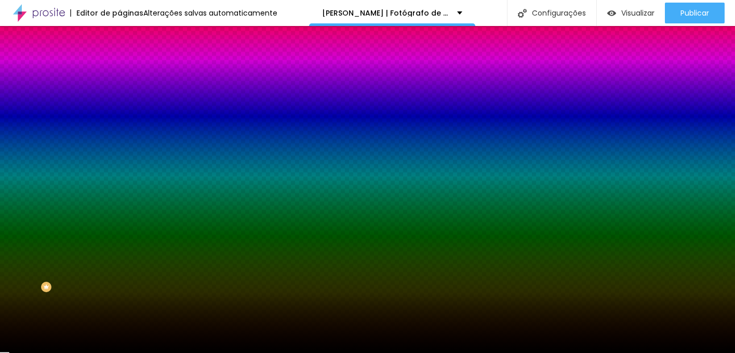
click at [129, 61] on span "Conteúdo" at bounding box center [145, 56] width 32 height 9
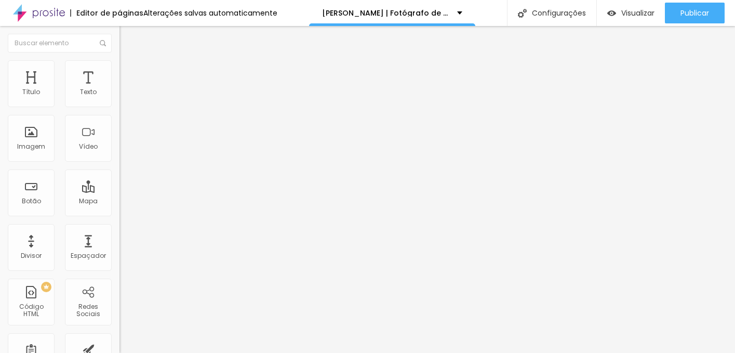
click at [119, 132] on img at bounding box center [122, 128] width 7 height 7
click at [119, 133] on div at bounding box center [178, 129] width 119 height 8
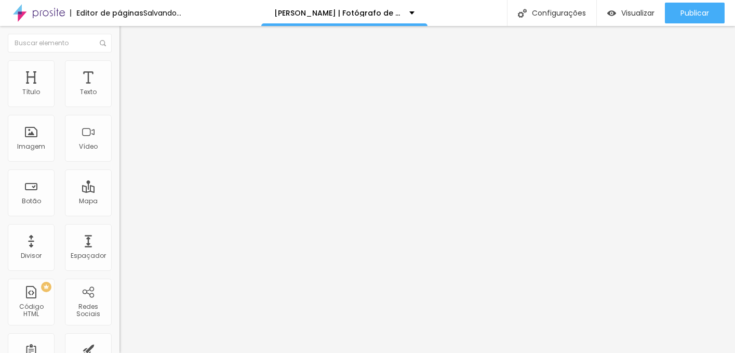
click at [119, 71] on li "Avançado" at bounding box center [178, 76] width 119 height 10
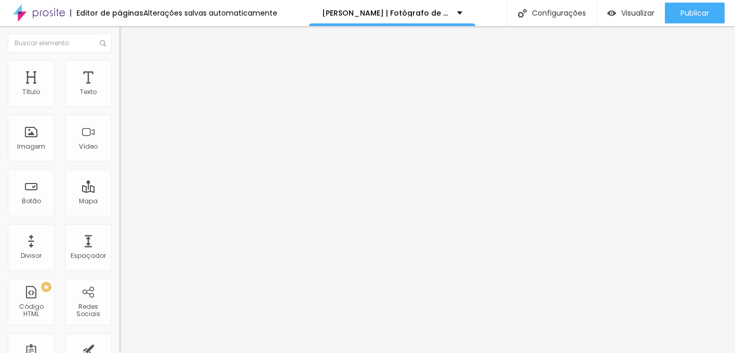
click at [129, 70] on span "Estilo" at bounding box center [137, 67] width 16 height 9
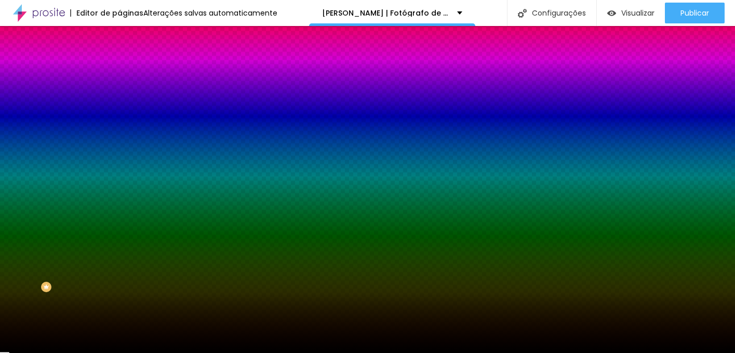
click at [124, 158] on icon "button" at bounding box center [127, 161] width 6 height 6
drag, startPoint x: 147, startPoint y: 276, endPoint x: 103, endPoint y: 238, distance: 58.5
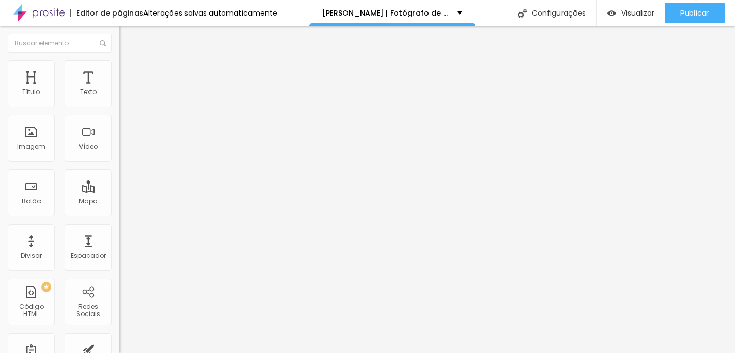
click at [119, 132] on img at bounding box center [122, 128] width 7 height 7
click at [119, 71] on li "Estilo" at bounding box center [178, 65] width 119 height 10
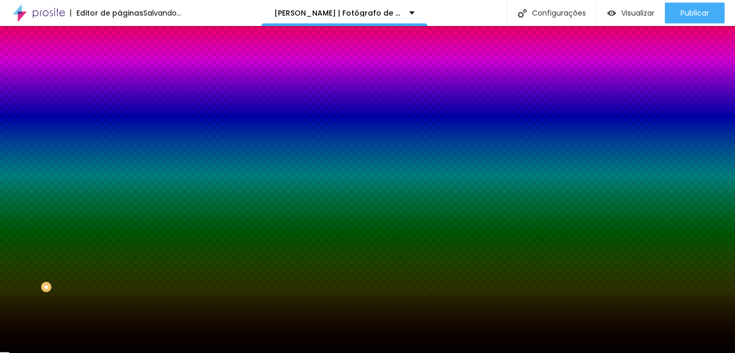
click at [125, 159] on icon "button" at bounding box center [127, 161] width 4 height 4
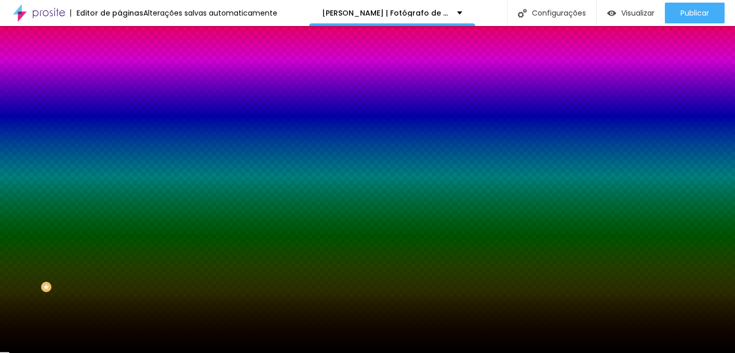
drag, startPoint x: 165, startPoint y: 273, endPoint x: 85, endPoint y: 229, distance: 90.9
click at [85, 229] on body "Editor de páginas Alterações salvas automaticamente Filipe Santos | Fotógrafo d…" at bounding box center [367, 176] width 735 height 353
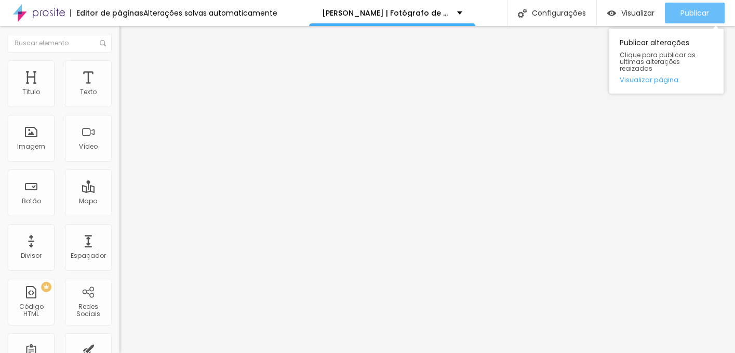
click at [692, 13] on span "Publicar" at bounding box center [694, 13] width 29 height 8
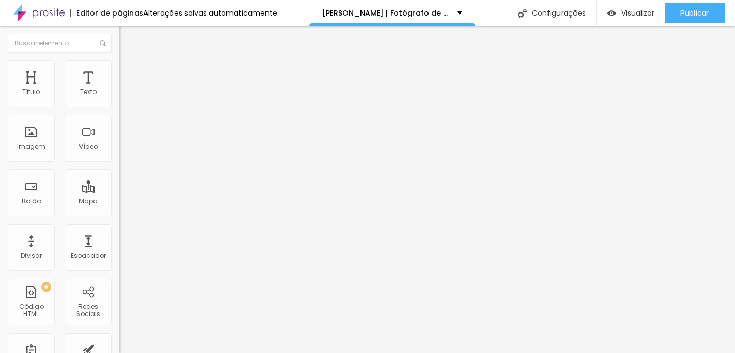
click at [119, 68] on li "Estilo" at bounding box center [178, 65] width 119 height 10
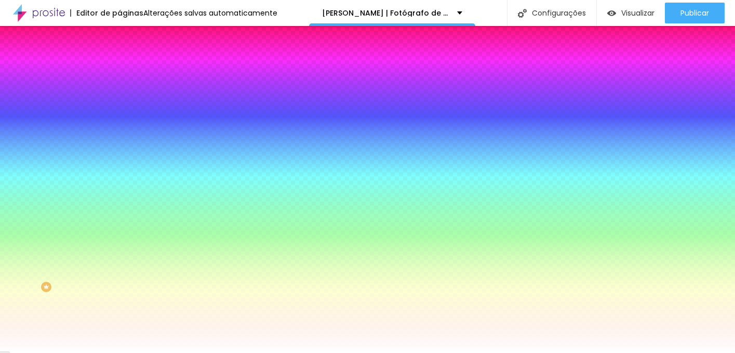
click at [119, 116] on button "button" at bounding box center [126, 110] width 15 height 11
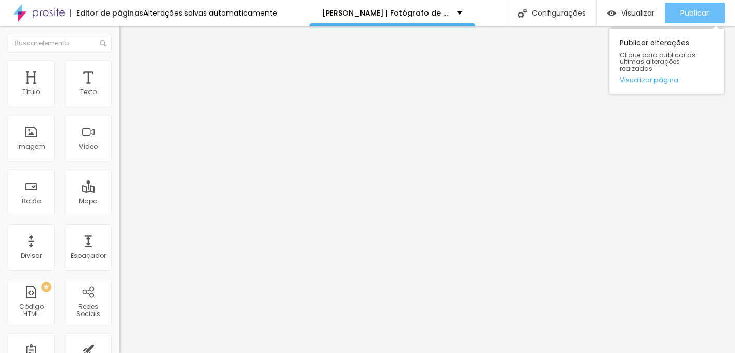
click at [695, 16] on span "Publicar" at bounding box center [694, 13] width 29 height 8
click at [696, 9] on span "Publicar" at bounding box center [694, 13] width 29 height 8
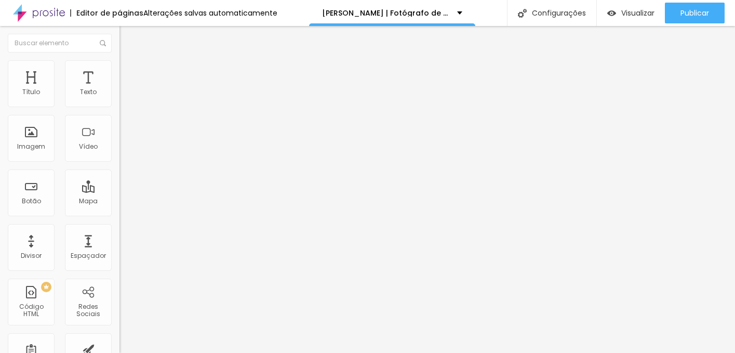
click at [119, 62] on img at bounding box center [123, 64] width 9 height 9
click at [119, 98] on input "50" at bounding box center [141, 92] width 45 height 11
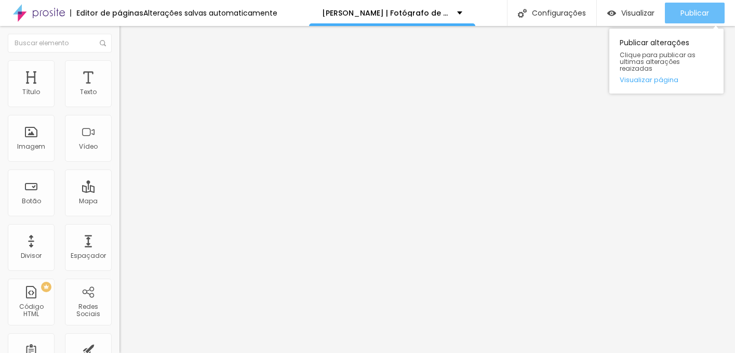
click at [690, 15] on span "Publicar" at bounding box center [694, 13] width 29 height 8
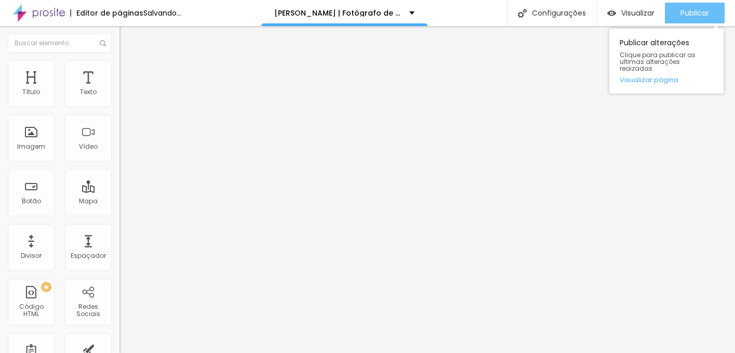
click at [695, 17] on span "Publicar" at bounding box center [694, 13] width 29 height 8
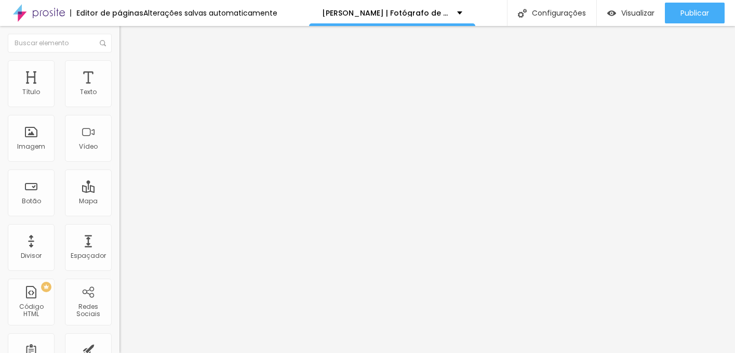
click at [129, 72] on span "Avançado" at bounding box center [146, 67] width 34 height 9
click at [119, 69] on ul "Estilo Avançado" at bounding box center [178, 60] width 119 height 21
click at [119, 59] on img at bounding box center [123, 54] width 9 height 9
click at [124, 151] on icon "button" at bounding box center [127, 147] width 6 height 6
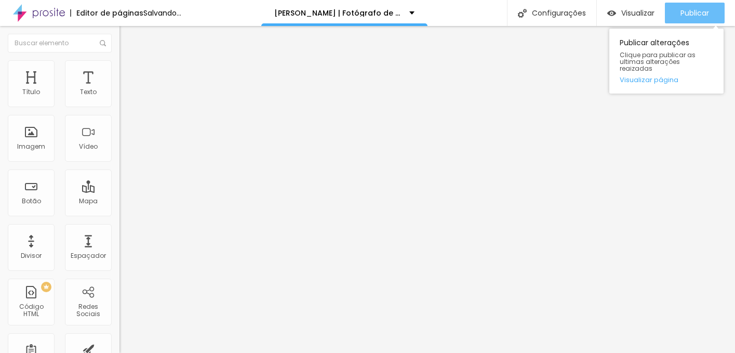
click at [690, 15] on span "Publicar" at bounding box center [694, 13] width 29 height 8
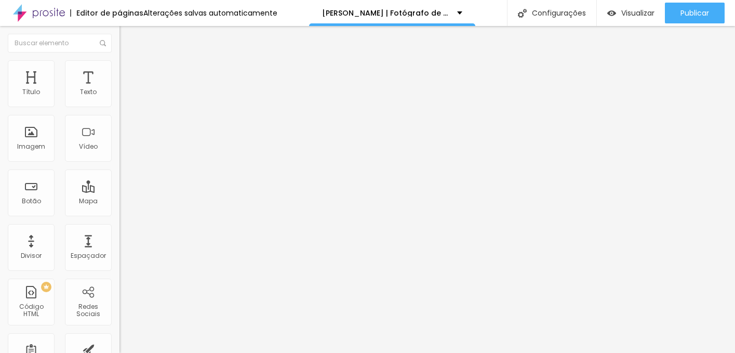
click at [119, 154] on button "button" at bounding box center [126, 148] width 15 height 11
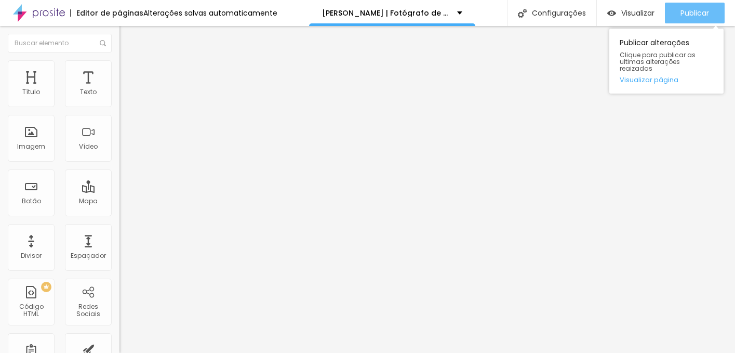
click at [688, 21] on div "Publicar" at bounding box center [694, 13] width 29 height 21
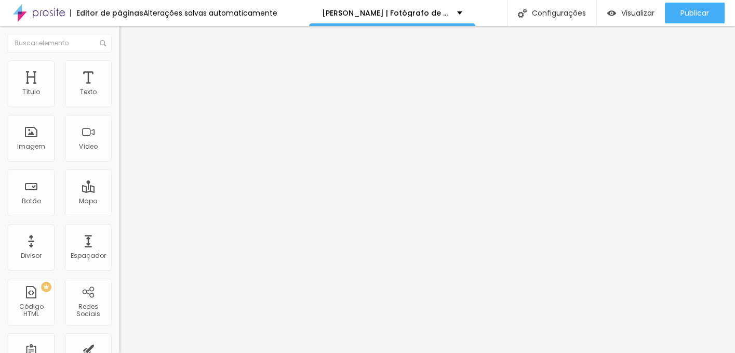
click at [129, 73] on span "Avançado" at bounding box center [146, 77] width 34 height 9
drag, startPoint x: 40, startPoint y: 103, endPoint x: -2, endPoint y: 104, distance: 42.1
click at [119, 201] on input "range" at bounding box center [152, 205] width 67 height 8
click at [119, 191] on input "range" at bounding box center [152, 195] width 67 height 8
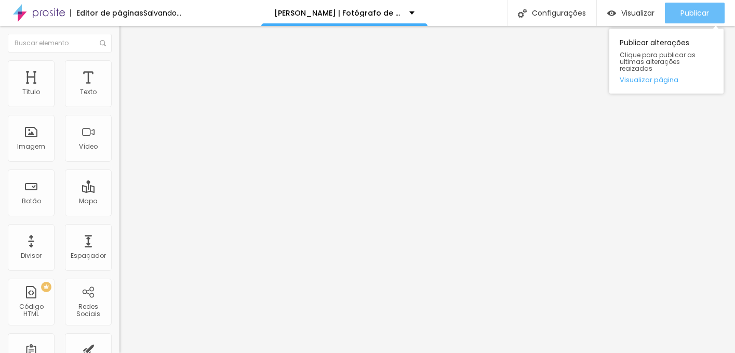
click at [697, 9] on span "Publicar" at bounding box center [694, 13] width 29 height 8
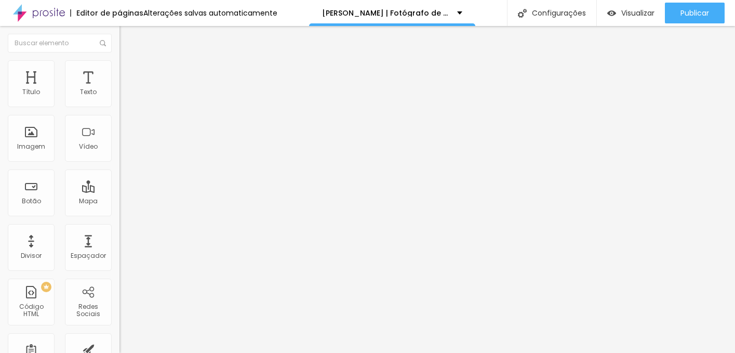
click at [119, 191] on input "range" at bounding box center [152, 195] width 67 height 8
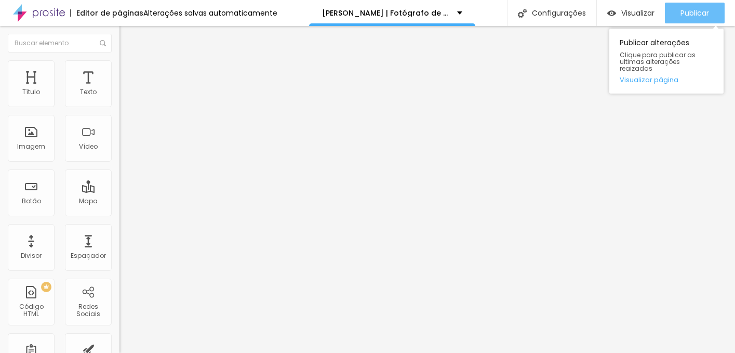
click at [717, 10] on button "Publicar" at bounding box center [695, 13] width 60 height 21
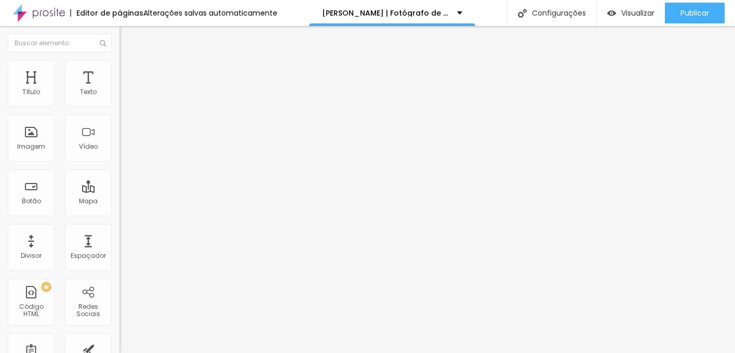
click at [119, 105] on img at bounding box center [122, 108] width 6 height 6
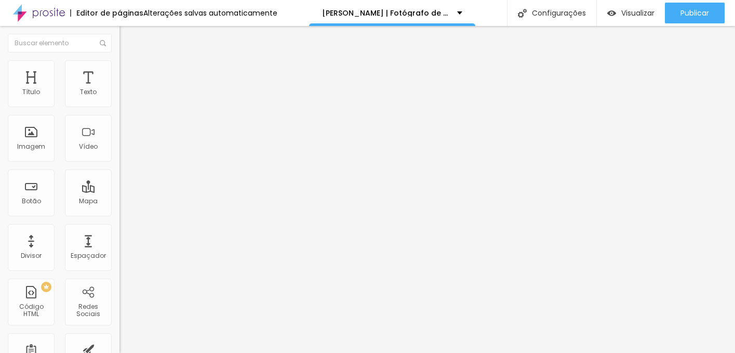
scroll to position [242, 0]
click at [119, 105] on img at bounding box center [122, 108] width 6 height 6
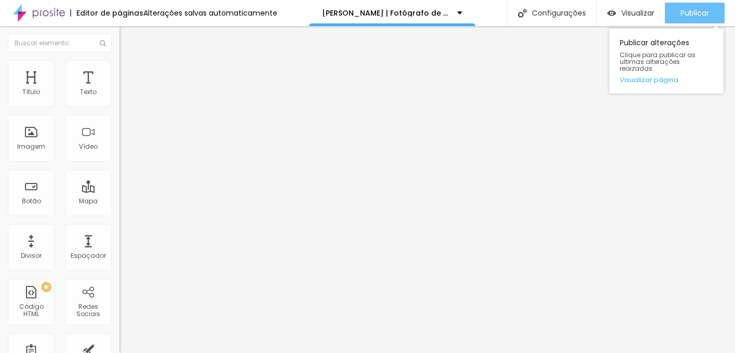
click at [685, 11] on span "Publicar" at bounding box center [694, 13] width 29 height 8
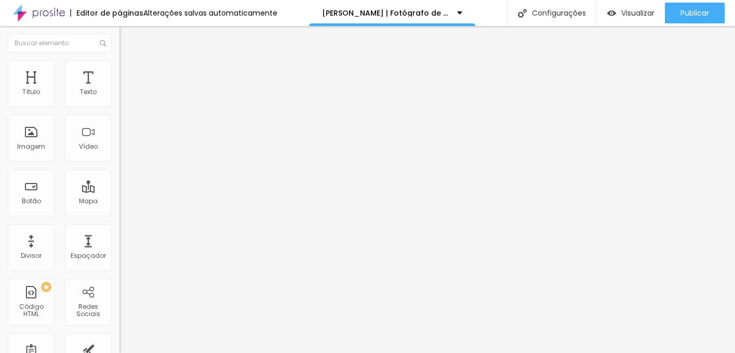
click at [119, 68] on li "Estilo" at bounding box center [178, 65] width 119 height 10
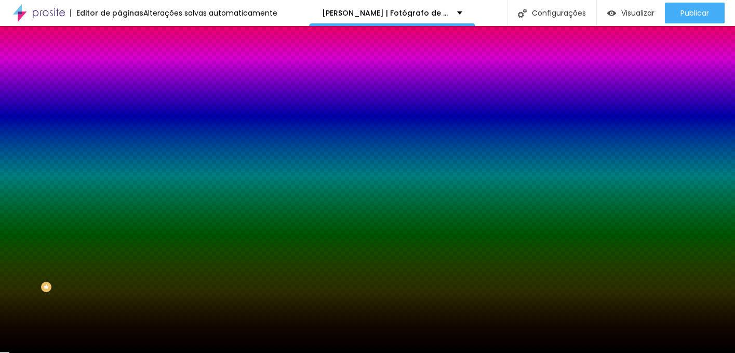
click at [119, 159] on button "button" at bounding box center [126, 161] width 15 height 11
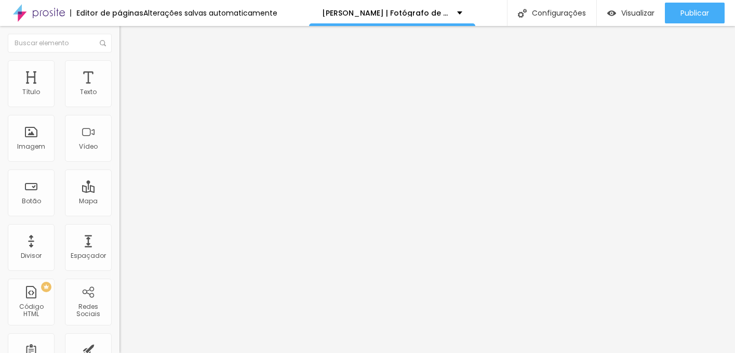
click at [119, 67] on li "Estilo" at bounding box center [178, 65] width 119 height 10
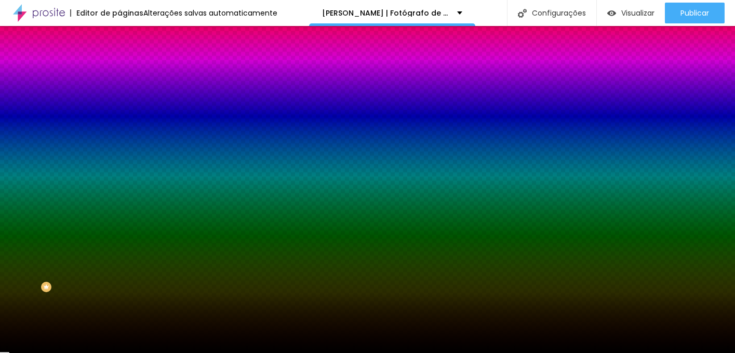
click at [124, 158] on icon "button" at bounding box center [127, 161] width 6 height 6
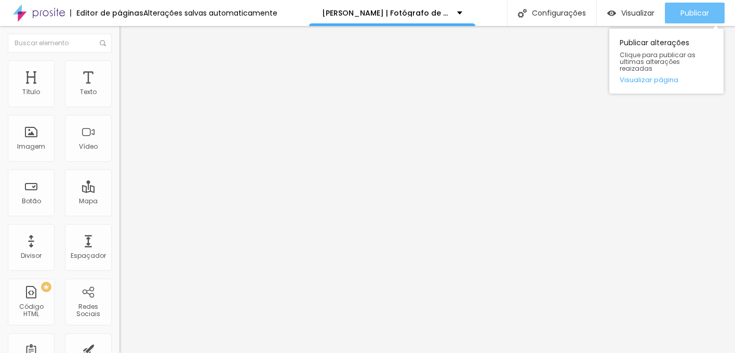
click at [674, 14] on button "Publicar" at bounding box center [695, 13] width 60 height 21
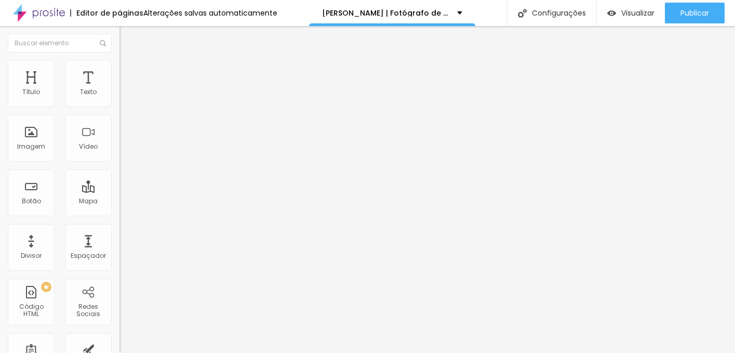
click at [119, 142] on img at bounding box center [122, 145] width 7 height 7
click at [119, 145] on div at bounding box center [178, 146] width 119 height 8
click at [119, 142] on img at bounding box center [122, 145] width 7 height 7
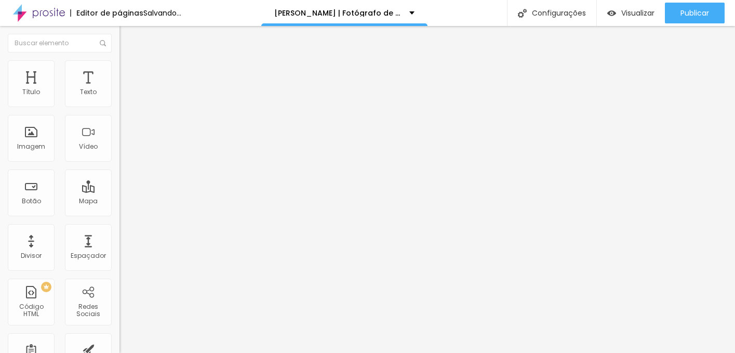
click at [119, 146] on div at bounding box center [178, 146] width 119 height 8
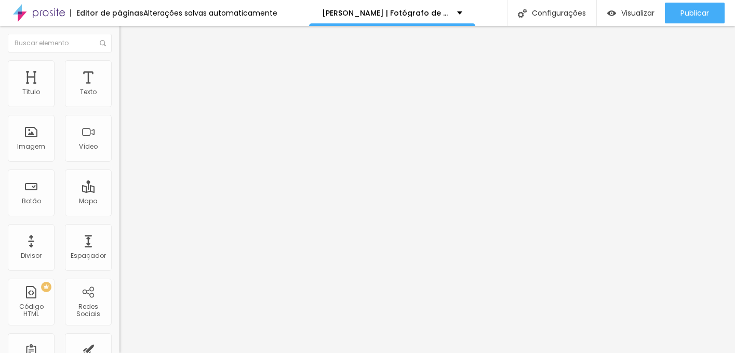
click at [119, 141] on img at bounding box center [122, 136] width 7 height 7
click at [119, 142] on img at bounding box center [122, 145] width 7 height 7
click at [119, 124] on img at bounding box center [122, 120] width 7 height 7
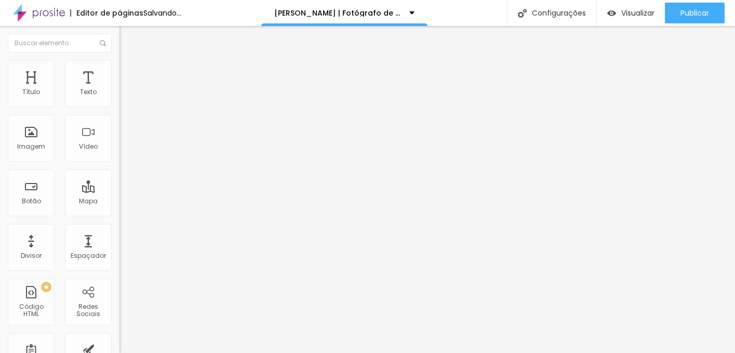
click at [119, 132] on img at bounding box center [122, 128] width 7 height 7
click at [119, 144] on img at bounding box center [122, 145] width 7 height 7
click at [119, 71] on img at bounding box center [123, 75] width 9 height 9
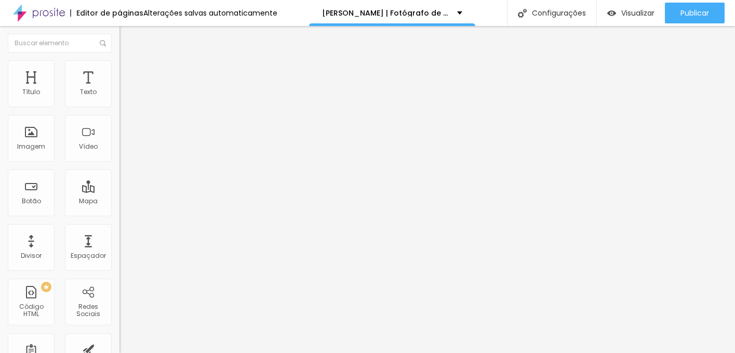
drag, startPoint x: 52, startPoint y: 100, endPoint x: 193, endPoint y: 94, distance: 140.8
click at [186, 201] on input "range" at bounding box center [152, 205] width 67 height 8
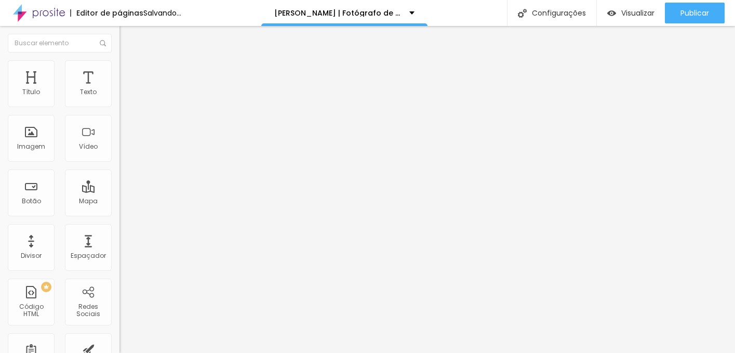
click at [119, 93] on div "50 px Espaçamento Interno ID Html <section id="portfolio"> <h2>PORTFÓLIO</h2> <…" at bounding box center [178, 226] width 119 height 290
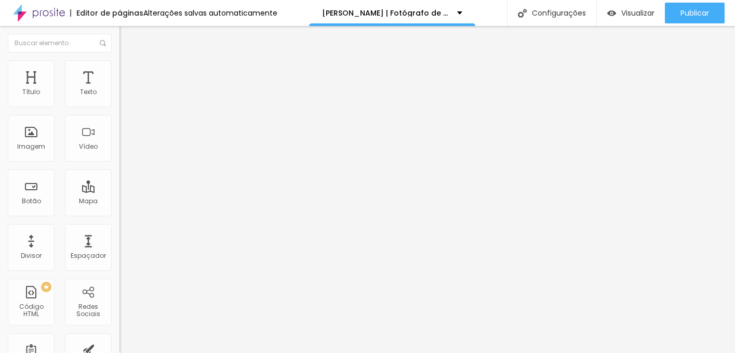
click at [119, 160] on span "Pequeno" at bounding box center [133, 159] width 28 height 9
click at [128, 173] on span "Pequeno" at bounding box center [142, 169] width 28 height 9
click at [119, 132] on img at bounding box center [122, 128] width 7 height 7
click at [119, 124] on img at bounding box center [122, 120] width 7 height 7
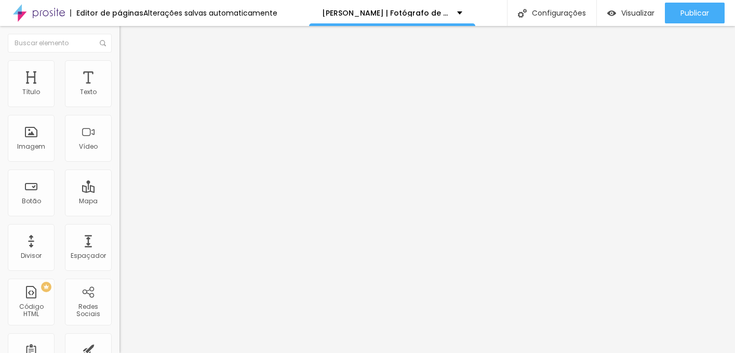
click at [119, 142] on img at bounding box center [122, 145] width 7 height 7
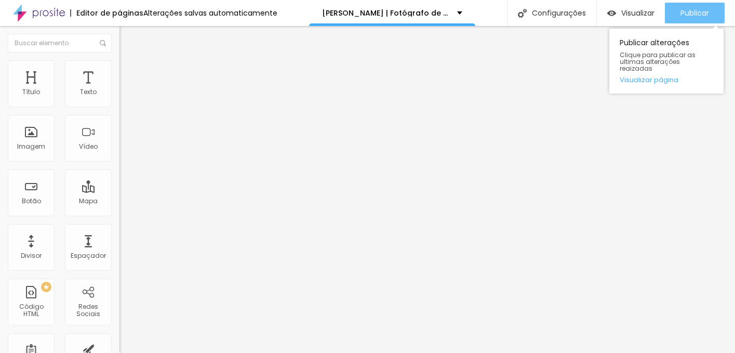
click at [668, 11] on button "Publicar" at bounding box center [695, 13] width 60 height 21
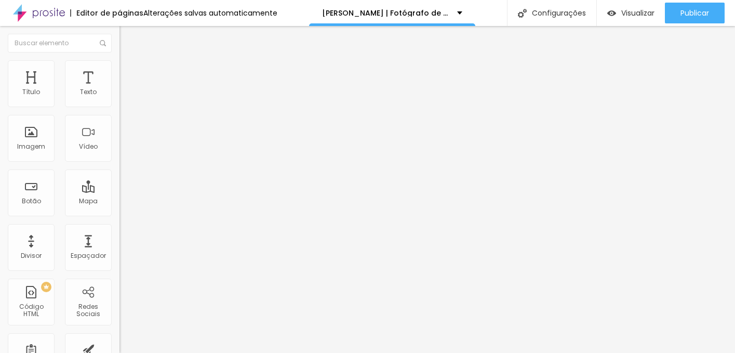
click at [119, 214] on input "https://www.filipesantosfotografia.com/documentary-projects-filipe-santos" at bounding box center [181, 209] width 125 height 10
drag, startPoint x: 74, startPoint y: 117, endPoint x: 21, endPoint y: 115, distance: 53.5
click at [119, 98] on input "- marketing/Estudio -" at bounding box center [181, 92] width 125 height 10
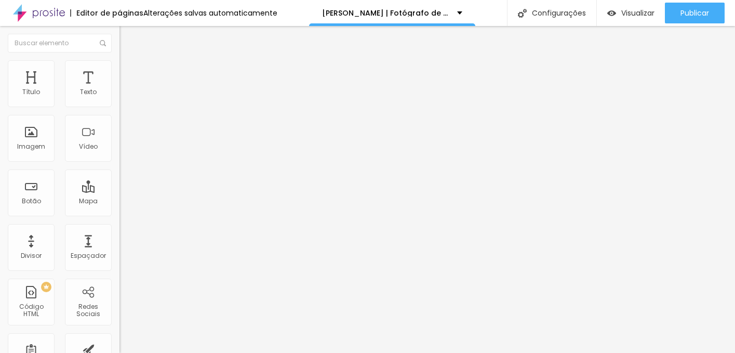
click at [119, 210] on input "https://www.filipesantosfotografia.com/institucional-corporate-photography-video" at bounding box center [181, 209] width 125 height 10
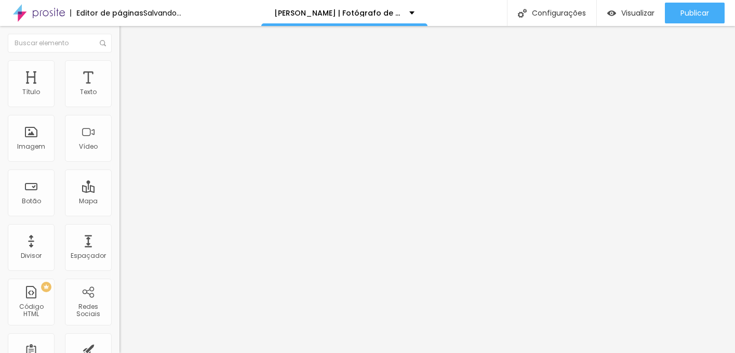
paste input "https://www.filipesantosfotografia.com/documentary-projects-filipe-santos"
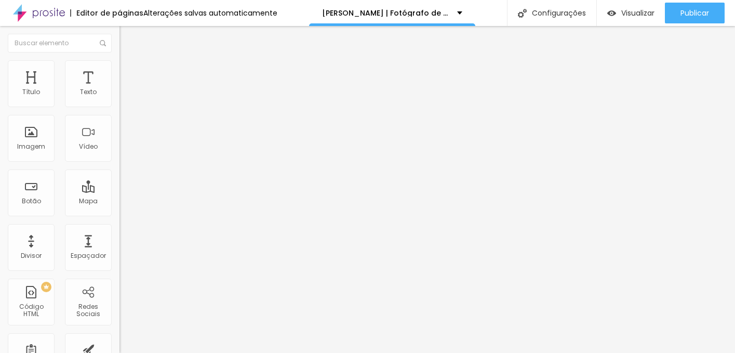
click at [119, 293] on div "Editar Botão Conteúdo Estilo Avançado Texto - sobre - Alinhamento Tamanho Peque…" at bounding box center [178, 189] width 119 height 327
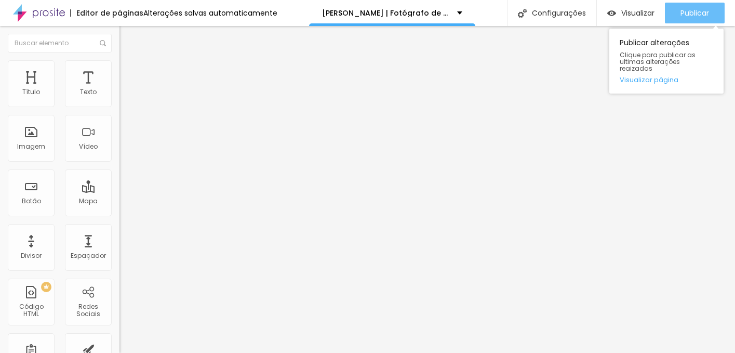
click at [697, 19] on div "Publicar" at bounding box center [694, 13] width 29 height 21
click at [685, 9] on span "Publicar" at bounding box center [694, 13] width 29 height 8
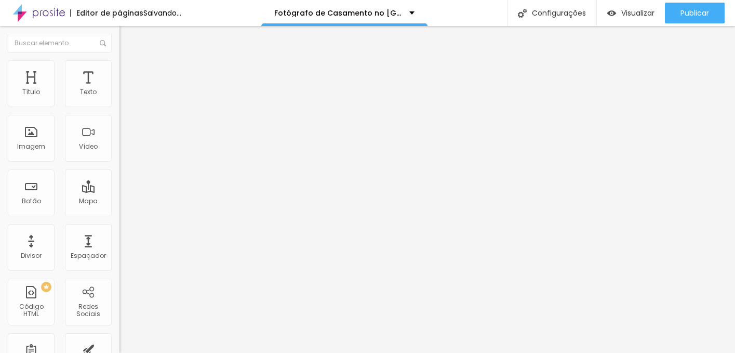
click at [125, 96] on icon "button" at bounding box center [127, 93] width 4 height 4
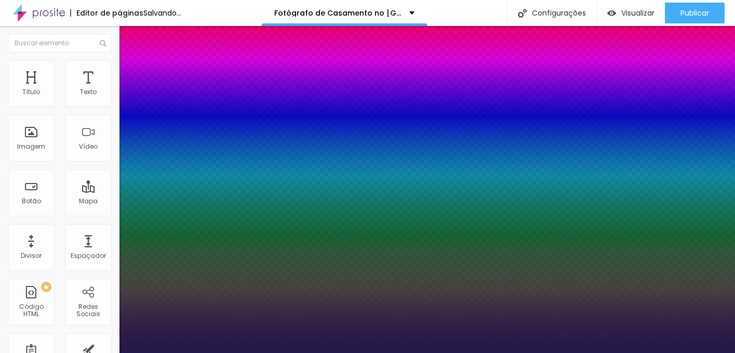
type input "1"
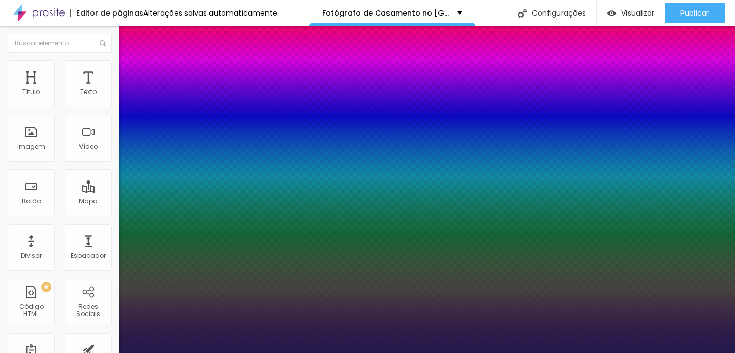
type input "14"
type input "1"
type input "11"
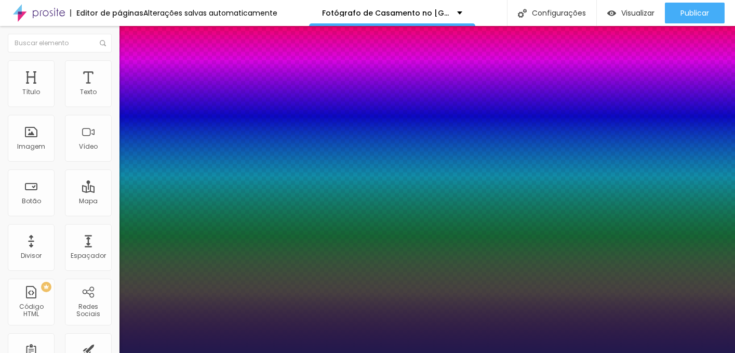
type input "1"
type input "10"
type input "1"
type input "11"
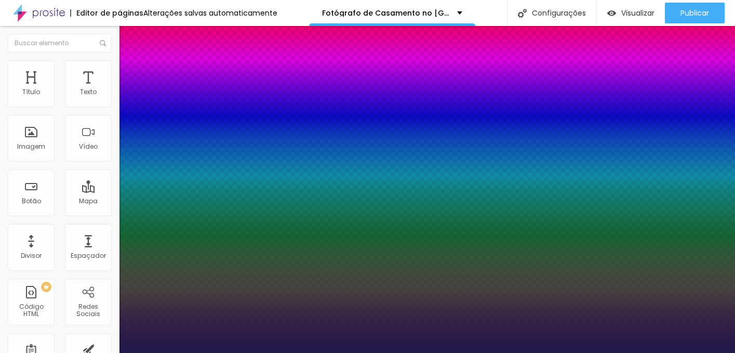
type input "11"
type input "1"
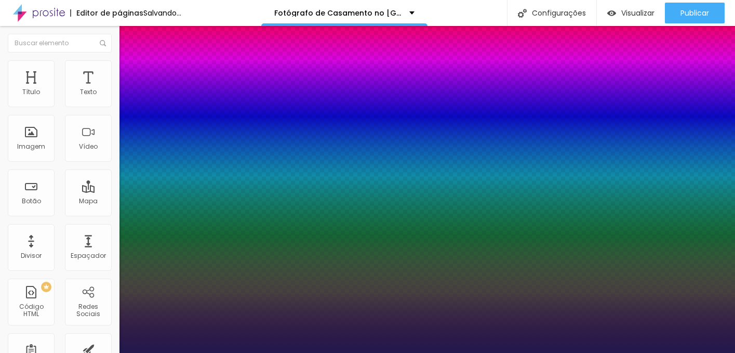
type input "12"
type input "1"
type input "11"
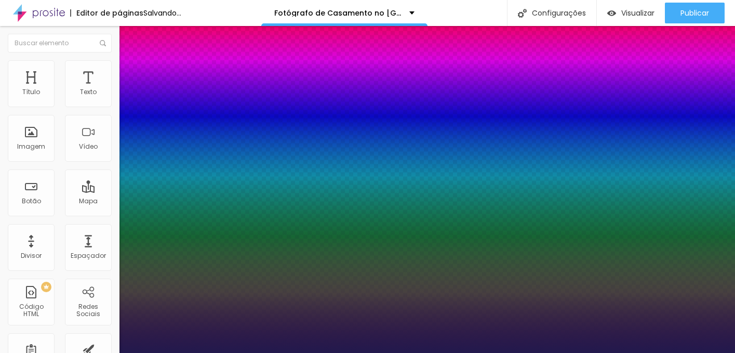
type input "1"
type input "11"
type input "1"
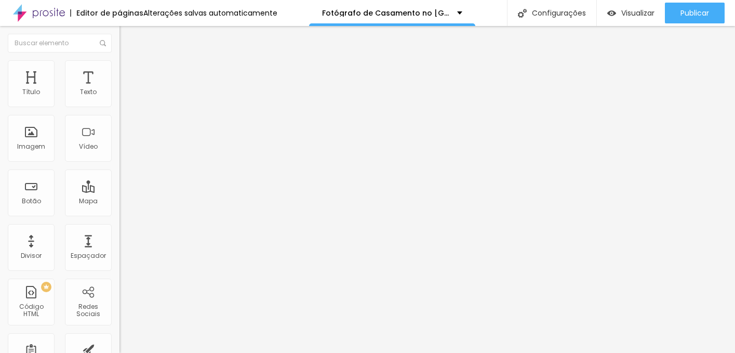
click at [124, 97] on icon "button" at bounding box center [127, 93] width 6 height 6
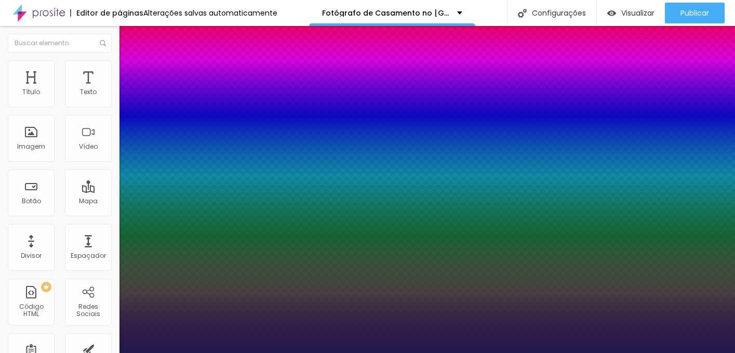
type input "1"
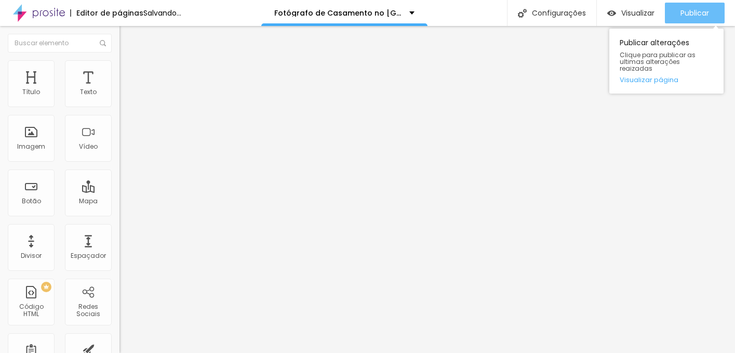
click at [685, 18] on div "Publicar" at bounding box center [694, 13] width 29 height 21
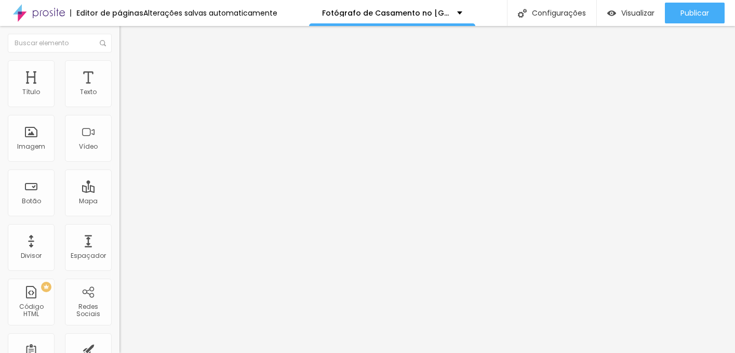
click at [124, 151] on icon "button" at bounding box center [127, 147] width 6 height 6
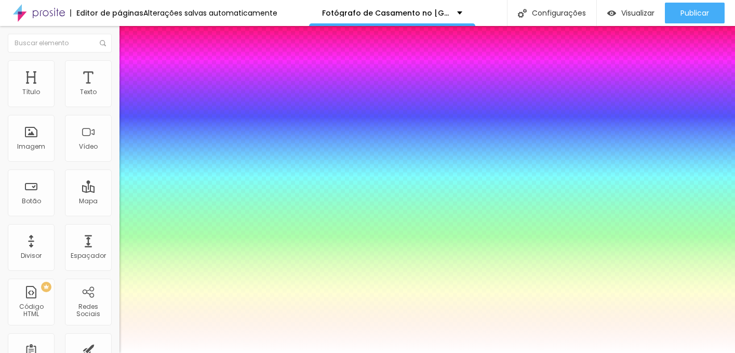
type input "0.5"
type input "15"
type input "0.5"
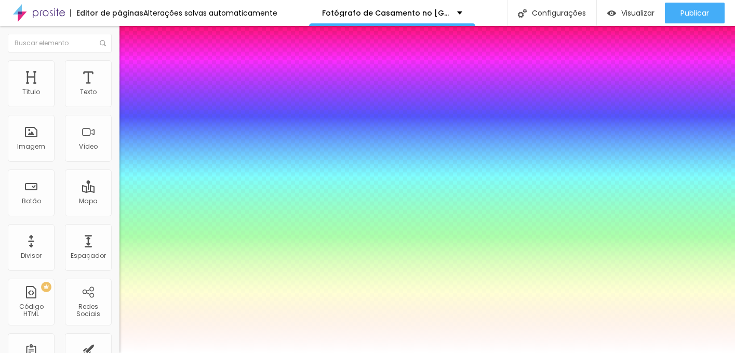
type input "14"
type input "0.5"
type input "13"
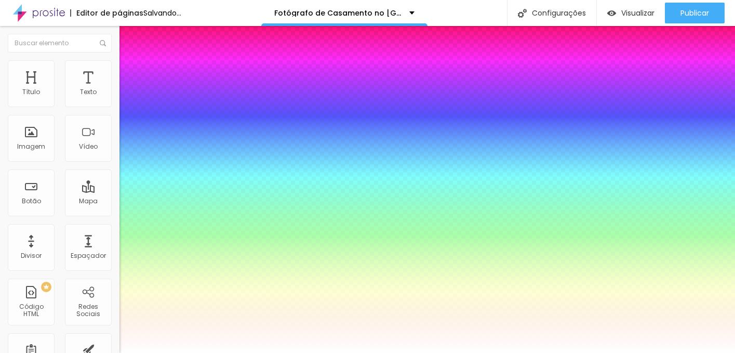
type input "0.5"
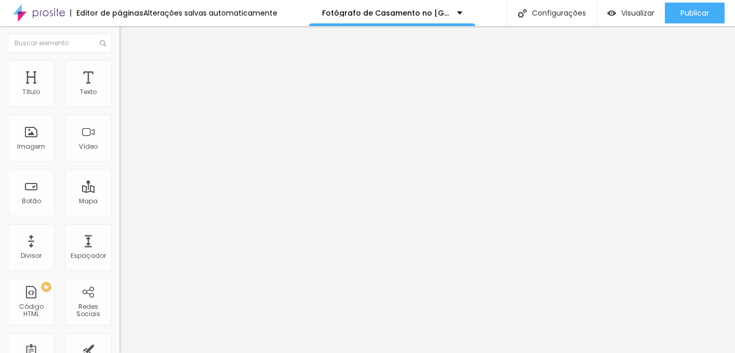
click at [124, 97] on icon "button" at bounding box center [127, 93] width 6 height 6
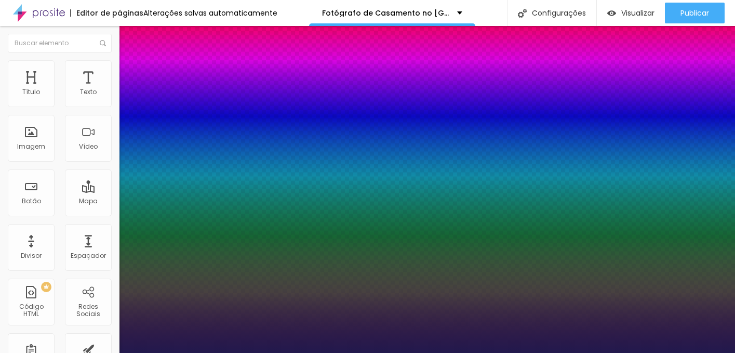
type input "1"
type input "13"
type input "1"
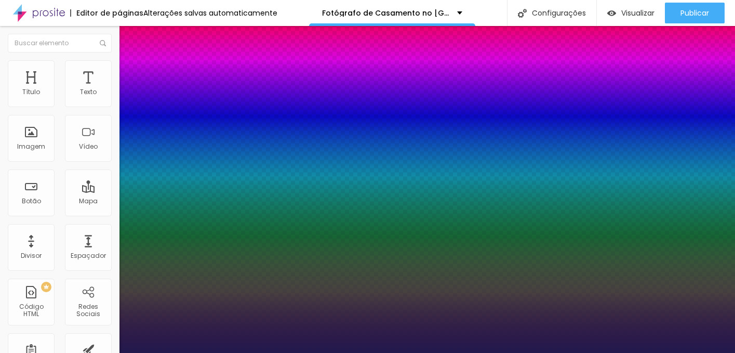
type input "12"
type input "1"
type input "11"
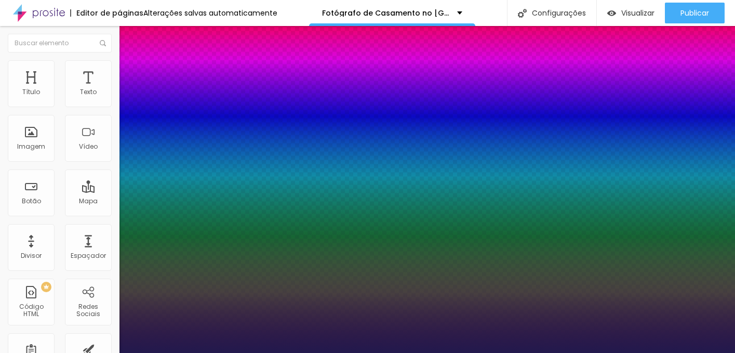
type input "1"
type input "10"
type input "1"
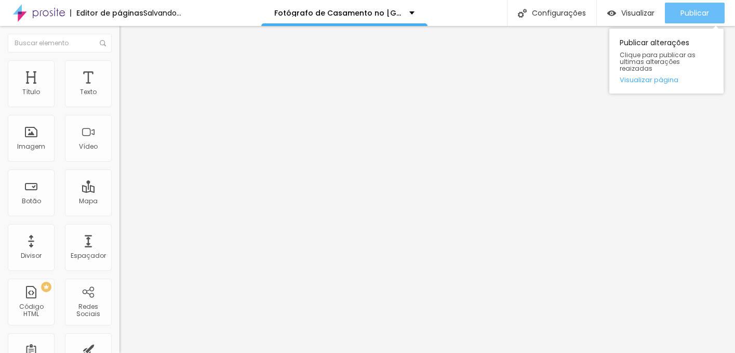
click at [690, 12] on span "Publicar" at bounding box center [694, 13] width 29 height 8
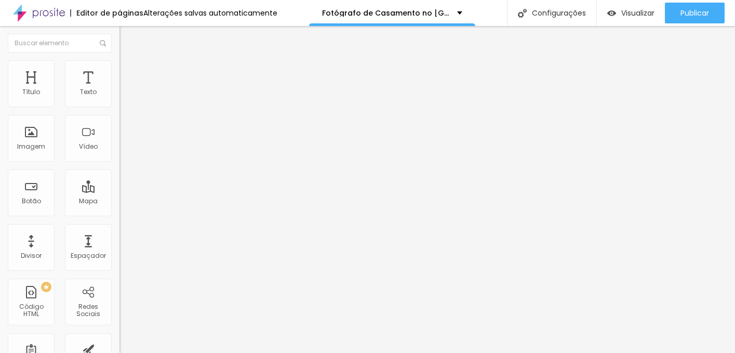
click at [124, 151] on icon "button" at bounding box center [127, 147] width 6 height 6
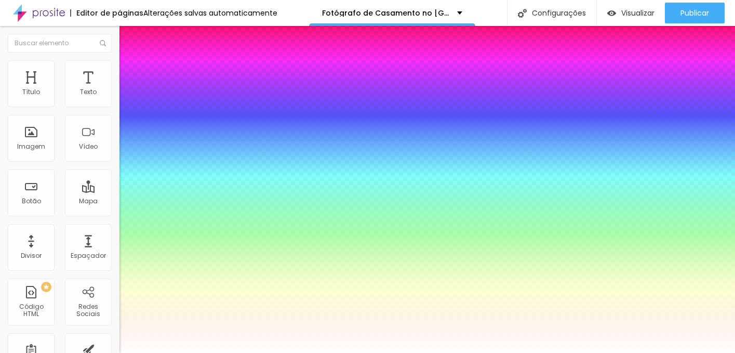
type input "0.5"
type input "0.1"
type input "0.5"
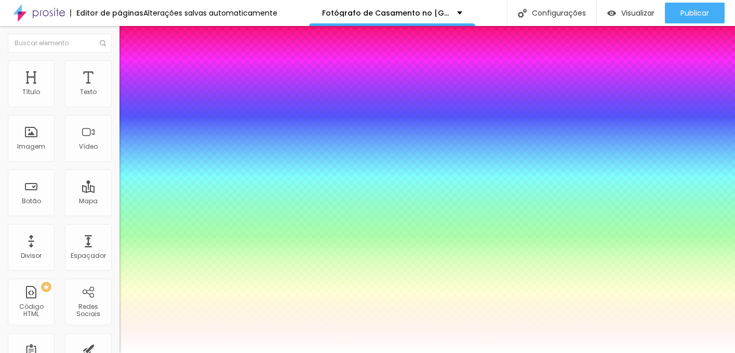
type input "0.2"
type input "0.5"
type input "0.3"
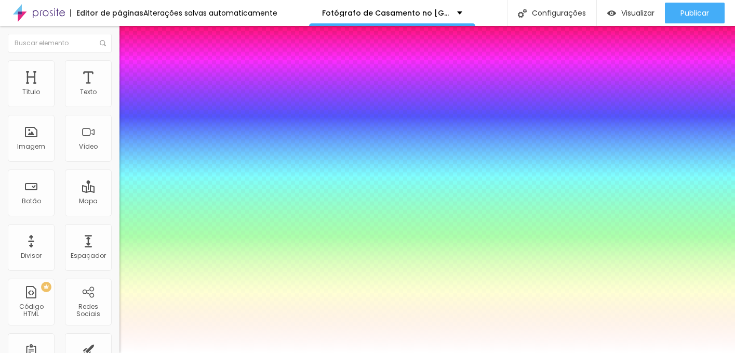
type input "0.5"
type input "0.4"
type input "0.5"
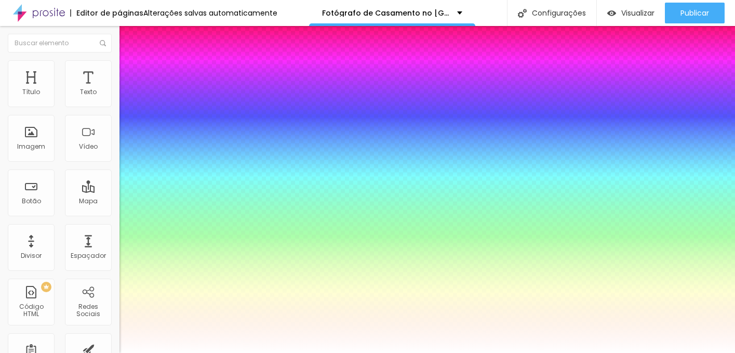
type input "0.5"
type input "0.6"
type input "0.5"
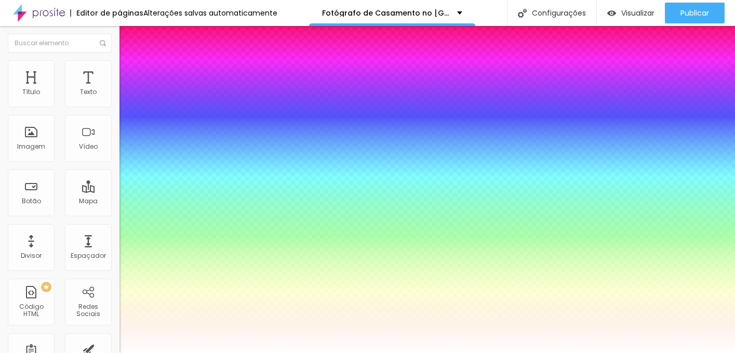
type input "0.7"
type input "0.5"
type input "0.8"
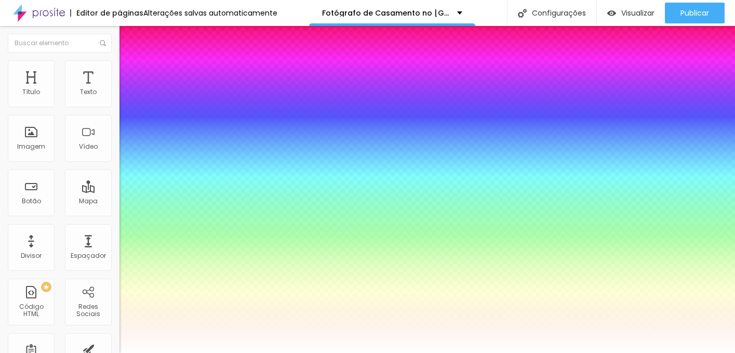
type input "0.5"
type input "0.9"
type input "0.5"
type input "1"
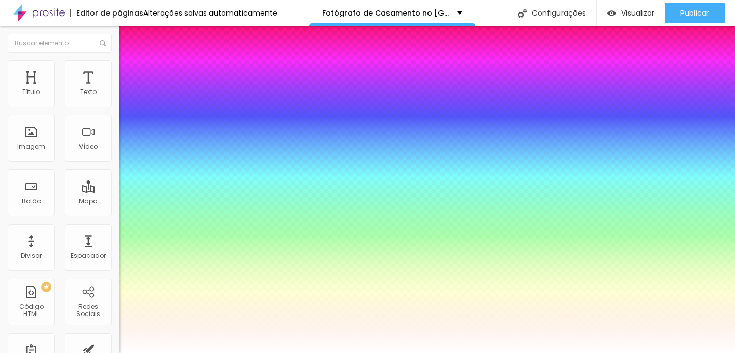
type input "1"
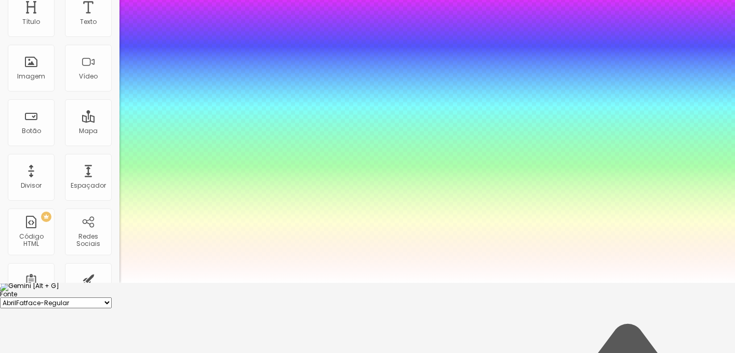
scroll to position [71, 0]
type input "0.5"
type input "0.6"
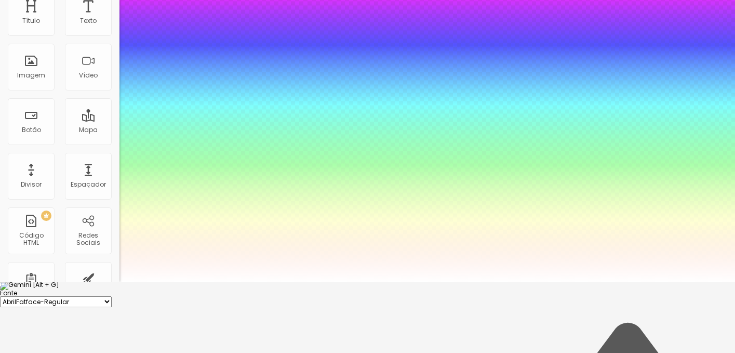
type input "0.7"
type input "0.8"
type input "0.9"
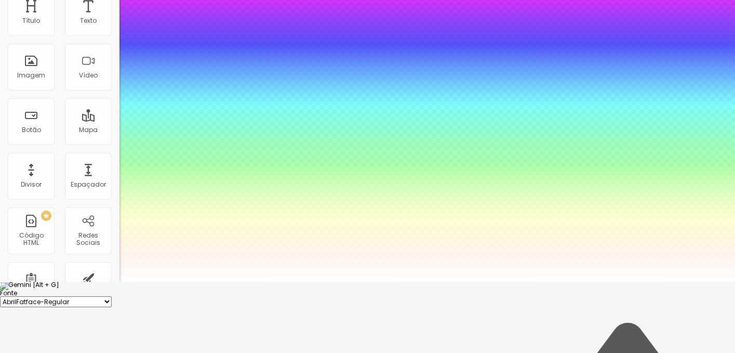
type input "0.9"
type input "1"
type input "1.1"
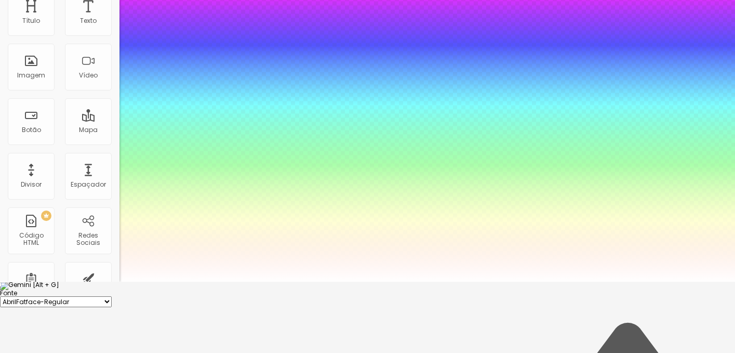
type input "1.2"
type input "1.3"
type input "1.4"
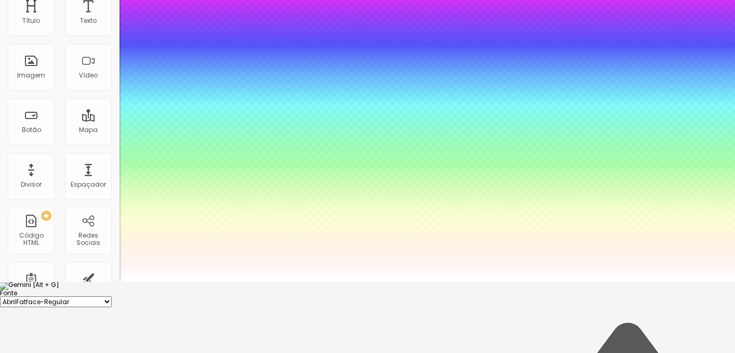
type input "1.4"
type input "1.5"
type input "1.6"
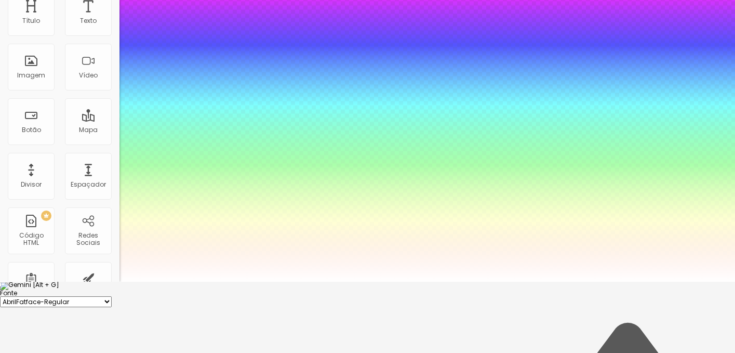
type input "1.5"
type input "1.4"
type input "1.3"
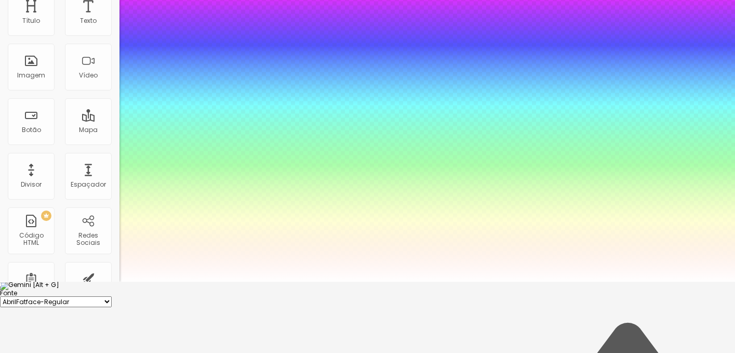
type input "1.3"
type input "1.4"
type input "1.5"
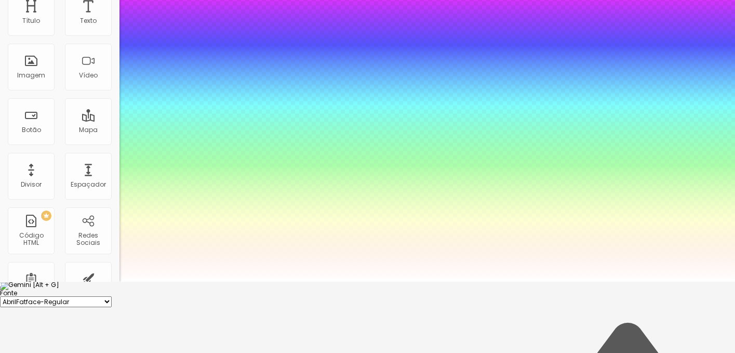
click at [88, 290] on div at bounding box center [367, 290] width 735 height 0
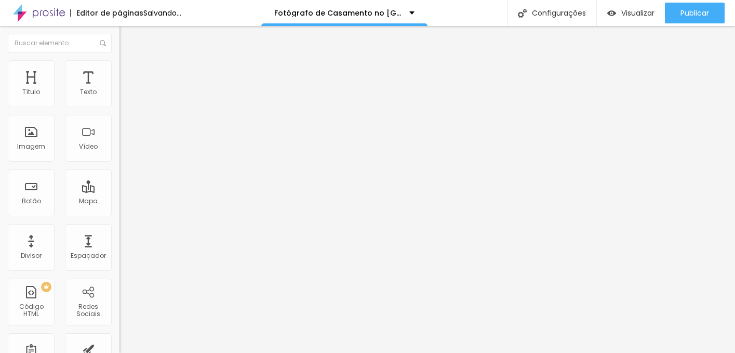
click at [119, 68] on li "Avançado" at bounding box center [178, 65] width 119 height 10
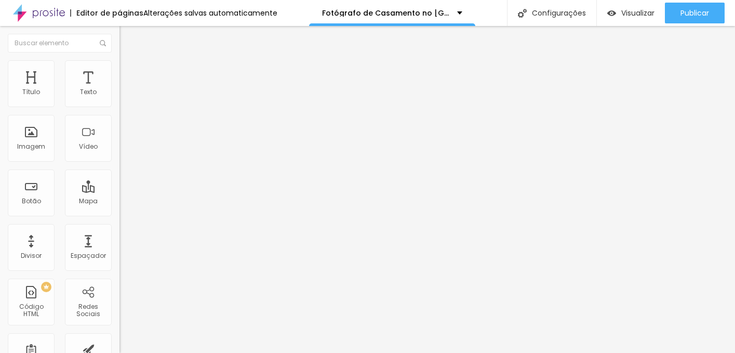
type input "0"
drag, startPoint x: 28, startPoint y: 100, endPoint x: 3, endPoint y: 101, distance: 24.4
type input "0"
click at [119, 191] on input "range" at bounding box center [152, 195] width 67 height 8
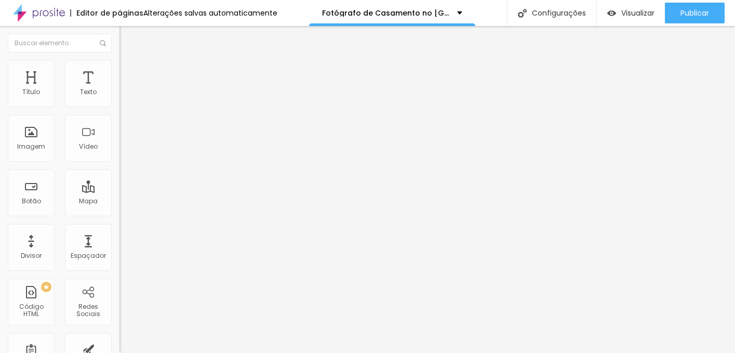
click at [119, 90] on div "Tipografia Voltar ao padrão Sombra DESATIVADO Voltar ao padrão" at bounding box center [178, 103] width 119 height 64
click at [129, 72] on span "Avançado" at bounding box center [146, 67] width 34 height 9
type input "0"
drag, startPoint x: 30, startPoint y: 124, endPoint x: 6, endPoint y: 124, distance: 23.4
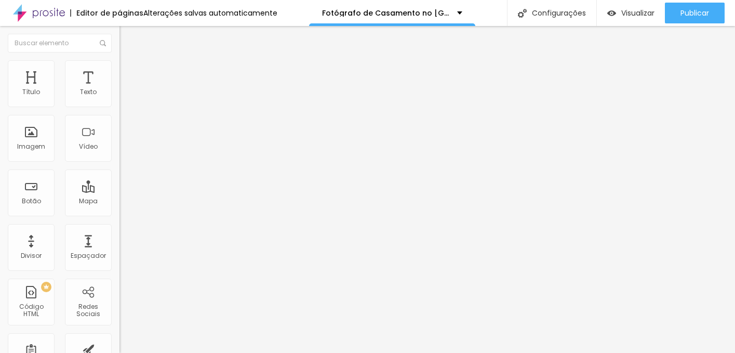
type input "0"
click at [119, 338] on input "range" at bounding box center [152, 342] width 67 height 8
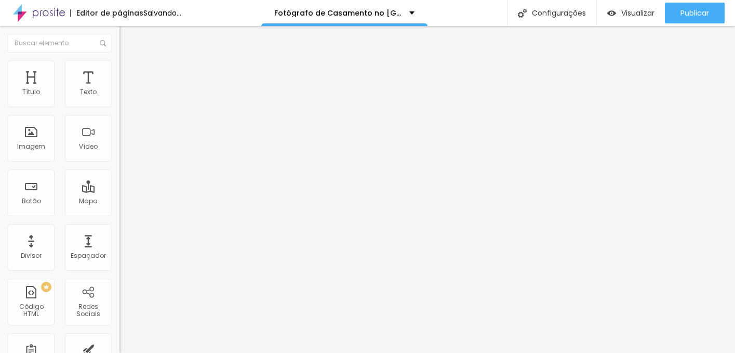
click at [119, 60] on li "Estilo" at bounding box center [178, 55] width 119 height 10
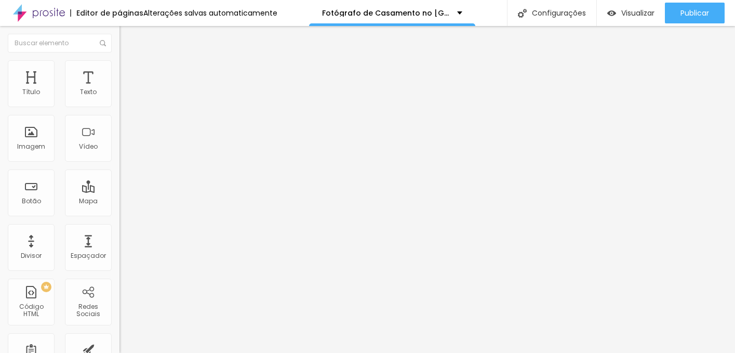
click at [119, 100] on button "button" at bounding box center [126, 94] width 15 height 11
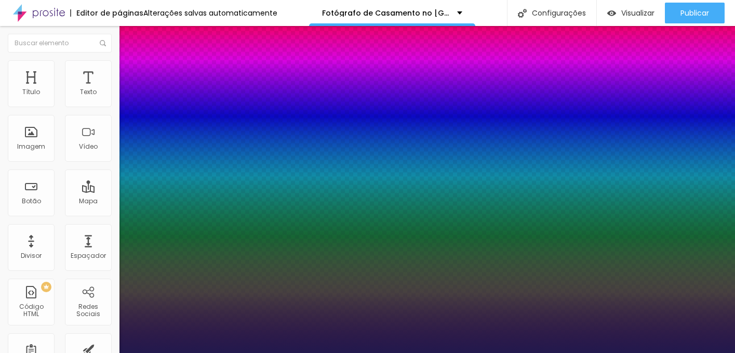
type input "1"
type input "0.1"
type input "1"
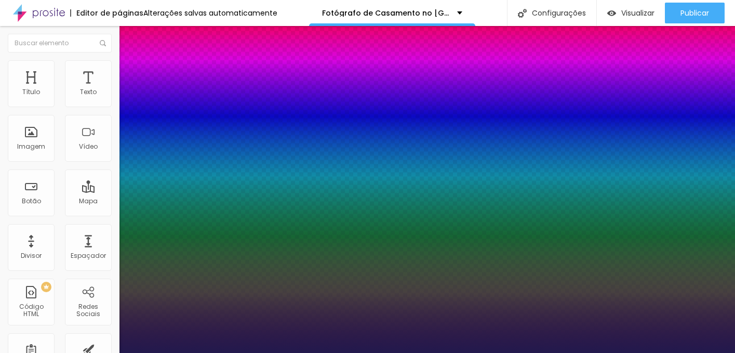
type input "0.2"
type input "1"
type input "0.3"
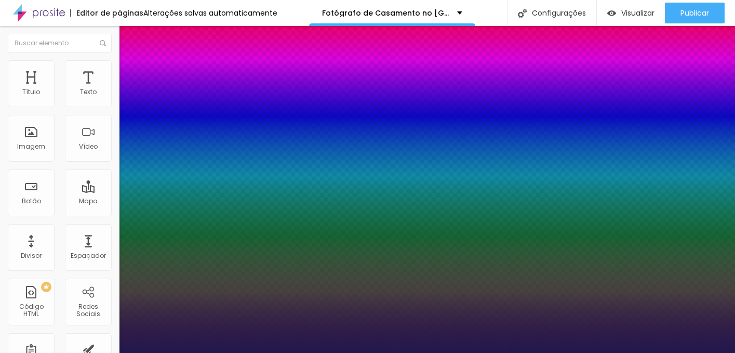
type input "1"
type input "0.4"
type input "1"
type input "0.5"
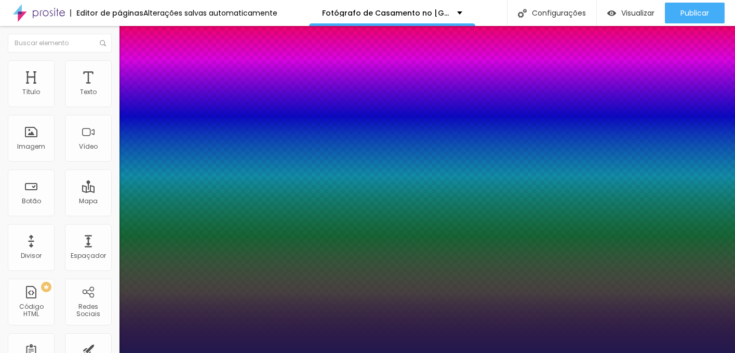
type input "0.5"
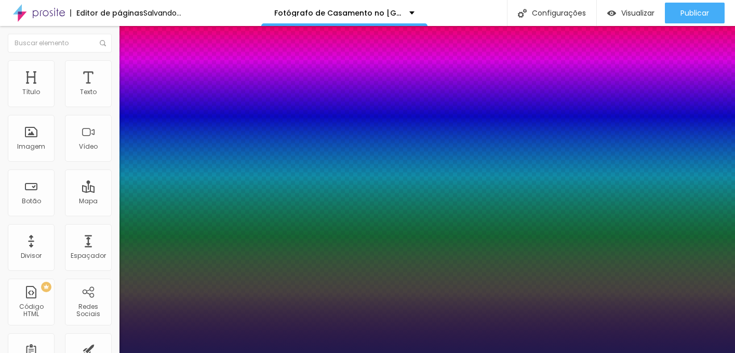
type input "1"
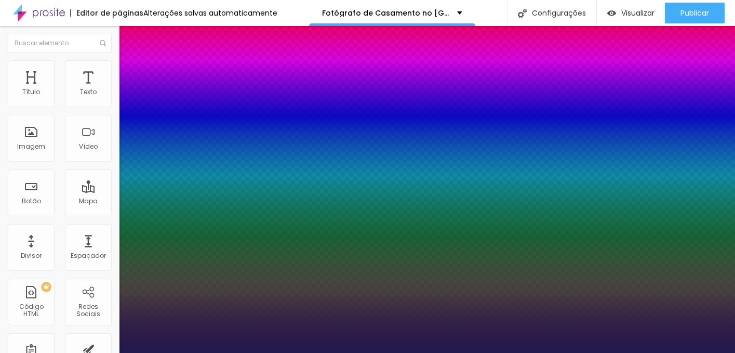
type input "1.4"
type input "1"
type input "1.4"
type input "1.5"
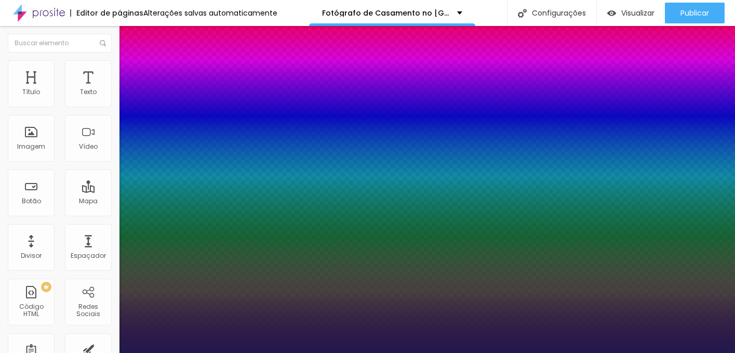
type input "1"
type input "1.5"
type input "1.6"
type input "1"
type input "1.6"
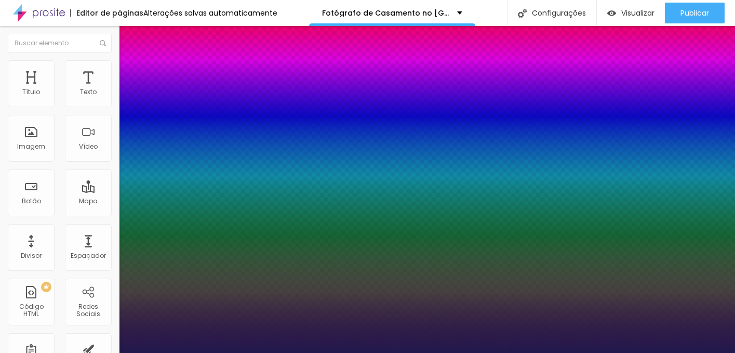
type input "1.7"
type input "1"
type input "1.7"
type input "1.6"
type input "1"
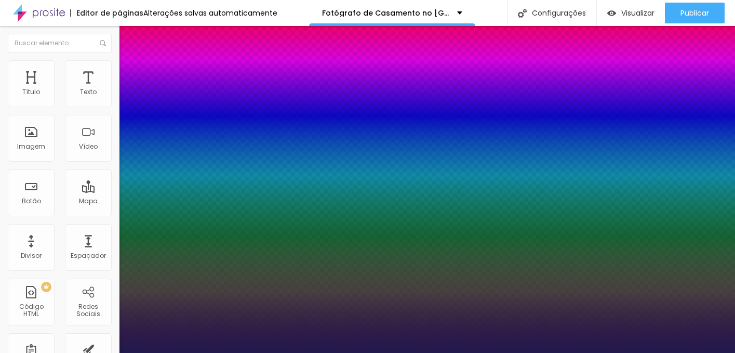
type input "1.6"
type input "1"
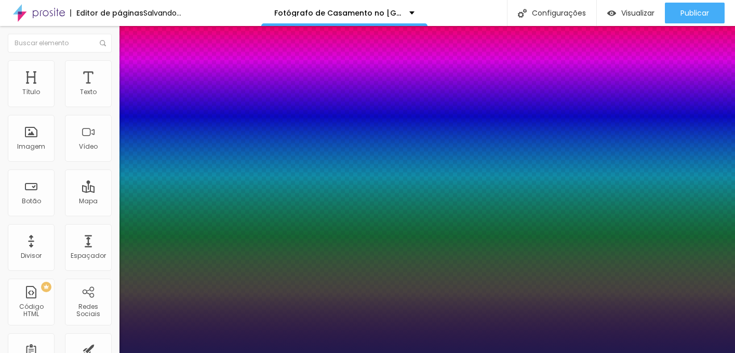
type input "1.5"
type input "1"
type input "1.5"
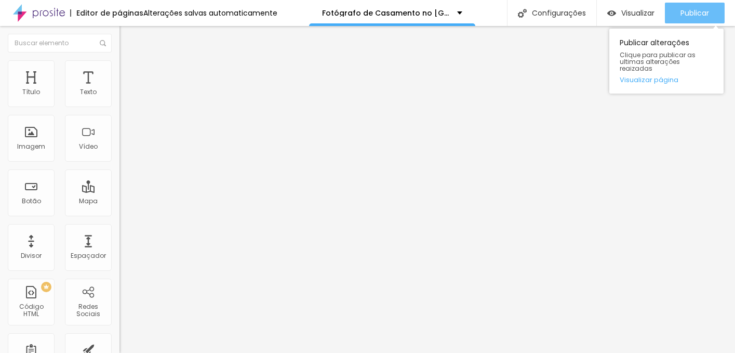
click at [693, 18] on div "Publicar" at bounding box center [694, 13] width 29 height 21
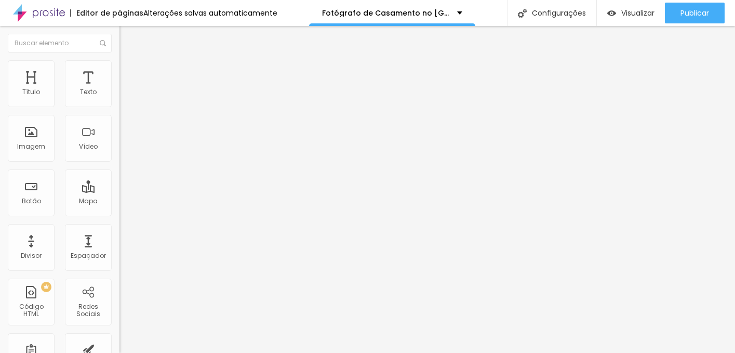
click at [119, 94] on span "Completo" at bounding box center [135, 90] width 32 height 9
click at [119, 101] on span "Encaixotado" at bounding box center [139, 96] width 40 height 9
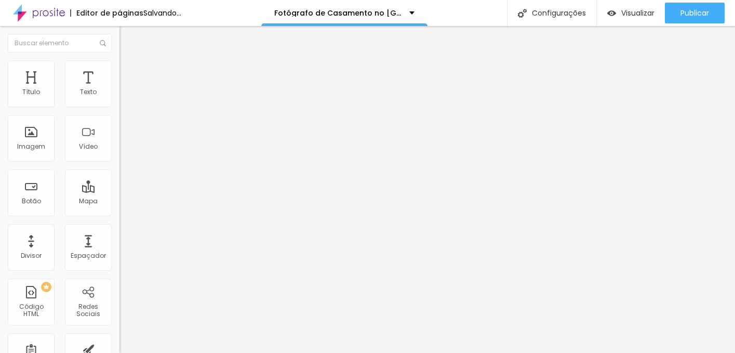
click at [119, 71] on li "Avançado" at bounding box center [178, 76] width 119 height 10
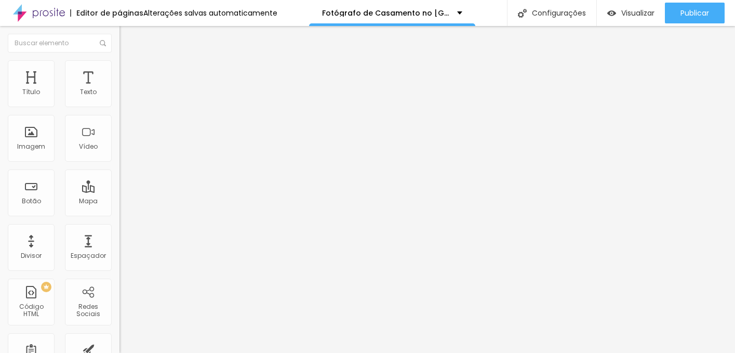
type input "15"
click at [119, 201] on input "range" at bounding box center [152, 205] width 67 height 8
type input "15"
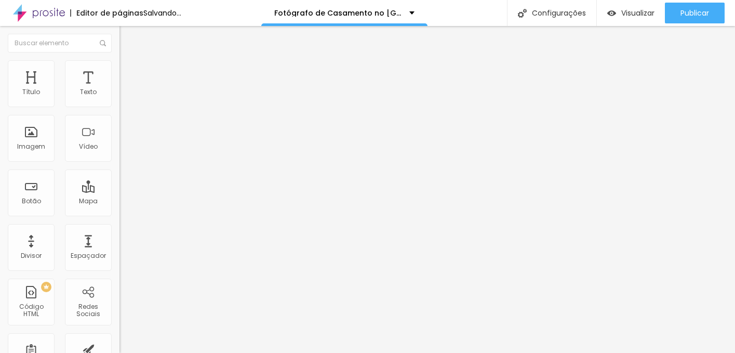
drag, startPoint x: 55, startPoint y: 102, endPoint x: 12, endPoint y: 103, distance: 42.1
type input "0"
click at [119, 201] on input "range" at bounding box center [152, 205] width 67 height 8
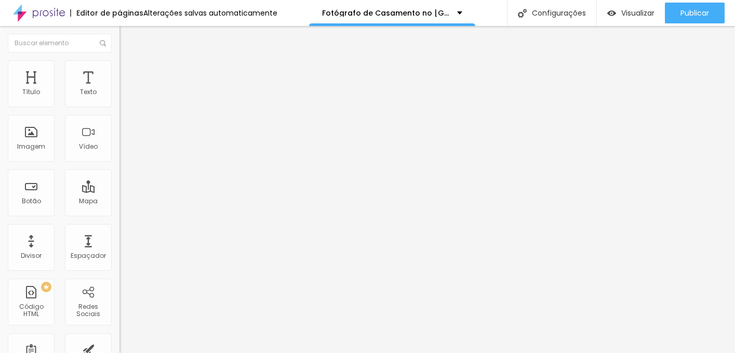
type input "0"
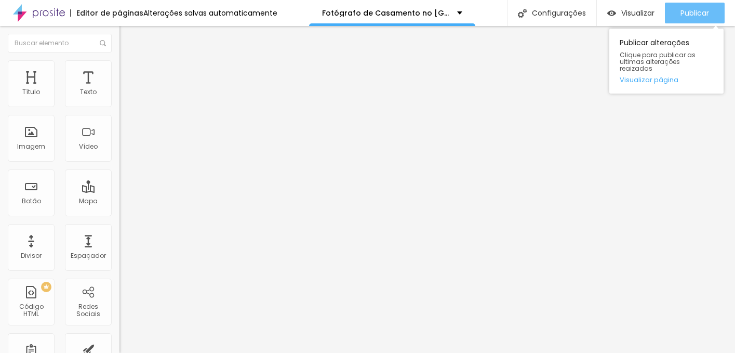
click at [713, 6] on button "Publicar" at bounding box center [695, 13] width 60 height 21
click at [701, 11] on span "Publicar" at bounding box center [694, 13] width 29 height 8
click at [695, 11] on span "Publicar" at bounding box center [694, 13] width 29 height 8
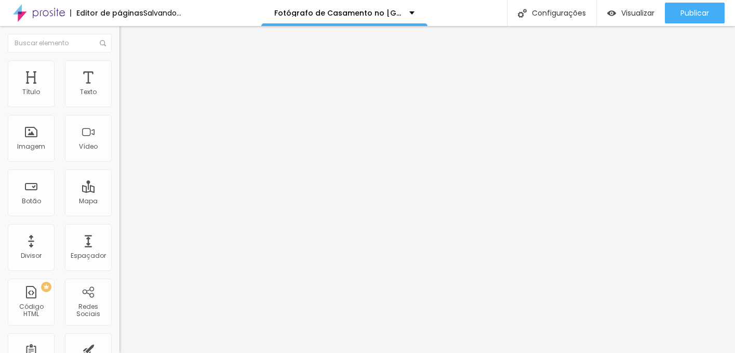
click at [119, 36] on button "Editar Imagem" at bounding box center [178, 38] width 119 height 24
click at [119, 60] on img at bounding box center [123, 64] width 9 height 9
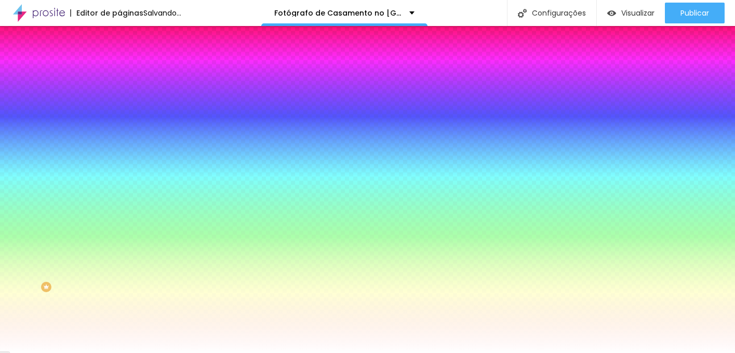
click at [119, 71] on li "Avançado" at bounding box center [178, 76] width 119 height 10
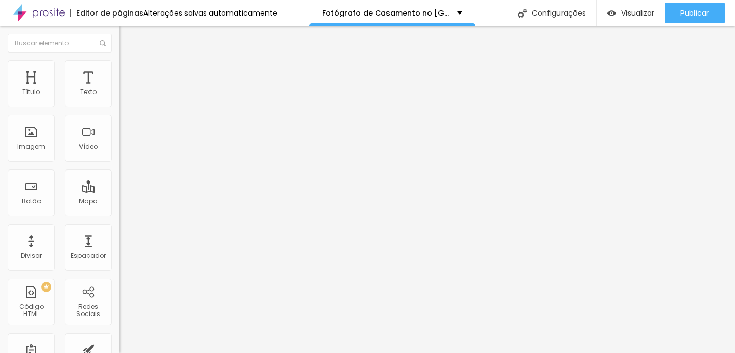
click at [129, 73] on span "Avançado" at bounding box center [146, 77] width 34 height 9
click at [129, 72] on span "Estilo" at bounding box center [137, 67] width 16 height 9
click at [119, 98] on input "100" at bounding box center [141, 92] width 45 height 11
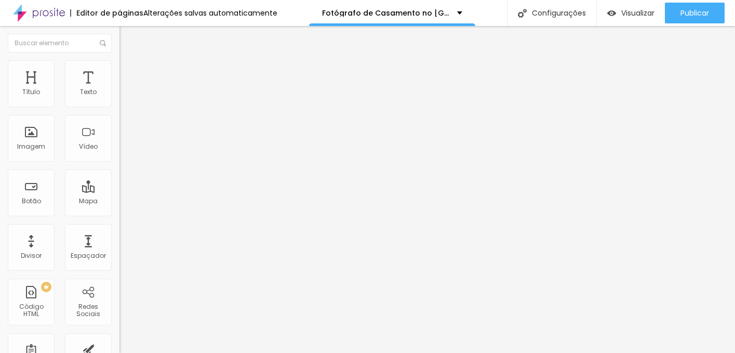
type input "7"
type input "10"
type input "70"
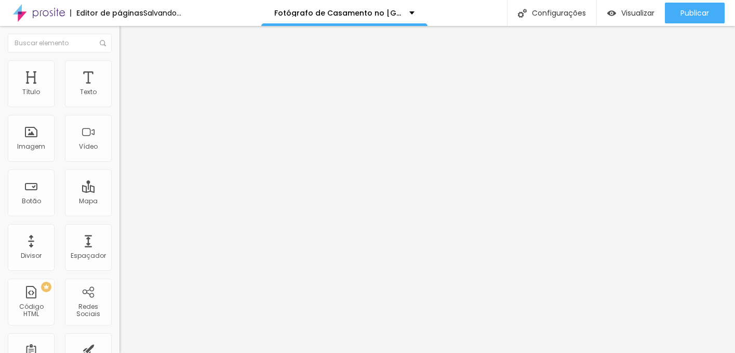
type input "70"
click at [119, 71] on li "Avançado" at bounding box center [178, 76] width 119 height 10
click at [119, 64] on img at bounding box center [123, 64] width 9 height 9
click at [119, 98] on input "100" at bounding box center [141, 92] width 45 height 11
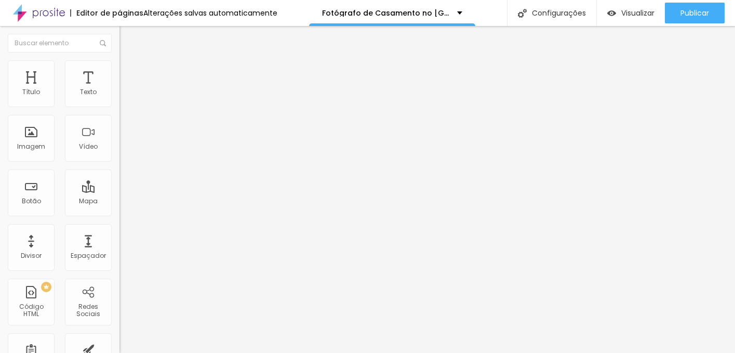
type input "7"
type input "10"
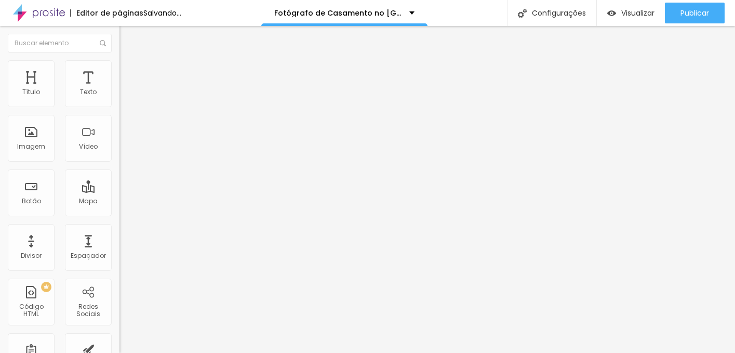
type input "70"
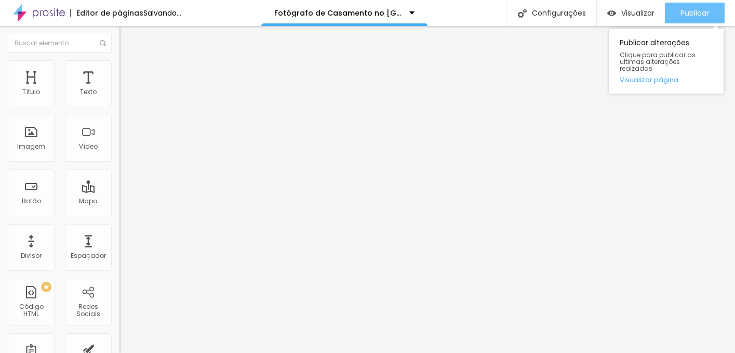
click at [707, 17] on span "Publicar" at bounding box center [694, 13] width 29 height 8
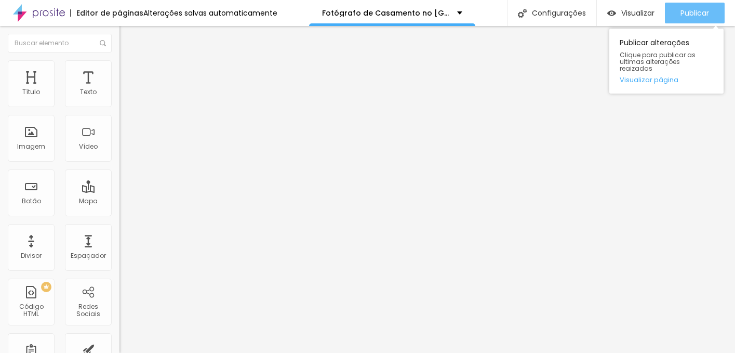
click at [697, 9] on span "Publicar" at bounding box center [694, 13] width 29 height 8
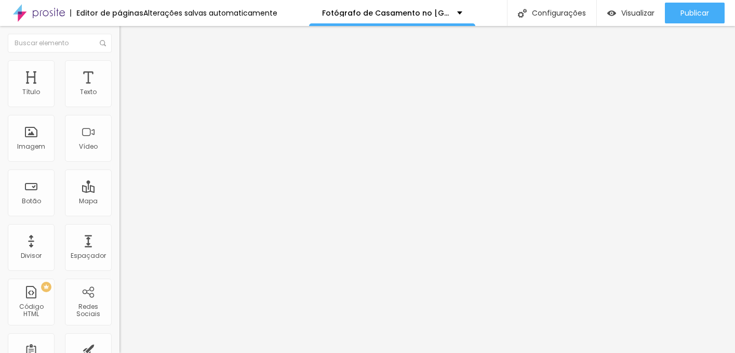
click at [129, 73] on span "Avançado" at bounding box center [146, 77] width 34 height 9
type input "0"
drag, startPoint x: 23, startPoint y: 120, endPoint x: -2, endPoint y: 119, distance: 24.4
type input "0"
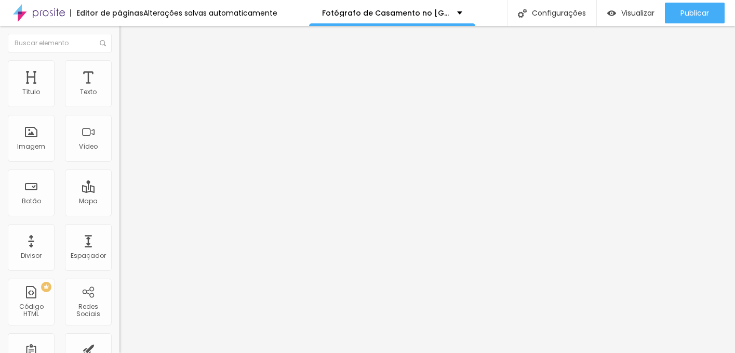
click at [119, 348] on input "range" at bounding box center [152, 352] width 67 height 8
click at [119, 100] on button "button" at bounding box center [126, 94] width 15 height 11
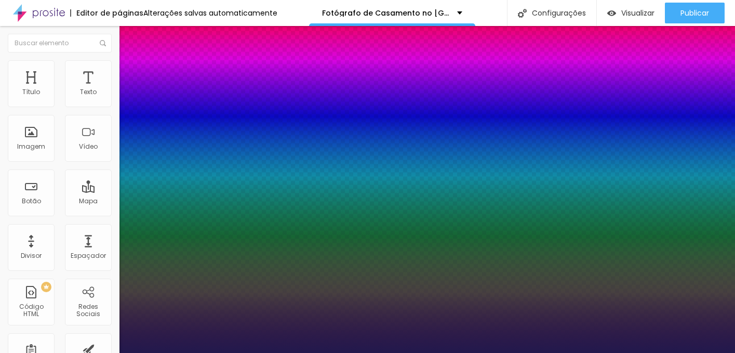
type input "1"
type input "12"
type input "1"
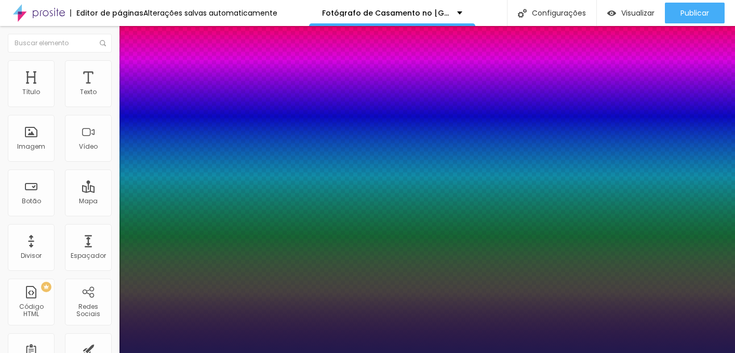
type input "13"
type input "1"
type input "14"
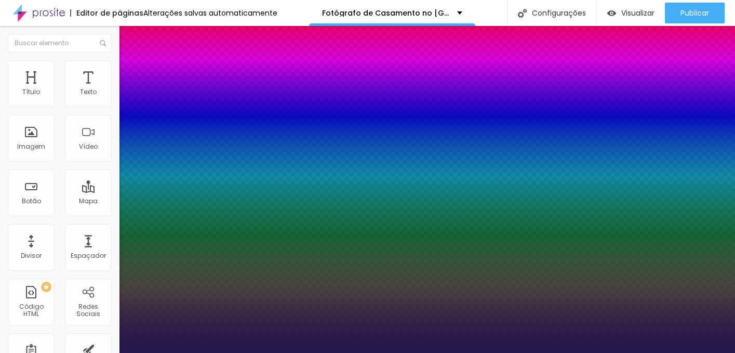
type input "1"
type input "15"
type input "1"
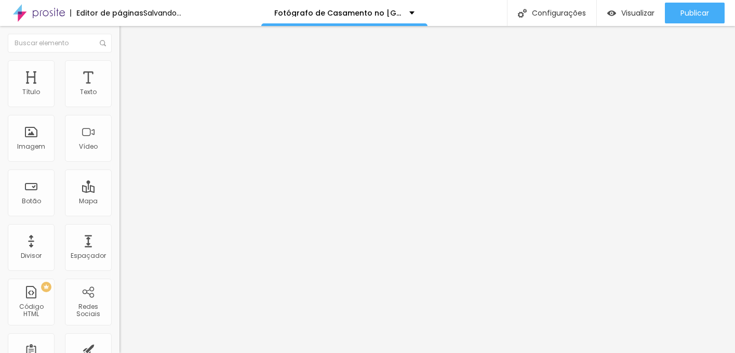
click at [688, 11] on span "Publicar" at bounding box center [694, 13] width 29 height 8
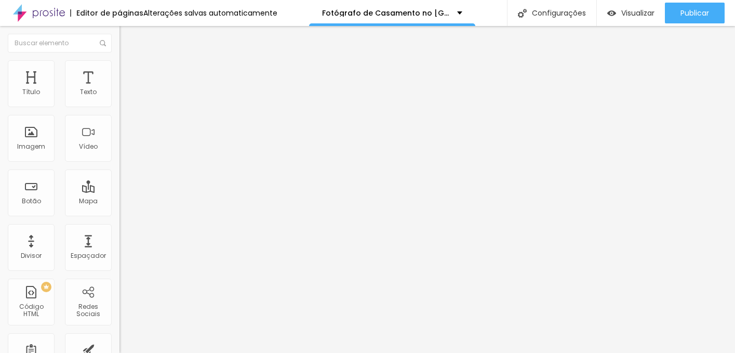
click at [119, 99] on button "button" at bounding box center [126, 94] width 15 height 11
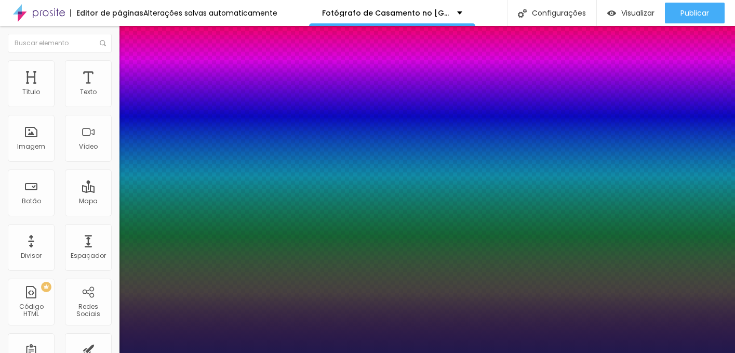
type input "1"
type input "14"
type input "1"
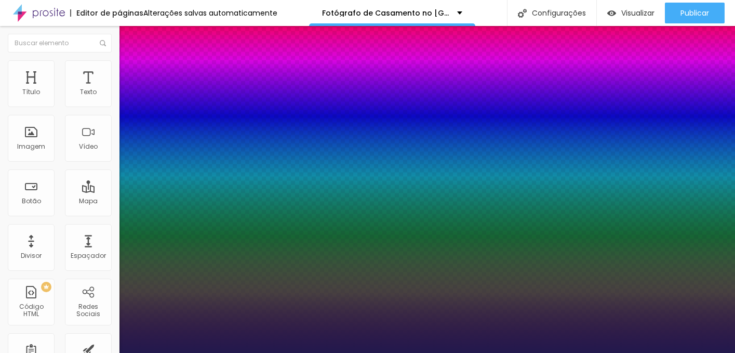
type input "13"
type input "1"
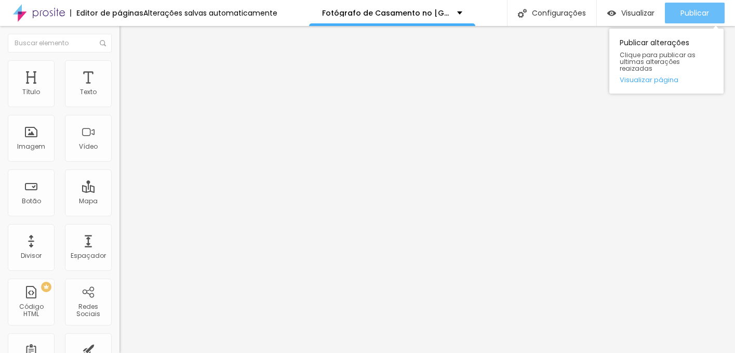
click at [688, 4] on div "Publicar" at bounding box center [694, 13] width 29 height 21
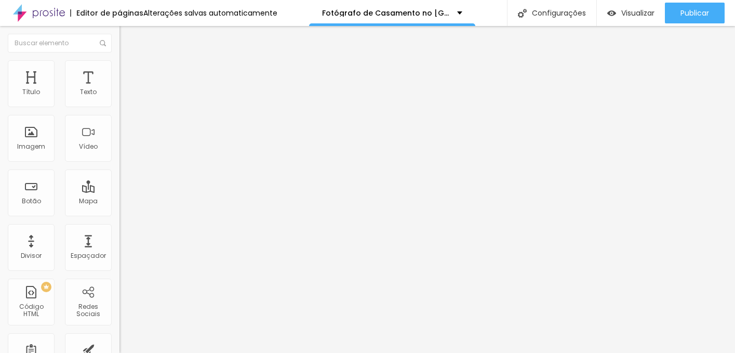
click at [119, 100] on button "button" at bounding box center [126, 94] width 15 height 11
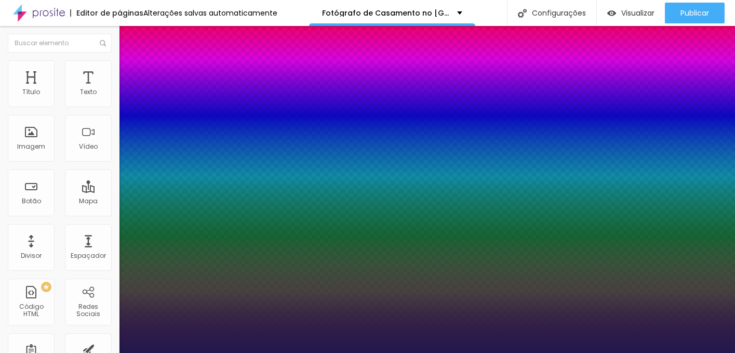
type input "1"
type input "12"
type input "1"
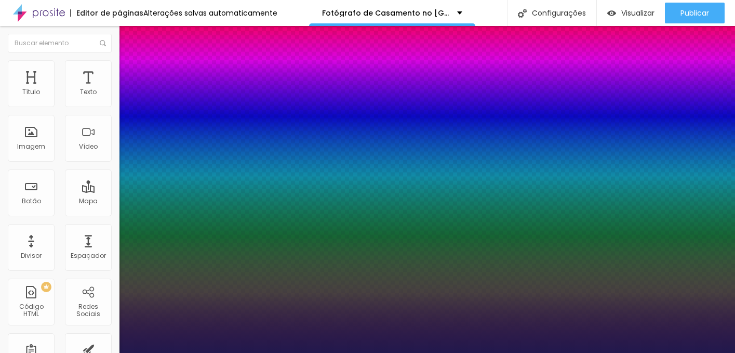
type input "11"
type input "1"
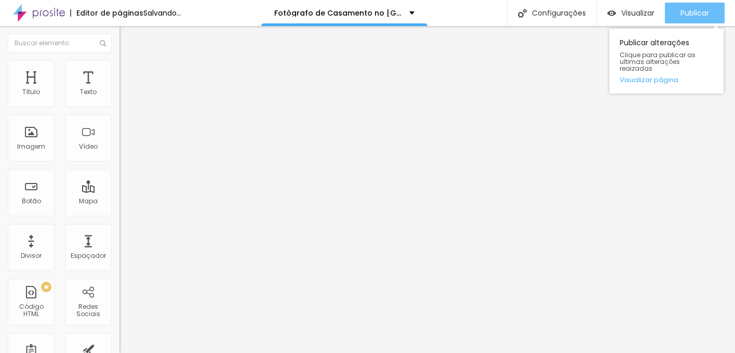
click at [693, 10] on span "Publicar" at bounding box center [694, 13] width 29 height 8
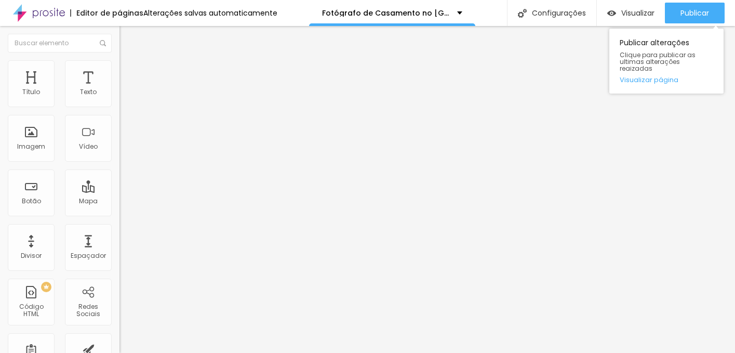
click at [695, 2] on div "Publicar Publicar alterações Clique para publicar as ultimas alterações reaizad…" at bounding box center [695, 13] width 60 height 26
click at [690, 16] on span "Publicar" at bounding box center [694, 13] width 29 height 8
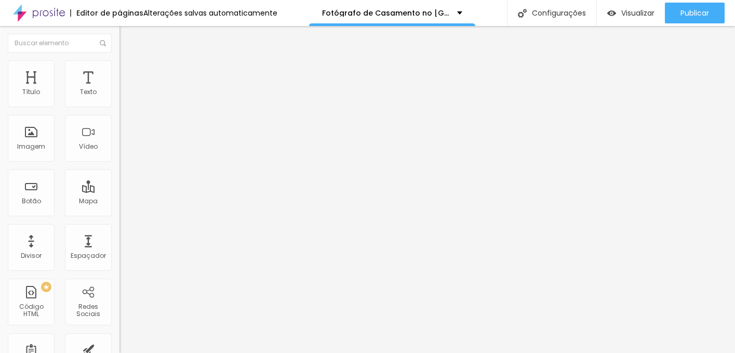
click at [125, 96] on icon "button" at bounding box center [127, 93] width 4 height 4
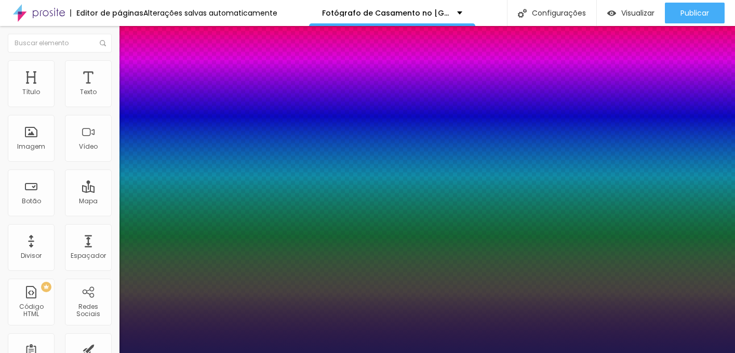
type input "1"
type input "10"
type input "1"
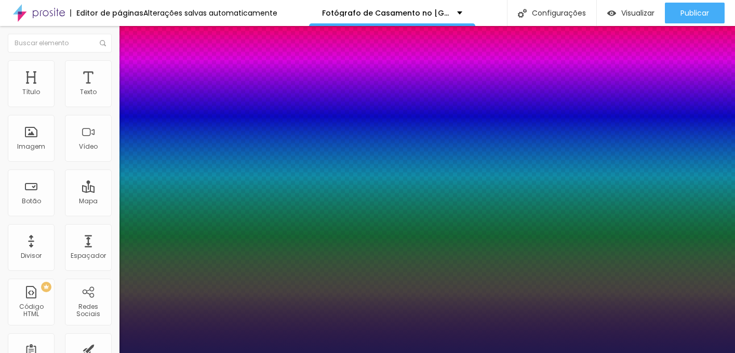
type input "9"
type input "1"
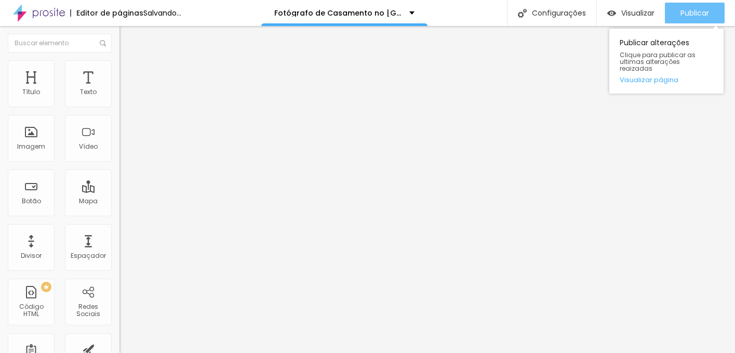
click at [696, 6] on div "Publicar" at bounding box center [694, 13] width 29 height 21
click at [705, 5] on div "Publicar" at bounding box center [694, 13] width 29 height 21
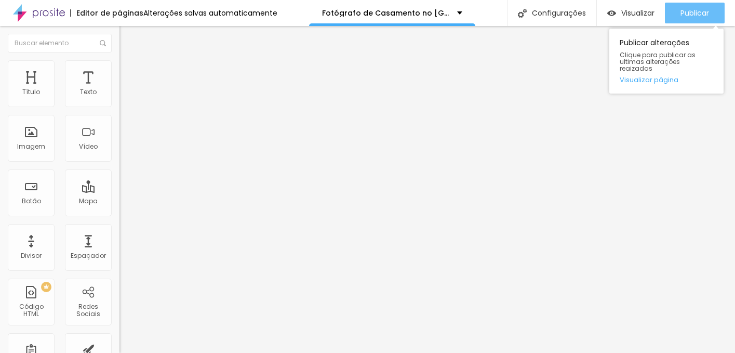
click at [695, 15] on span "Publicar" at bounding box center [694, 13] width 29 height 8
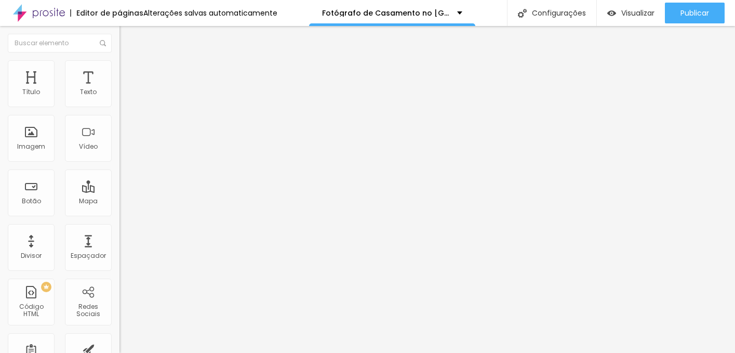
click at [119, 71] on img at bounding box center [123, 75] width 9 height 9
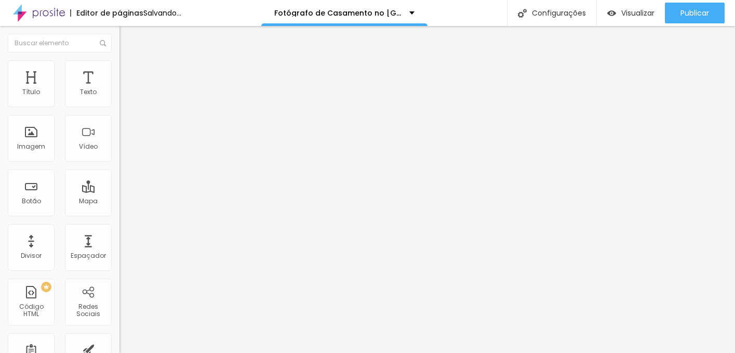
click at [124, 97] on icon "button" at bounding box center [127, 93] width 6 height 6
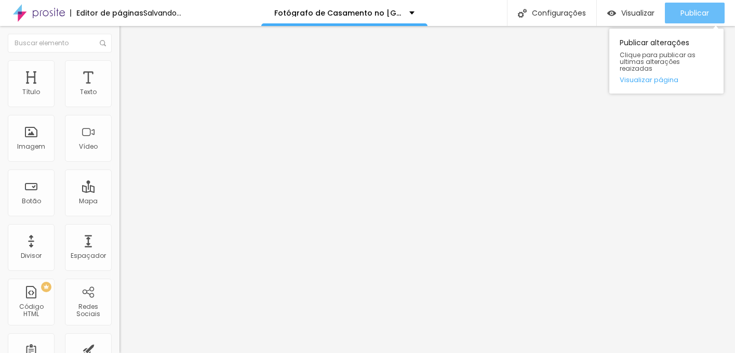
click at [706, 14] on span "Publicar" at bounding box center [694, 13] width 29 height 8
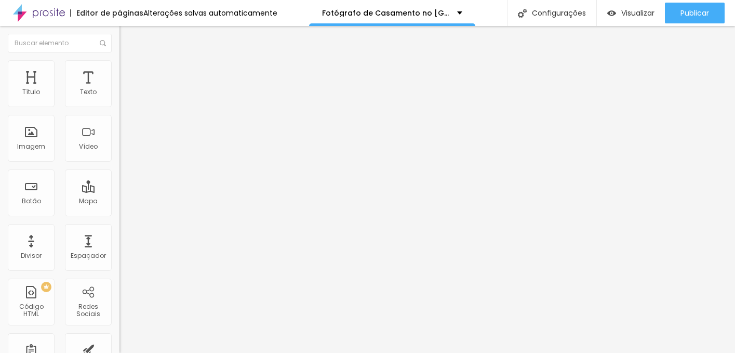
click at [119, 71] on img at bounding box center [123, 75] width 9 height 9
drag, startPoint x: 23, startPoint y: 121, endPoint x: -2, endPoint y: 118, distance: 24.7
click at [119, 348] on input "range" at bounding box center [152, 352] width 67 height 8
click at [119, 103] on img at bounding box center [122, 99] width 7 height 7
click at [119, 106] on img at bounding box center [122, 107] width 7 height 7
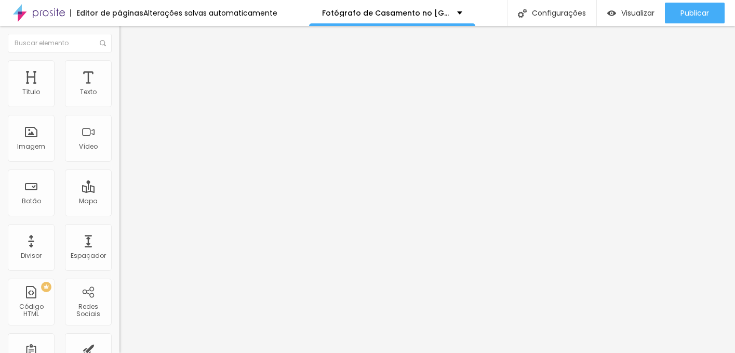
click at [119, 106] on img at bounding box center [122, 107] width 7 height 7
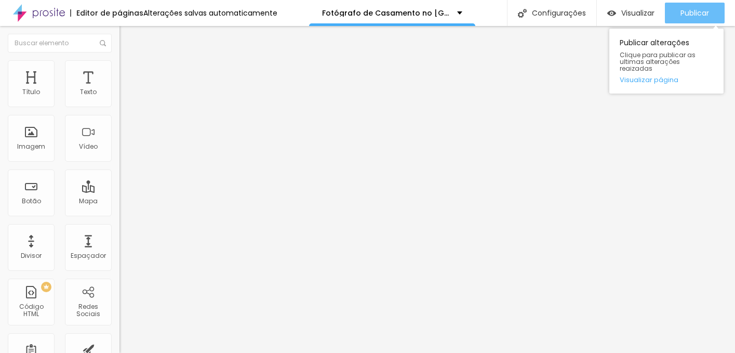
click at [688, 9] on span "Publicar" at bounding box center [694, 13] width 29 height 8
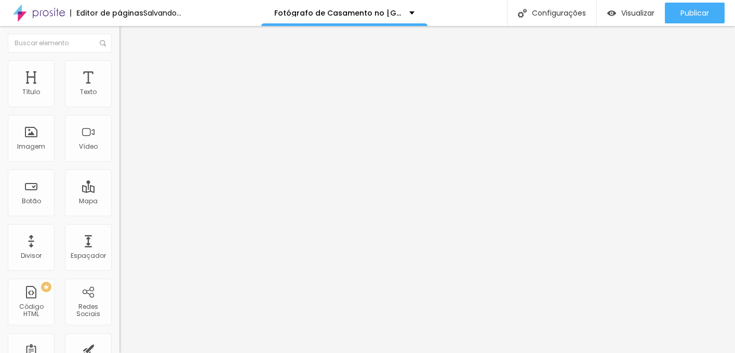
click at [129, 76] on span "Avançado" at bounding box center [146, 77] width 34 height 9
click at [129, 72] on span "Estilo" at bounding box center [137, 67] width 16 height 9
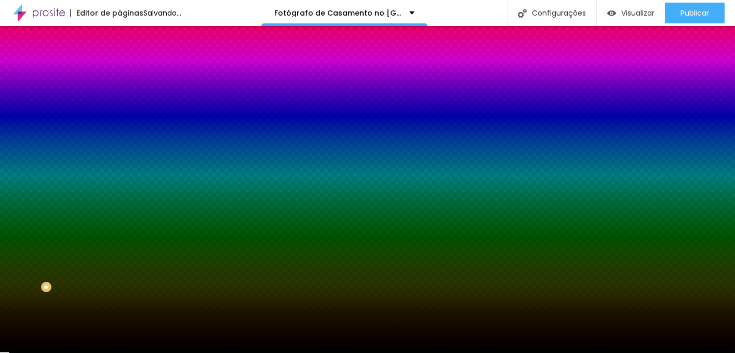
click at [119, 44] on button "Editar Coluna" at bounding box center [178, 38] width 119 height 24
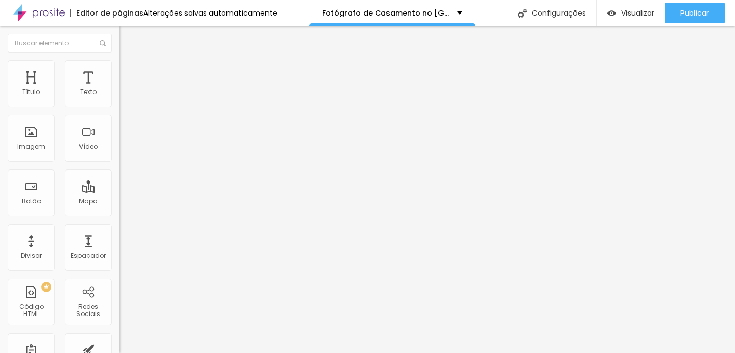
click at [119, 71] on img at bounding box center [123, 75] width 9 height 9
click at [119, 155] on button "button" at bounding box center [126, 149] width 15 height 11
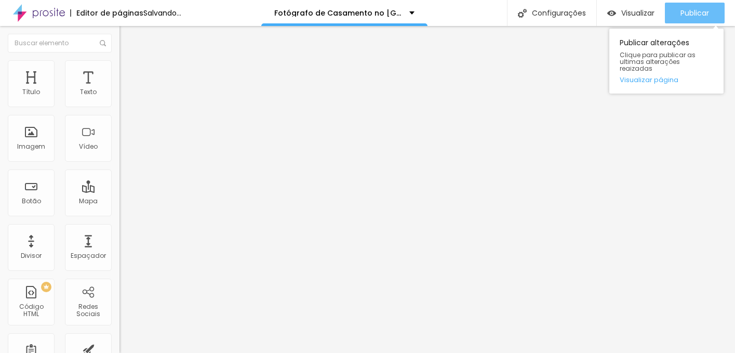
click at [692, 16] on span "Publicar" at bounding box center [694, 13] width 29 height 8
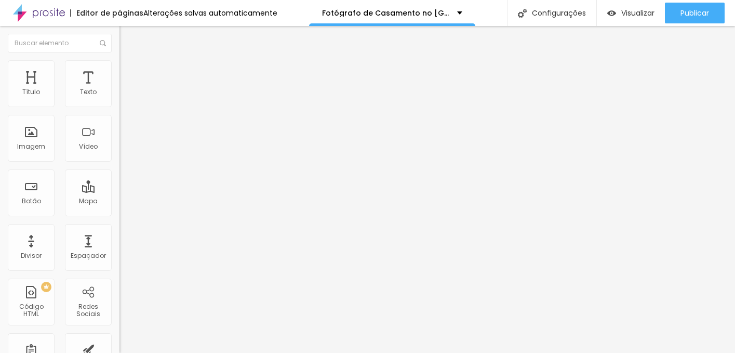
click at [119, 77] on li "Avançado" at bounding box center [178, 76] width 119 height 10
drag, startPoint x: 24, startPoint y: 122, endPoint x: -2, endPoint y: 122, distance: 26.0
click at [119, 348] on input "range" at bounding box center [152, 352] width 67 height 8
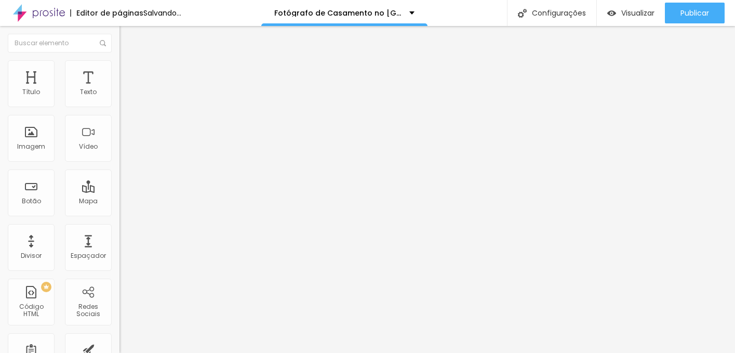
click at [119, 71] on li "Avançado" at bounding box center [178, 76] width 119 height 10
click at [119, 60] on img at bounding box center [123, 64] width 9 height 9
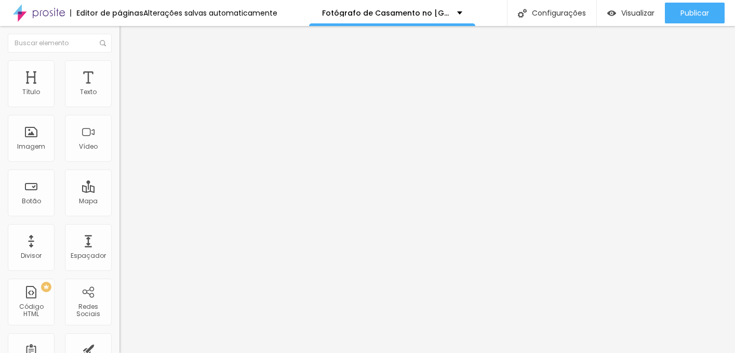
click at [119, 71] on img at bounding box center [123, 75] width 9 height 9
click at [129, 72] on span "Estilo" at bounding box center [137, 67] width 16 height 9
click at [129, 73] on span "Avançado" at bounding box center [146, 77] width 34 height 9
drag, startPoint x: 24, startPoint y: 121, endPoint x: -2, endPoint y: 118, distance: 25.6
click at [119, 348] on input "range" at bounding box center [152, 352] width 67 height 8
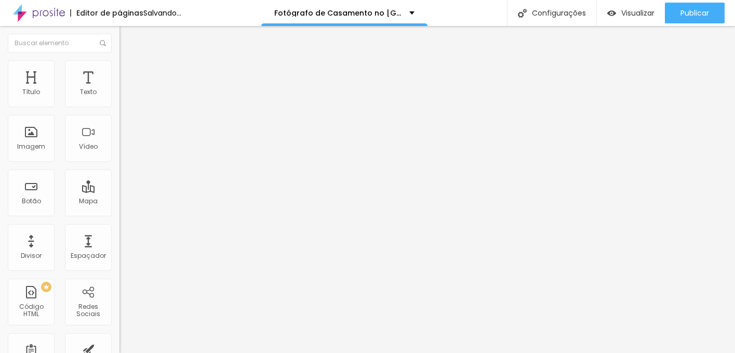
click at [119, 102] on img at bounding box center [122, 99] width 7 height 7
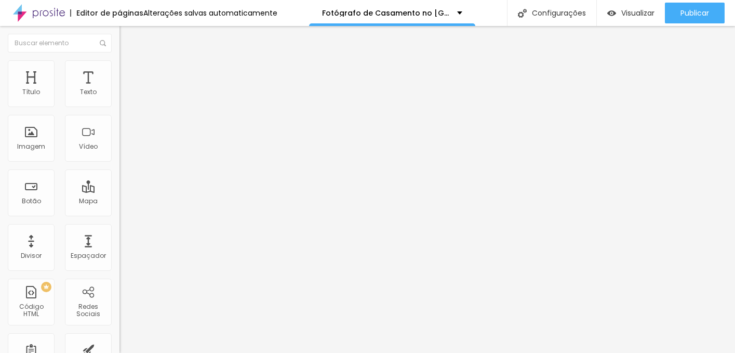
click at [119, 108] on div at bounding box center [178, 108] width 119 height 8
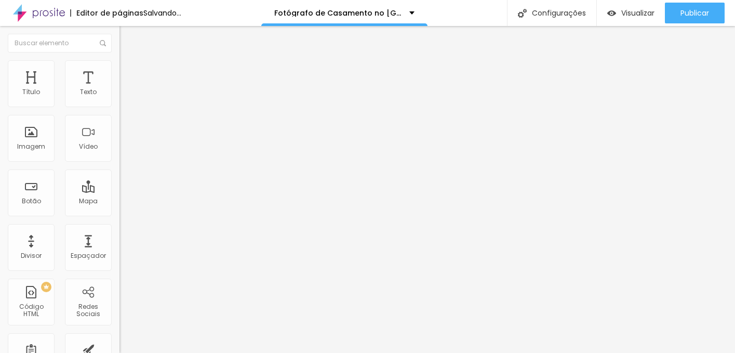
click at [119, 60] on li "Avançado" at bounding box center [178, 65] width 119 height 10
click at [119, 60] on li "Estilo" at bounding box center [178, 55] width 119 height 10
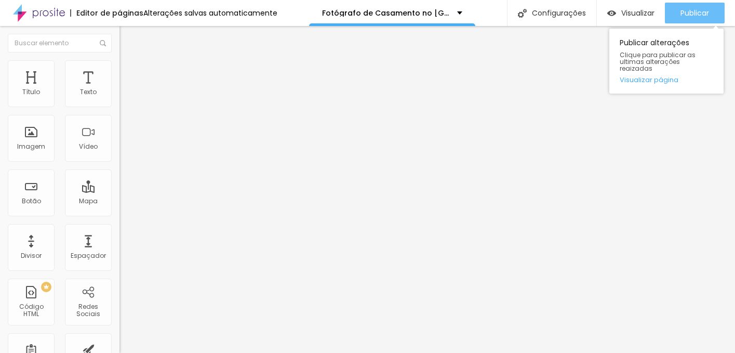
click at [684, 11] on span "Publicar" at bounding box center [694, 13] width 29 height 8
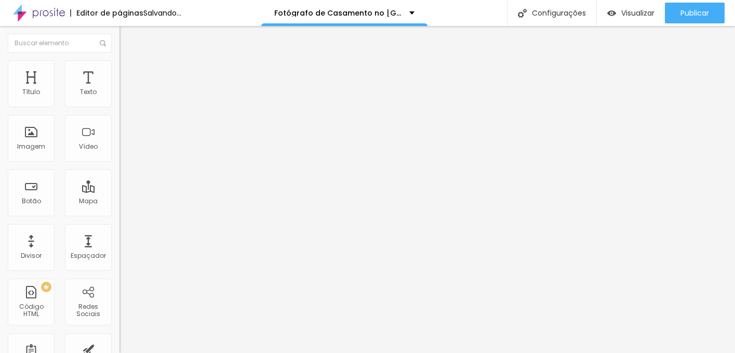
click at [119, 89] on img at bounding box center [122, 86] width 6 height 6
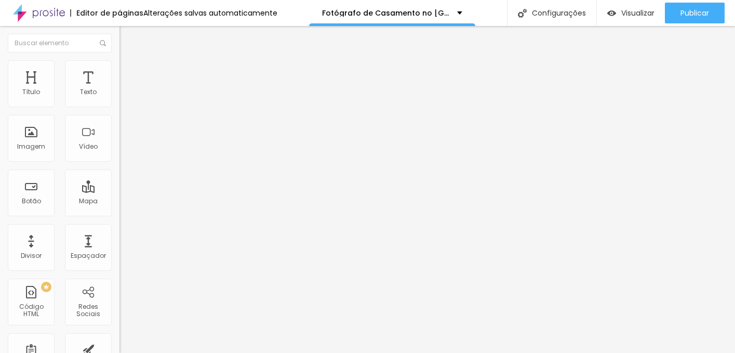
scroll to position [0, 150]
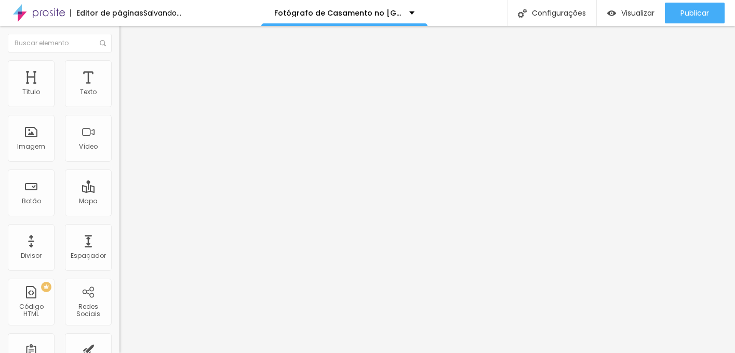
click at [119, 259] on div "Editar Código HTML Conteúdo Avançado Código HTML 537 caracteres < img src = "[U…" at bounding box center [178, 189] width 119 height 327
click at [119, 89] on img at bounding box center [122, 86] width 6 height 6
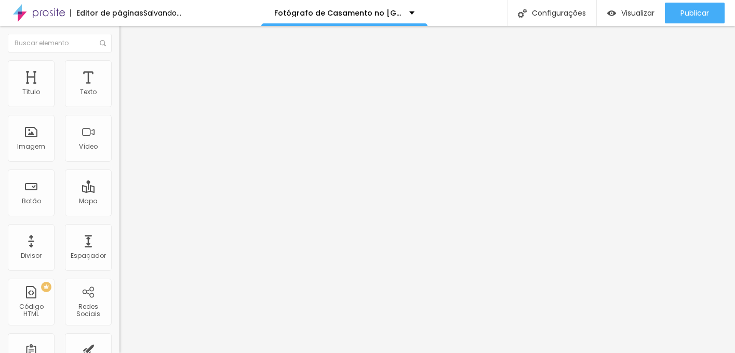
click at [119, 105] on div at bounding box center [178, 101] width 119 height 8
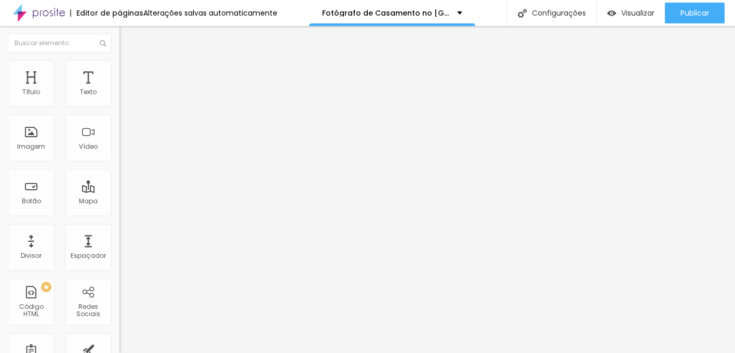
click at [129, 70] on span "Avançado" at bounding box center [146, 67] width 34 height 9
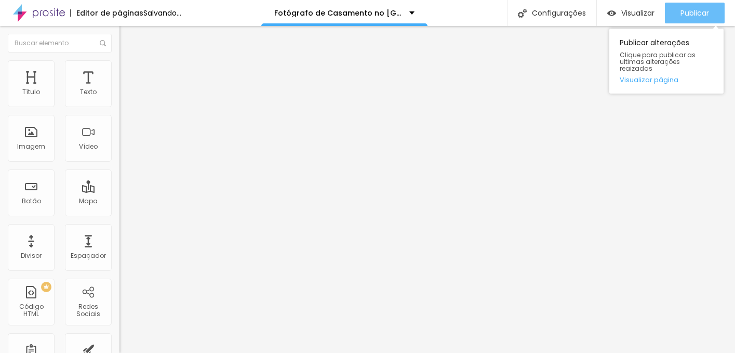
click at [700, 4] on div "Publicar" at bounding box center [694, 13] width 29 height 21
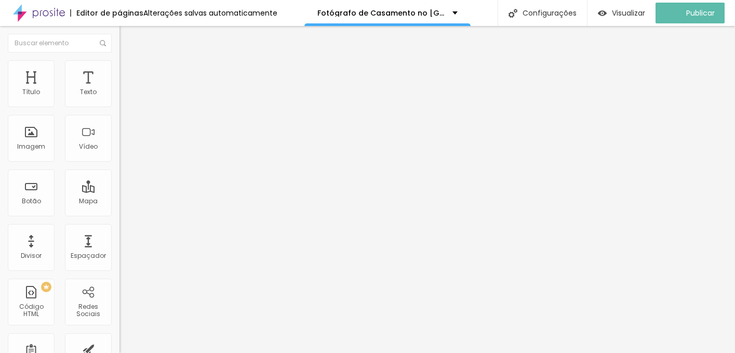
click at [119, 64] on img at bounding box center [123, 64] width 9 height 9
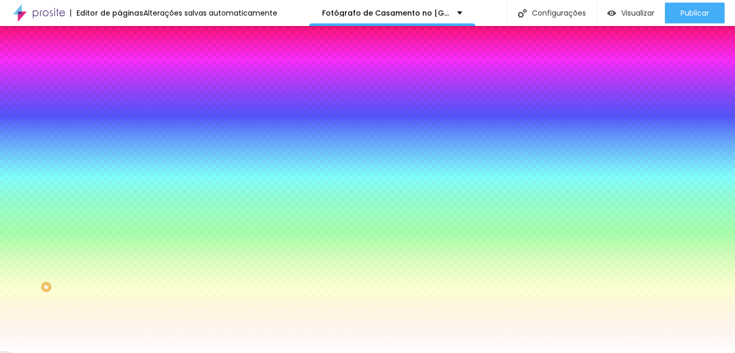
click at [119, 172] on div at bounding box center [178, 172] width 119 height 0
drag, startPoint x: 59, startPoint y: 198, endPoint x: -2, endPoint y: 302, distance: 120.3
click at [0, 302] on html "Editor de páginas Alterações salvas automaticamente Fotógrafo de Casamento no P…" at bounding box center [367, 176] width 735 height 353
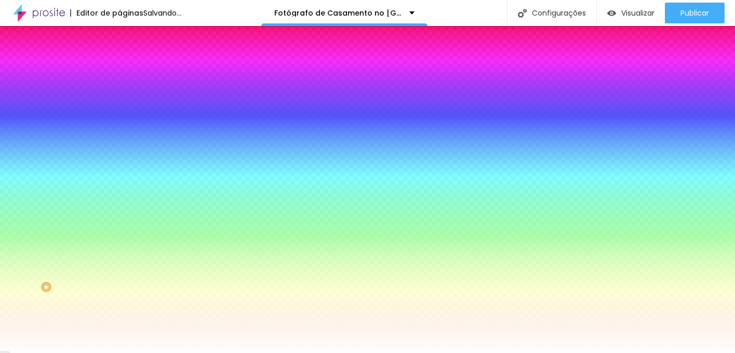
click at [119, 211] on div "Borda Voltar ao padrão" at bounding box center [178, 225] width 119 height 29
click at [119, 200] on div at bounding box center [178, 200] width 119 height 0
drag, startPoint x: 24, startPoint y: 224, endPoint x: -2, endPoint y: 138, distance: 89.4
click at [0, 138] on html "Editor de páginas Salvando... Fotógrafo de Casamento no Porto | Fotografia Docu…" at bounding box center [367, 176] width 735 height 353
click at [119, 98] on button at bounding box center [126, 92] width 15 height 11
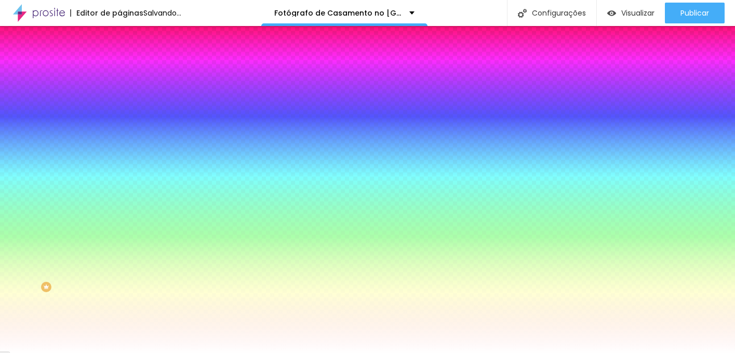
click at [124, 137] on img at bounding box center [127, 140] width 6 height 6
click at [119, 89] on div "Visual Cor de fundo Voltar ao padrão #000000 Cor da fonte Voltar ao padrão #FFF…" at bounding box center [178, 209] width 119 height 256
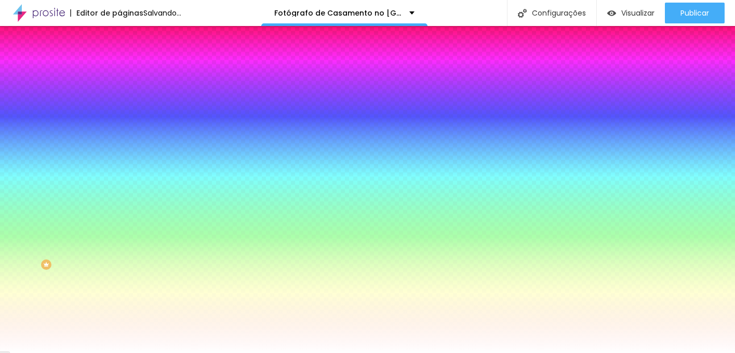
click at [119, 241] on div at bounding box center [178, 241] width 119 height 0
drag, startPoint x: 36, startPoint y: 279, endPoint x: -2, endPoint y: 391, distance: 117.7
click at [0, 352] on html "Editor de páginas Salvando... Fotógrafo de Casamento no Porto | Fotografia Docu…" at bounding box center [367, 176] width 735 height 353
click at [119, 194] on div at bounding box center [178, 194] width 119 height 0
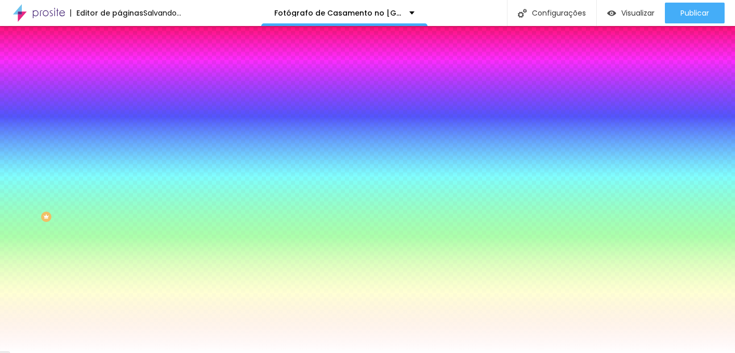
drag, startPoint x: 46, startPoint y: 220, endPoint x: 2, endPoint y: 182, distance: 58.5
click at [119, 182] on div "Visual Cor de fundo Voltar ao padrão #000000 Cor da fonte Voltar ao padrão #FFF…" at bounding box center [178, 139] width 119 height 256
click at [29, 326] on div "Título Texto Imagem Vídeo Botão Mapa Divisor Espaçador PREMIUM Código HTML Rede…" at bounding box center [59, 189] width 119 height 327
click at [119, 228] on div at bounding box center [178, 228] width 119 height 0
drag, startPoint x: 51, startPoint y: 279, endPoint x: 0, endPoint y: 231, distance: 70.2
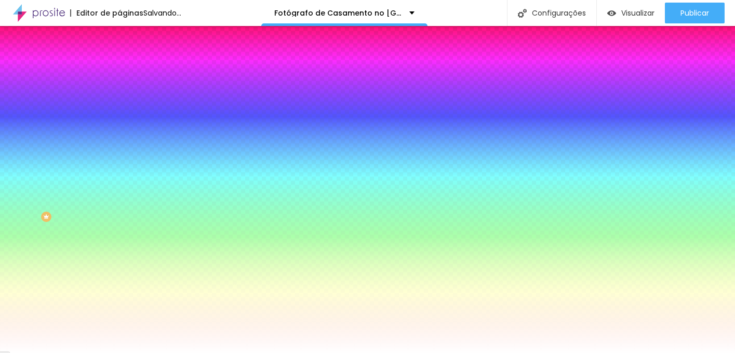
click at [119, 232] on div "Visual Cor de fundo Voltar ao padrão #000000 Cor da fonte Voltar ao padrão #FFF…" at bounding box center [178, 139] width 119 height 256
click at [15, 326] on div "Título Texto Imagem Vídeo Botão Mapa Divisor Espaçador PREMIUM Código HTML Rede…" at bounding box center [59, 189] width 119 height 327
click at [119, 194] on div at bounding box center [178, 194] width 119 height 0
click at [8, 313] on div "Título Texto Imagem Vídeo Botão Mapa Divisor Espaçador PREMIUM Código HTML Rede…" at bounding box center [59, 189] width 119 height 327
click at [119, 194] on div at bounding box center [178, 194] width 119 height 0
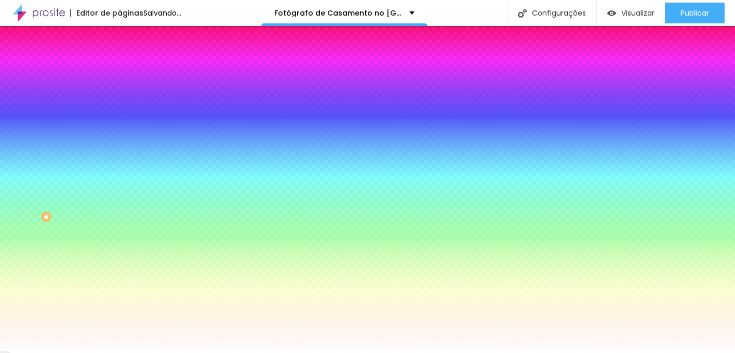
drag, startPoint x: 33, startPoint y: 290, endPoint x: -2, endPoint y: 354, distance: 72.0
click at [0, 352] on html "Editor de páginas Salvando... Fotógrafo de Casamento no Porto | Fotografia Docu…" at bounding box center [367, 176] width 735 height 353
click at [119, 194] on div at bounding box center [178, 194] width 119 height 0
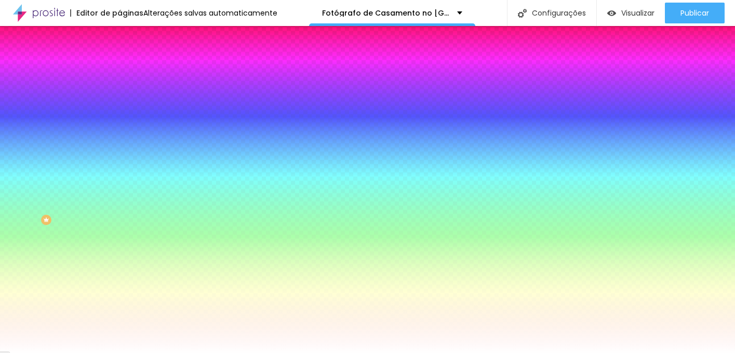
click at [119, 212] on div "Botão de avaliar" at bounding box center [178, 210] width 119 height 6
click at [119, 71] on li "Avançado" at bounding box center [178, 76] width 119 height 10
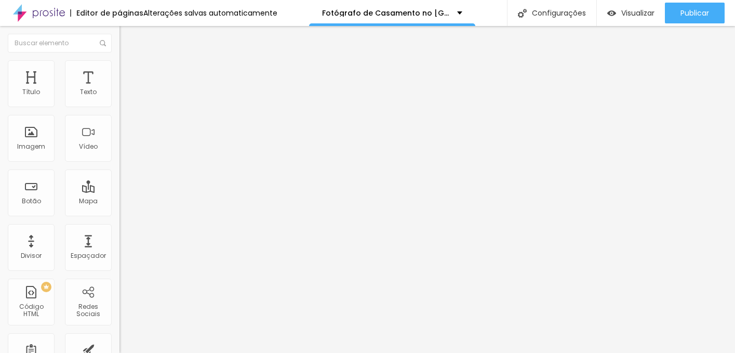
click at [119, 63] on img at bounding box center [123, 64] width 9 height 9
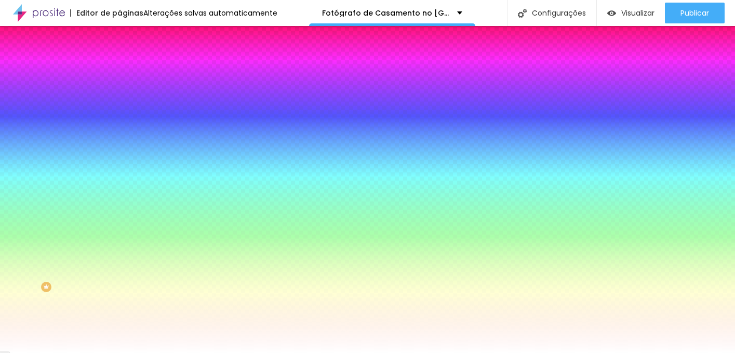
click at [119, 60] on li "Conteúdo" at bounding box center [178, 55] width 119 height 10
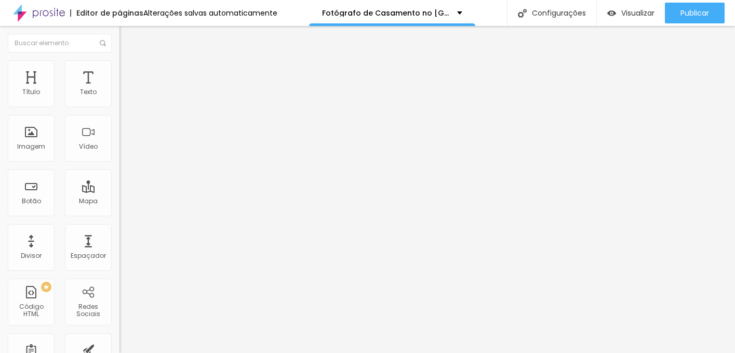
click at [119, 71] on li "Avançado" at bounding box center [178, 76] width 119 height 10
drag, startPoint x: 43, startPoint y: 102, endPoint x: 109, endPoint y: 106, distance: 66.6
click at [119, 201] on input "range" at bounding box center [152, 205] width 67 height 8
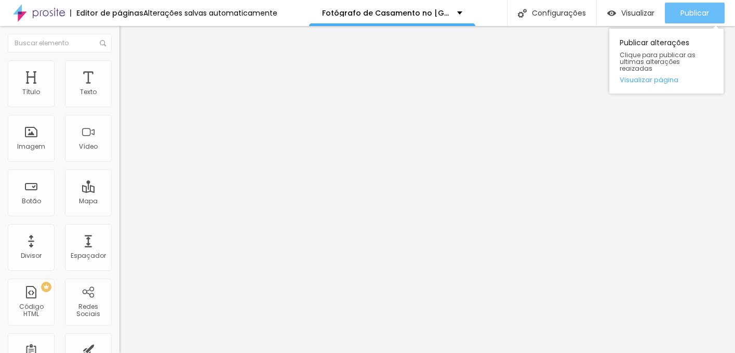
click at [693, 10] on span "Publicar" at bounding box center [694, 13] width 29 height 8
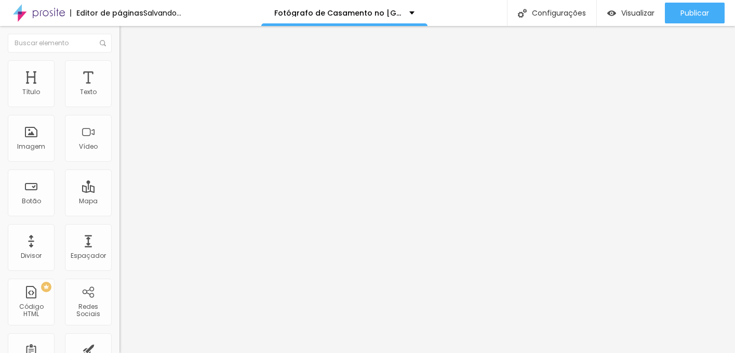
click at [119, 60] on img at bounding box center [123, 64] width 9 height 9
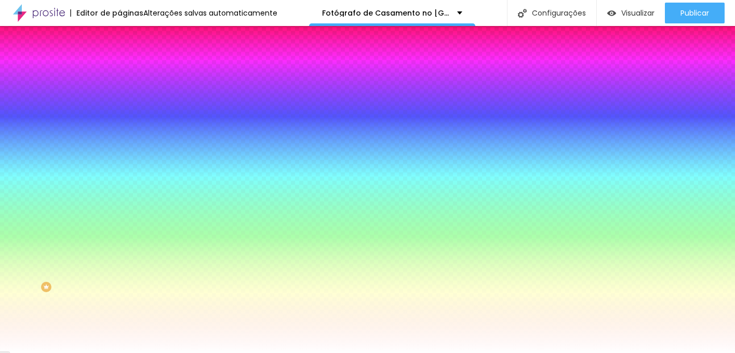
click at [119, 141] on div at bounding box center [178, 141] width 119 height 0
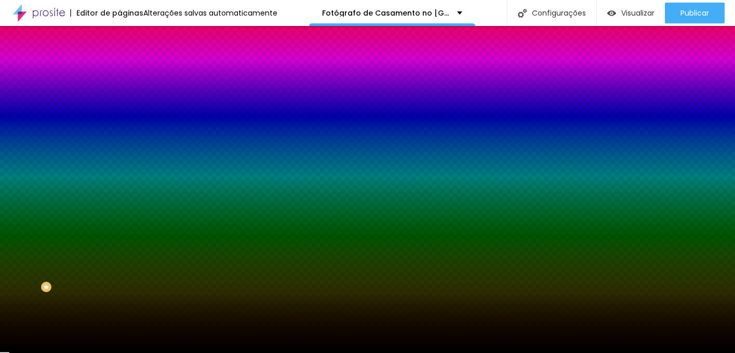
drag, startPoint x: 46, startPoint y: 259, endPoint x: -2, endPoint y: 320, distance: 77.7
click at [0, 320] on html "Editor de páginas Alterações salvas automaticamente Fotógrafo de Casamento no P…" at bounding box center [367, 176] width 735 height 353
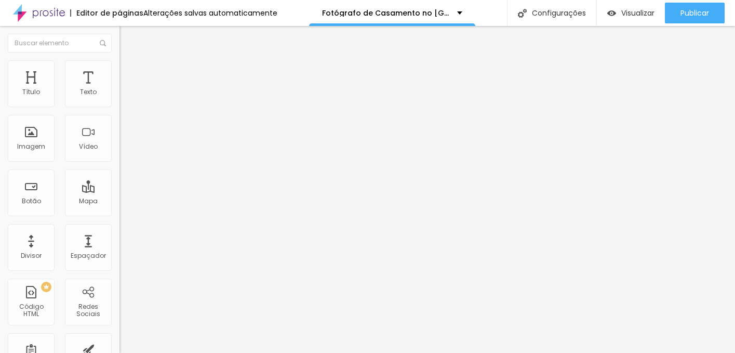
click at [119, 71] on li "Avançado" at bounding box center [178, 76] width 119 height 10
click at [119, 60] on img at bounding box center [123, 64] width 9 height 9
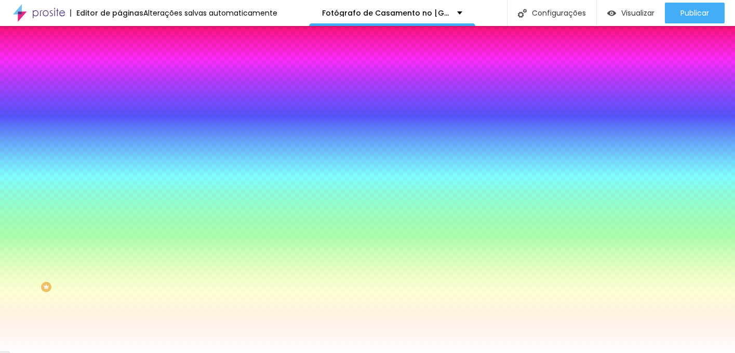
click at [119, 99] on div at bounding box center [178, 99] width 119 height 0
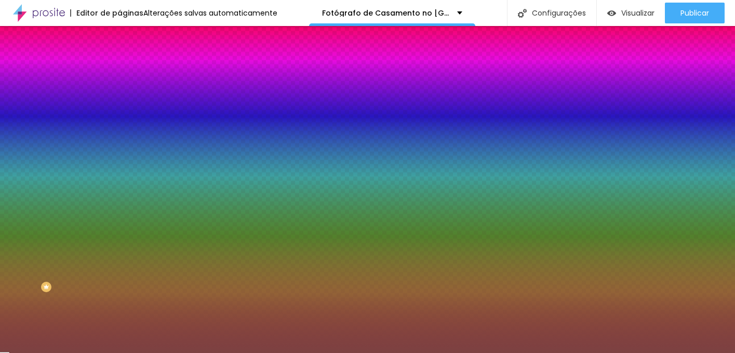
drag, startPoint x: 48, startPoint y: 157, endPoint x: -2, endPoint y: 231, distance: 88.7
click at [0, 231] on html "Editor de páginas Alterações salvas automaticamente Fotógrafo de Casamento no P…" at bounding box center [367, 176] width 735 height 353
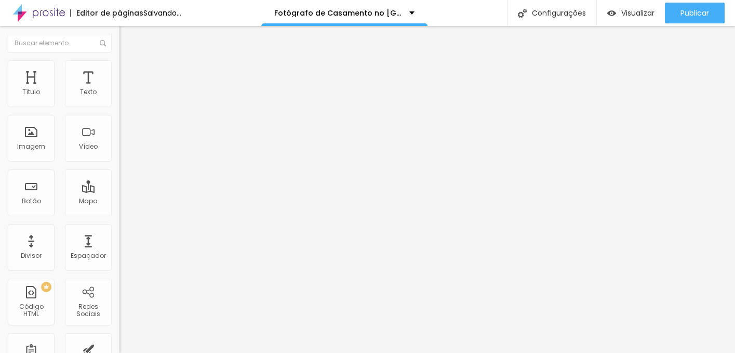
click at [119, 71] on img at bounding box center [123, 75] width 9 height 9
click at [119, 67] on li "Estilo" at bounding box center [178, 65] width 119 height 10
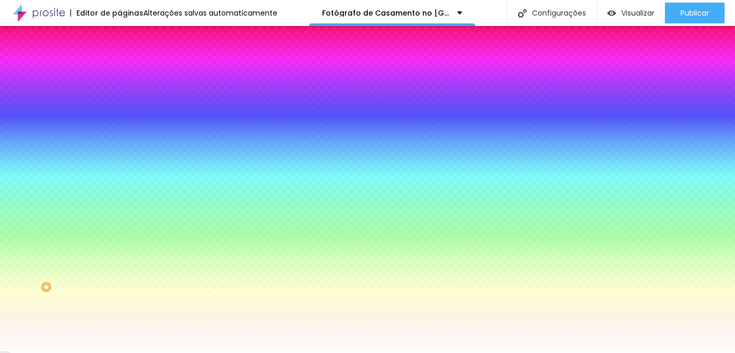
click at [119, 99] on div at bounding box center [178, 99] width 119 height 0
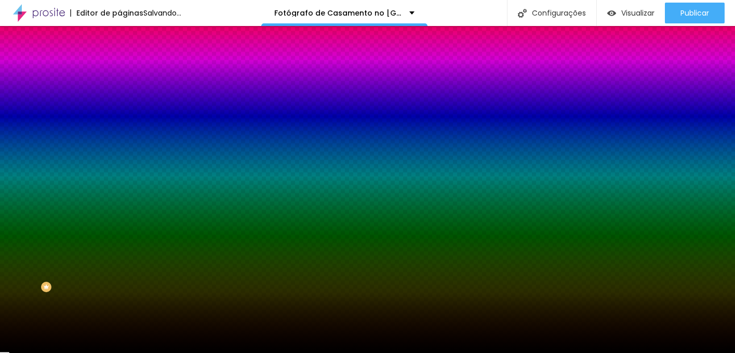
drag, startPoint x: 49, startPoint y: 157, endPoint x: -2, endPoint y: 246, distance: 102.3
click at [0, 246] on html "Editor de páginas Salvando... Fotógrafo de Casamento no Porto | Fotografia Docu…" at bounding box center [367, 176] width 735 height 353
click at [119, 253] on div "Editar Coluna Conteúdo Estilo Avançado Cor de fundo Voltar ao padrão #000000 So…" at bounding box center [178, 189] width 119 height 327
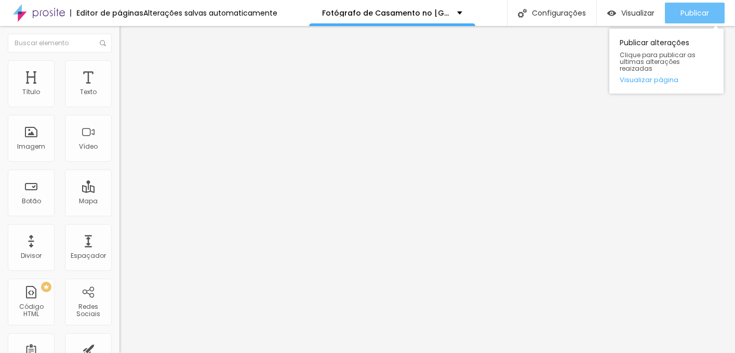
click at [692, 15] on span "Publicar" at bounding box center [694, 13] width 29 height 8
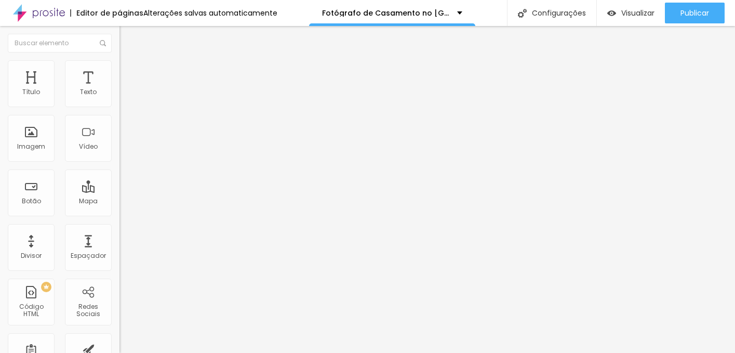
click at [119, 191] on input "range" at bounding box center [152, 195] width 67 height 8
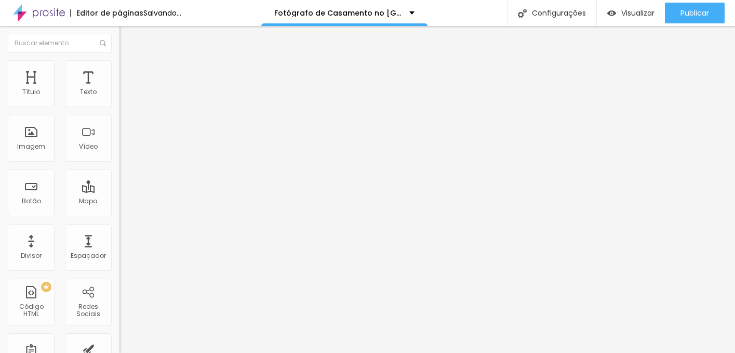
drag, startPoint x: 63, startPoint y: 102, endPoint x: -2, endPoint y: 91, distance: 65.8
click at [119, 191] on input "range" at bounding box center [152, 195] width 67 height 8
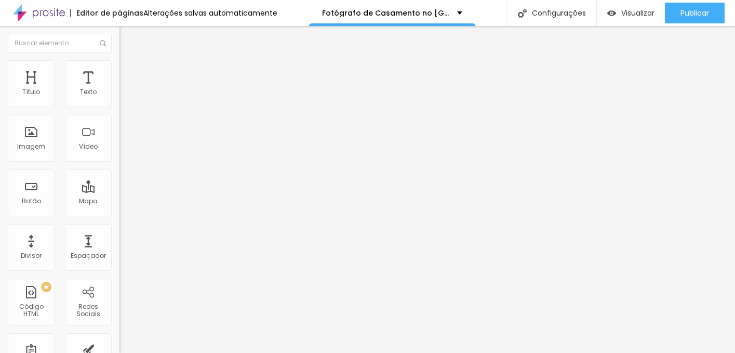
click at [119, 71] on li "Avançado" at bounding box center [178, 76] width 119 height 10
click at [129, 72] on span "Estilo" at bounding box center [137, 67] width 16 height 9
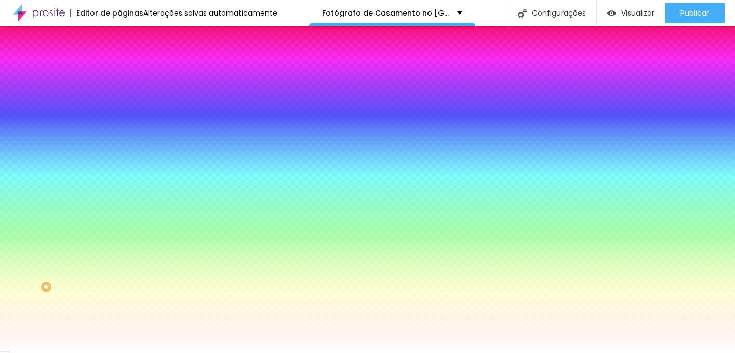
click at [119, 141] on div at bounding box center [178, 141] width 119 height 0
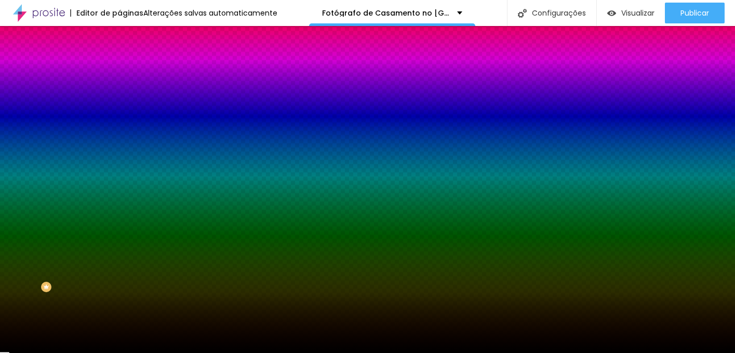
drag, startPoint x: -2, startPoint y: 304, endPoint x: -2, endPoint y: 329, distance: 24.9
click at [0, 329] on html "Editor de páginas Alterações salvas automaticamente Fotógrafo de Casamento no P…" at bounding box center [367, 176] width 735 height 353
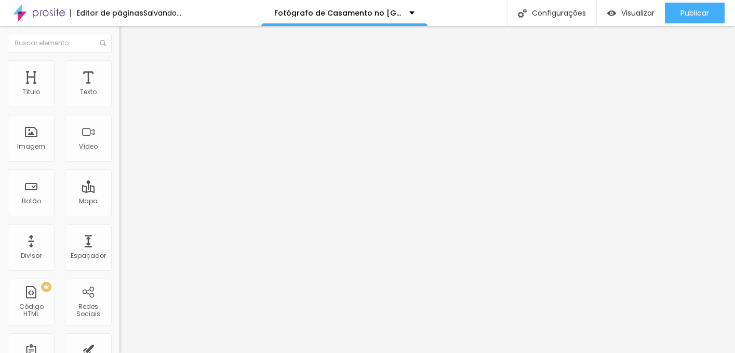
click at [119, 71] on img at bounding box center [123, 75] width 9 height 9
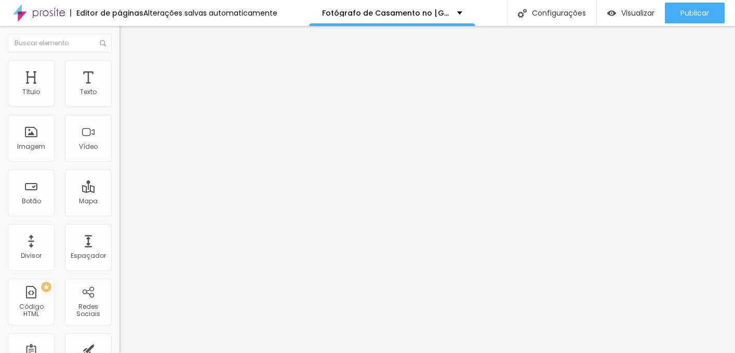
drag, startPoint x: 57, startPoint y: 98, endPoint x: 113, endPoint y: 98, distance: 56.1
click at [119, 98] on div "20 px Espaçamento Interno" at bounding box center [178, 154] width 119 height 147
drag, startPoint x: 68, startPoint y: 102, endPoint x: 178, endPoint y: 105, distance: 110.1
click at [178, 201] on input "range" at bounding box center [152, 205] width 67 height 8
click at [119, 71] on img at bounding box center [123, 75] width 9 height 9
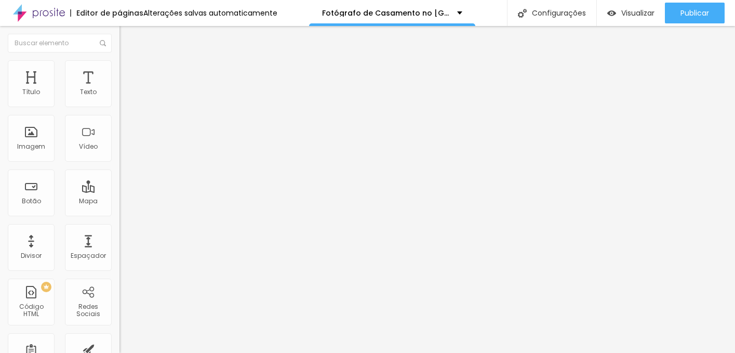
click at [119, 60] on img at bounding box center [123, 64] width 9 height 9
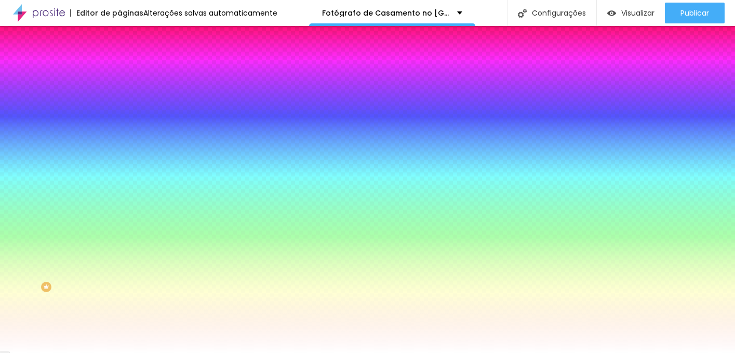
click at [119, 71] on li "Avançado" at bounding box center [178, 76] width 119 height 10
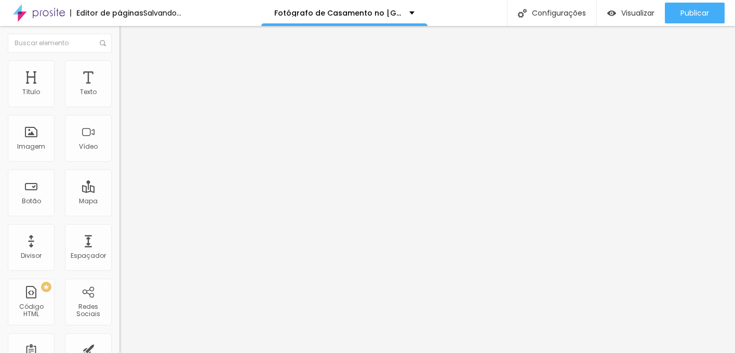
drag, startPoint x: 74, startPoint y: 104, endPoint x: 90, endPoint y: 103, distance: 16.7
click at [119, 201] on input "range" at bounding box center [152, 205] width 67 height 8
click at [127, 39] on img "button" at bounding box center [131, 38] width 8 height 8
click at [119, 66] on img at bounding box center [123, 64] width 9 height 9
click at [119, 60] on li "Estilo" at bounding box center [178, 55] width 119 height 10
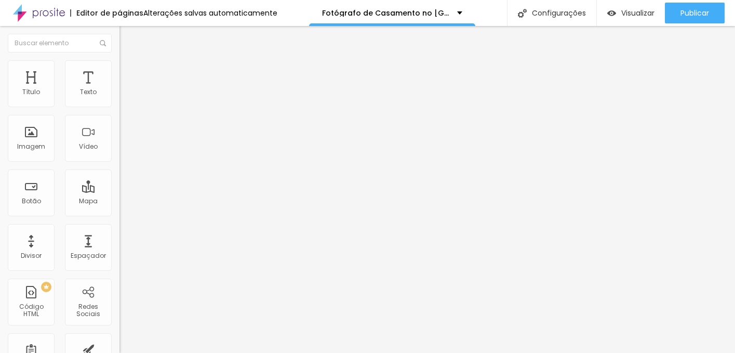
click at [119, 60] on img at bounding box center [123, 64] width 9 height 9
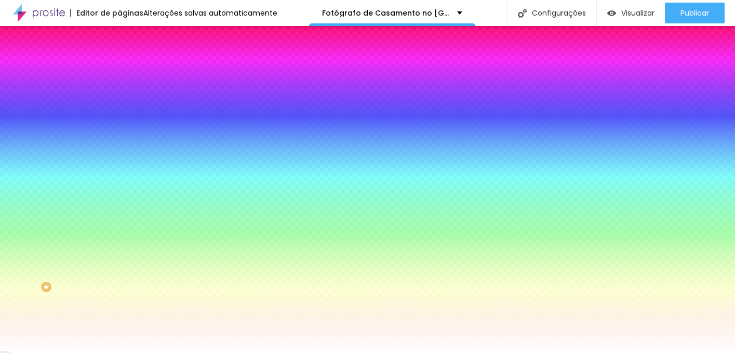
click at [124, 158] on icon "button" at bounding box center [127, 161] width 6 height 6
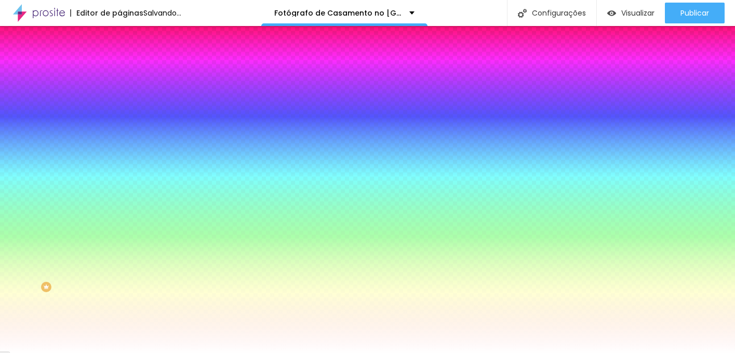
drag, startPoint x: 161, startPoint y: 274, endPoint x: 112, endPoint y: 239, distance: 60.1
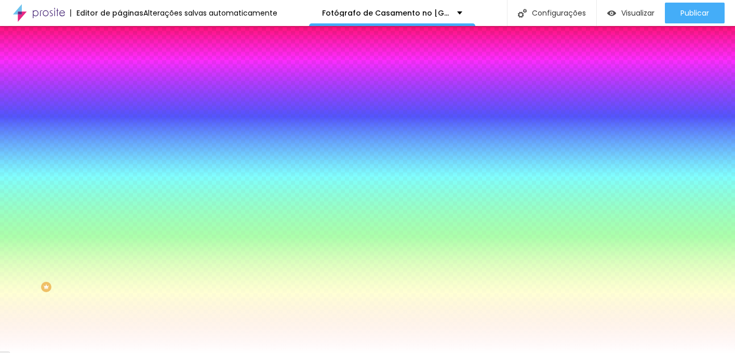
click at [119, 60] on li "Conteúdo" at bounding box center [178, 55] width 119 height 10
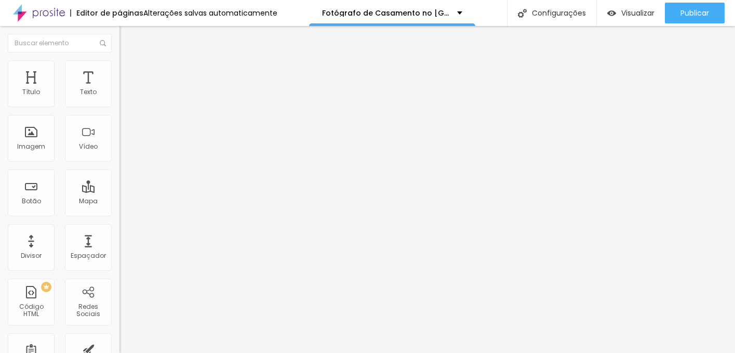
click at [119, 142] on img at bounding box center [122, 145] width 7 height 7
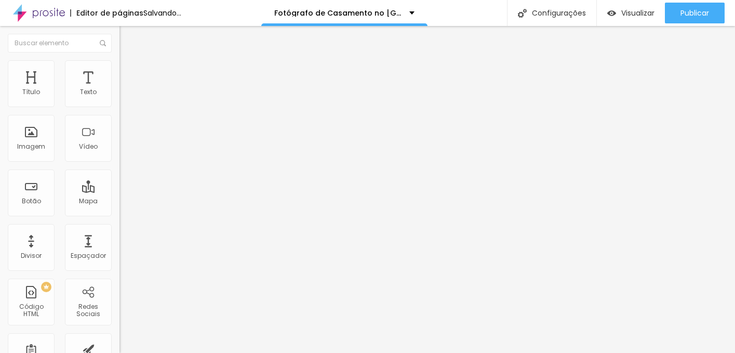
click at [129, 72] on span "Estilo" at bounding box center [137, 67] width 16 height 9
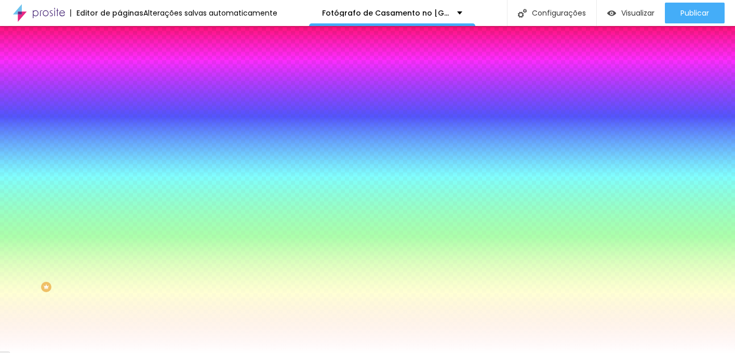
click at [119, 127] on div at bounding box center [178, 132] width 119 height 11
click at [125, 130] on icon "button" at bounding box center [127, 132] width 4 height 4
click at [119, 135] on button "button" at bounding box center [126, 132] width 15 height 11
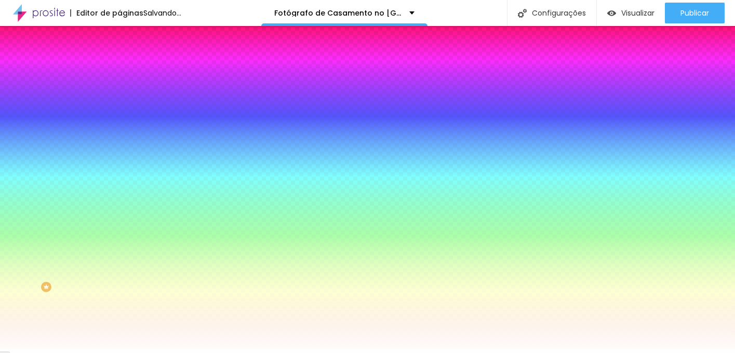
click at [119, 60] on li "Conteúdo" at bounding box center [178, 55] width 119 height 10
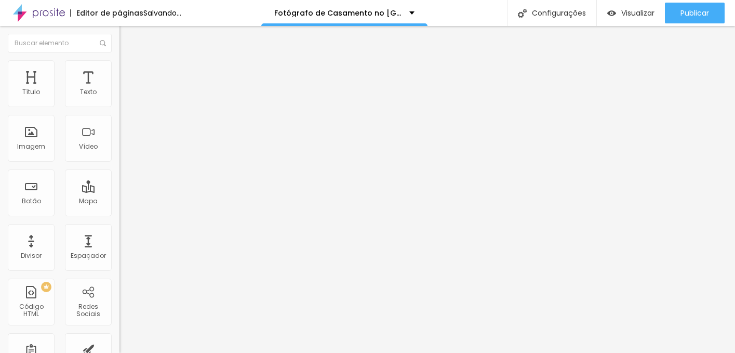
click at [119, 98] on input "[ Ver Pacotes e Disponibilidade para 2026 ]" at bounding box center [181, 92] width 125 height 10
click at [119, 98] on input "Ver Pacotes e Disponibilidade para 2026 ]" at bounding box center [181, 92] width 125 height 10
click at [119, 214] on input "[URL][DOMAIN_NAME]." at bounding box center [181, 209] width 125 height 10
click at [119, 98] on input "Ver Pacotes e Disponibilidade para 2026" at bounding box center [181, 92] width 125 height 10
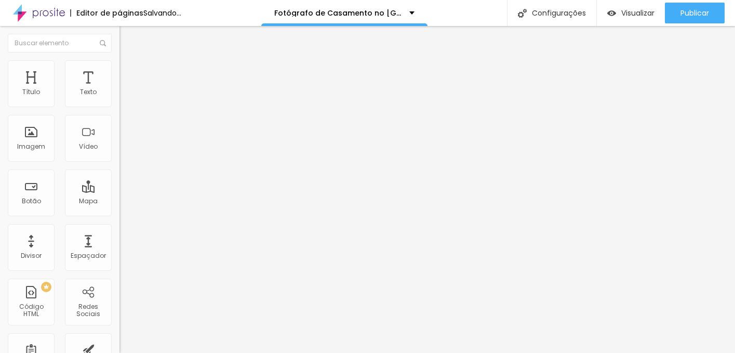
click at [119, 98] on input "Ver Pacotes e Disponibilidade para 2026" at bounding box center [181, 92] width 125 height 10
click at [119, 214] on input "[URL][DOMAIN_NAME]" at bounding box center [181, 209] width 125 height 10
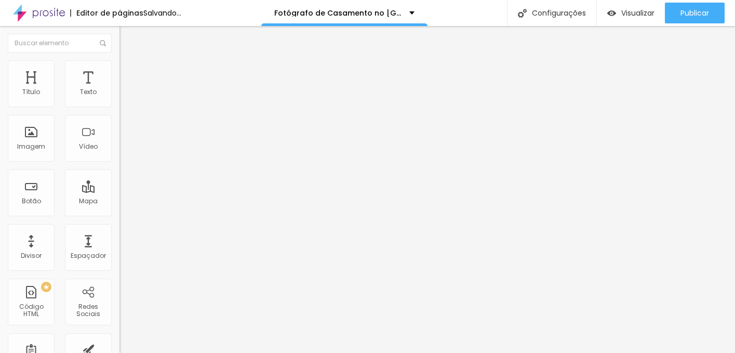
paste input "[DOMAIN_NAME][URL][DEMOGRAPHIC_DATA]."
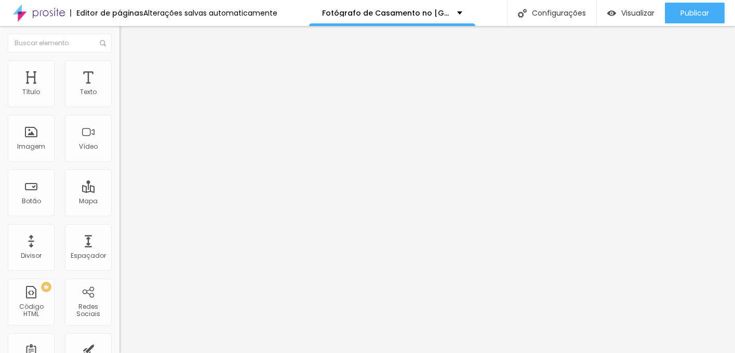
scroll to position [0, 449]
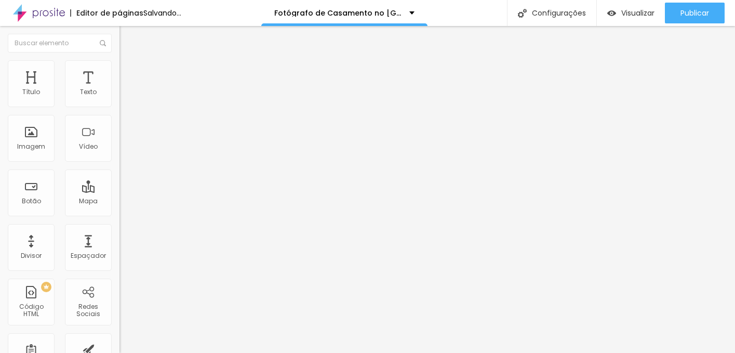
click at [119, 98] on input "Ver Pacotes e Disponibilidade para 2026" at bounding box center [181, 92] width 125 height 10
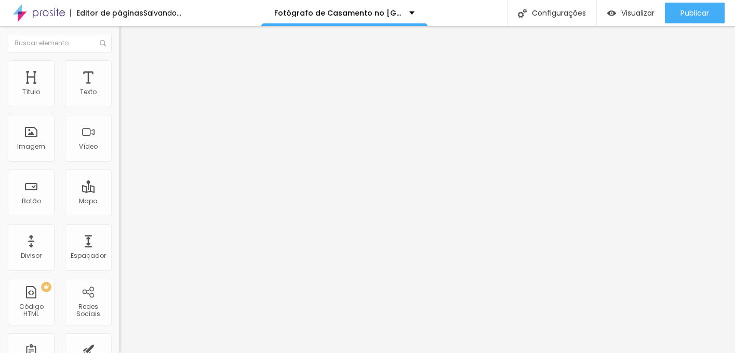
click at [119, 98] on input "Ver Pacotes e Disponibilidade para 2026" at bounding box center [181, 92] width 125 height 10
click at [119, 67] on li "Estilo" at bounding box center [178, 65] width 119 height 10
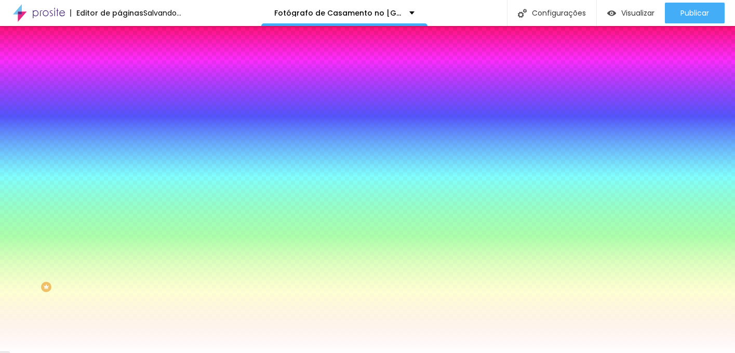
click at [119, 134] on button "button" at bounding box center [126, 132] width 15 height 11
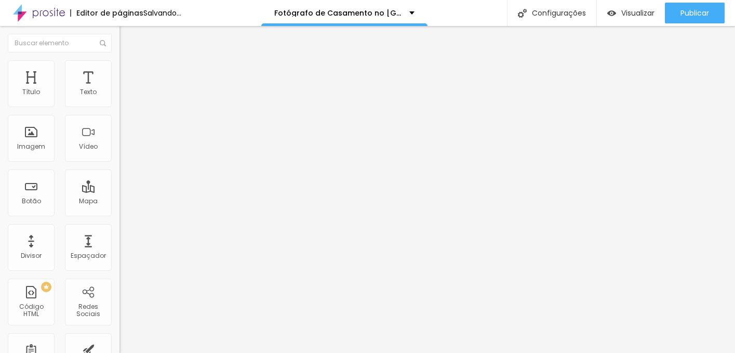
click at [119, 60] on img at bounding box center [123, 64] width 9 height 9
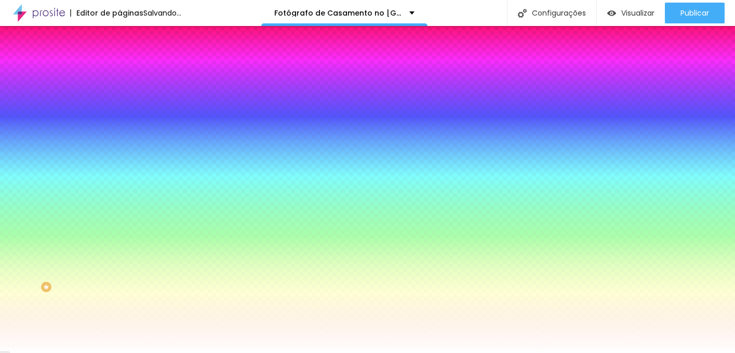
click at [124, 129] on icon "button" at bounding box center [127, 132] width 6 height 6
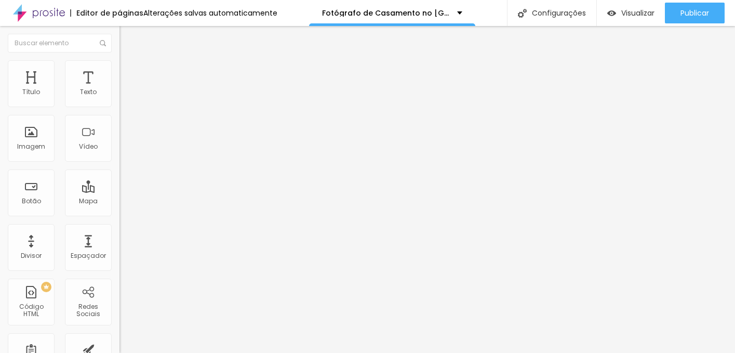
click at [129, 75] on span "Avançado" at bounding box center [146, 77] width 34 height 9
drag, startPoint x: 46, startPoint y: 100, endPoint x: 172, endPoint y: 98, distance: 126.2
click at [172, 201] on input "range" at bounding box center [152, 205] width 67 height 8
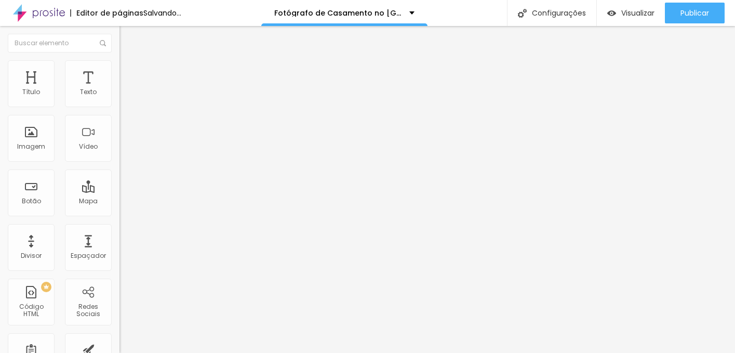
click at [125, 151] on icon "button" at bounding box center [127, 148] width 4 height 4
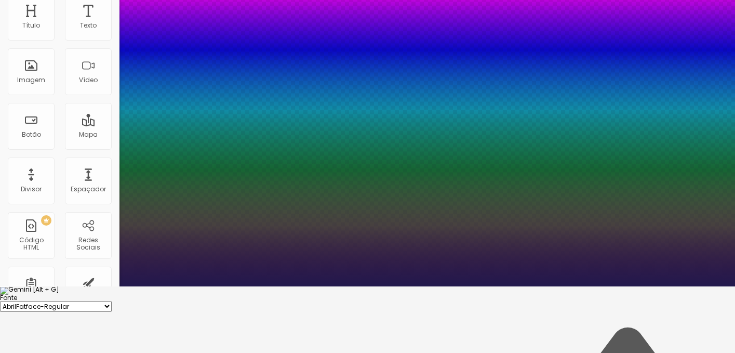
scroll to position [103, 0]
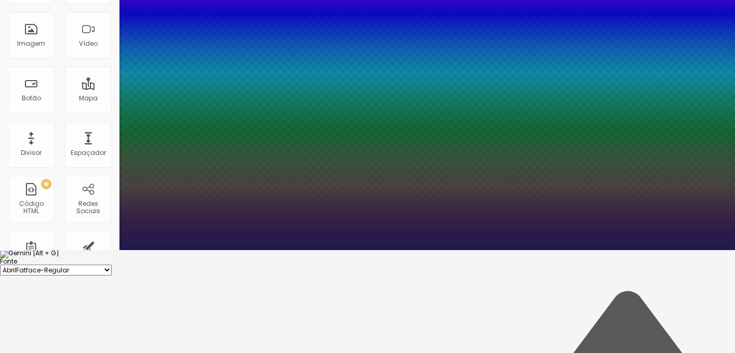
click at [490, 258] on div at bounding box center [367, 258] width 735 height 0
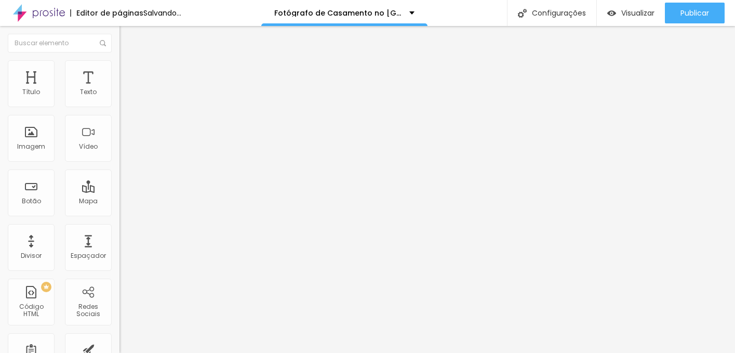
click at [124, 97] on icon "button" at bounding box center [127, 93] width 6 height 6
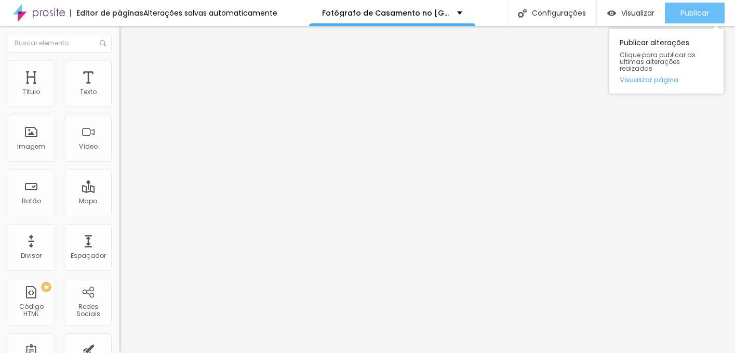
click at [694, 4] on div "Publicar" at bounding box center [694, 13] width 29 height 21
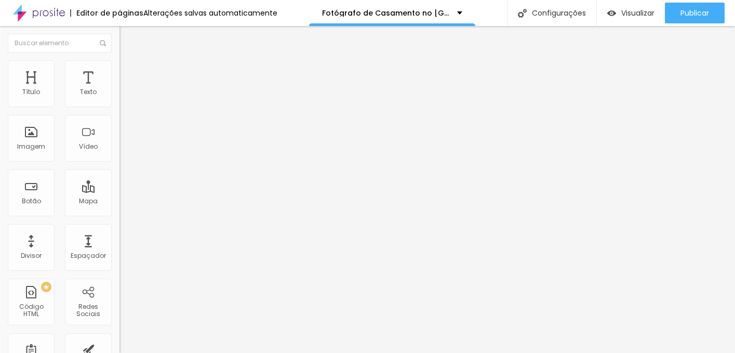
click at [119, 66] on img at bounding box center [123, 64] width 9 height 9
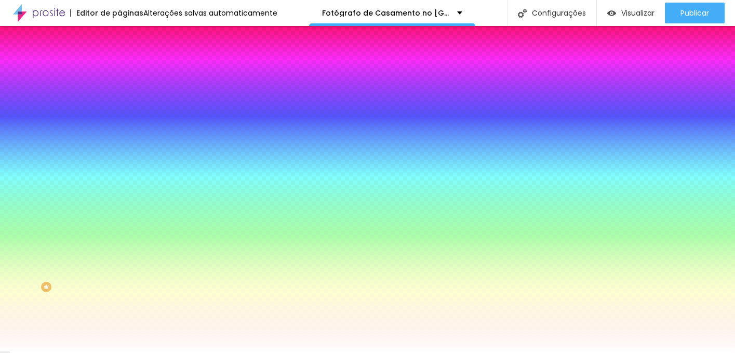
click at [119, 133] on button "button" at bounding box center [126, 132] width 15 height 11
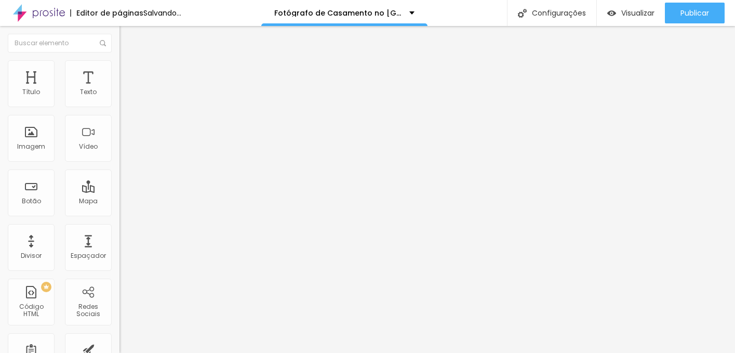
click at [129, 72] on span "Estilo" at bounding box center [137, 67] width 16 height 9
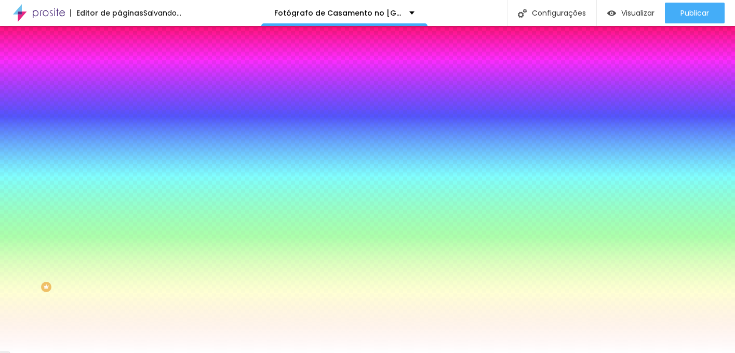
click at [125, 130] on icon "button" at bounding box center [127, 132] width 4 height 4
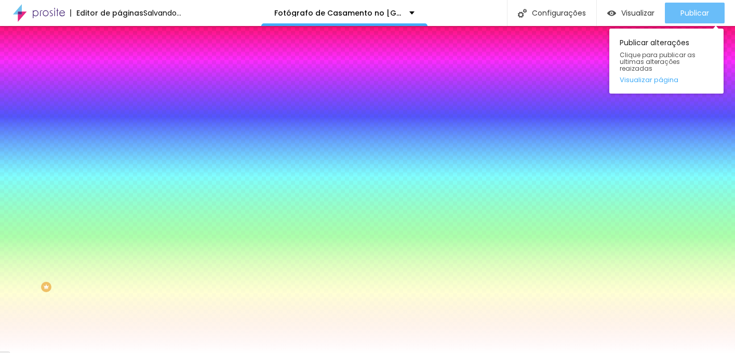
click at [718, 5] on button "Publicar" at bounding box center [695, 13] width 60 height 21
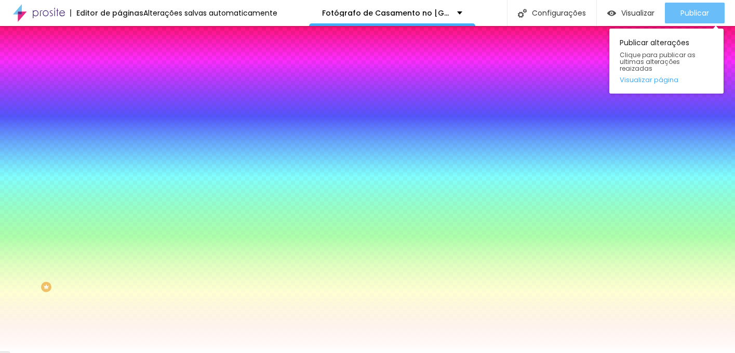
click at [718, 6] on button "Publicar" at bounding box center [695, 13] width 60 height 21
